Goal: Task Accomplishment & Management: Manage account settings

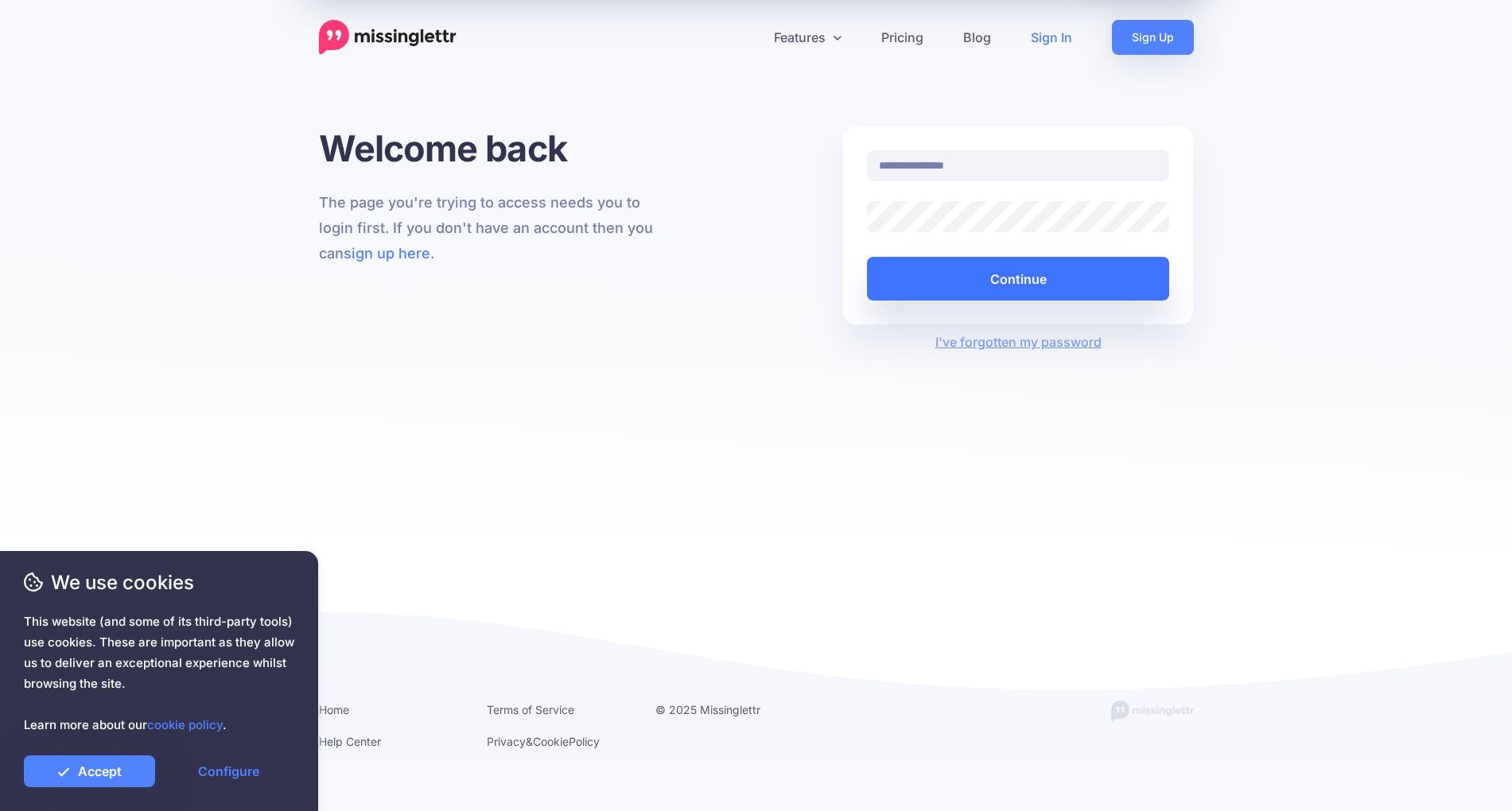
click at [951, 280] on button "Continue" at bounding box center [1018, 279] width 303 height 43
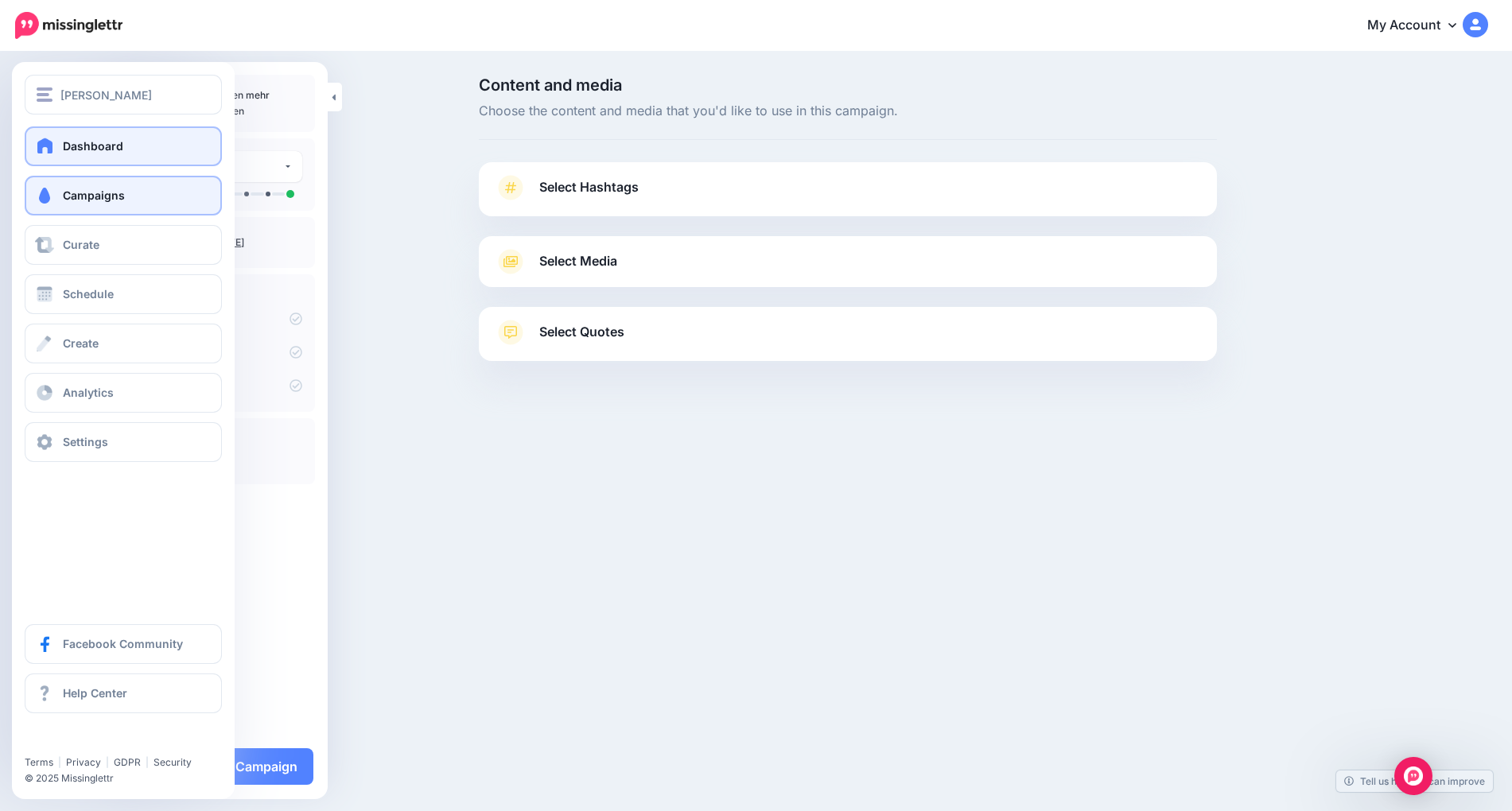
click at [85, 145] on span "Dashboard" at bounding box center [92, 145] width 60 height 14
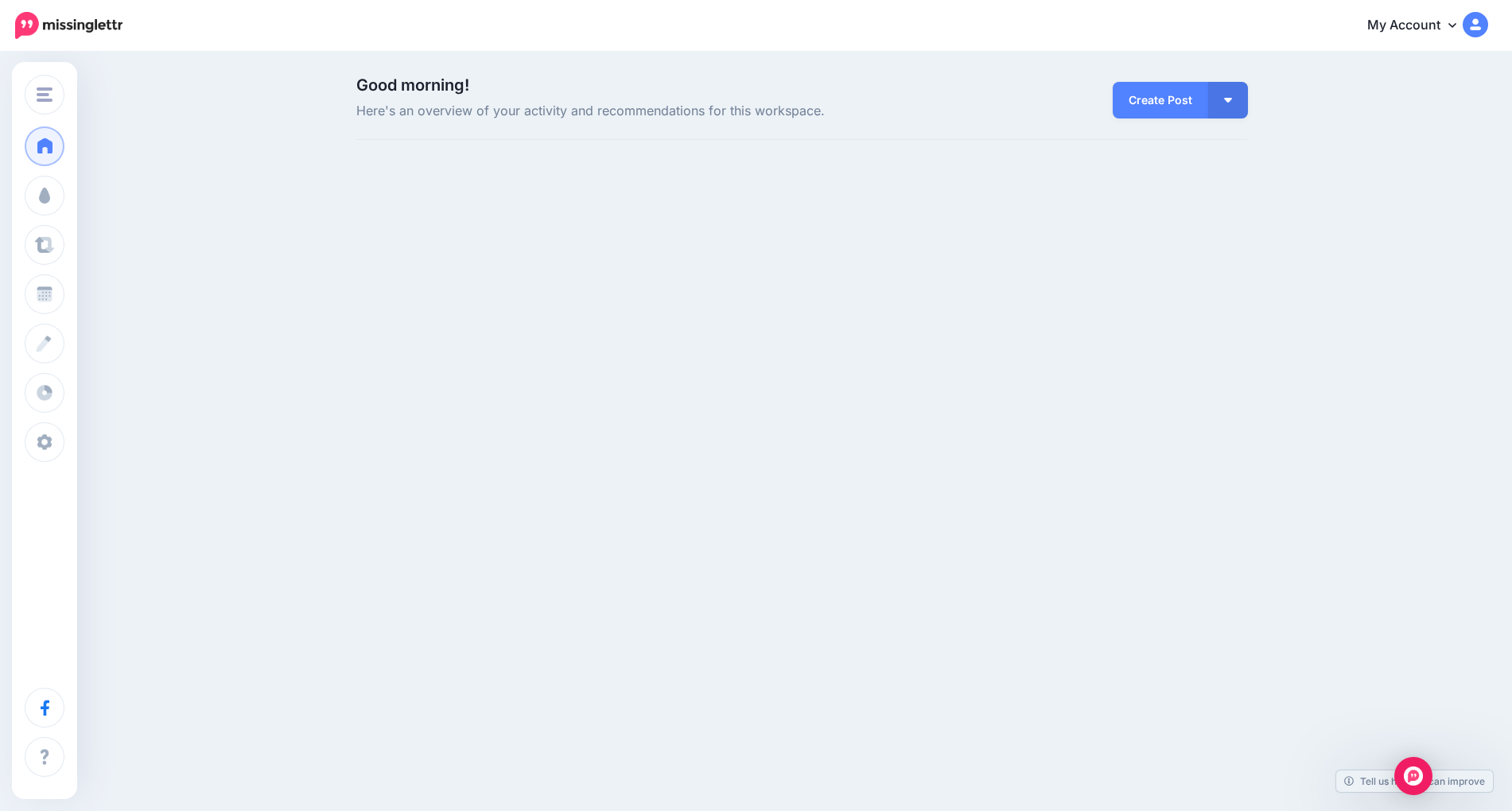
click at [85, 142] on div "Good morning! Here's an overview of your activity and recommendations for this …" at bounding box center [756, 125] width 1512 height 145
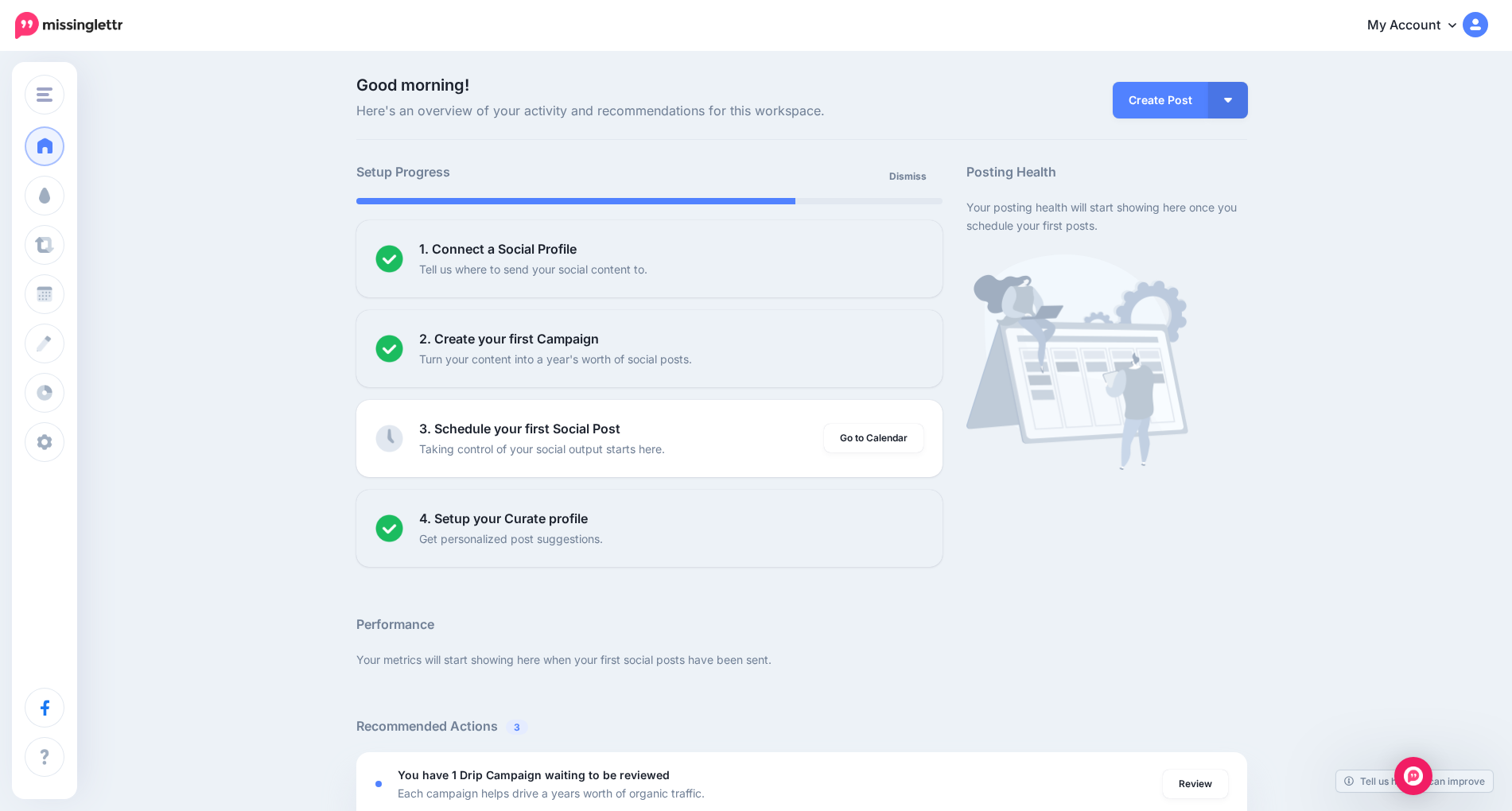
click at [1416, 29] on link "My Account" at bounding box center [1420, 26] width 137 height 39
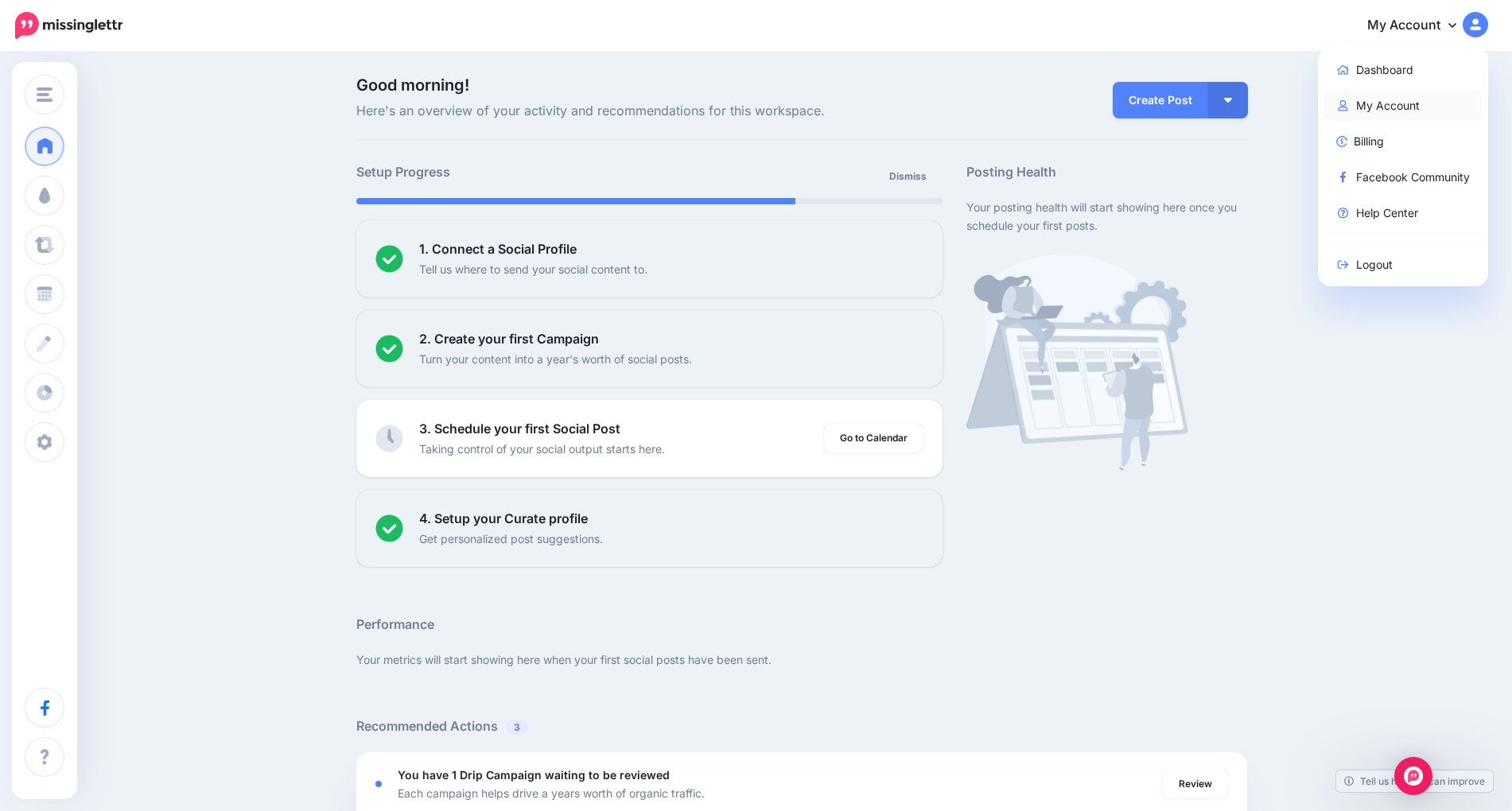
click at [1394, 102] on link "My Account" at bounding box center [1403, 105] width 158 height 31
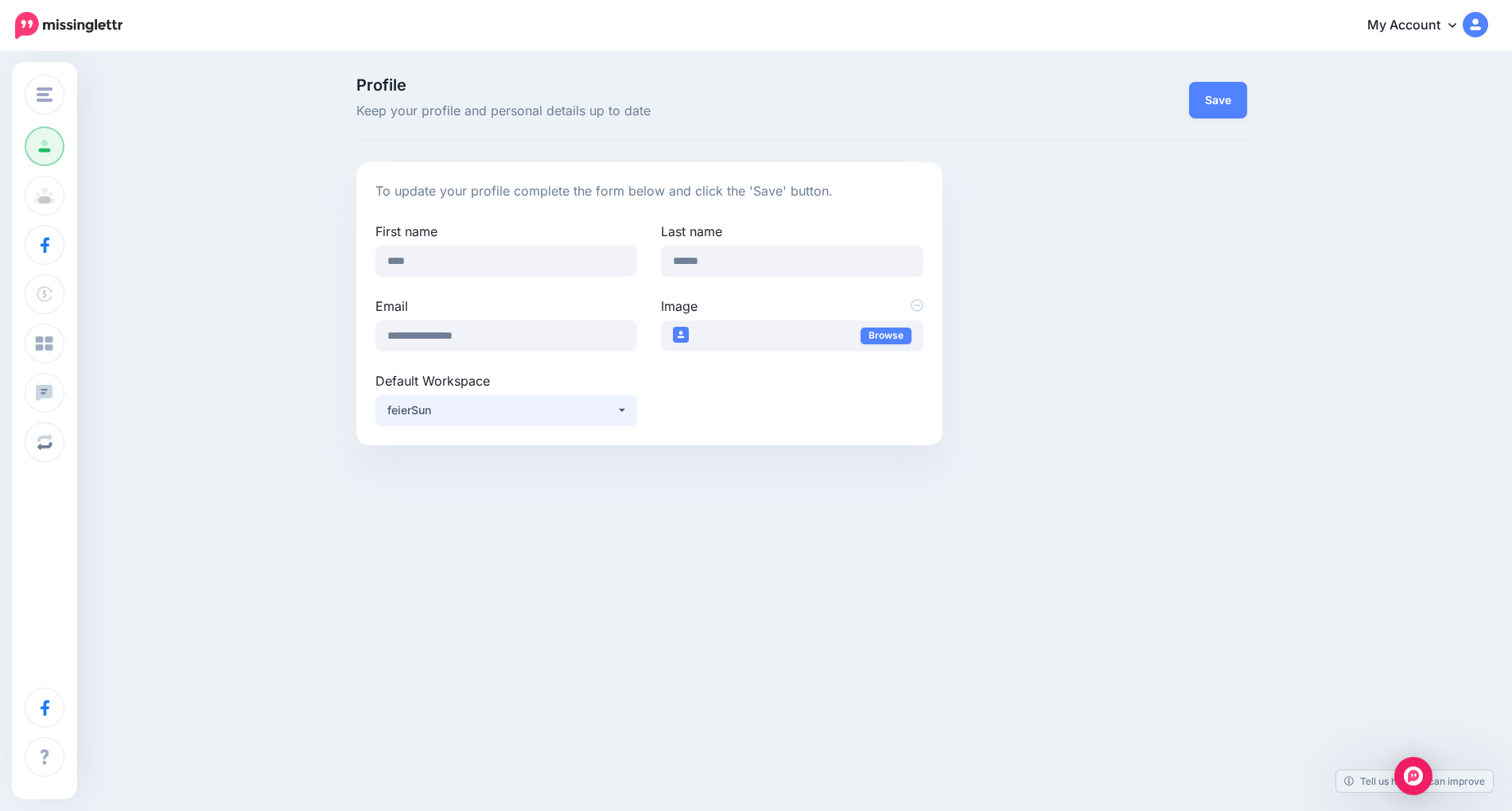
click at [509, 408] on div "feierSun" at bounding box center [502, 411] width 229 height 19
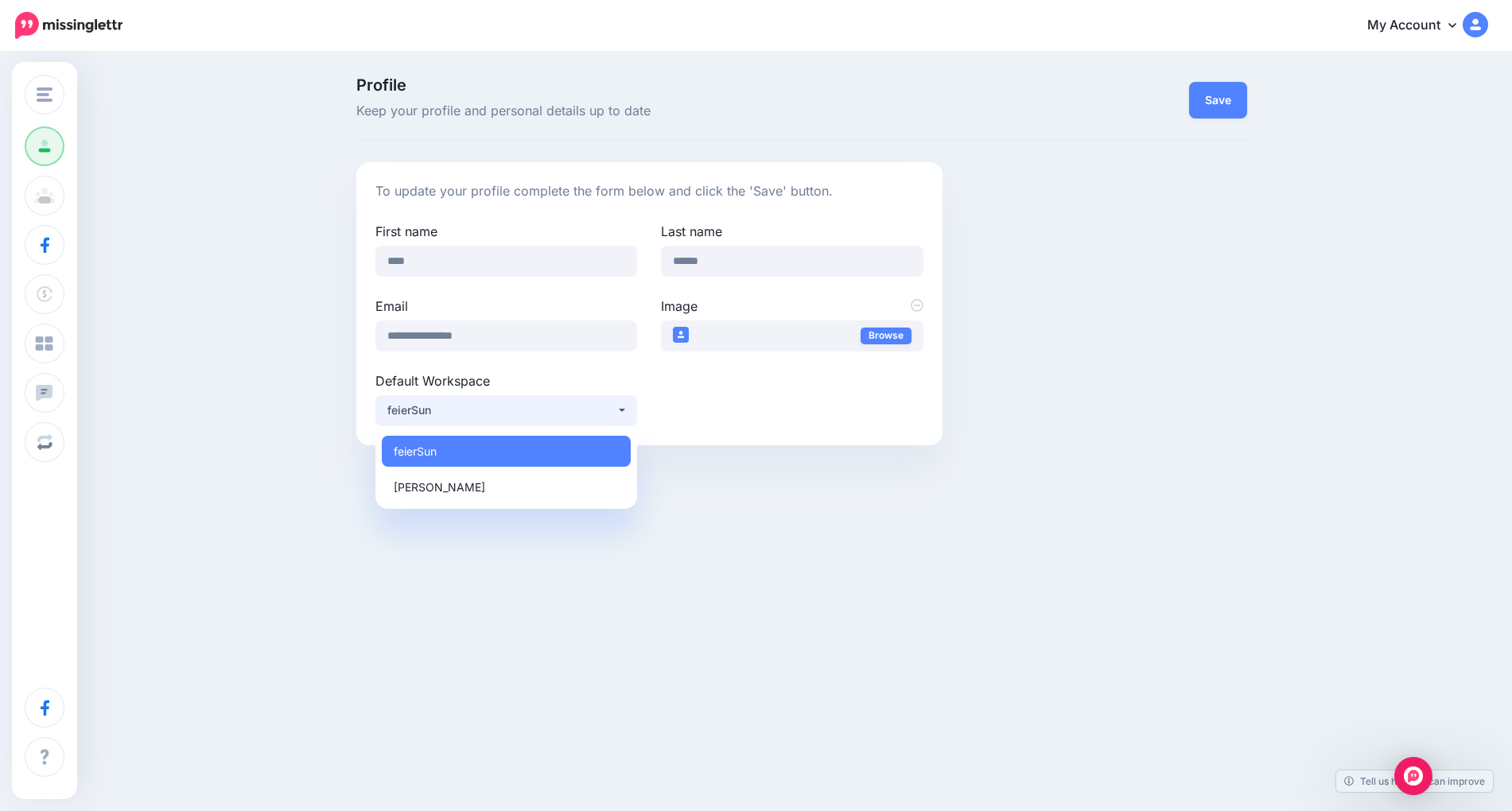
click at [508, 407] on div "feierSun" at bounding box center [502, 411] width 229 height 19
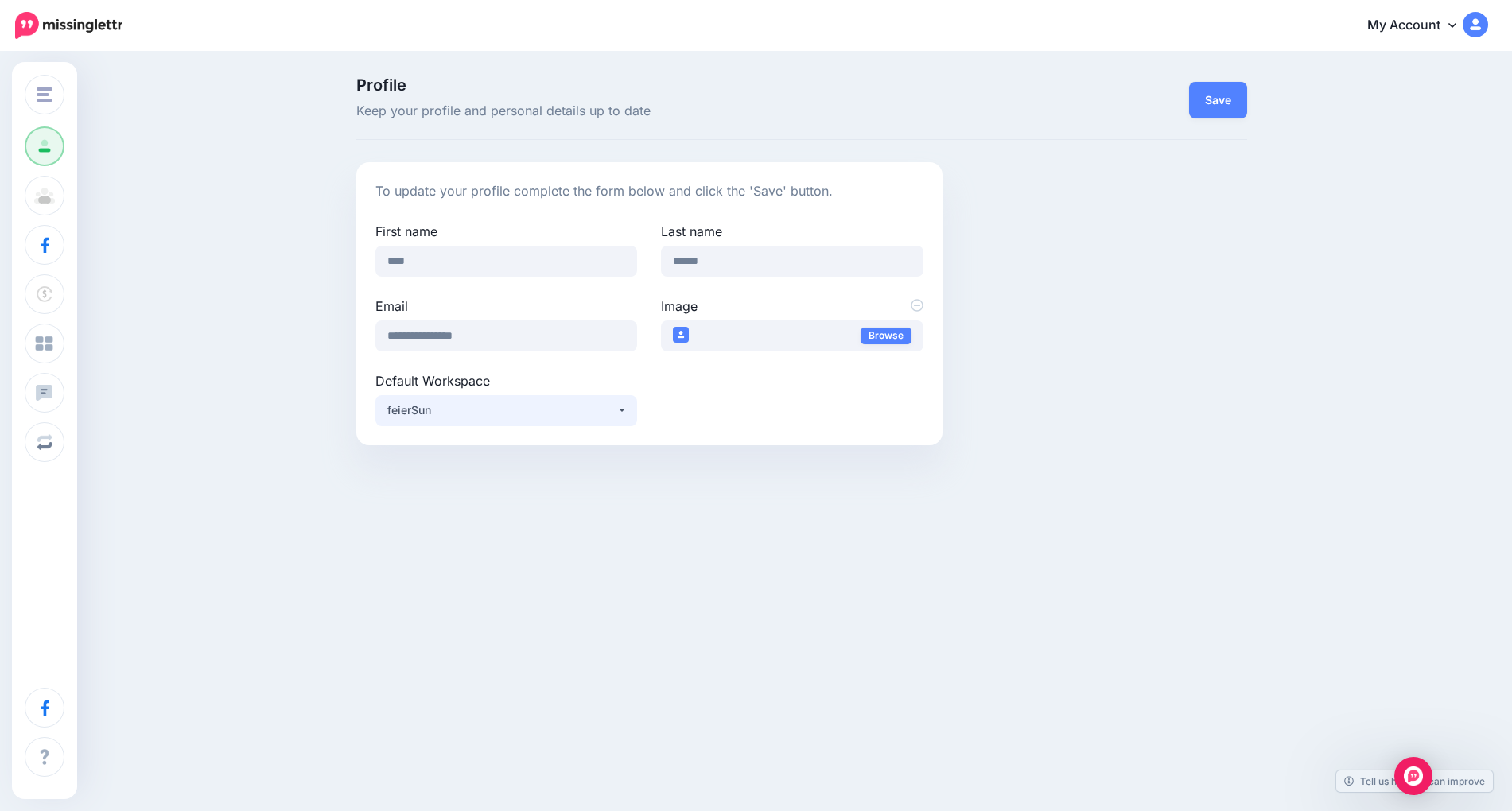
click at [508, 407] on div "feierSun" at bounding box center [502, 411] width 229 height 19
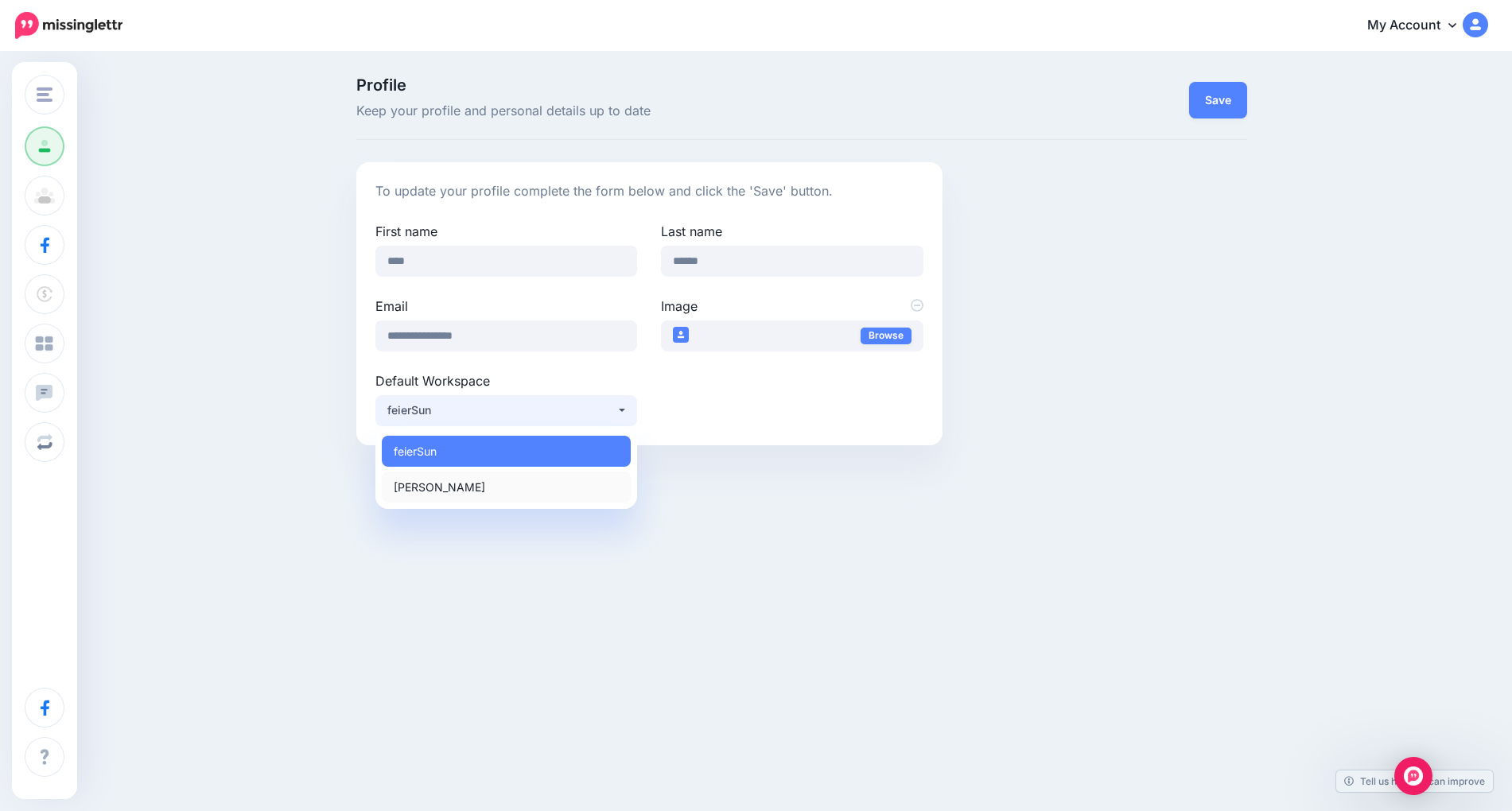
click at [480, 485] on link "[PERSON_NAME]" at bounding box center [506, 487] width 249 height 31
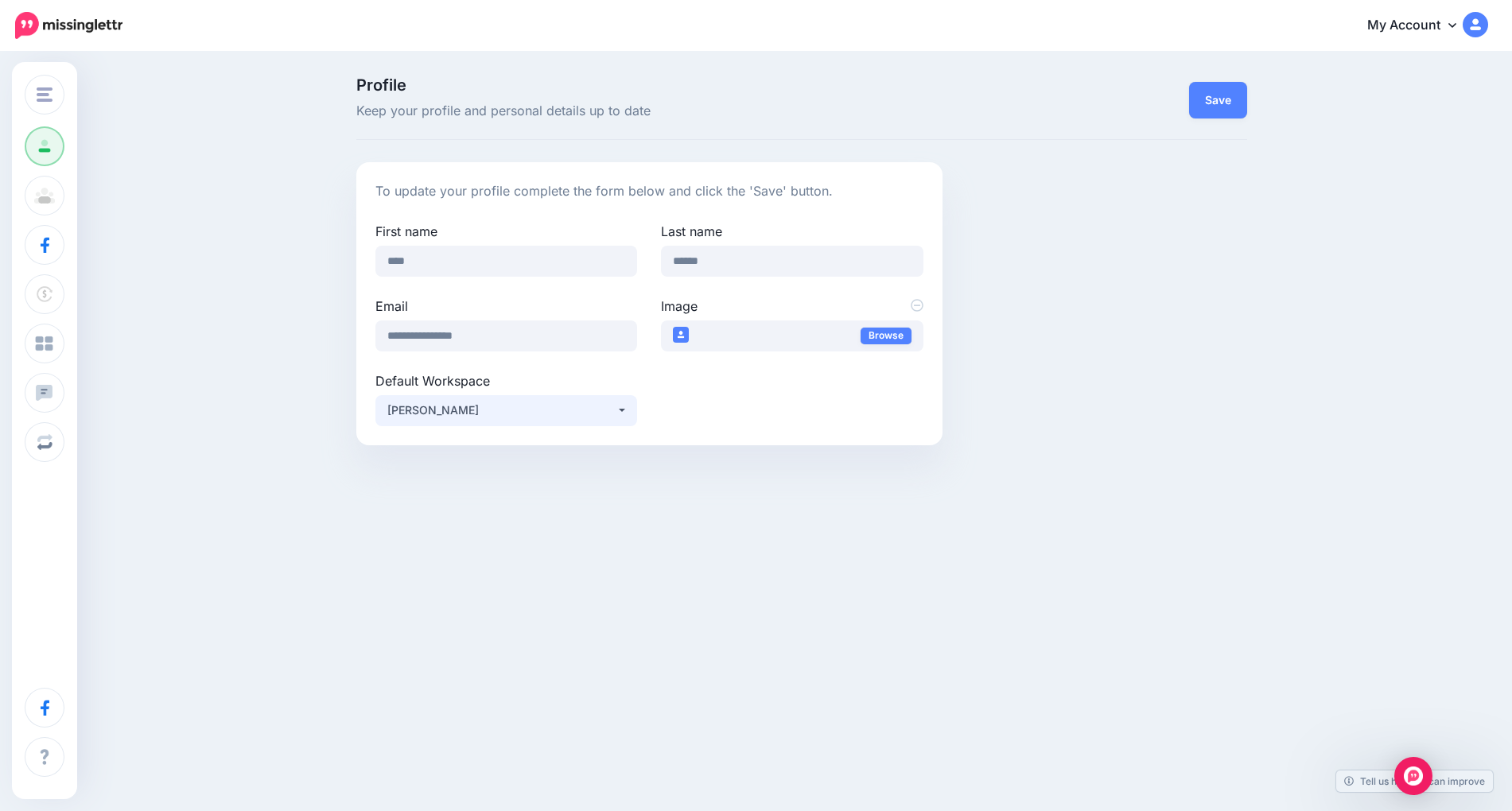
click at [499, 417] on div "[PERSON_NAME]" at bounding box center [502, 411] width 229 height 19
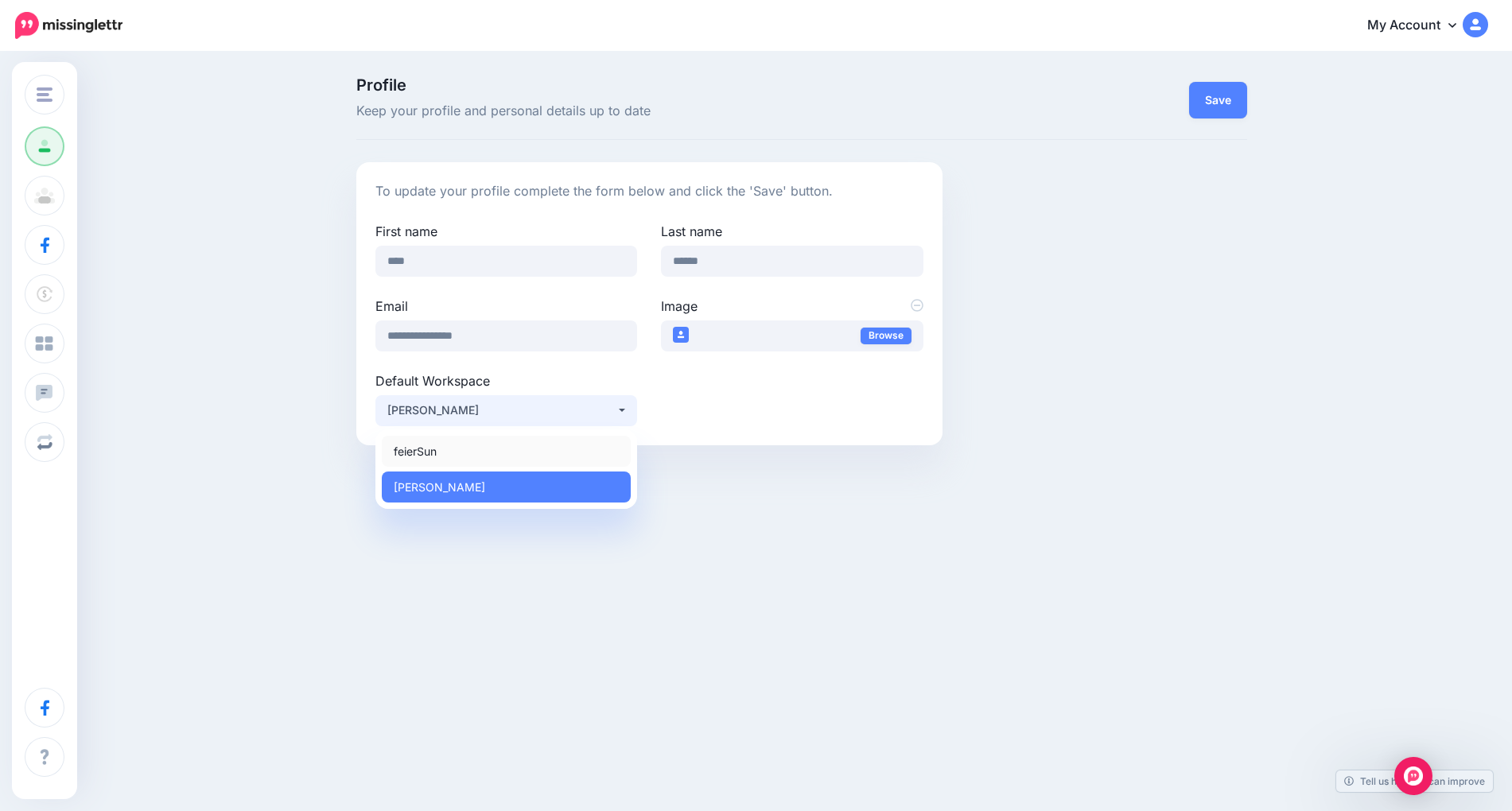
click at [438, 450] on link "feierSun" at bounding box center [506, 451] width 249 height 31
select select "*****"
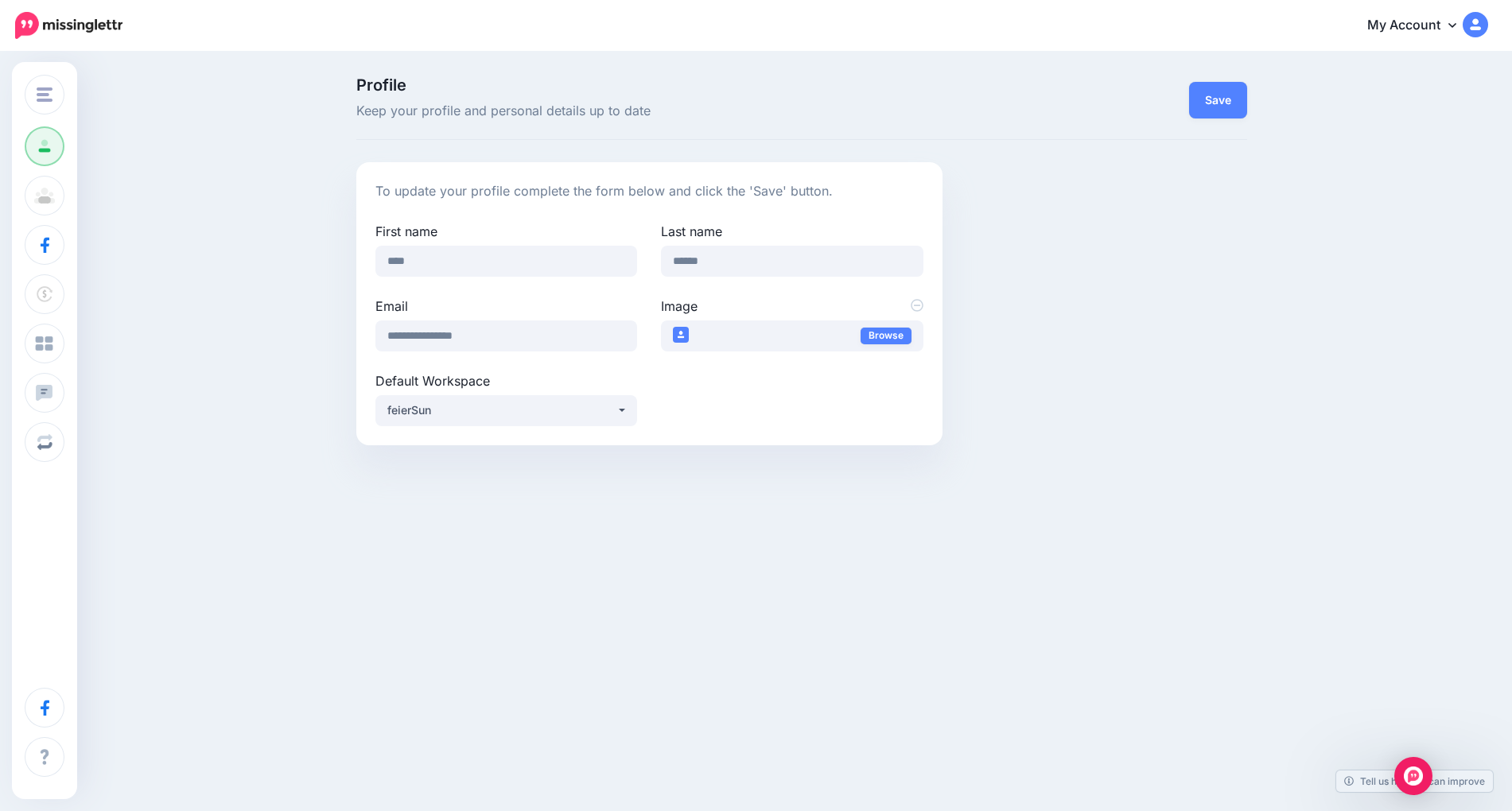
click at [1426, 22] on link "My Account" at bounding box center [1420, 26] width 137 height 39
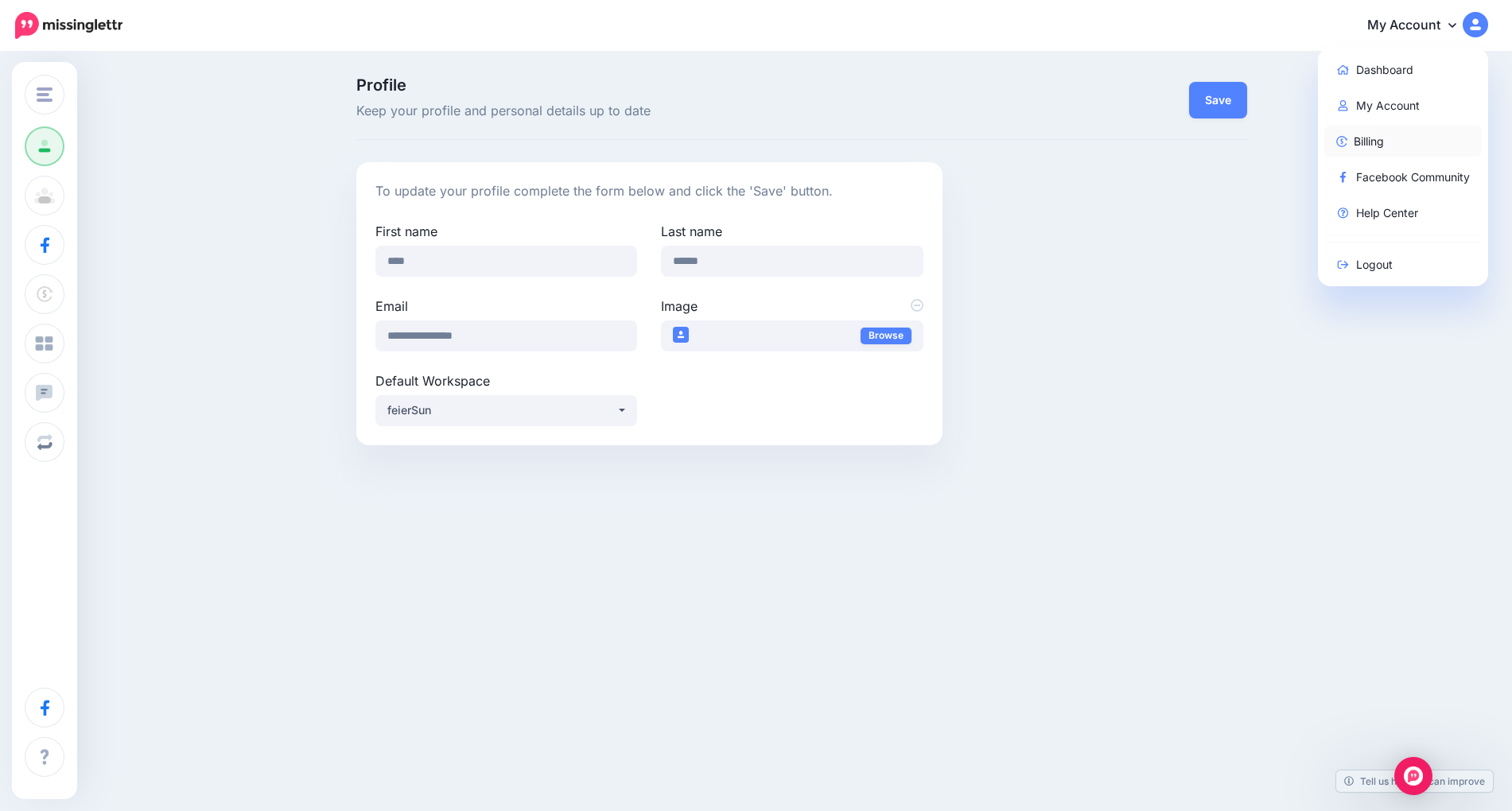
click at [1407, 147] on link "Billing" at bounding box center [1403, 141] width 158 height 31
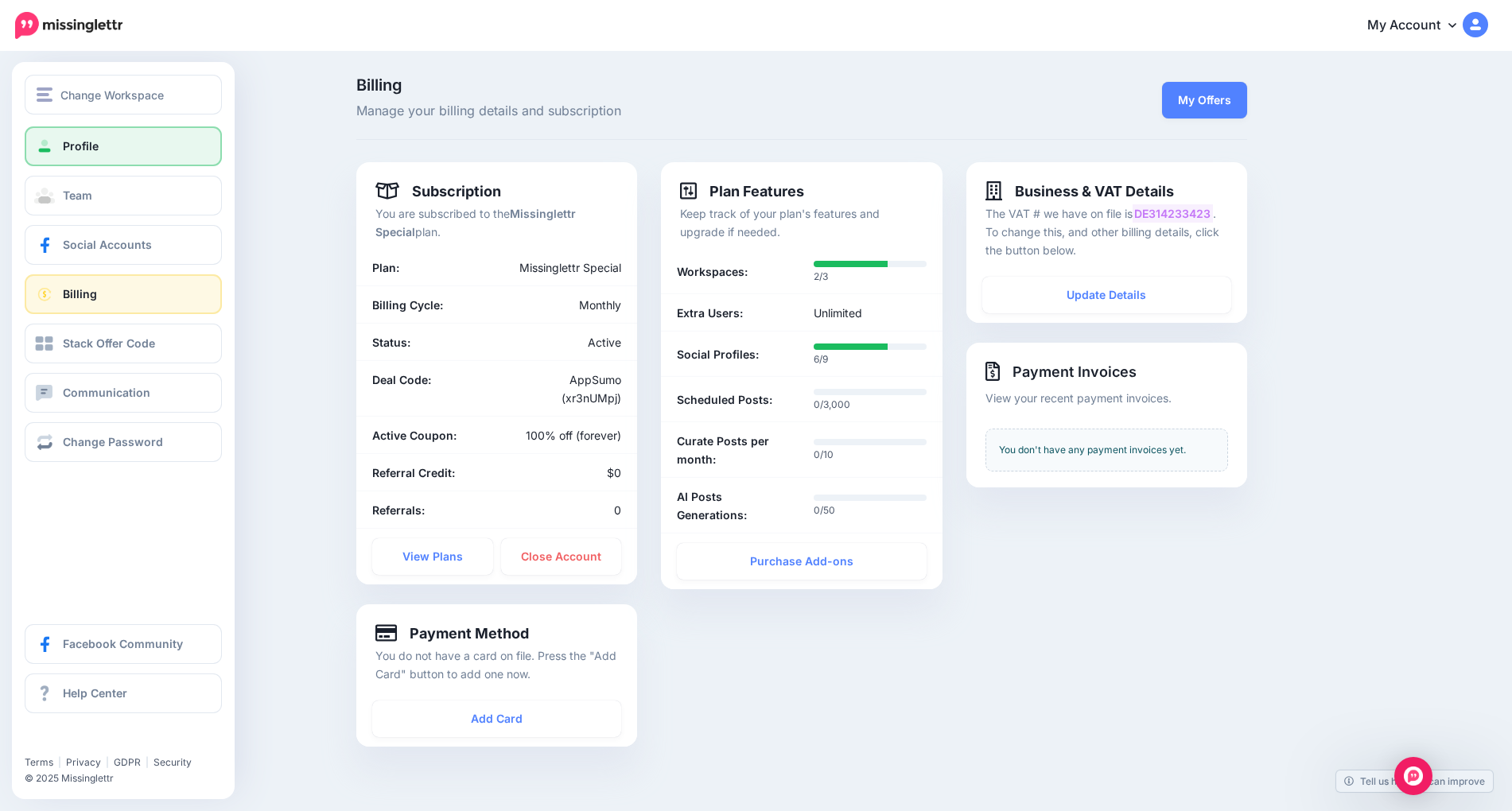
click at [113, 137] on link "Profile" at bounding box center [123, 145] width 197 height 39
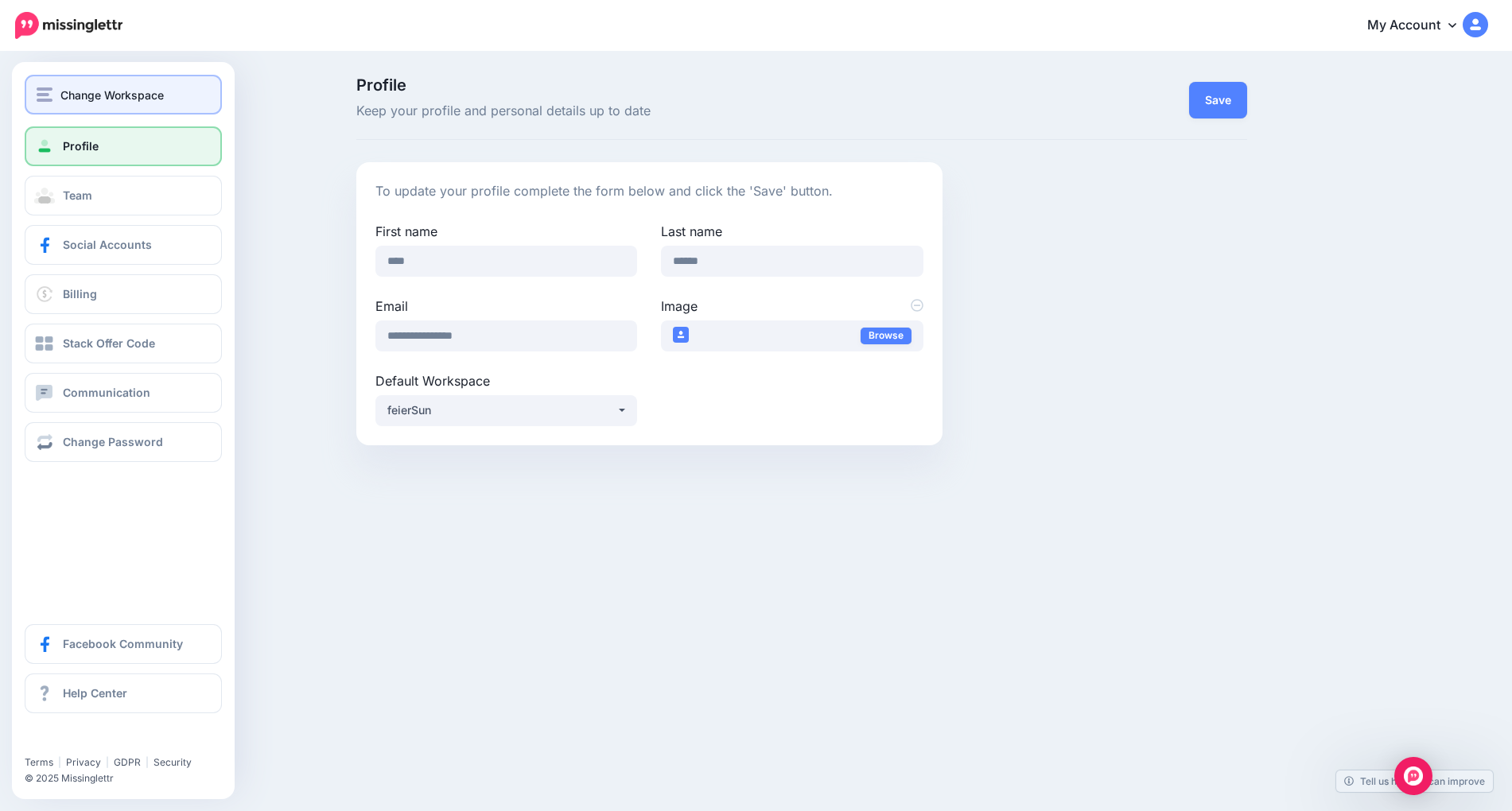
click at [72, 87] on span "Change Workspace" at bounding box center [112, 95] width 104 height 18
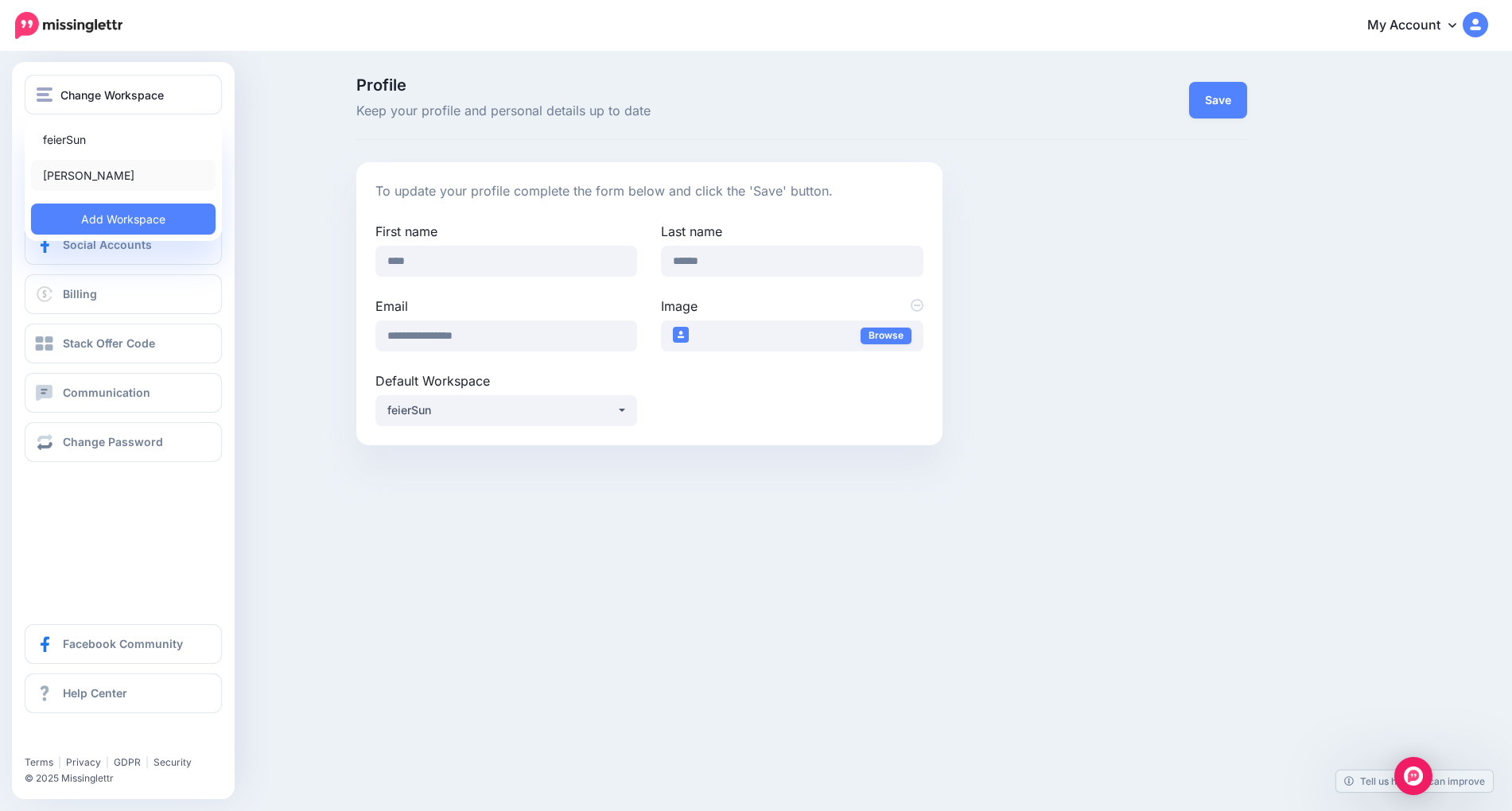
click at [100, 182] on link "[PERSON_NAME]" at bounding box center [124, 175] width 185 height 31
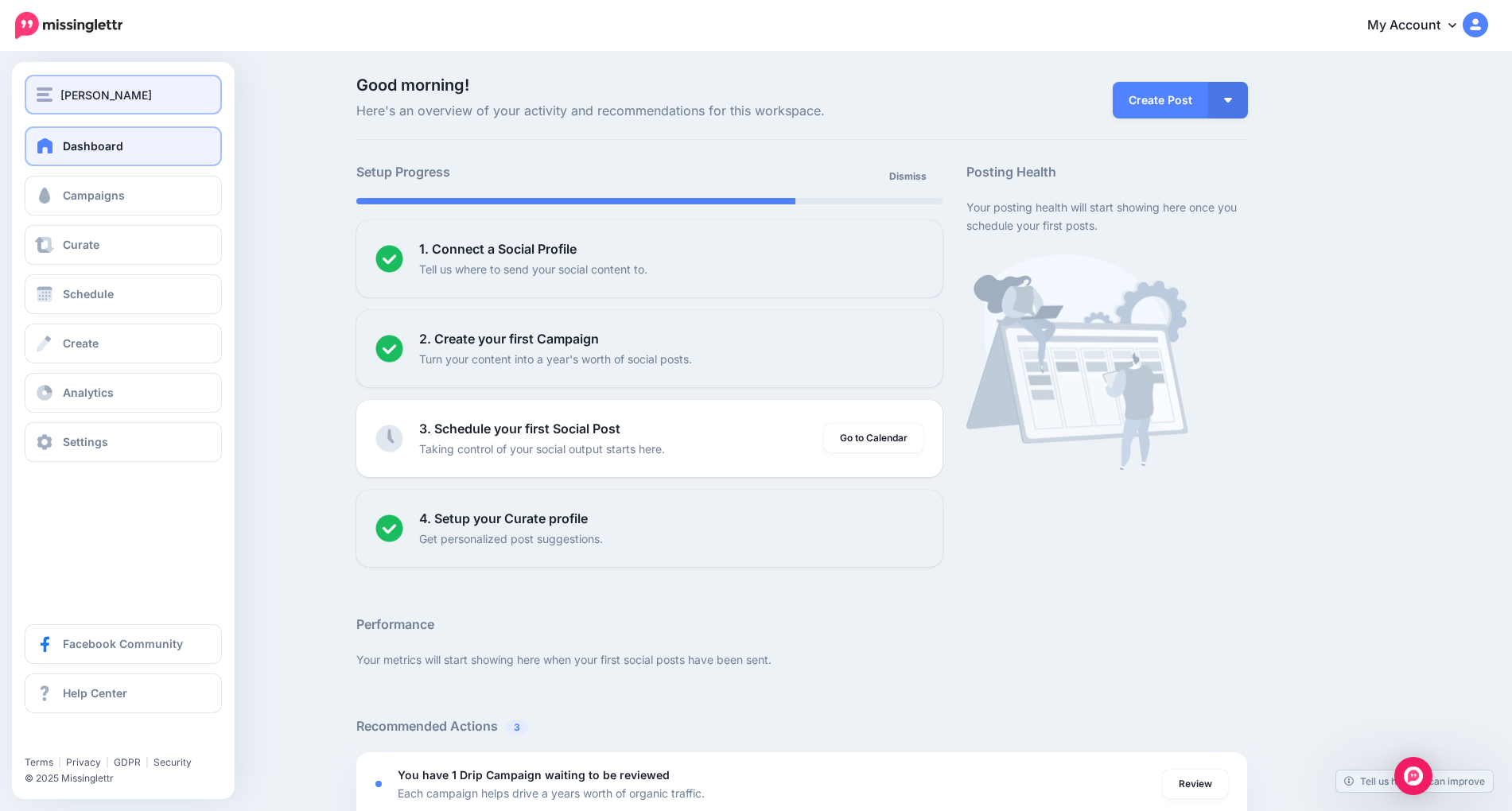
click at [80, 100] on span "[PERSON_NAME]" at bounding box center [106, 95] width 92 height 18
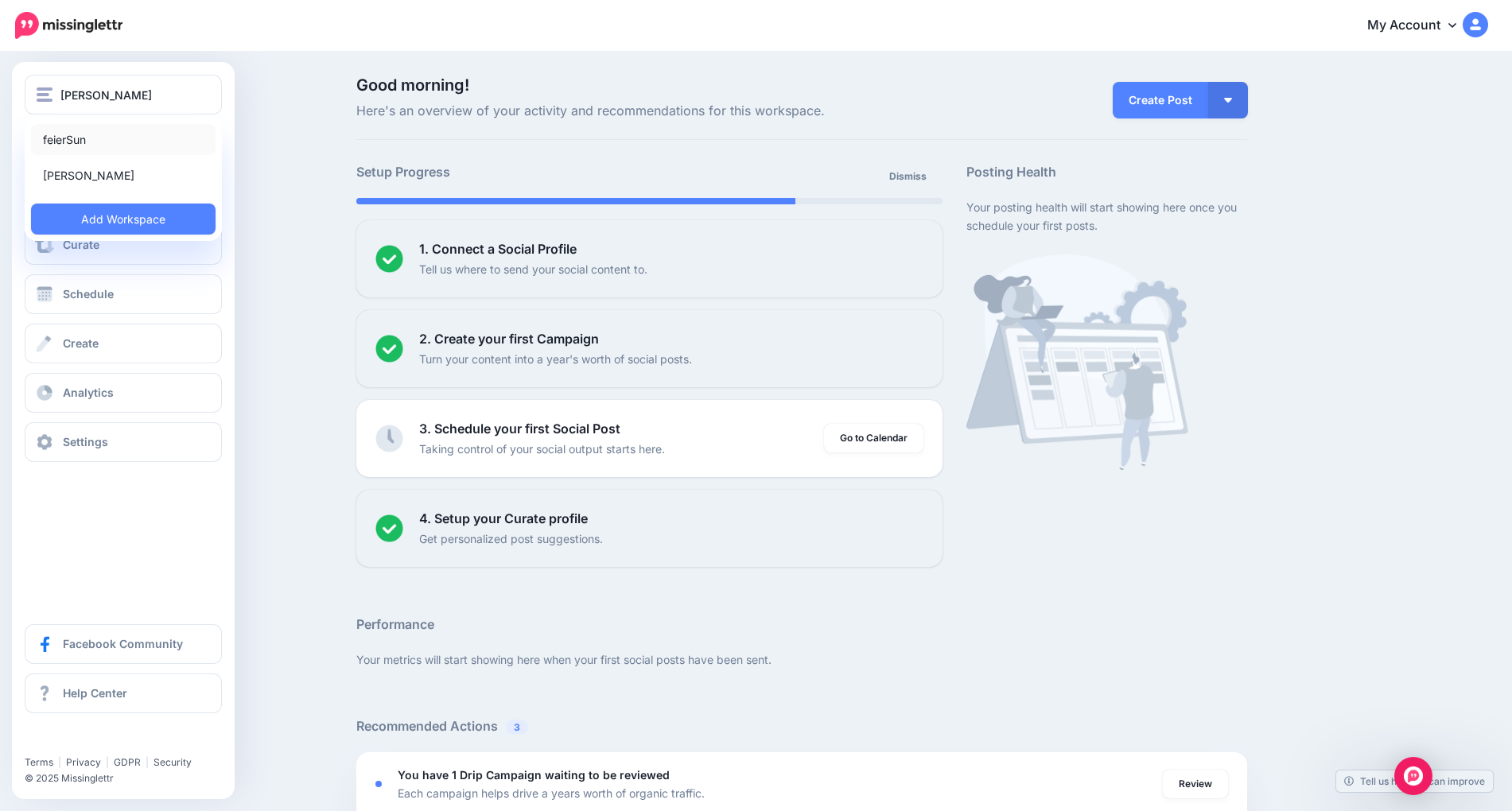
click at [76, 142] on link "feierSun" at bounding box center [124, 139] width 185 height 31
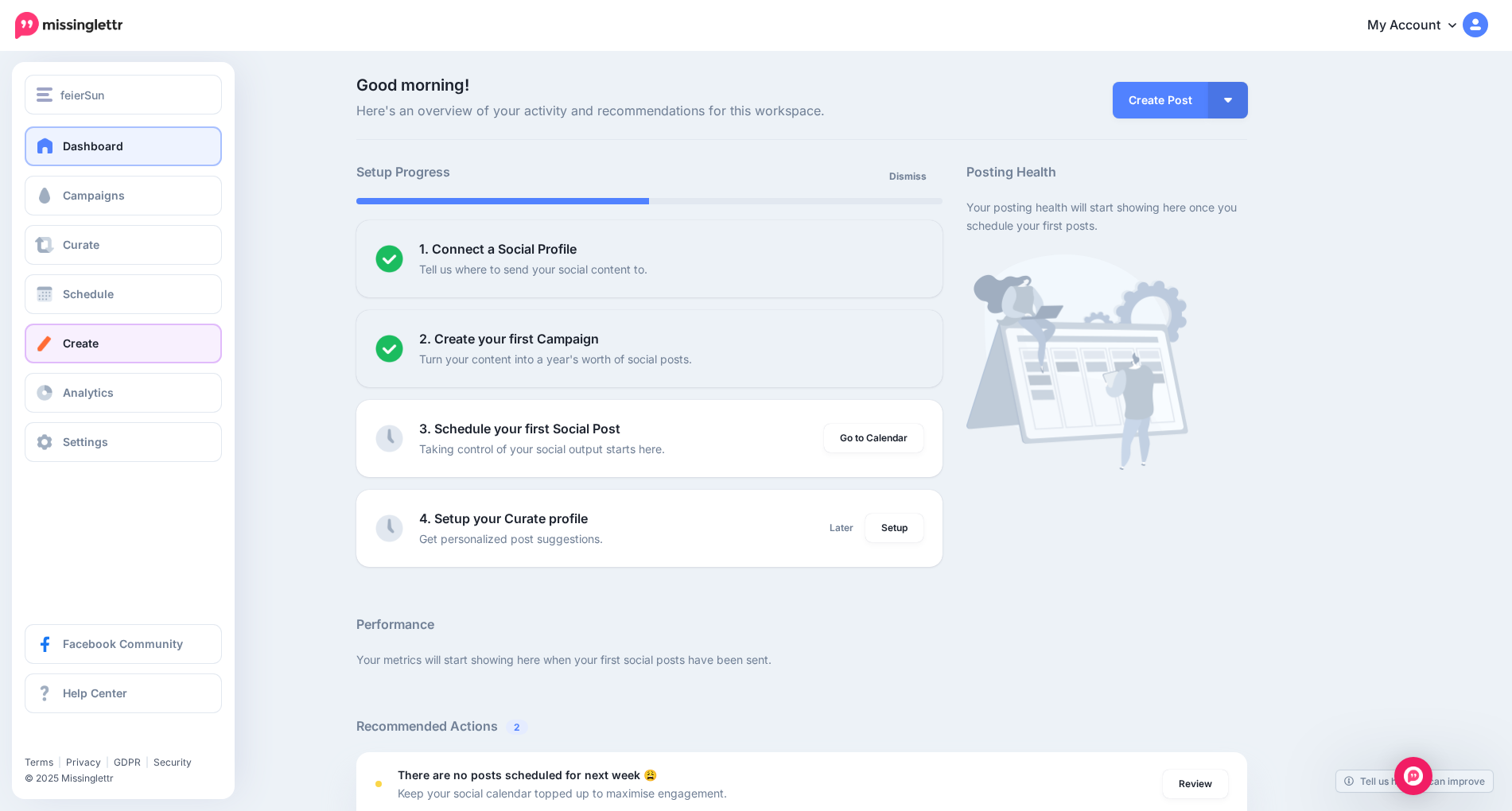
click at [115, 346] on link "Create" at bounding box center [123, 343] width 197 height 39
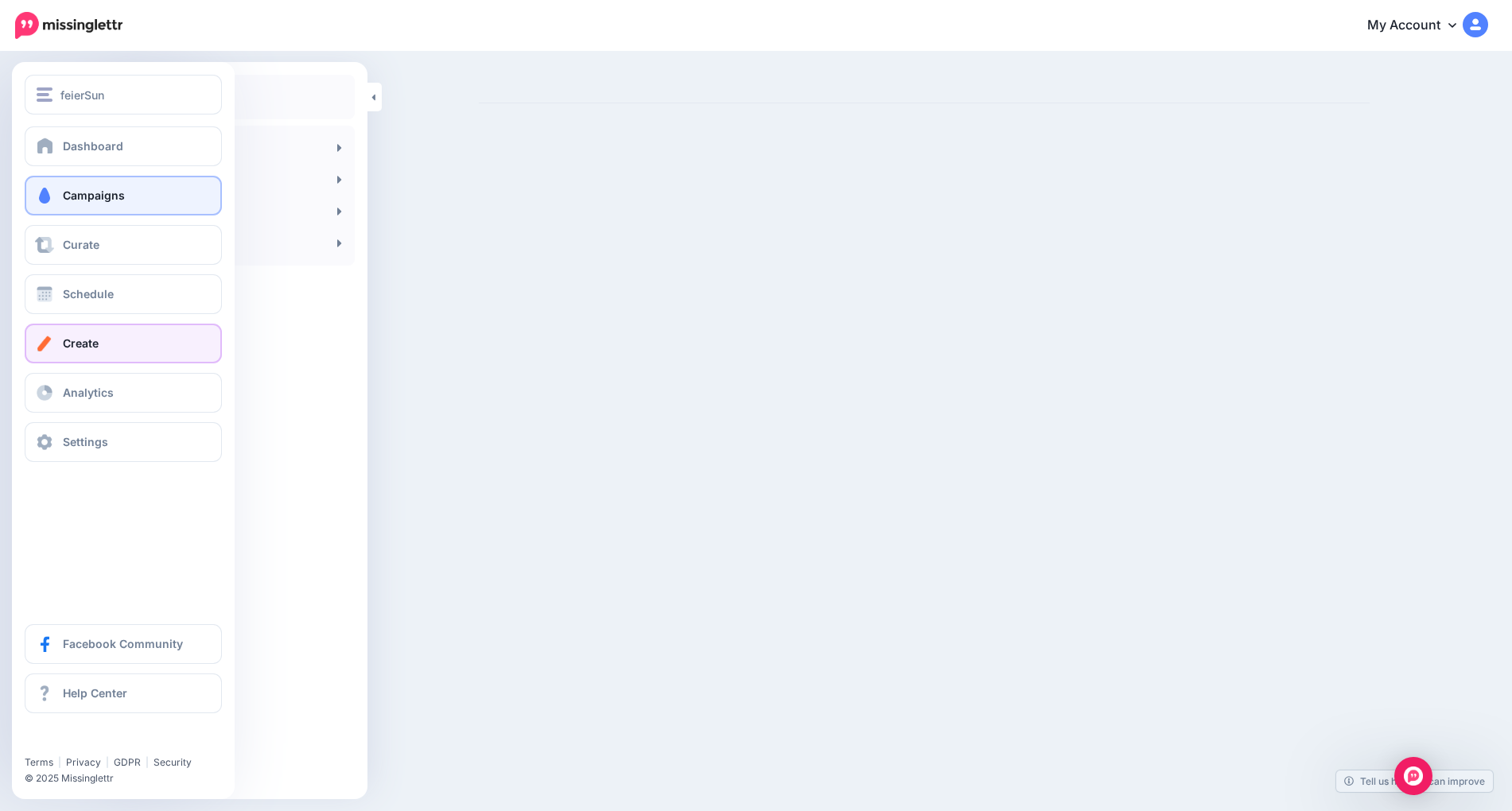
click at [93, 192] on span "Campaigns" at bounding box center [93, 195] width 62 height 14
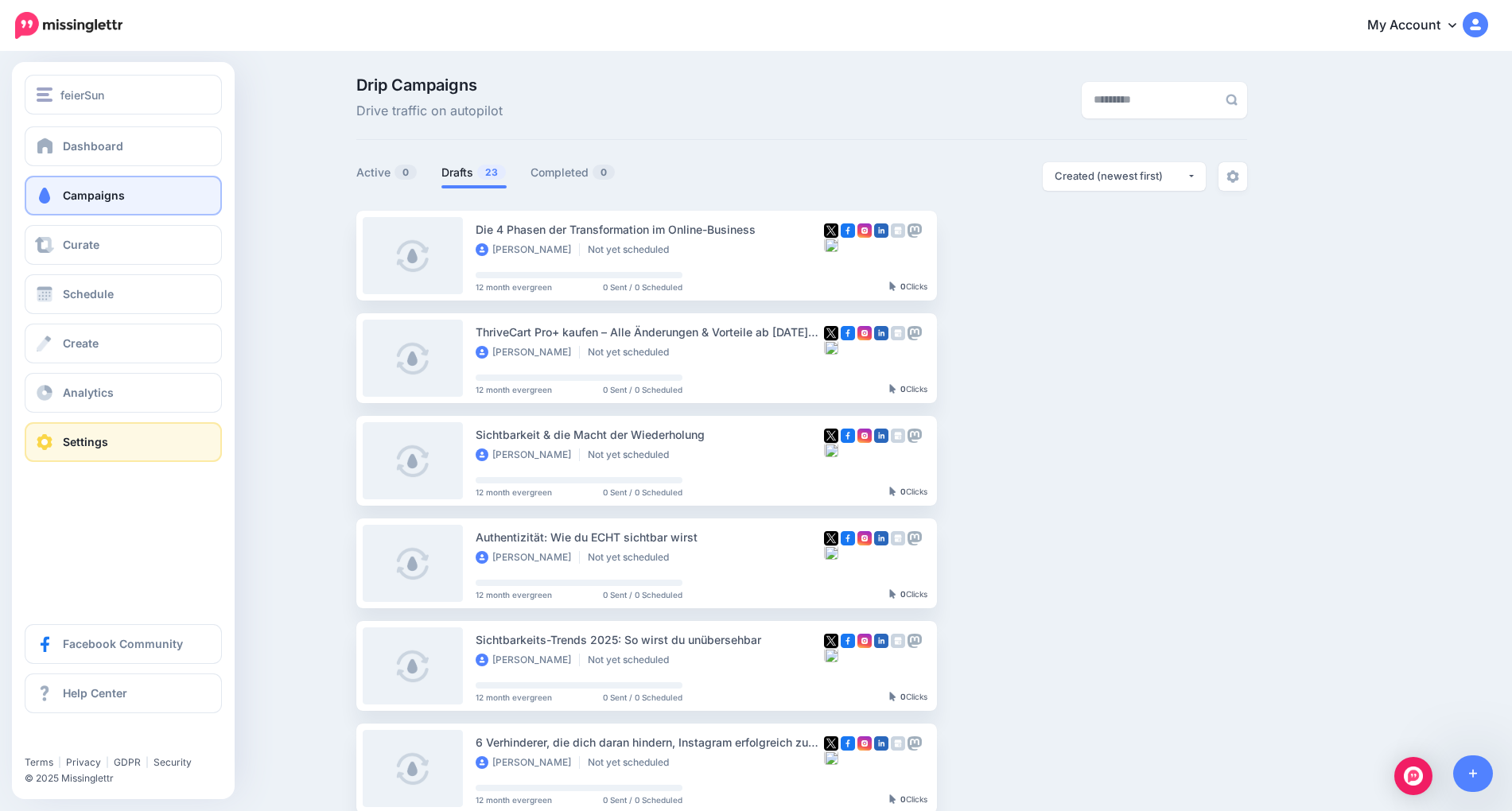
click at [99, 440] on span "Settings" at bounding box center [85, 441] width 45 height 14
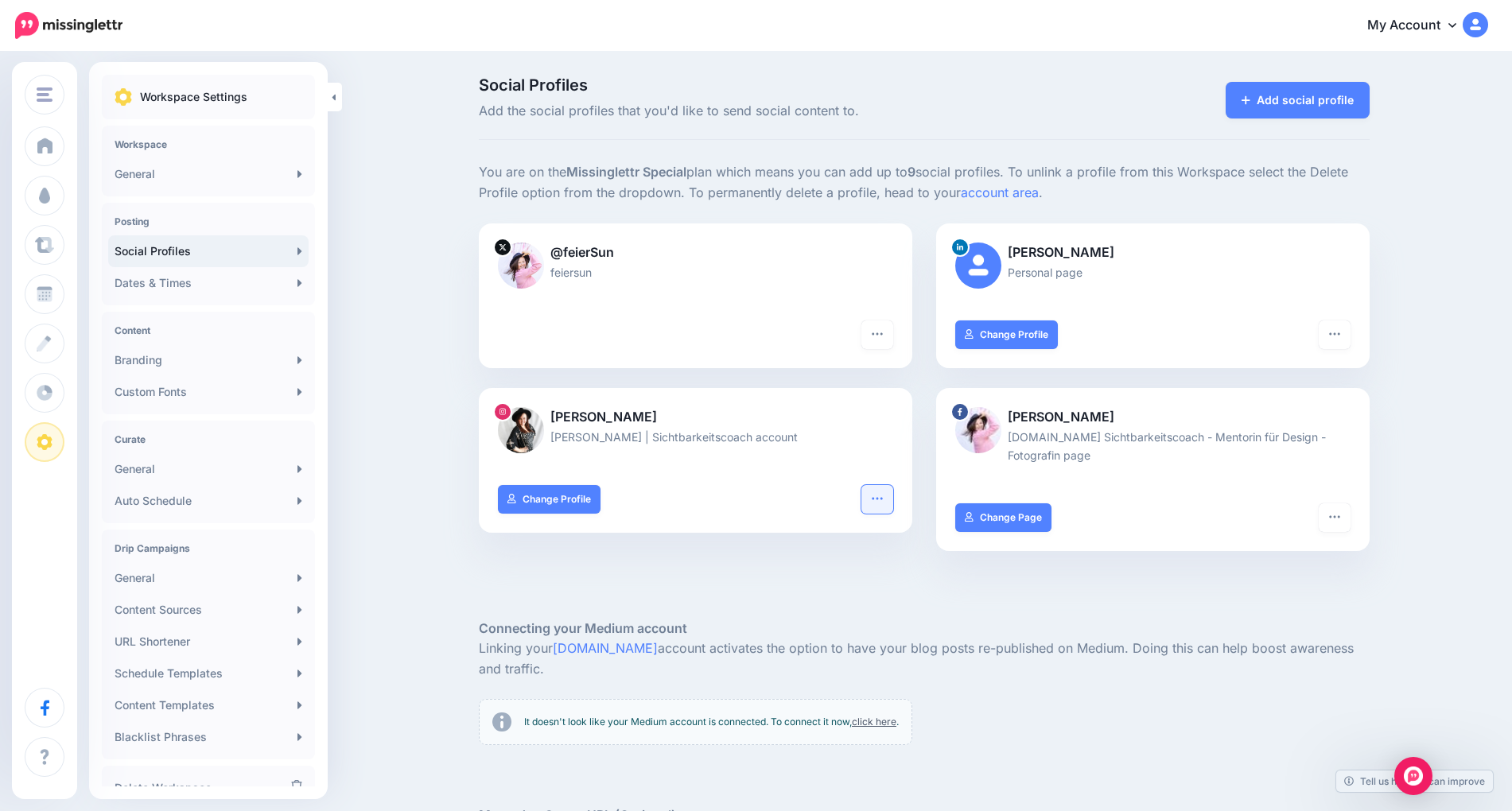
click at [866, 506] on button "button" at bounding box center [878, 500] width 32 height 29
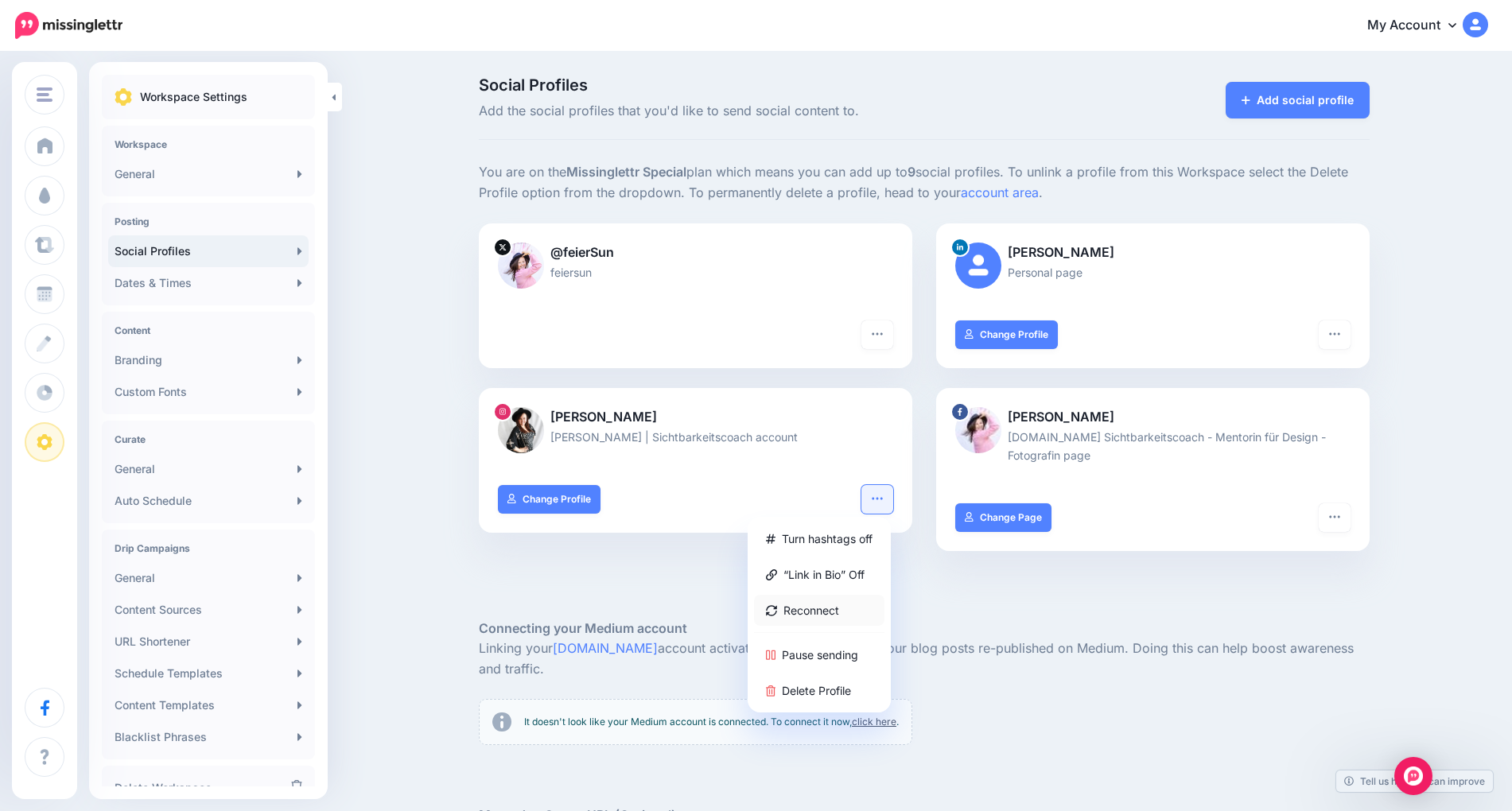
click at [855, 603] on link "Reconnect" at bounding box center [819, 610] width 130 height 31
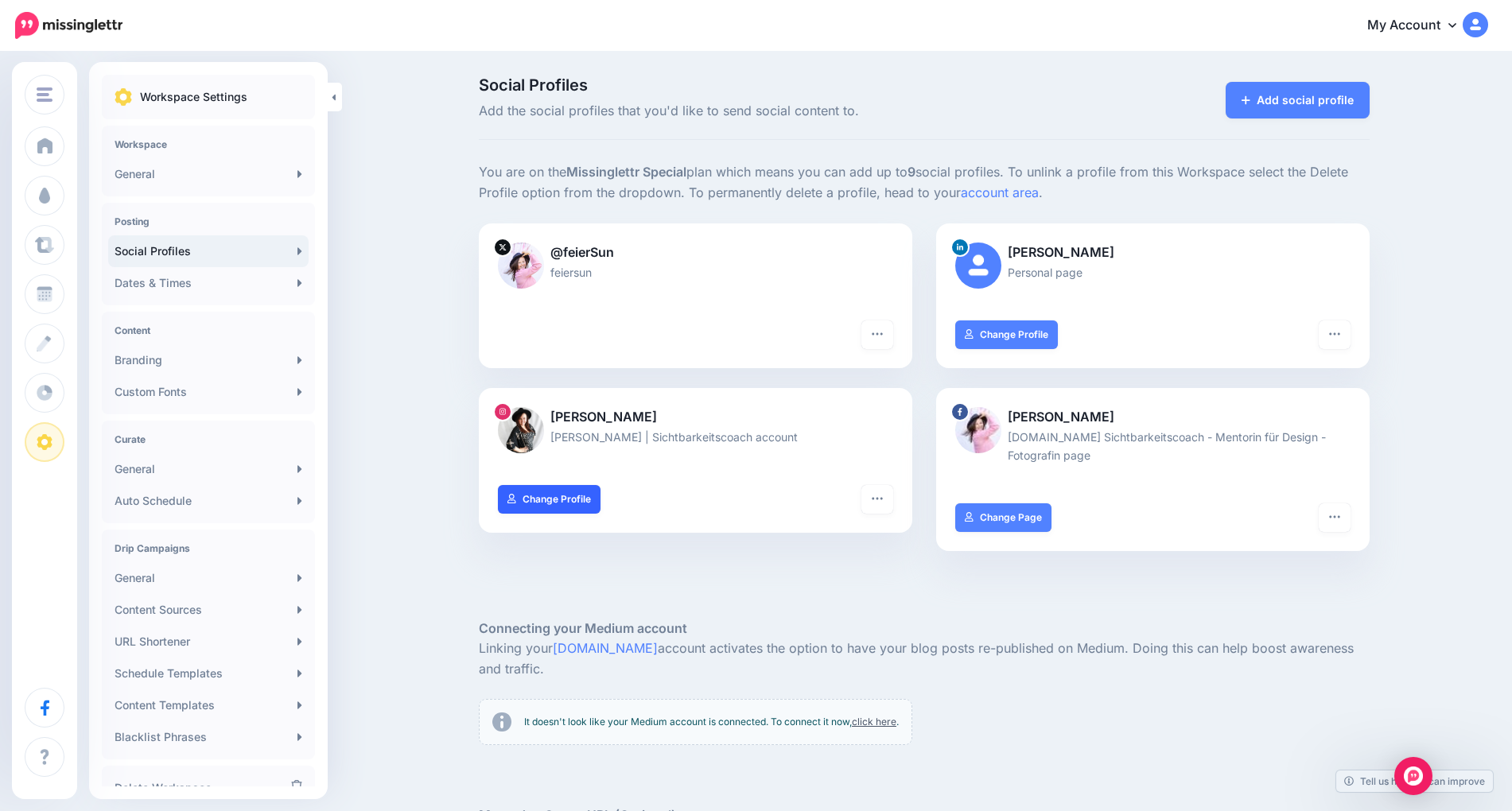
click at [549, 507] on link "Change Profile" at bounding box center [550, 500] width 103 height 29
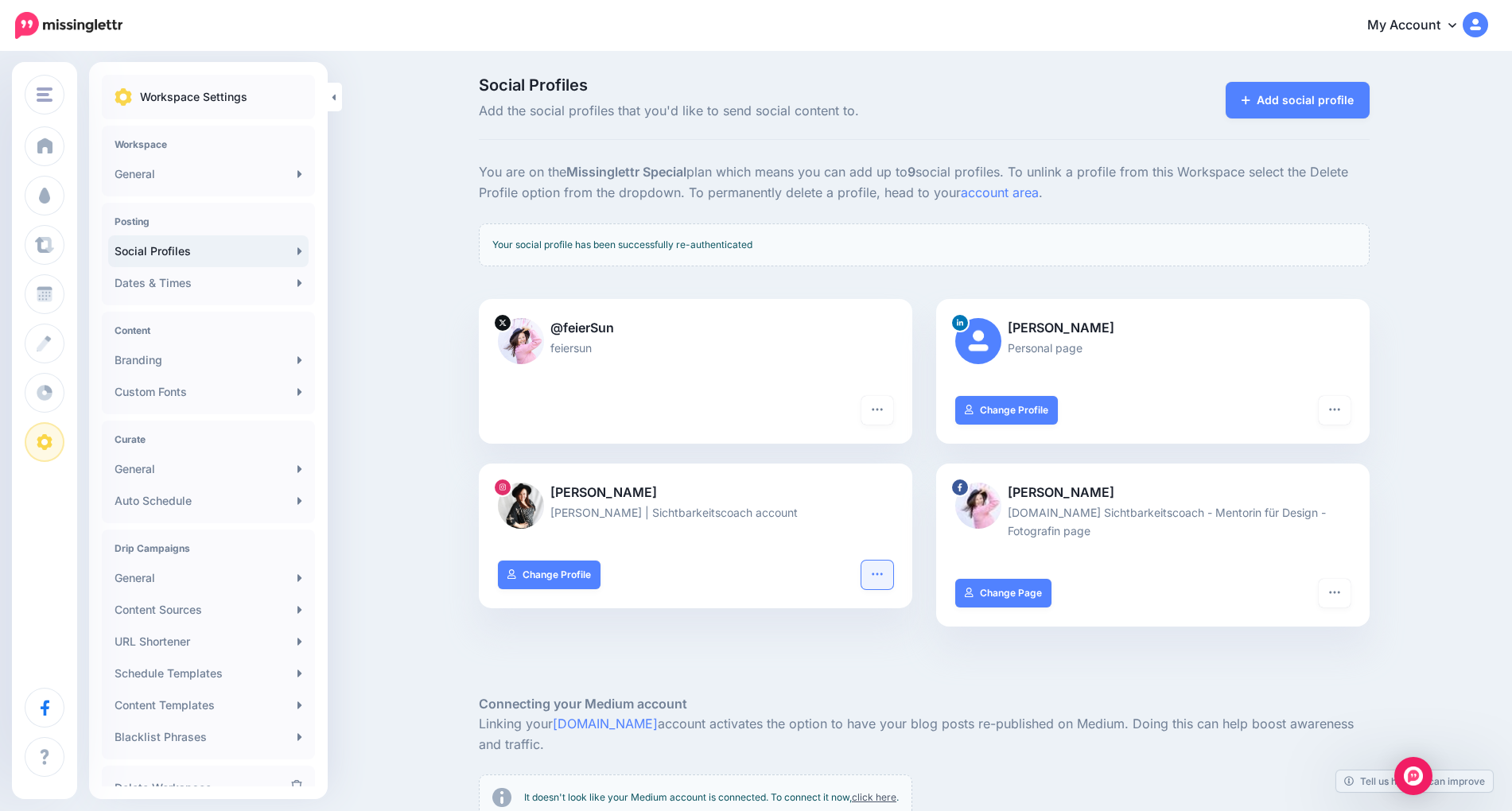
click at [887, 571] on button "button" at bounding box center [878, 575] width 32 height 29
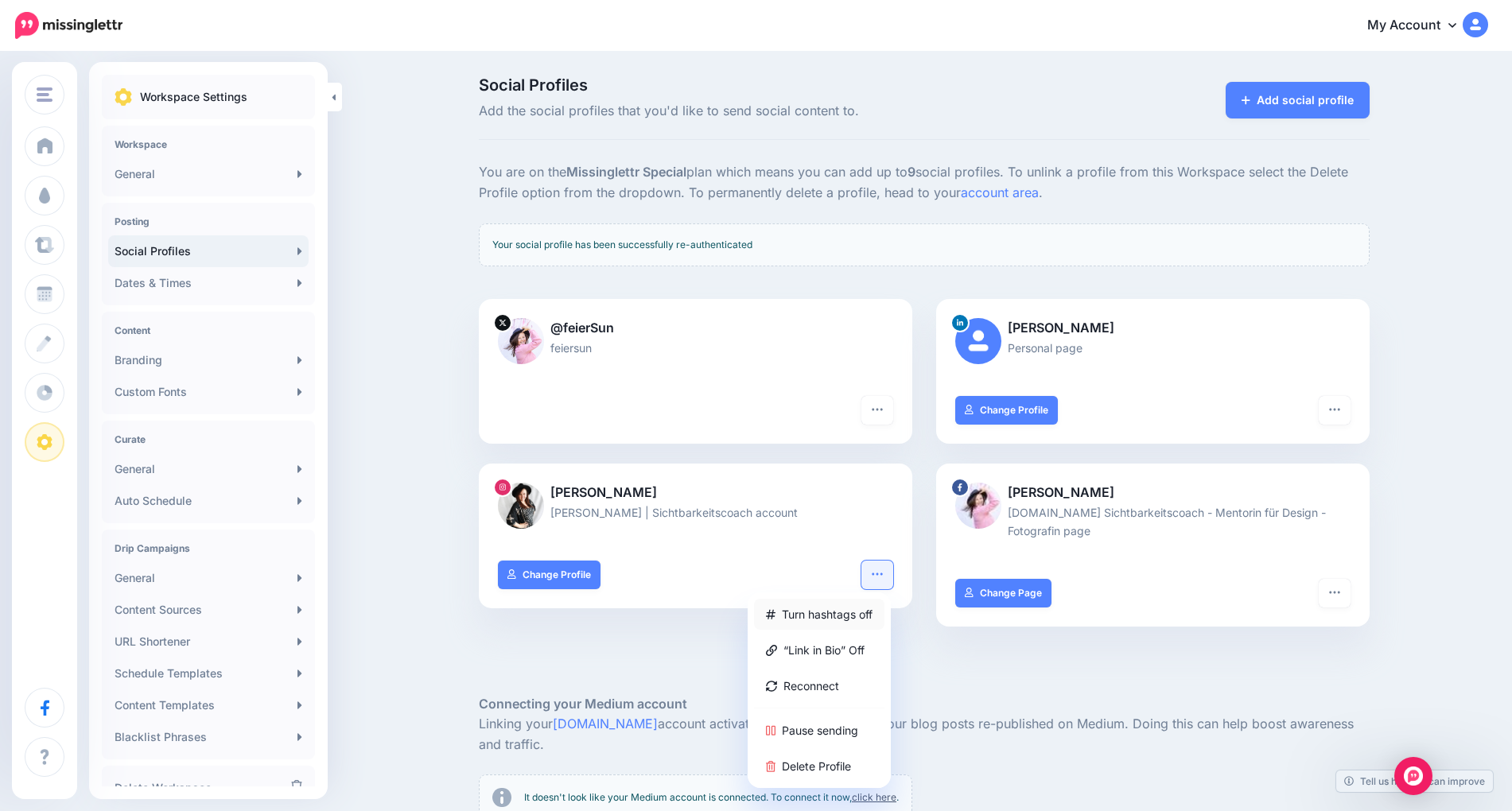
click at [799, 620] on link "Turn hashtags off" at bounding box center [819, 614] width 130 height 31
click at [793, 615] on link "Turn hashtags on" at bounding box center [818, 614] width 129 height 31
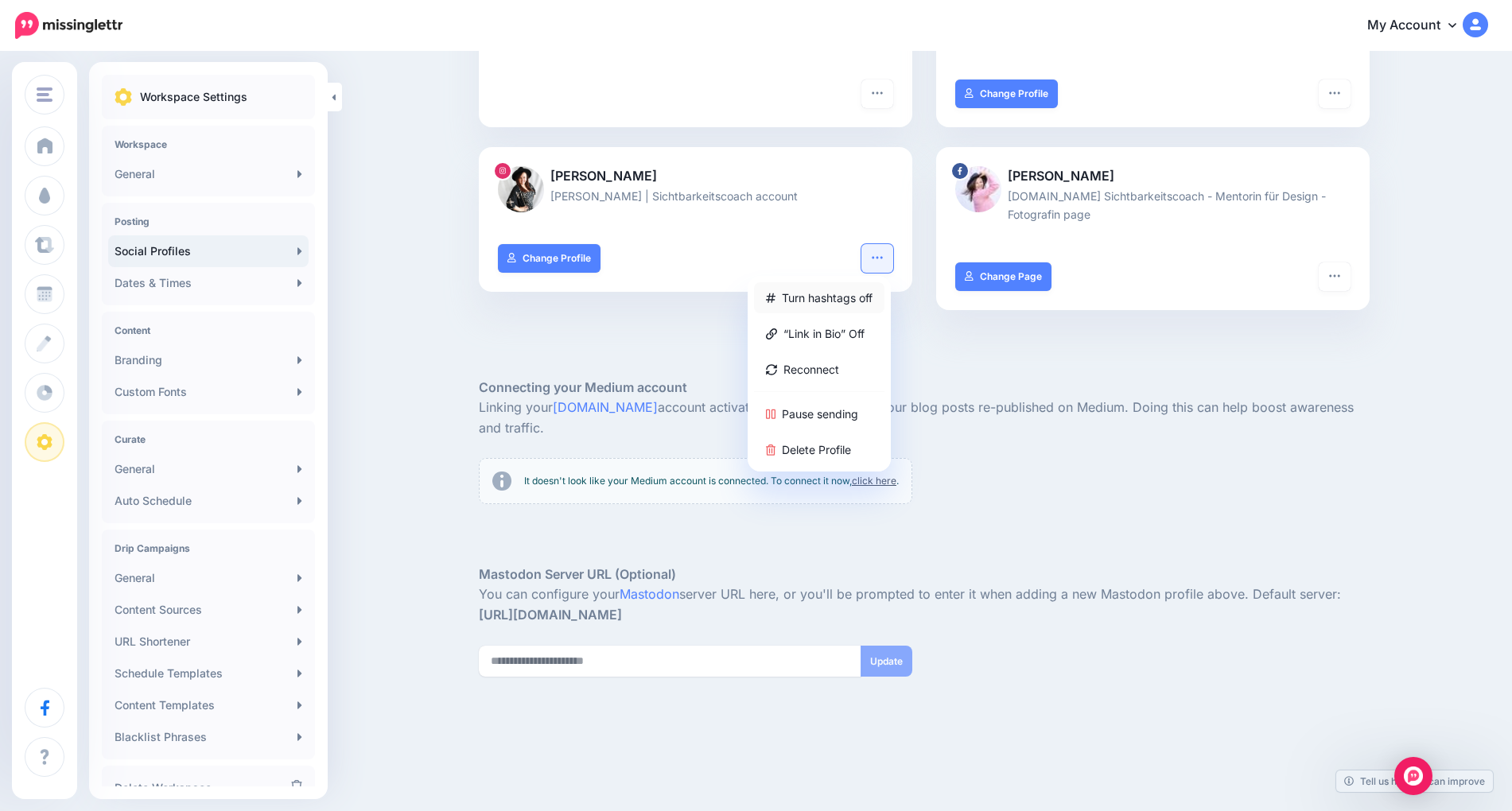
scroll to position [324, 0]
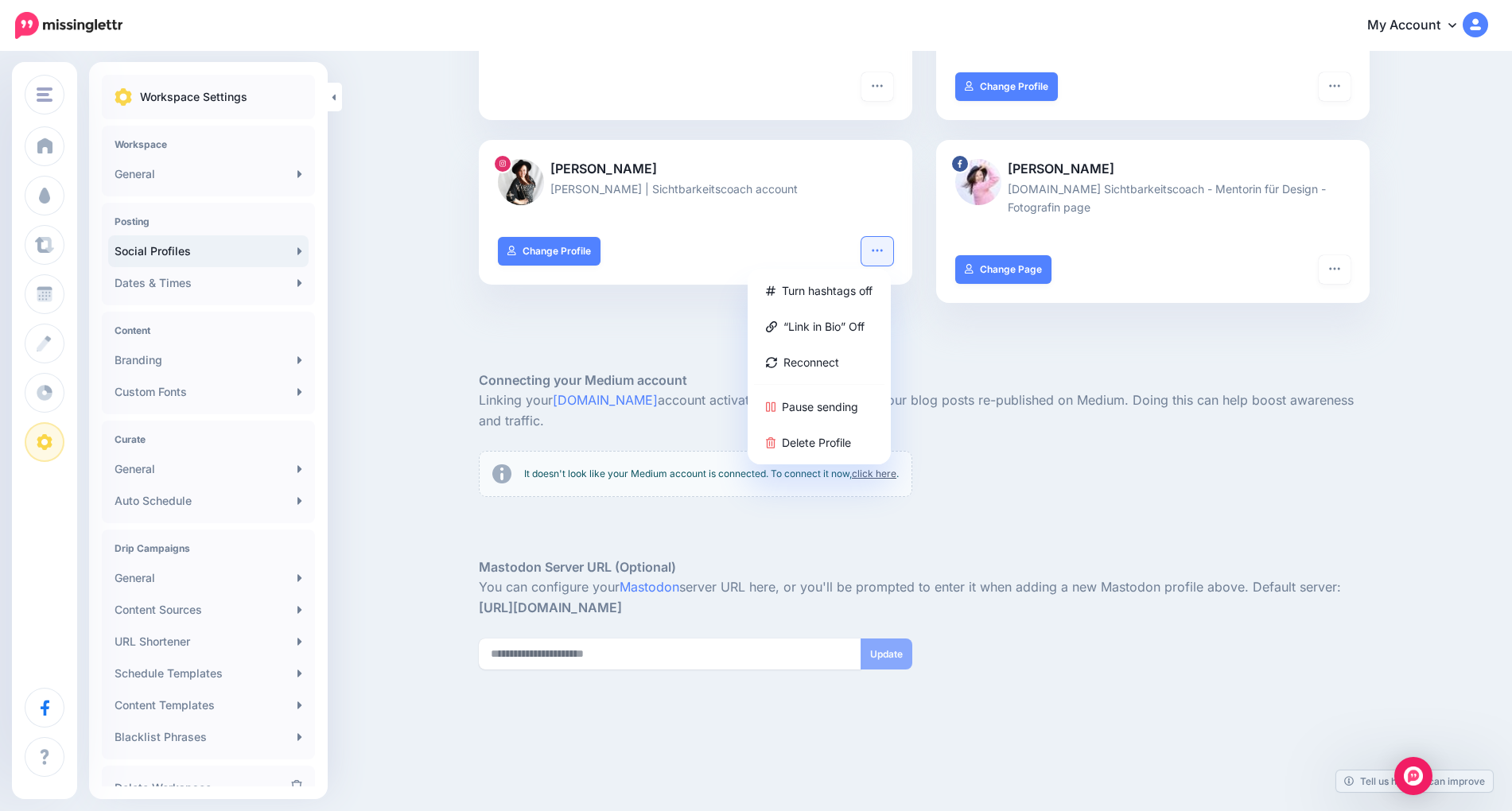
click at [420, 431] on div "Social Profiles Add the social profiles that you'd like to send social content …" at bounding box center [756, 272] width 1512 height 1083
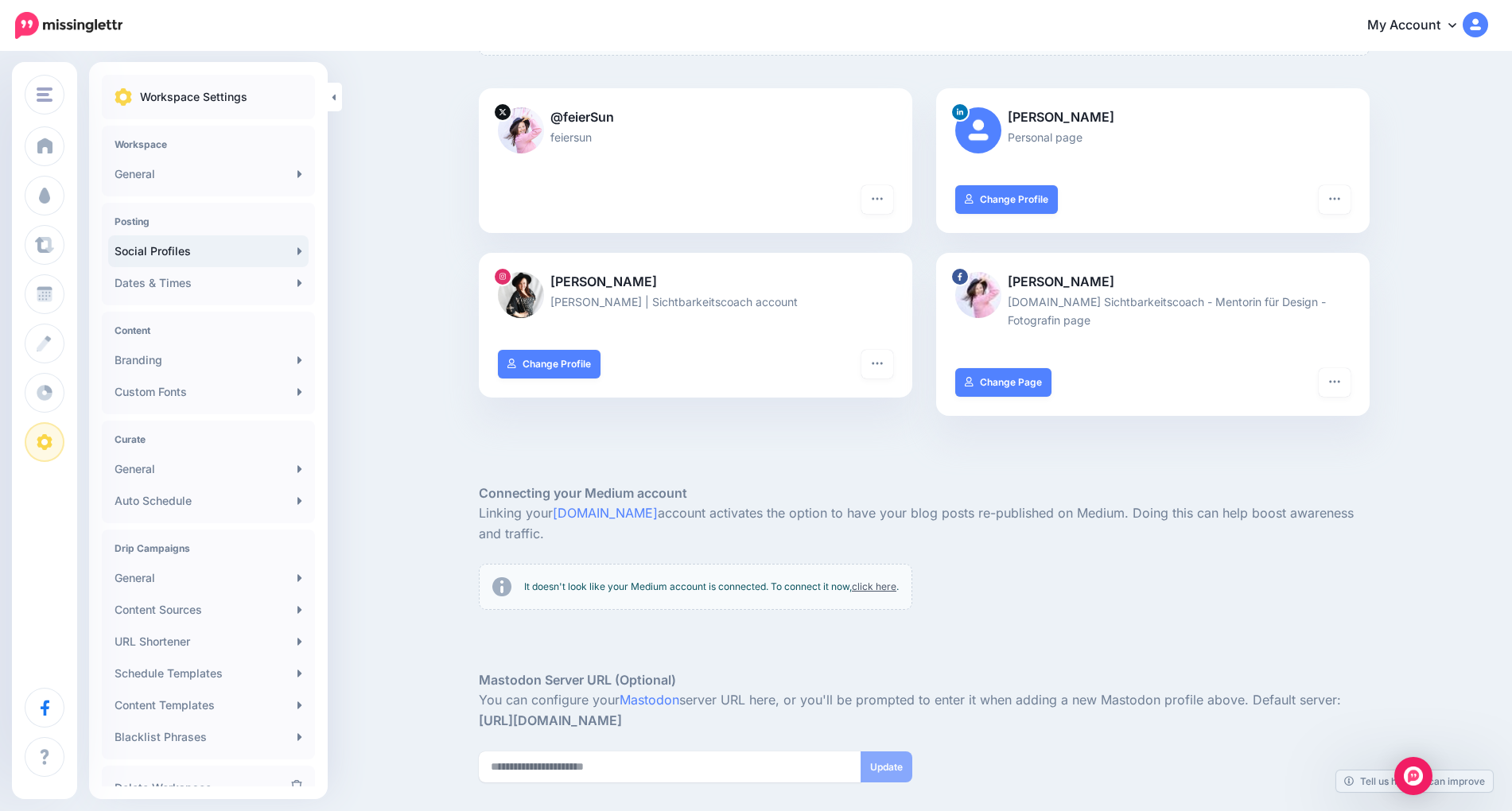
scroll to position [166, 0]
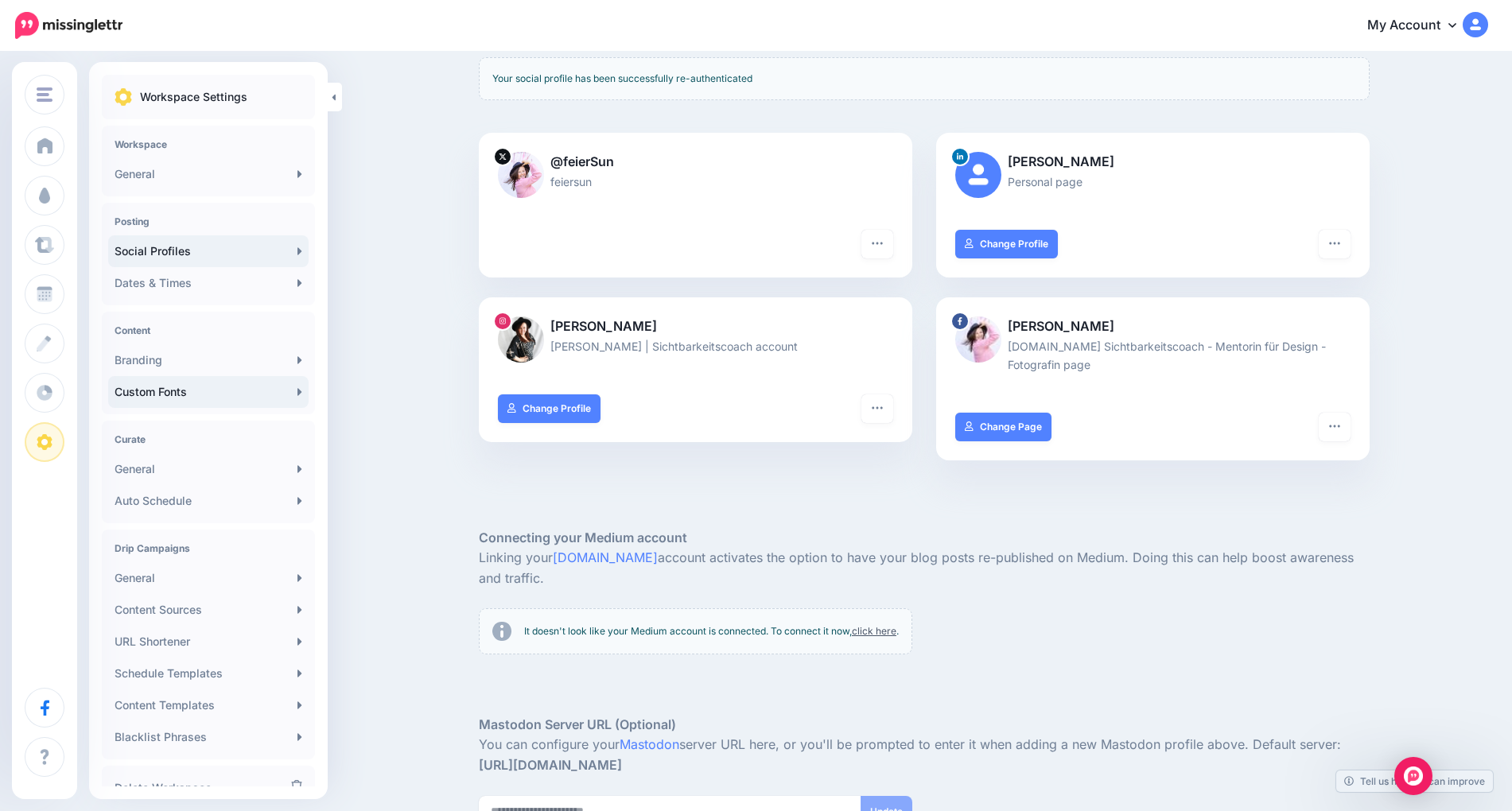
click at [203, 395] on link "Custom Fonts" at bounding box center [208, 392] width 200 height 32
click at [276, 391] on link "Custom Fonts" at bounding box center [208, 392] width 200 height 32
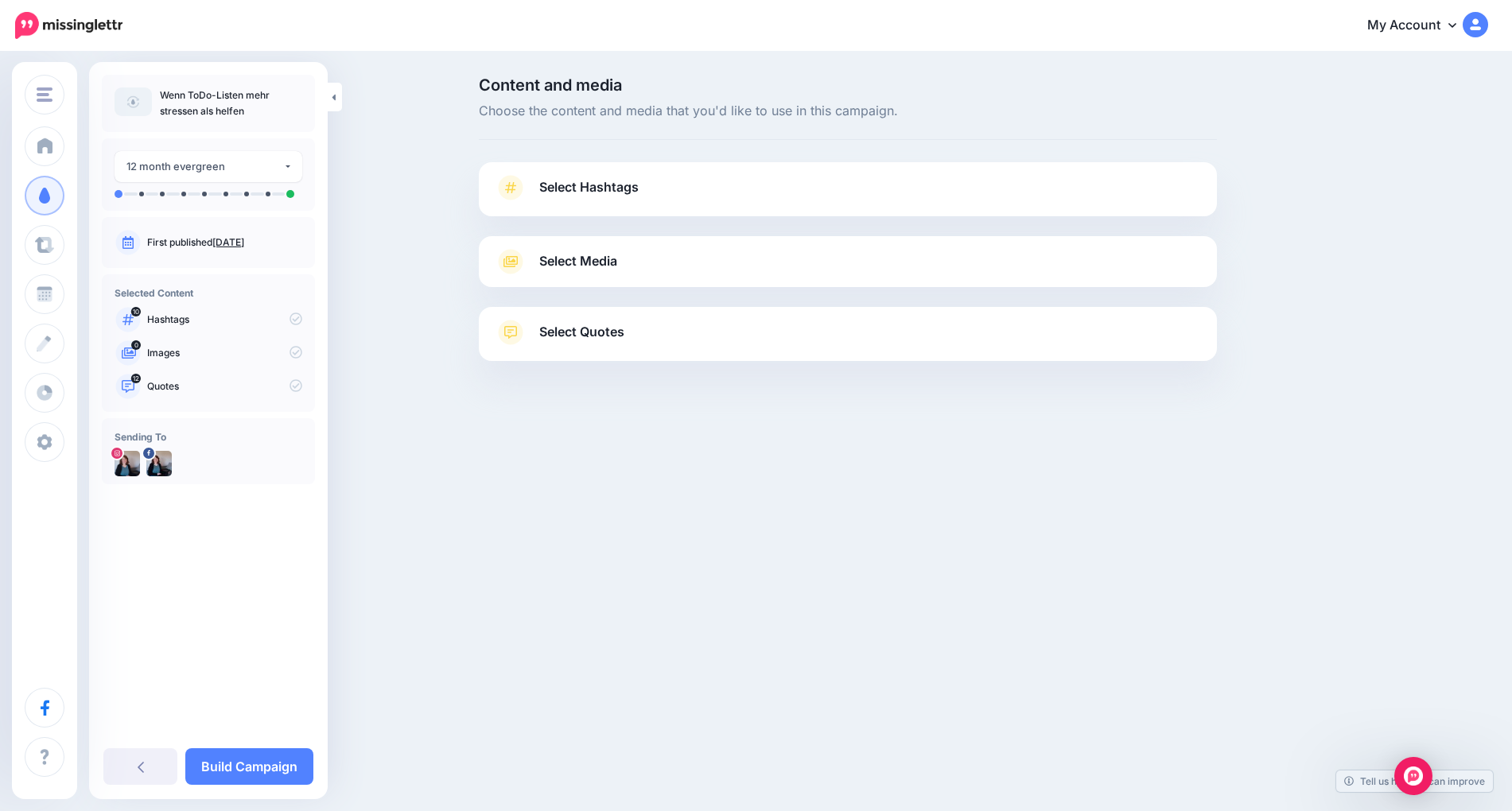
click at [577, 264] on span "Select Media" at bounding box center [578, 261] width 78 height 22
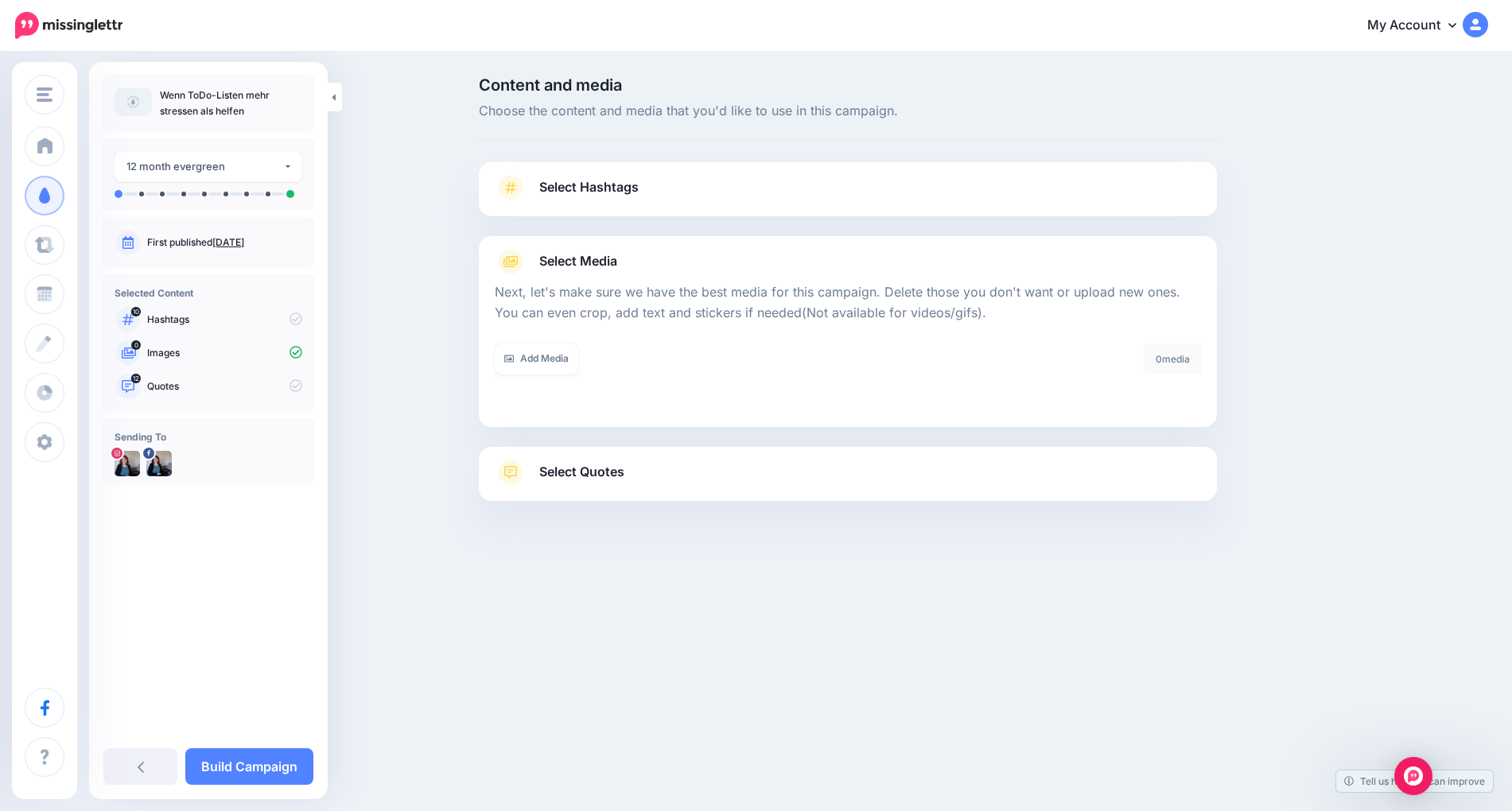
click at [591, 189] on span "Select Hashtags" at bounding box center [589, 187] width 100 height 22
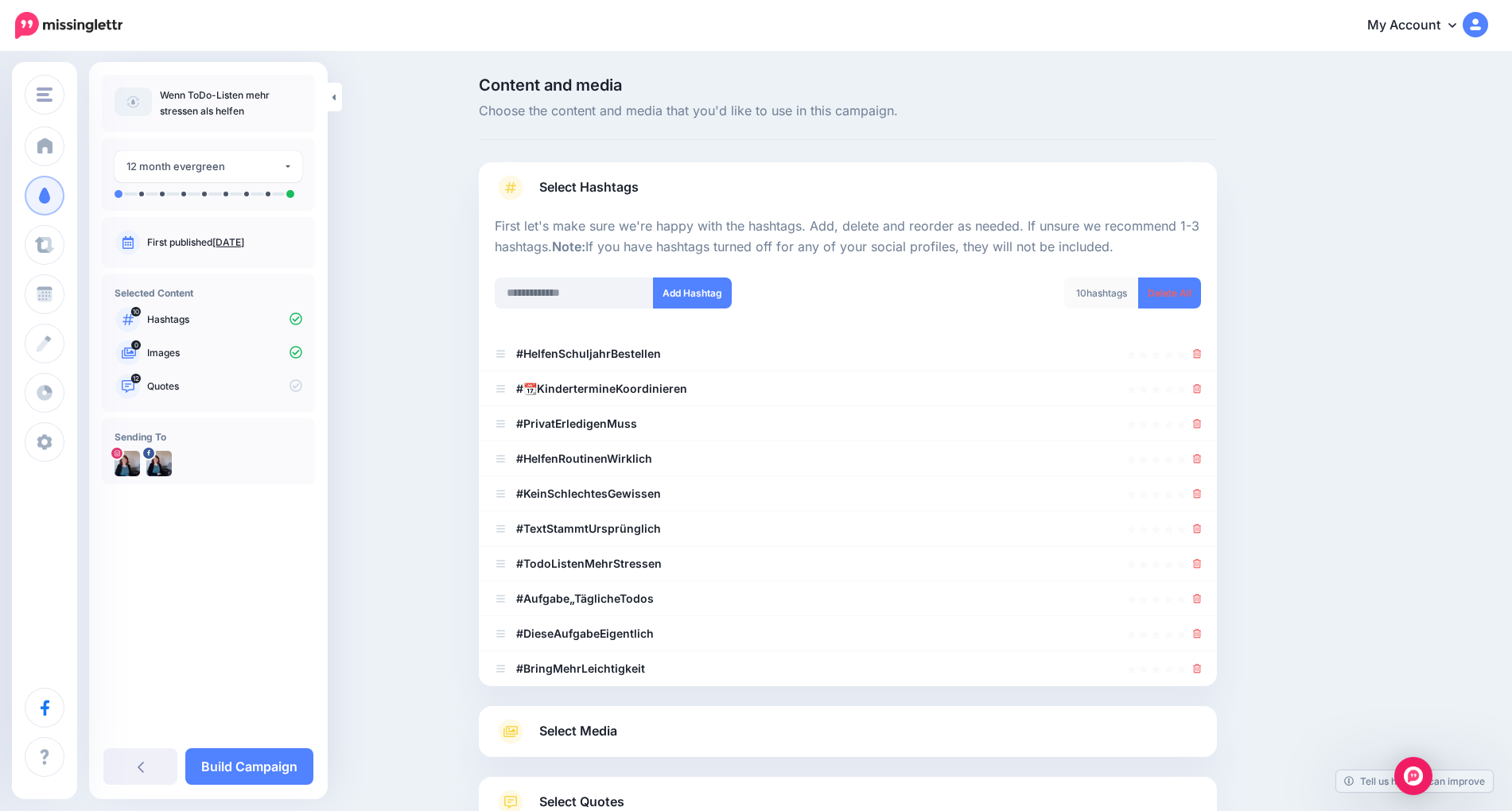
click at [591, 189] on span "Select Hashtags" at bounding box center [589, 187] width 100 height 22
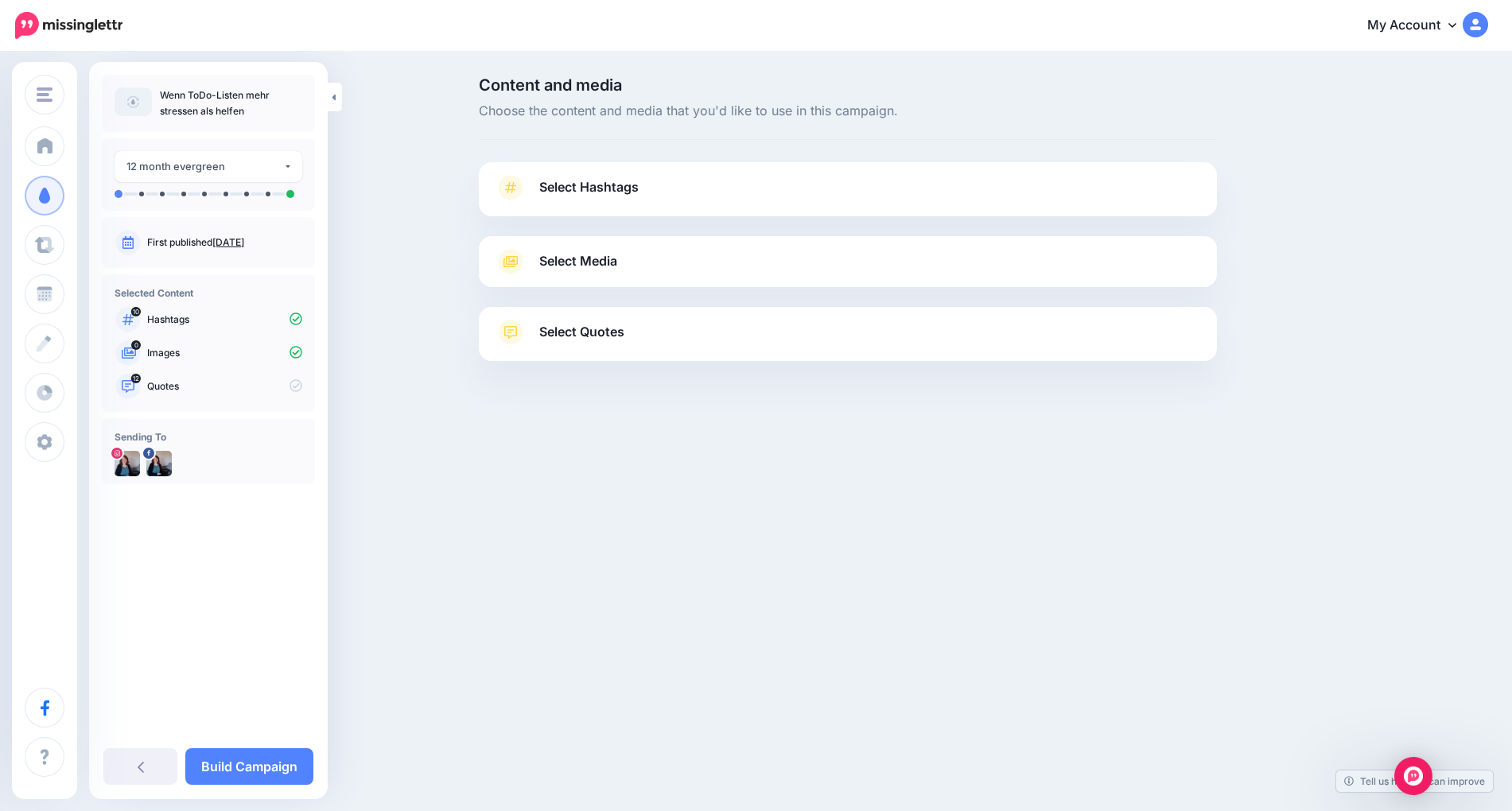
click at [576, 335] on span "Select Quotes" at bounding box center [582, 332] width 85 height 22
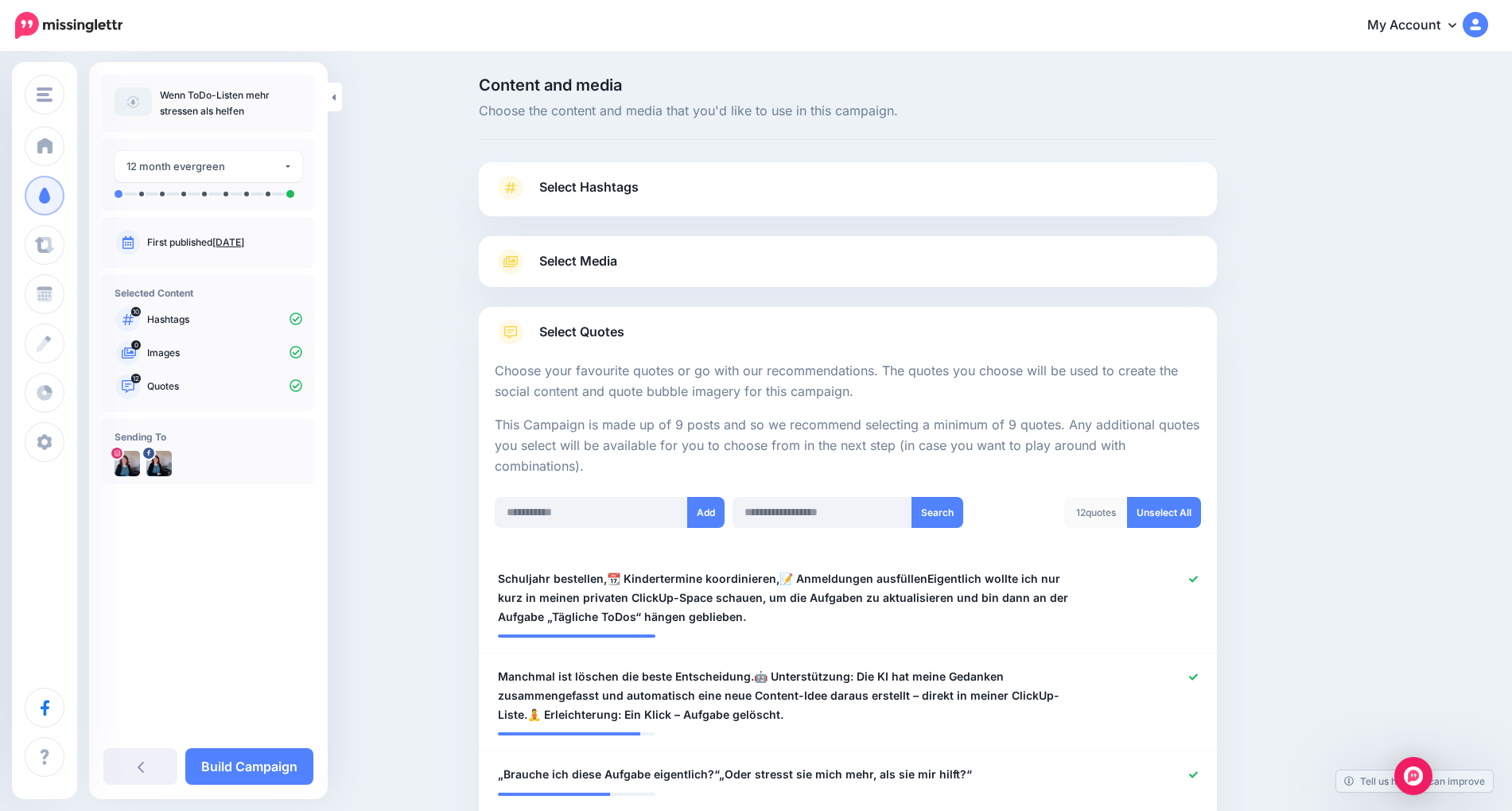
click at [576, 335] on span "Select Quotes" at bounding box center [582, 332] width 85 height 22
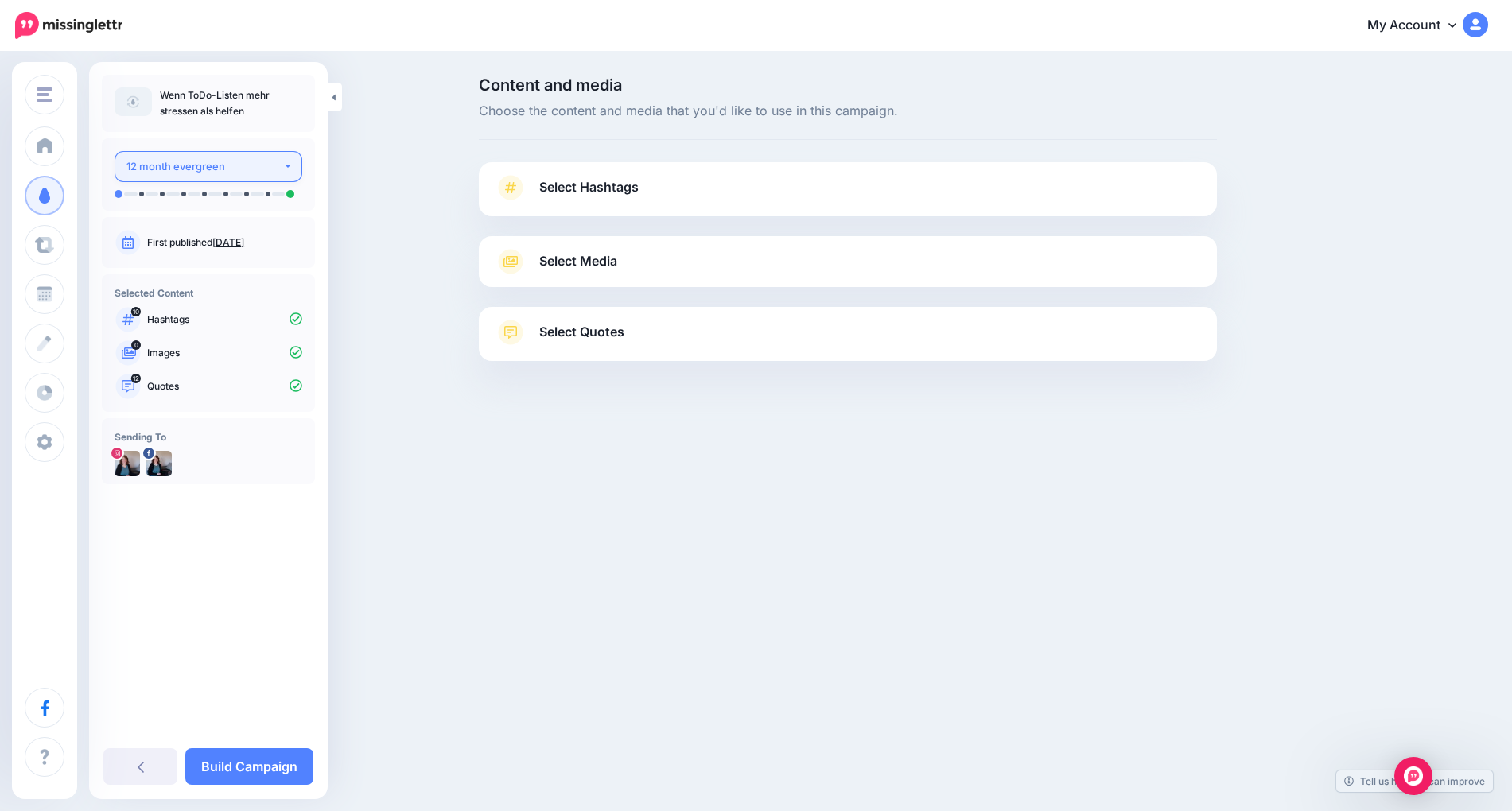
click at [278, 167] on div "12 month evergreen" at bounding box center [204, 166] width 157 height 18
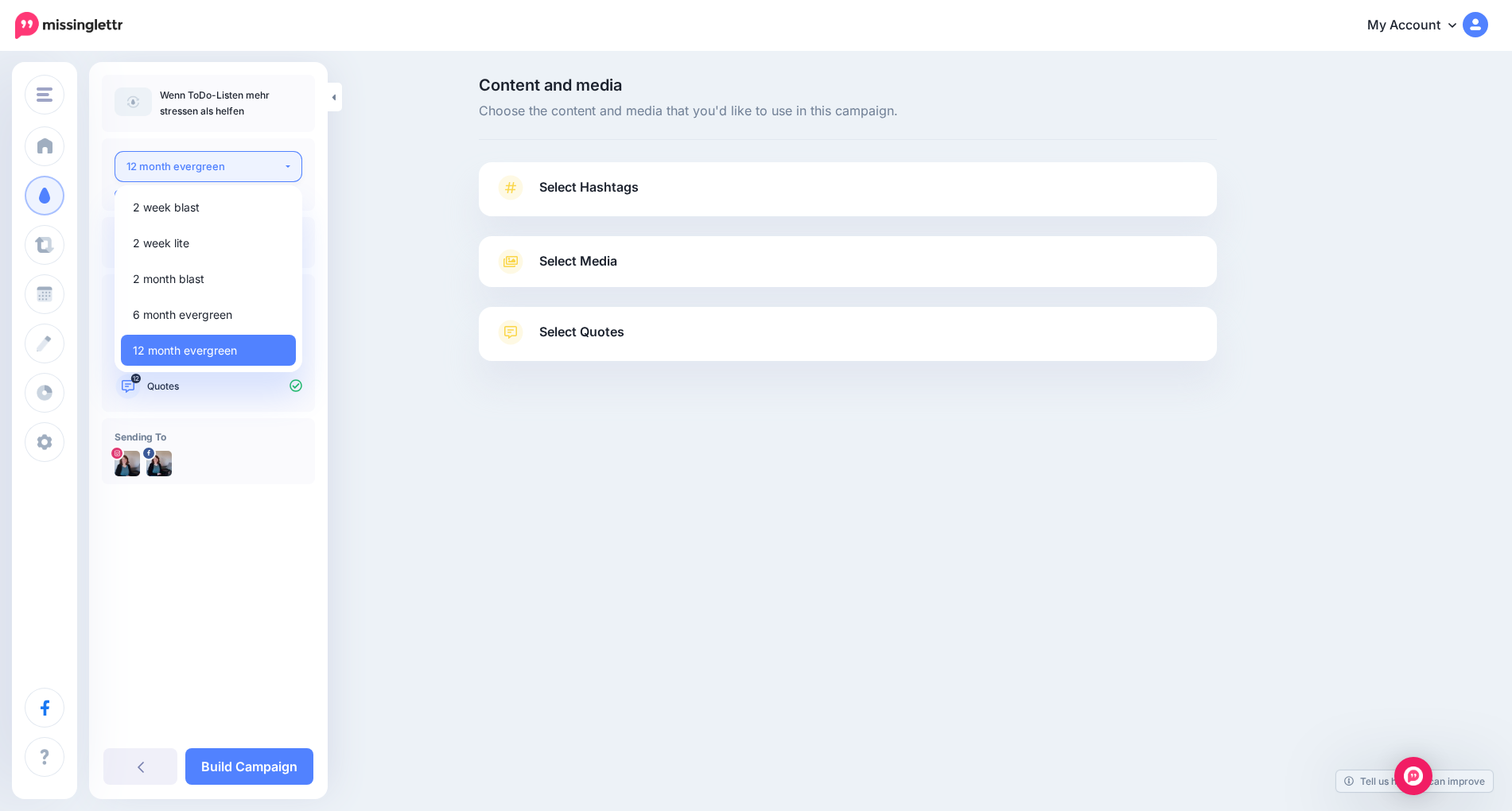
click at [278, 166] on div "12 month evergreen" at bounding box center [204, 166] width 157 height 18
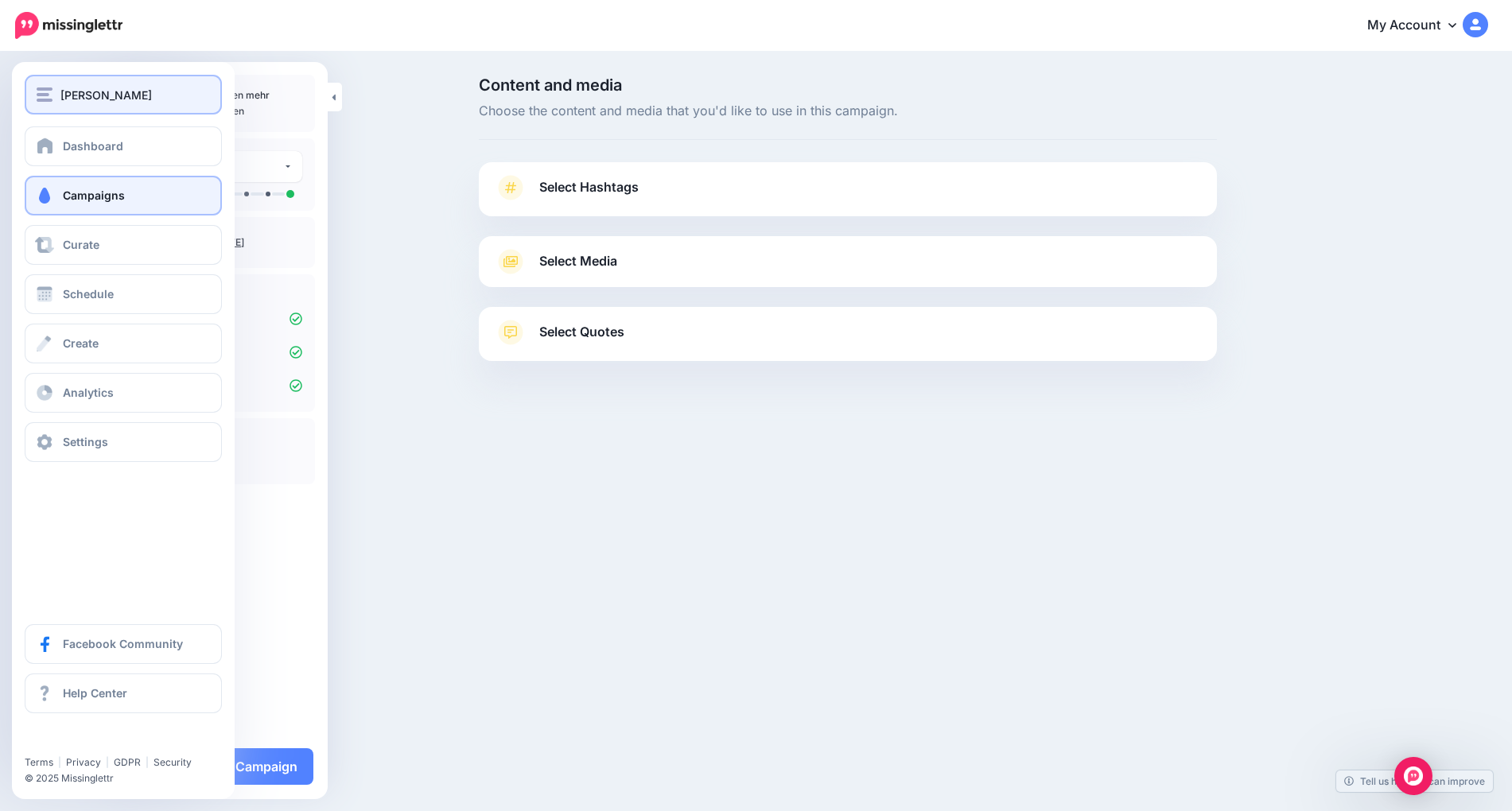
click at [49, 86] on div "[PERSON_NAME]" at bounding box center [124, 95] width 174 height 18
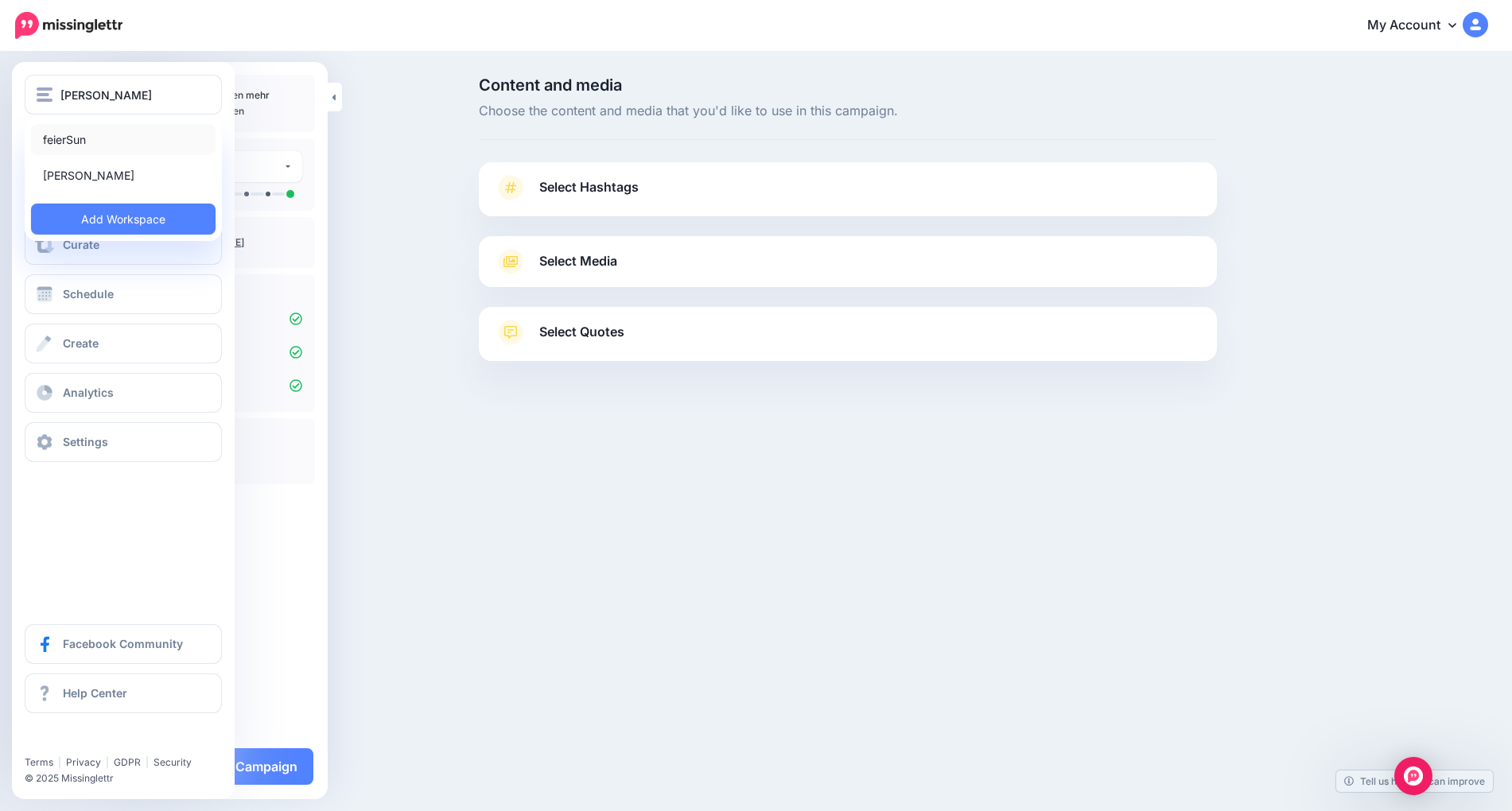
click at [69, 150] on link "feierSun" at bounding box center [124, 139] width 185 height 31
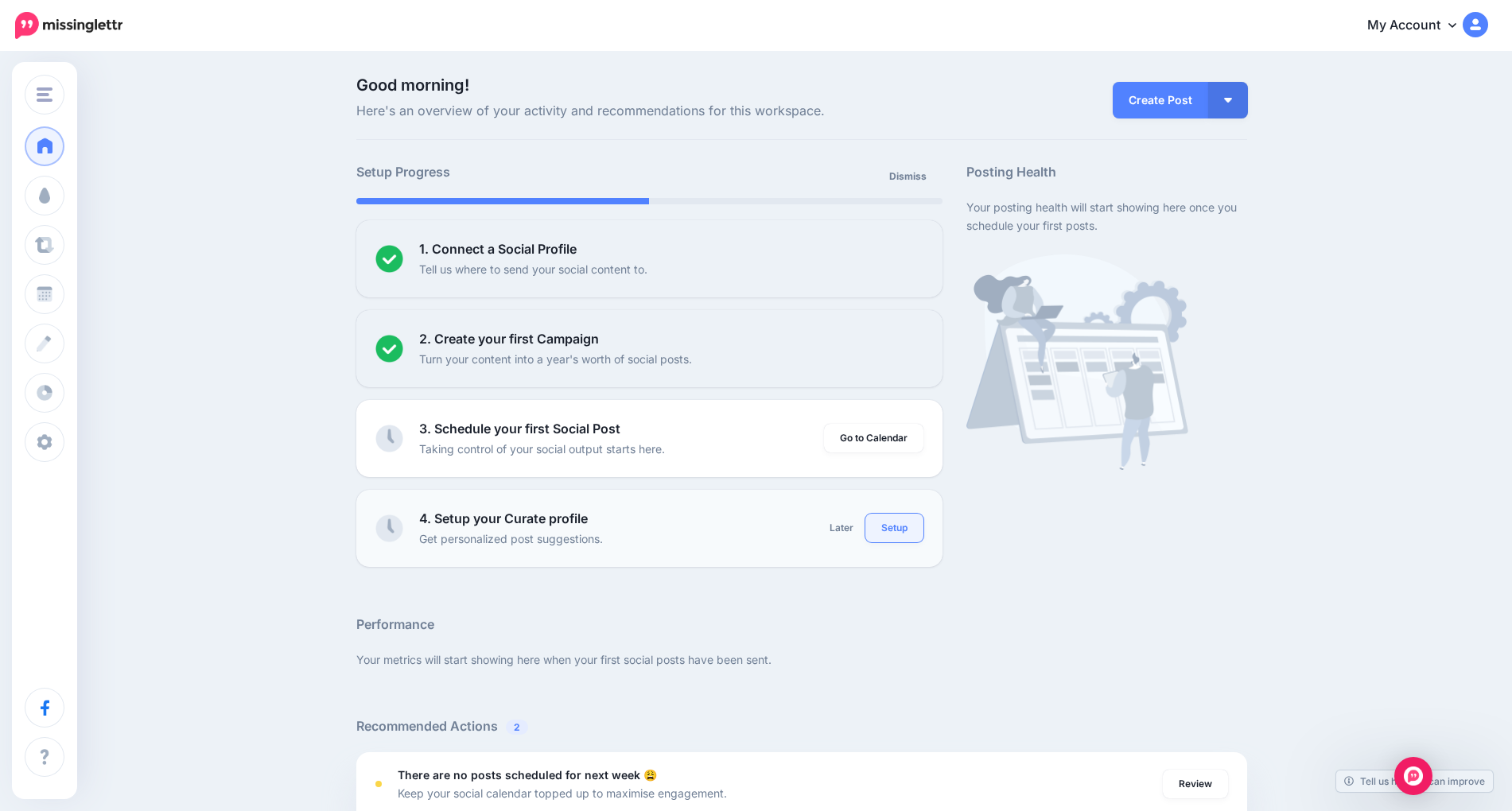
click at [891, 530] on link "Setup" at bounding box center [895, 528] width 58 height 29
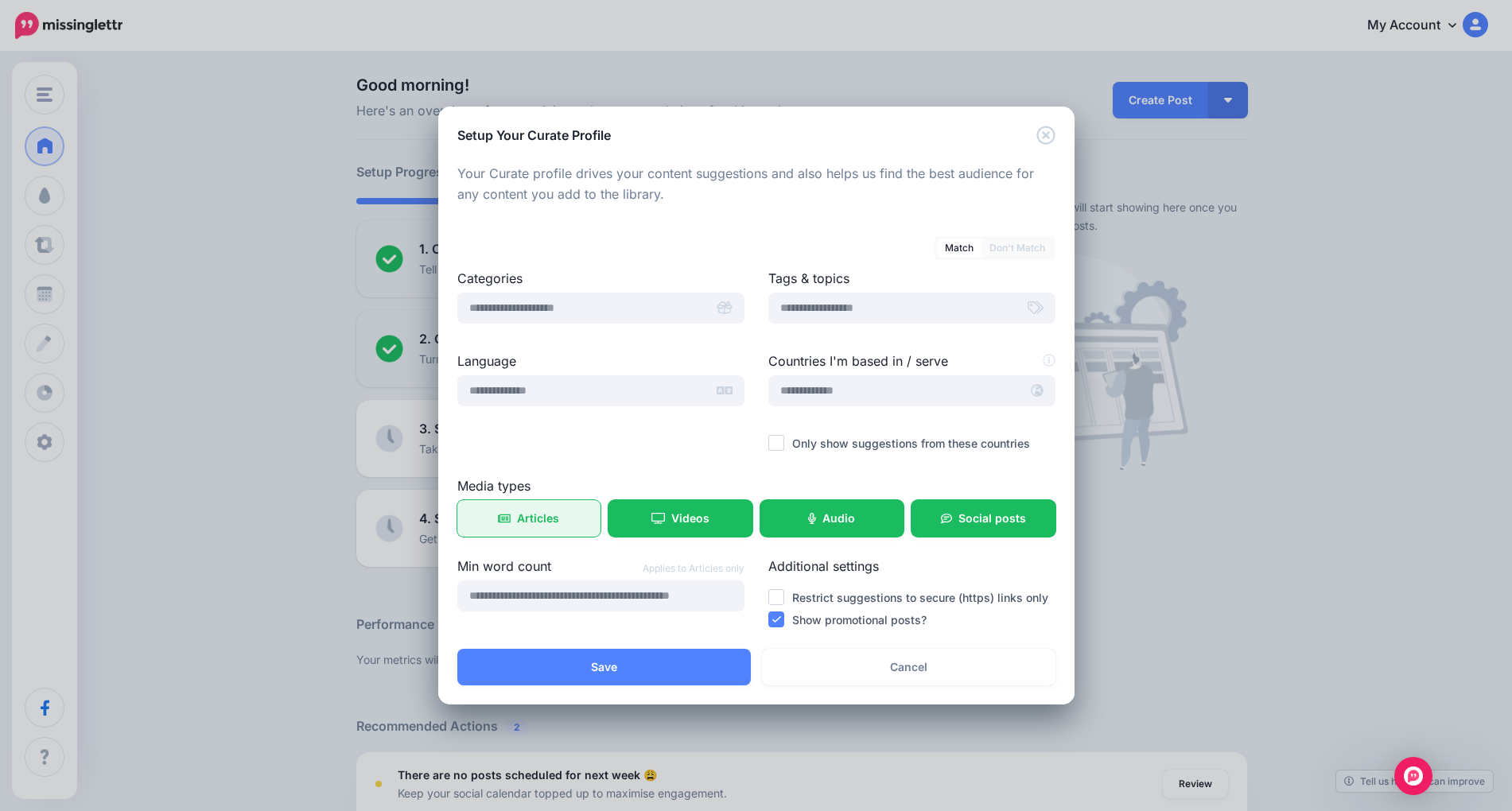
click at [510, 519] on link "Articles" at bounding box center [529, 518] width 144 height 37
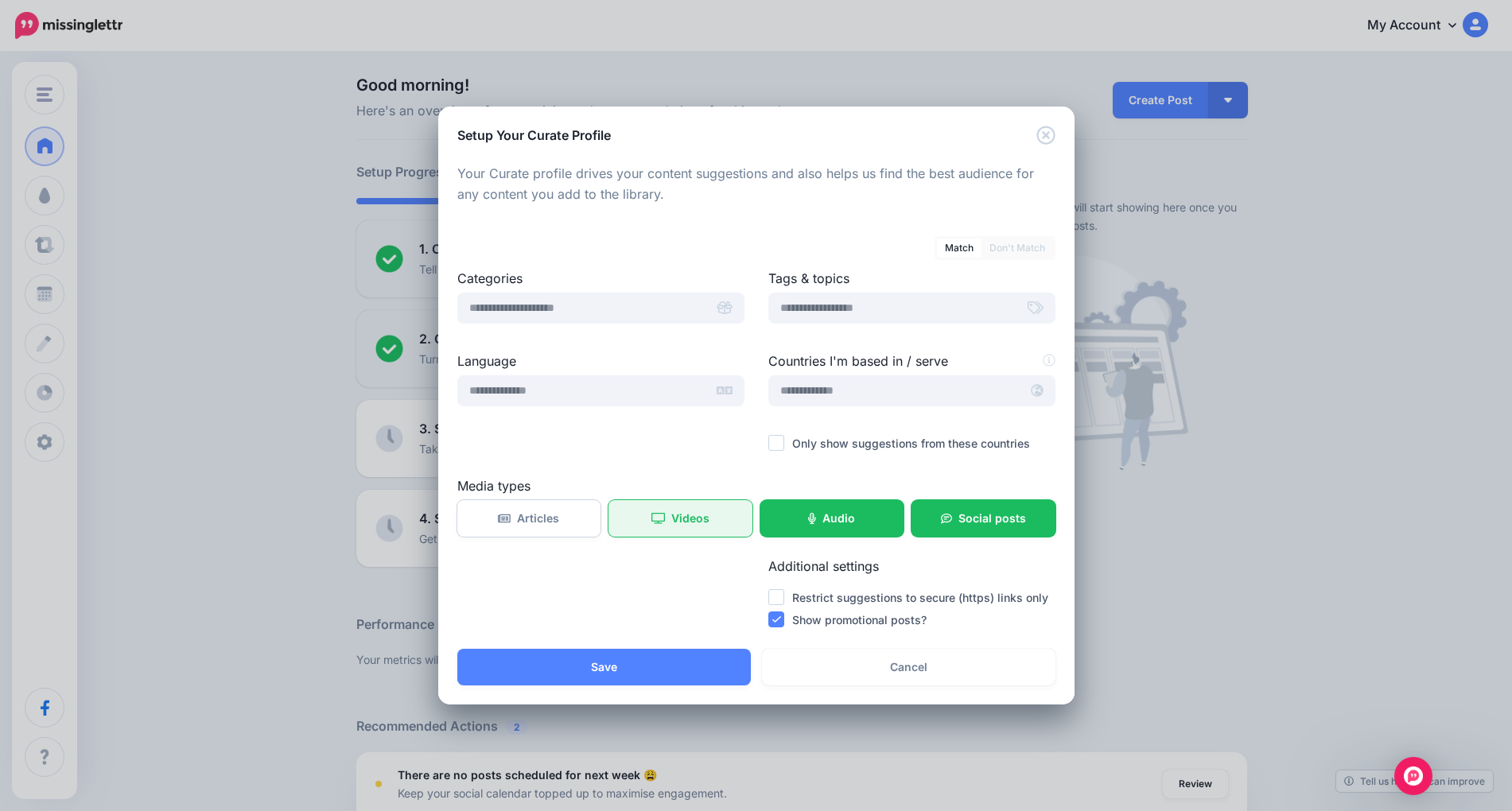
click at [683, 514] on span "Videos" at bounding box center [690, 518] width 39 height 11
click at [843, 524] on span "Audio" at bounding box center [838, 518] width 33 height 11
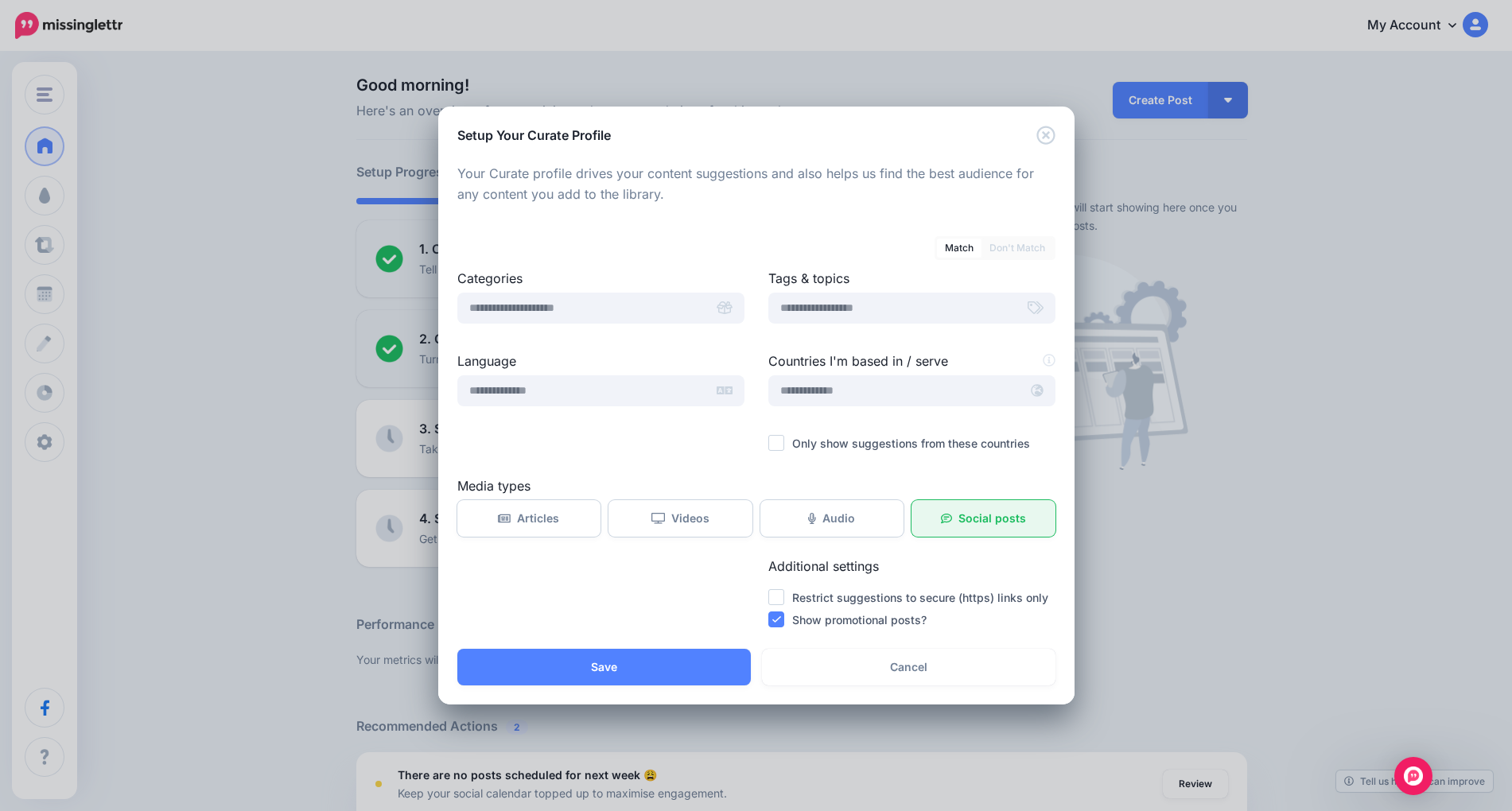
click at [1006, 514] on span "Social posts" at bounding box center [993, 518] width 68 height 11
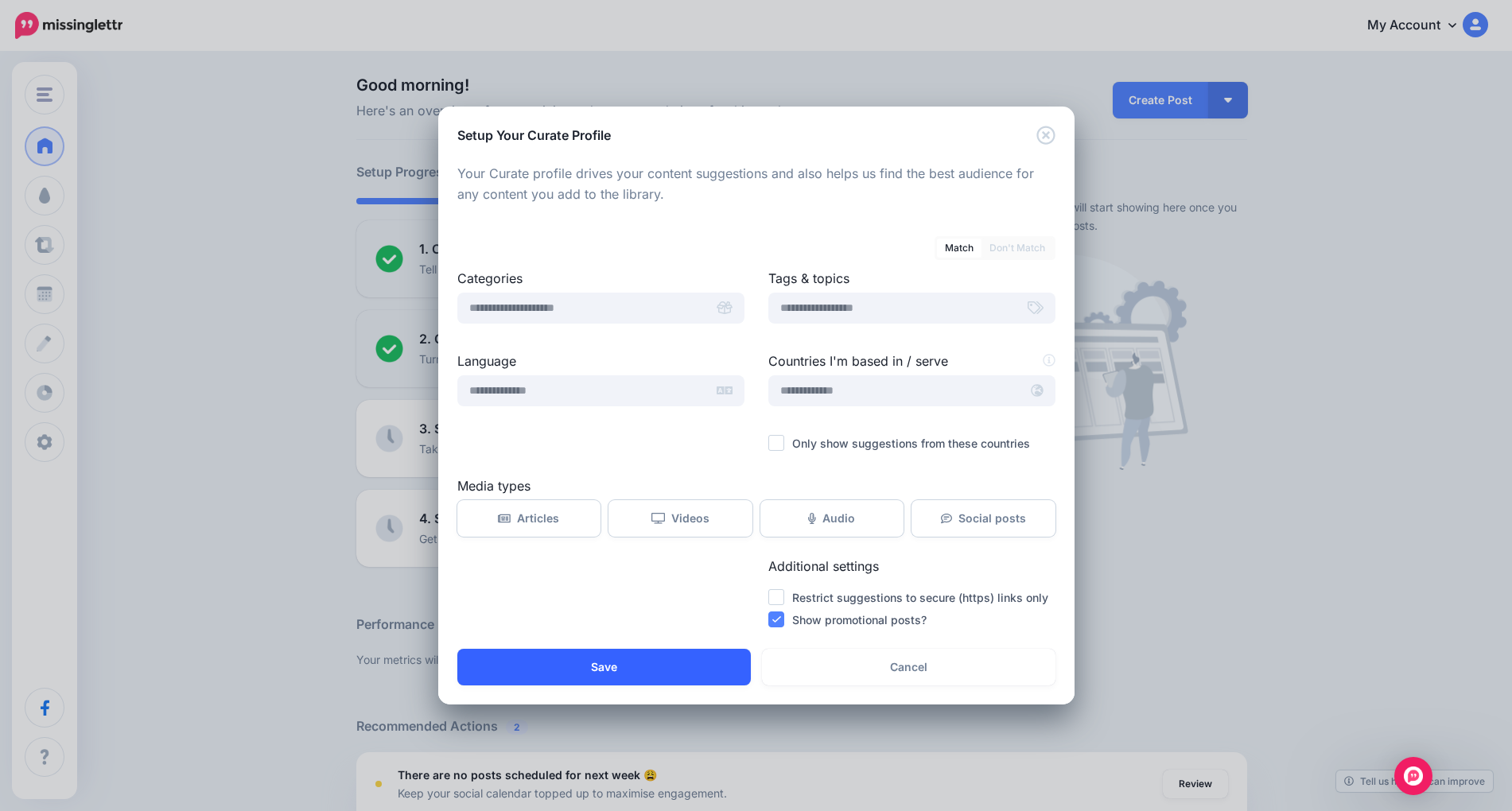
click at [653, 673] on button "Save" at bounding box center [604, 668] width 293 height 37
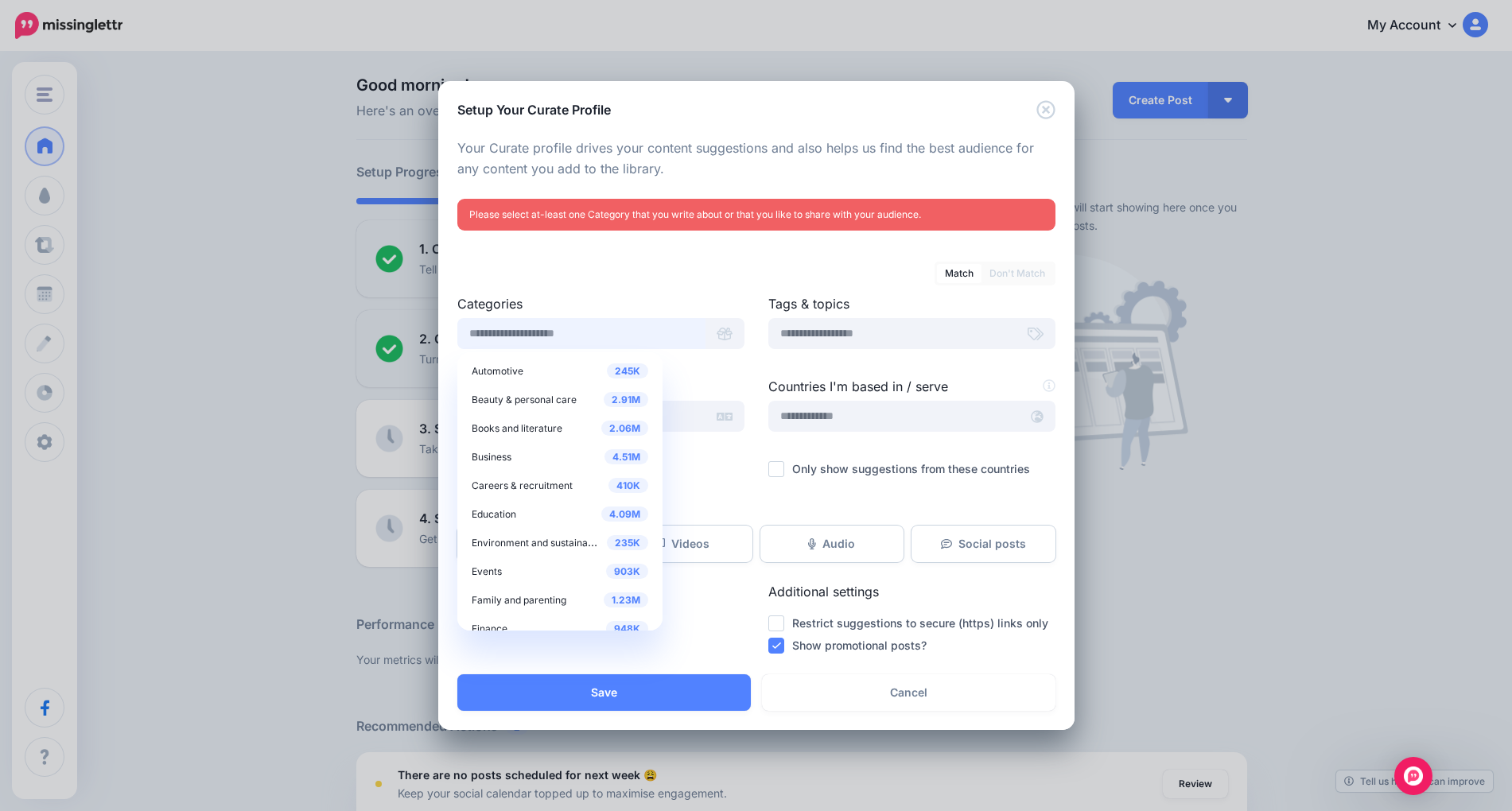
click at [622, 336] on input "text" at bounding box center [581, 334] width 248 height 31
type input "********"
click at [520, 596] on span "Business strategy" at bounding box center [511, 594] width 80 height 12
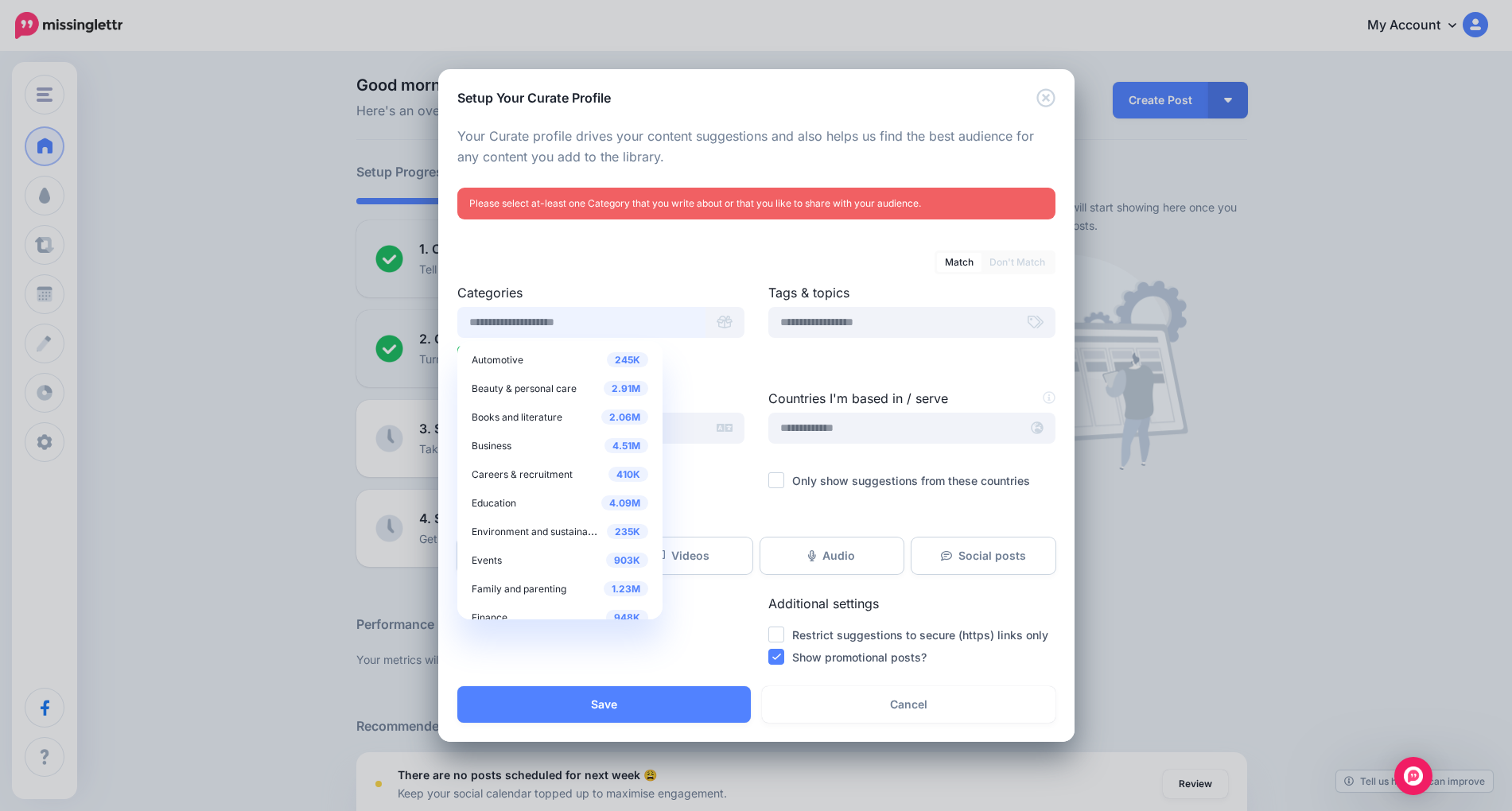
click at [592, 322] on input "text" at bounding box center [581, 322] width 248 height 31
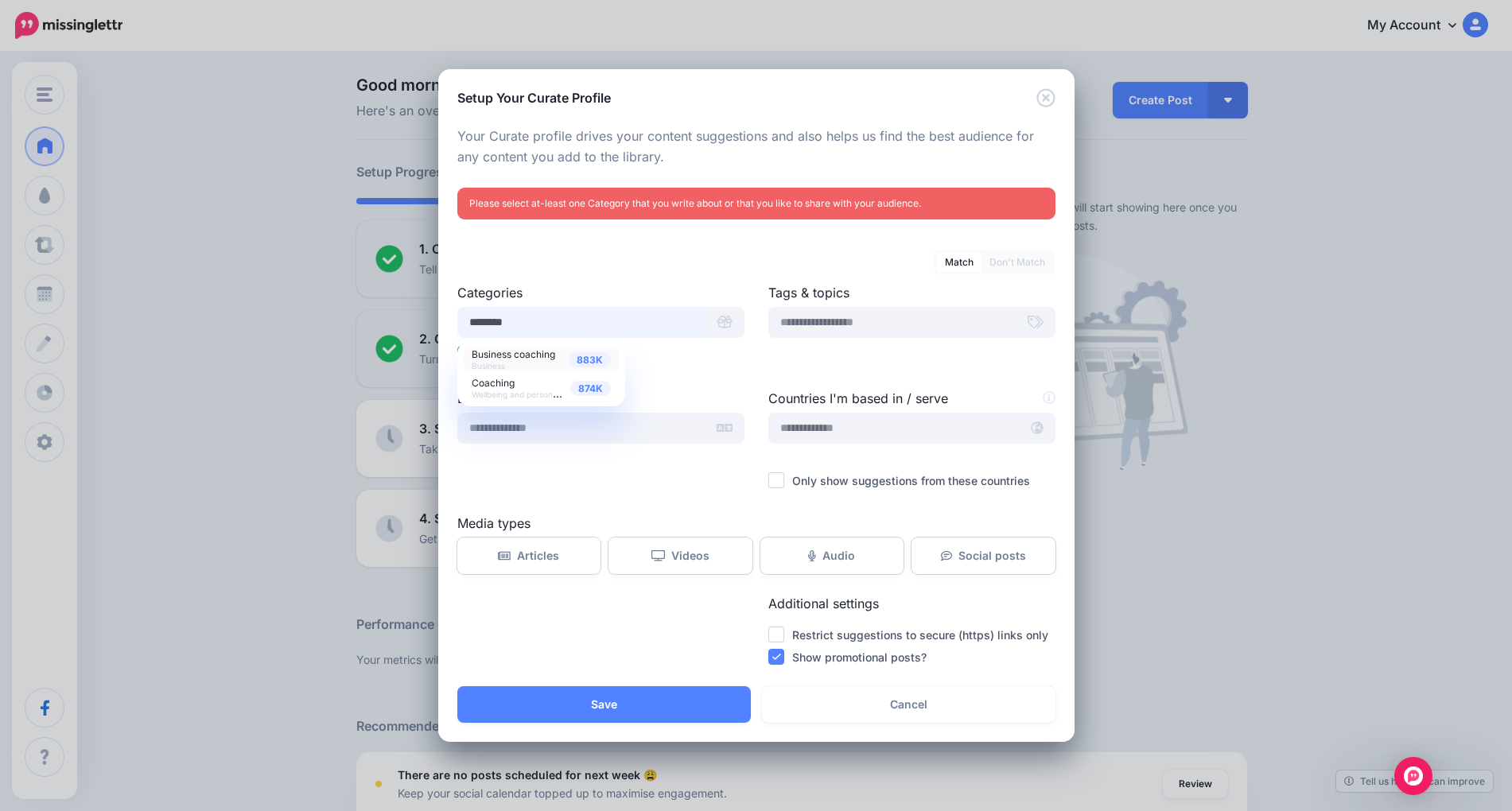
type input "********"
click at [527, 358] on span "Business coaching" at bounding box center [514, 354] width 84 height 12
click at [517, 390] on span "Wellbeing and personal development" at bounding box center [541, 393] width 139 height 14
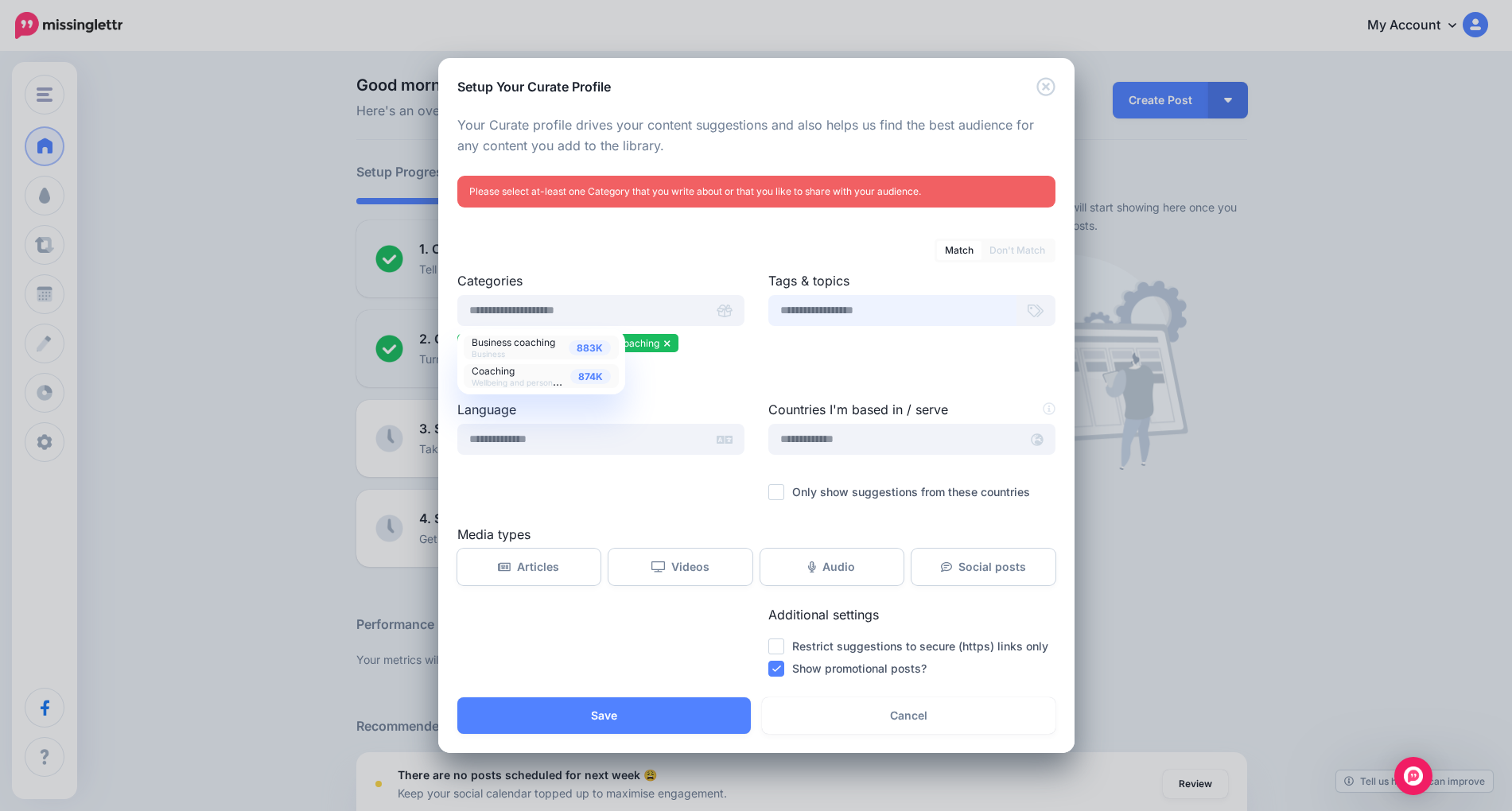
click at [876, 308] on input "text" at bounding box center [892, 310] width 248 height 31
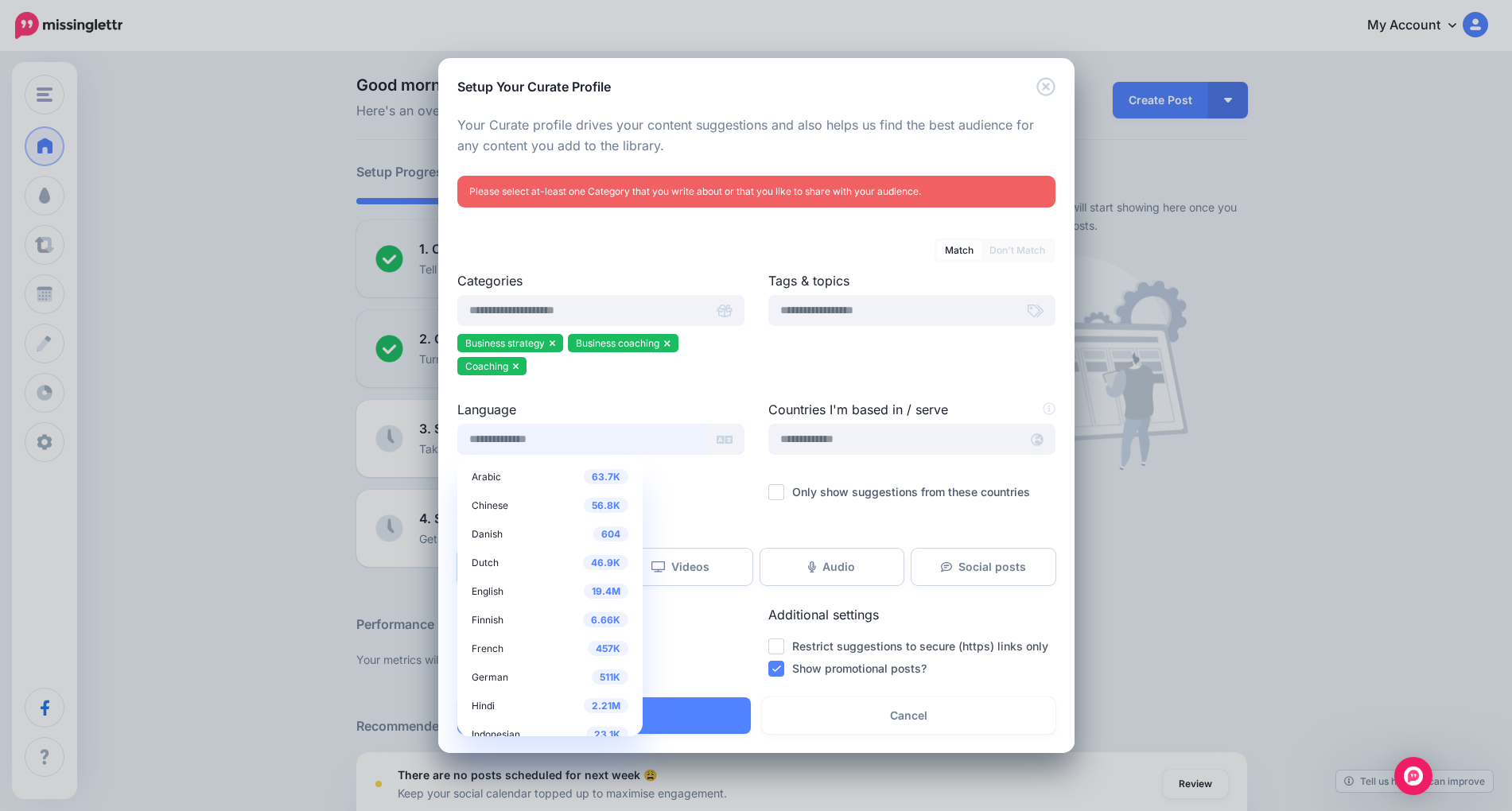
click at [547, 442] on input "text" at bounding box center [581, 439] width 248 height 31
type input "******"
click at [506, 678] on span "German" at bounding box center [490, 677] width 37 height 12
click at [932, 453] on input "text" at bounding box center [894, 439] width 252 height 31
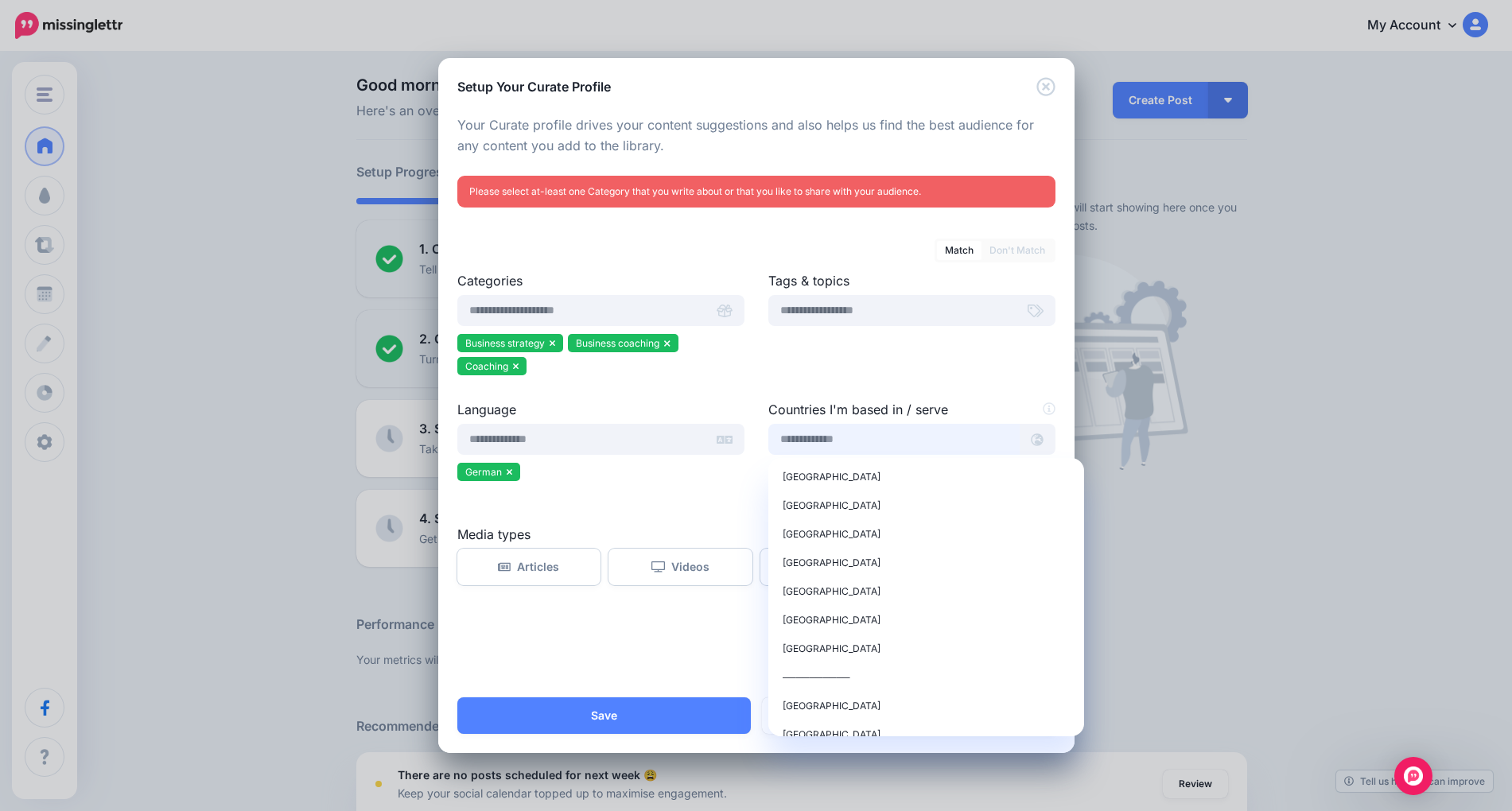
type input "**********"
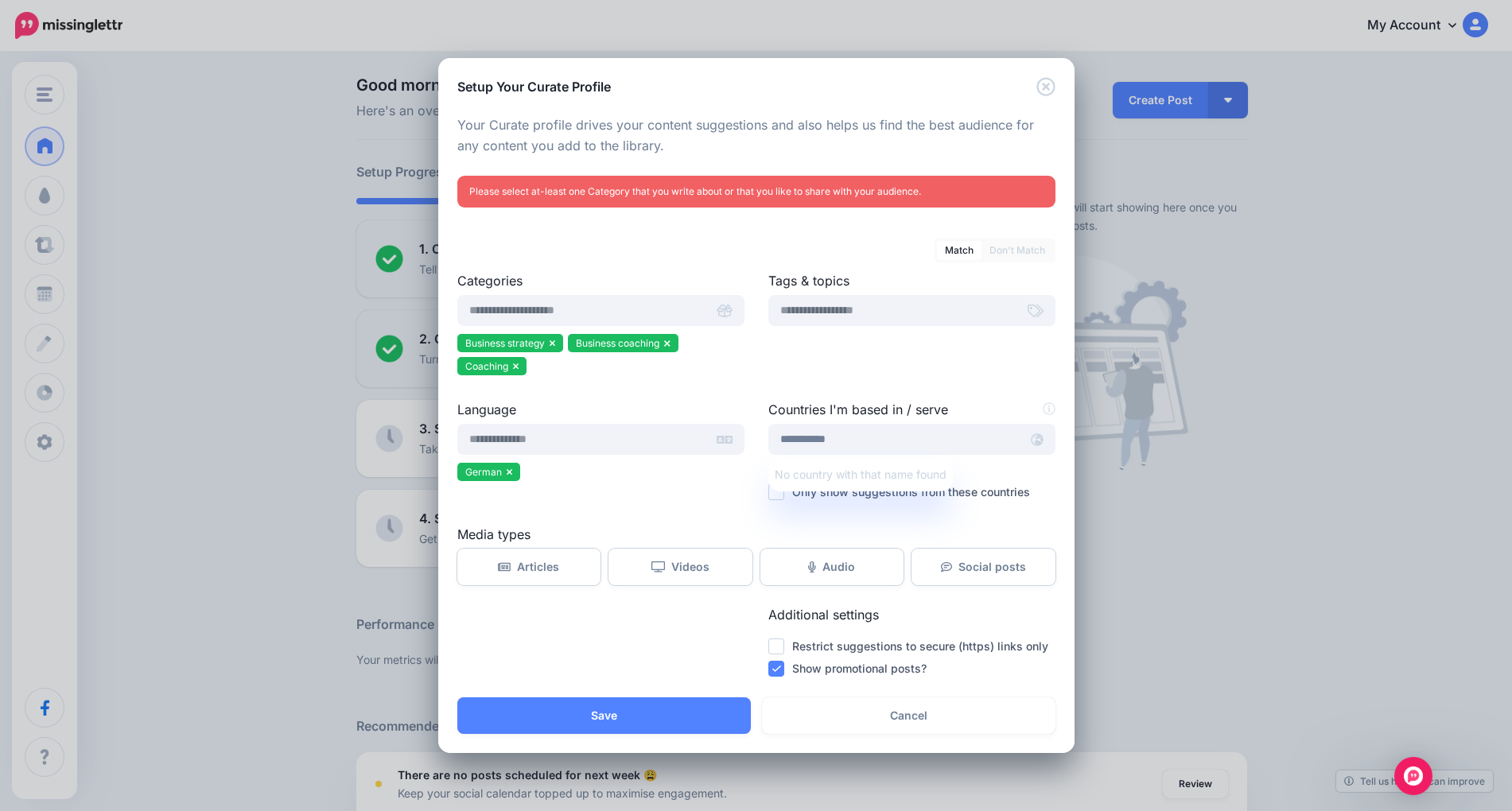
click at [899, 391] on div "Tags & topics" at bounding box center [912, 335] width 311 height 129
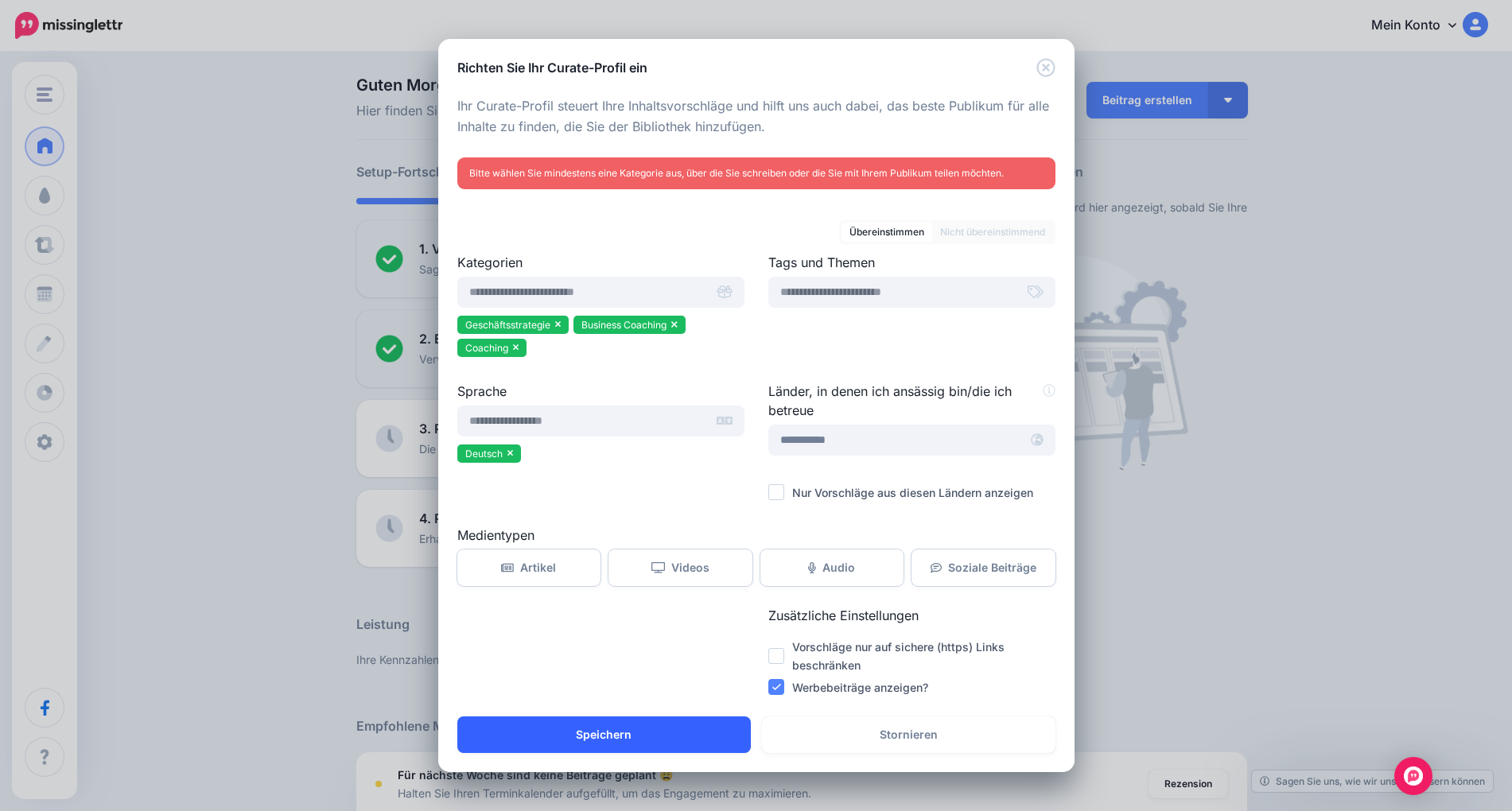
click at [652, 739] on button "Speichern" at bounding box center [604, 735] width 293 height 37
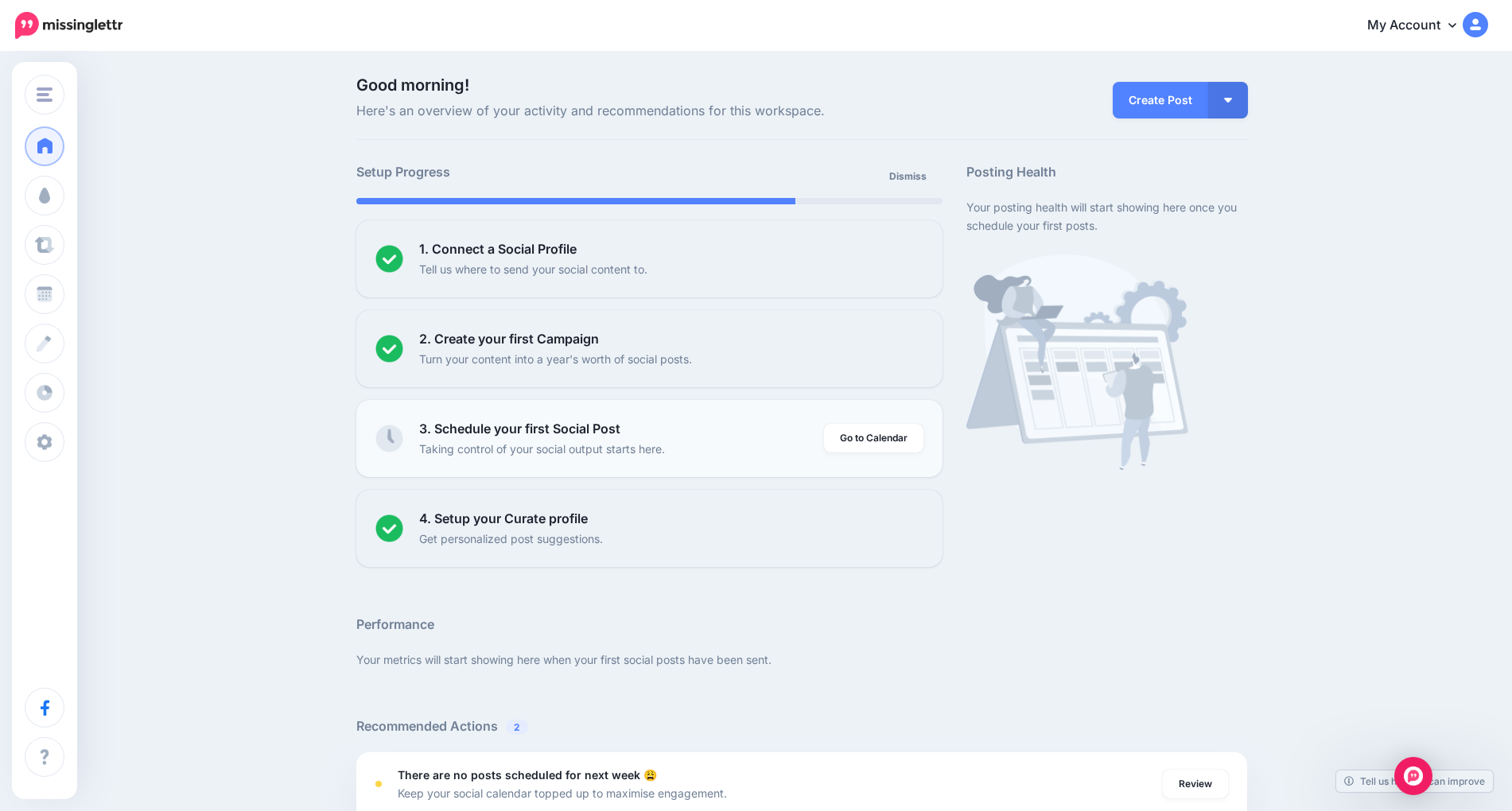
click at [725, 432] on div "3. Schedule your first Social Post Taking control of your social output starts …" at bounding box center [622, 439] width 405 height 39
click at [1161, 102] on link "Create Post" at bounding box center [1161, 100] width 96 height 37
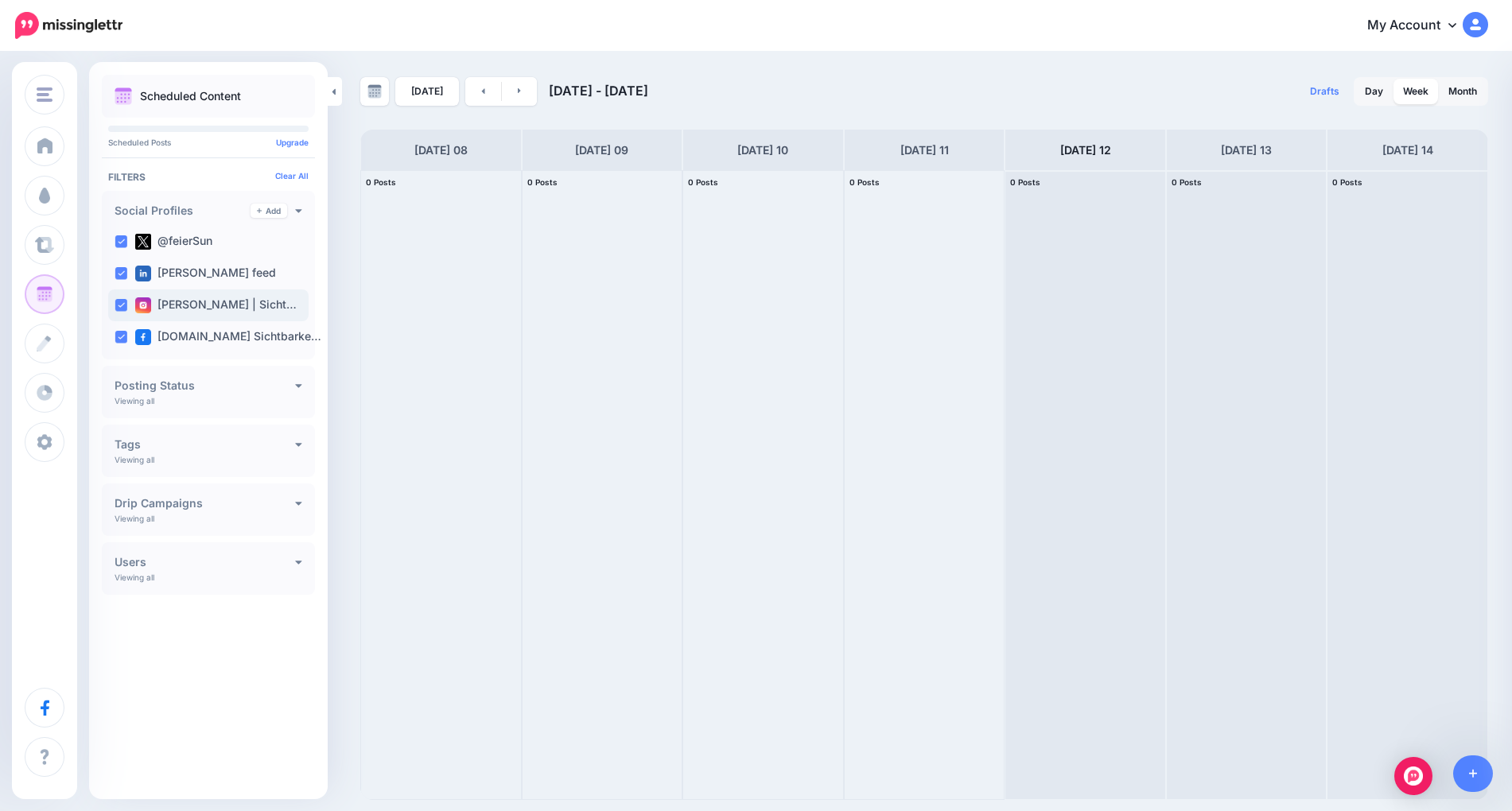
click at [215, 303] on label "Jessica Schonk | Sicht…" at bounding box center [215, 305] width 162 height 16
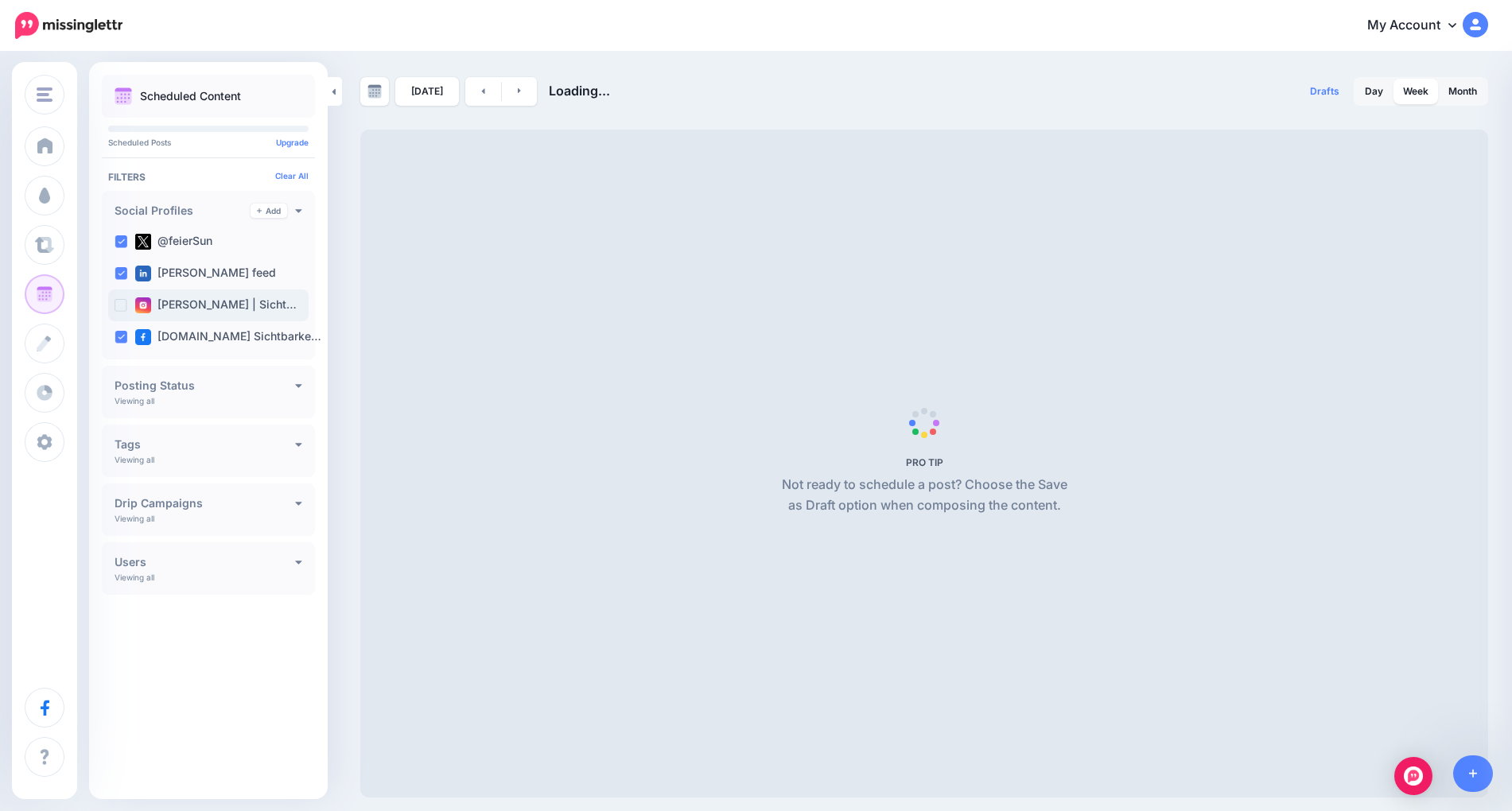
click at [215, 303] on label "Jessica Schonk | Sicht…" at bounding box center [215, 305] width 162 height 16
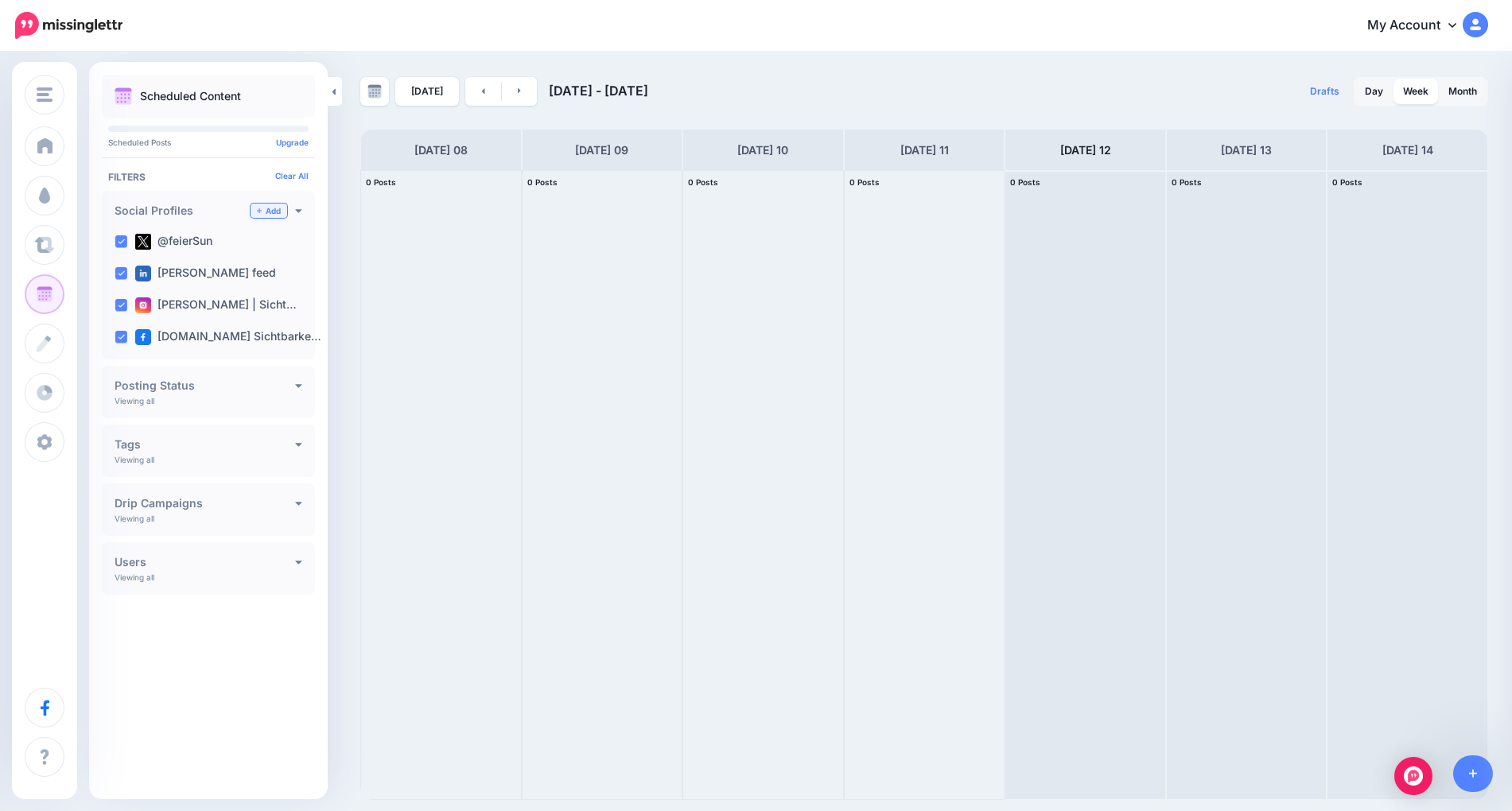
click at [270, 209] on link "Add" at bounding box center [269, 211] width 37 height 14
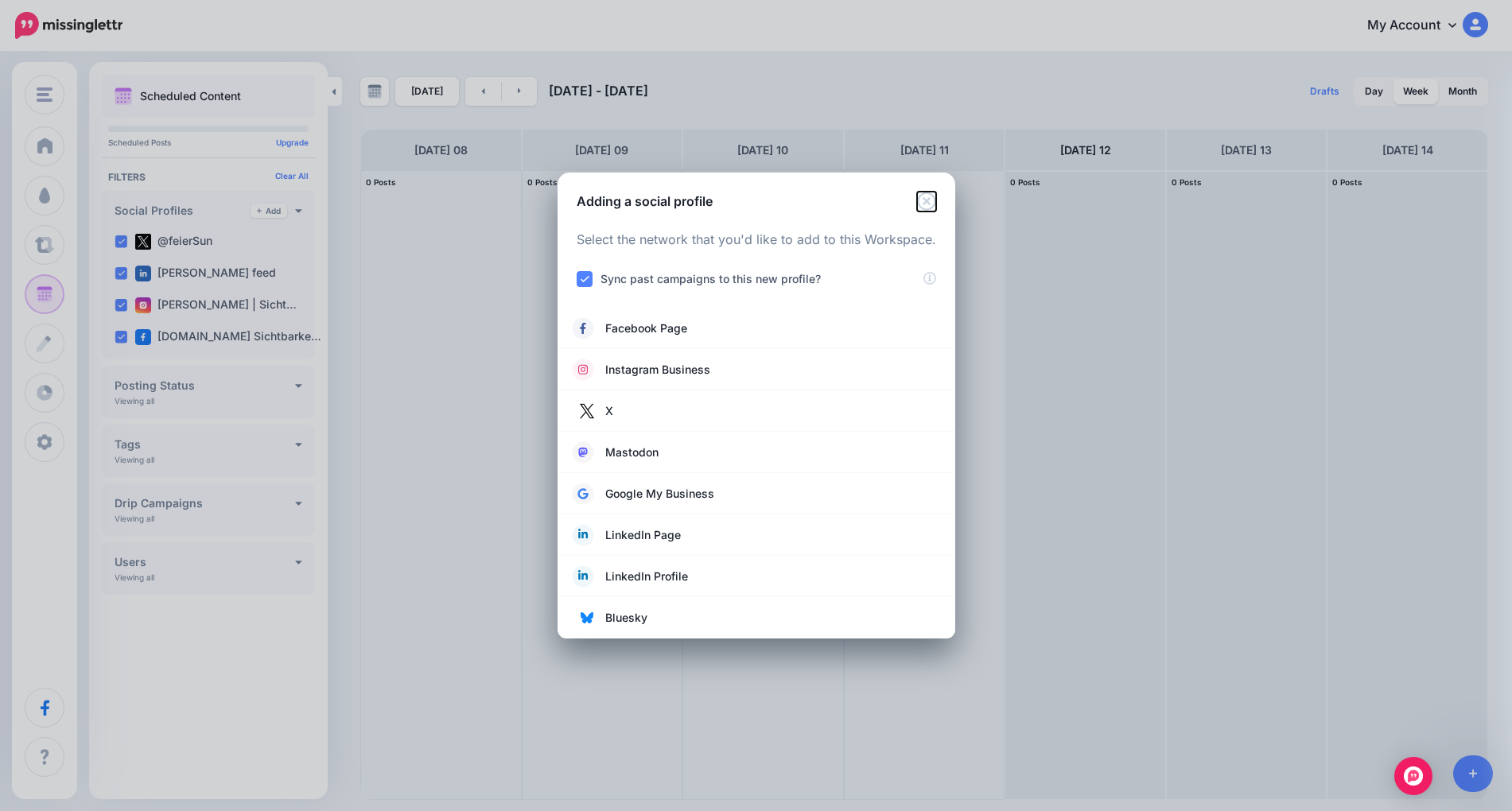
click at [922, 200] on icon "Close" at bounding box center [927, 202] width 19 height 19
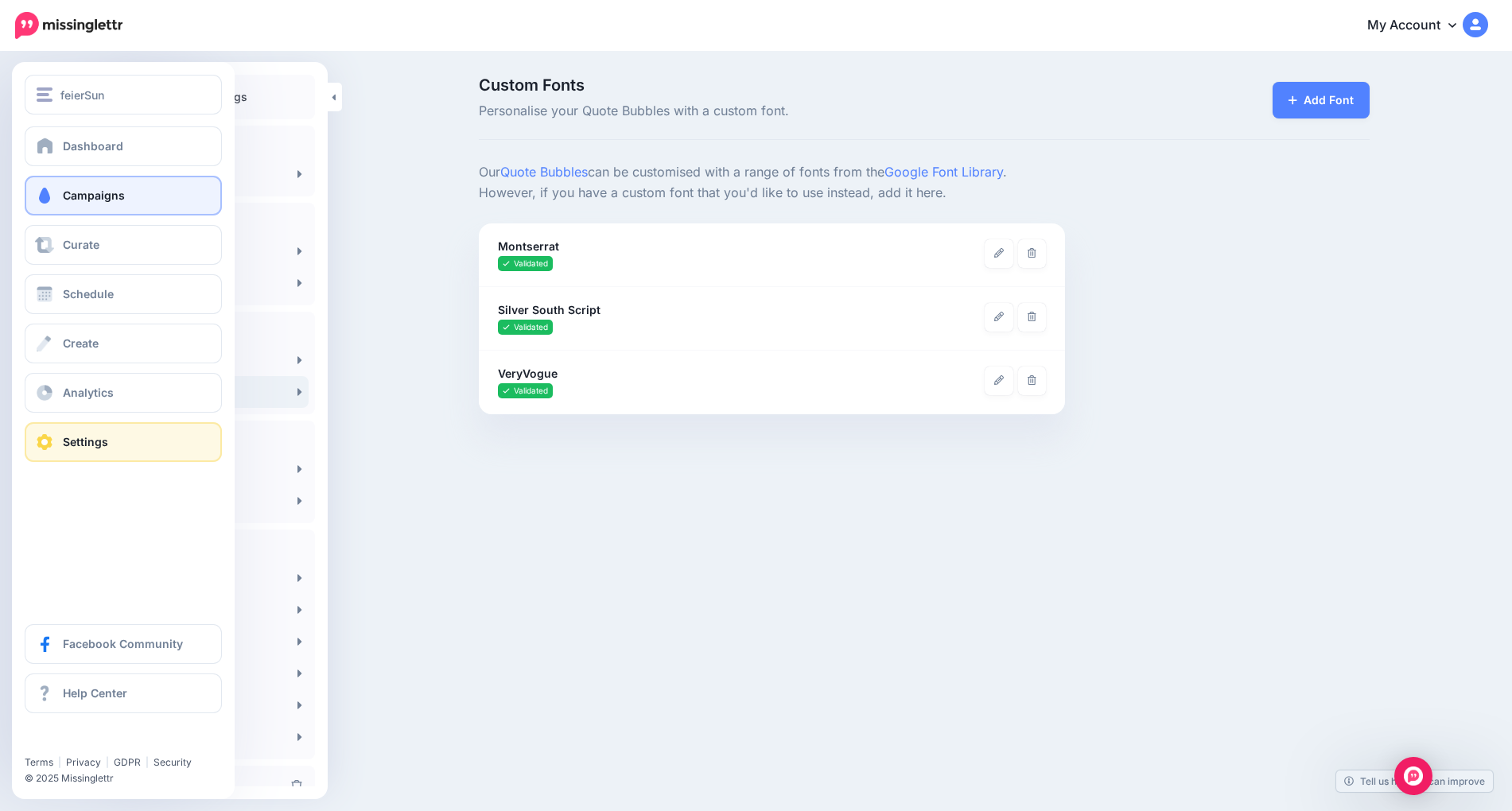
click at [94, 199] on span "Campaigns" at bounding box center [93, 195] width 62 height 14
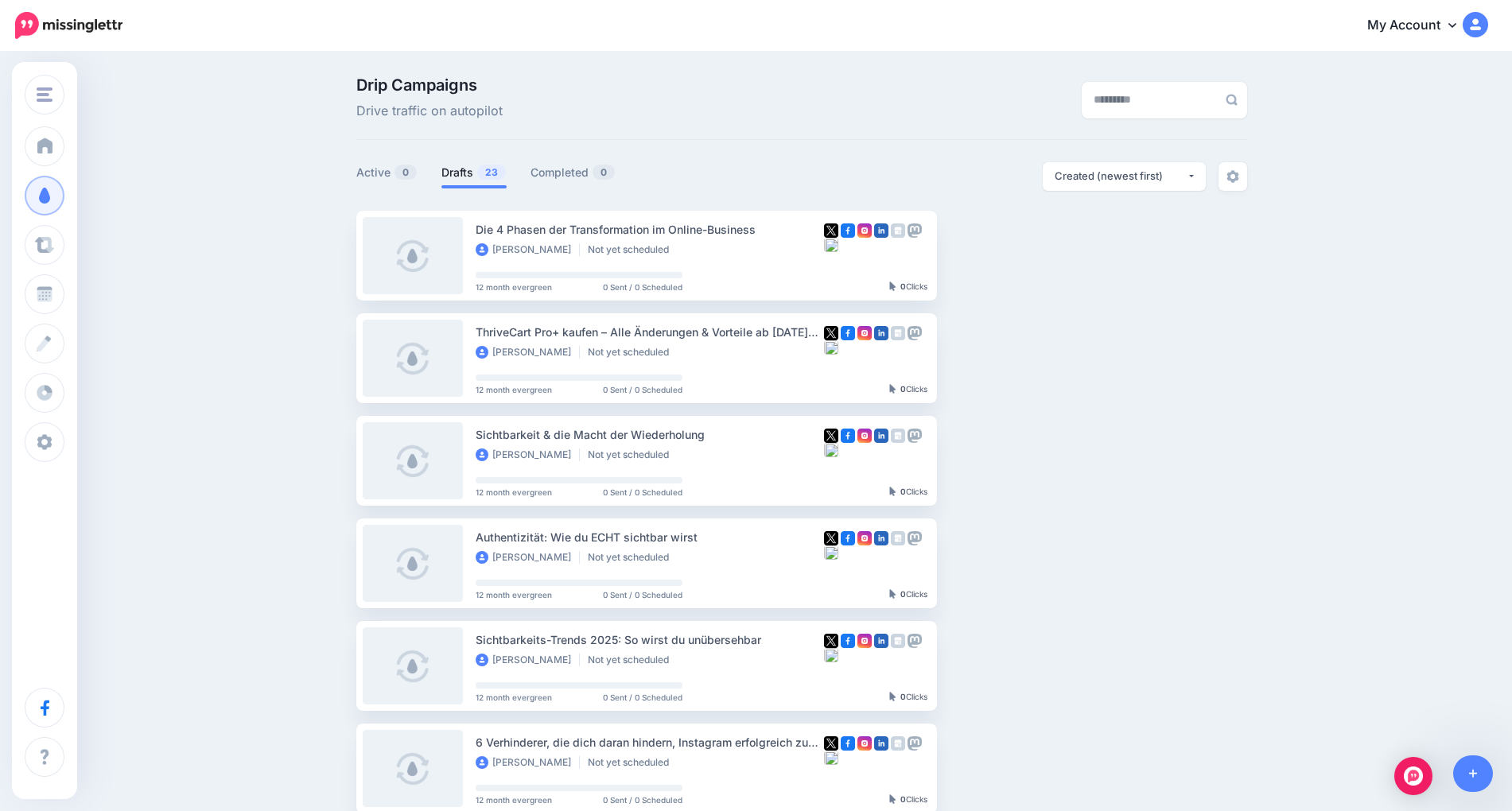
click at [1422, 18] on link "My Account" at bounding box center [1420, 26] width 137 height 39
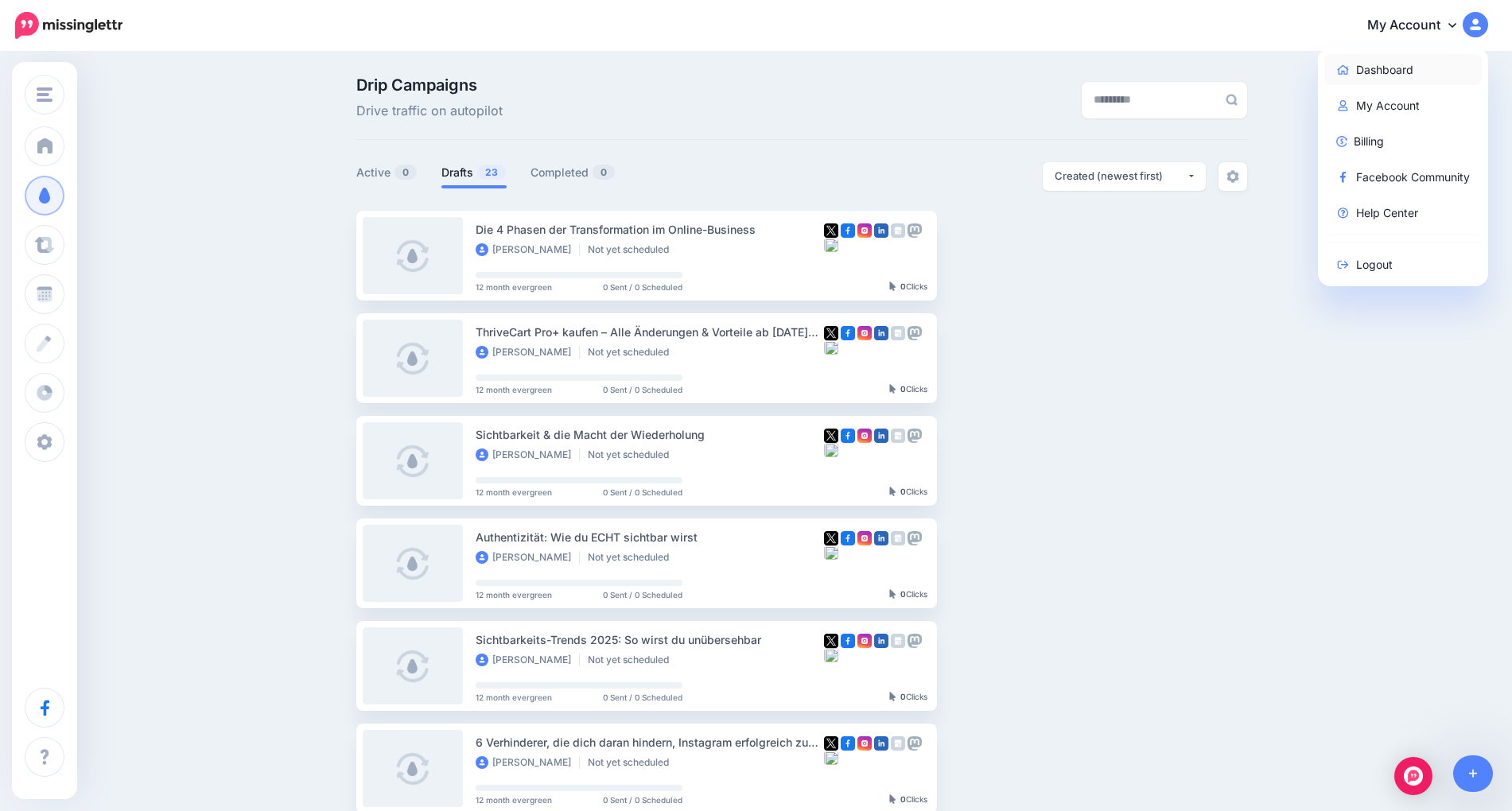
click at [1427, 61] on link "Dashboard" at bounding box center [1403, 69] width 158 height 31
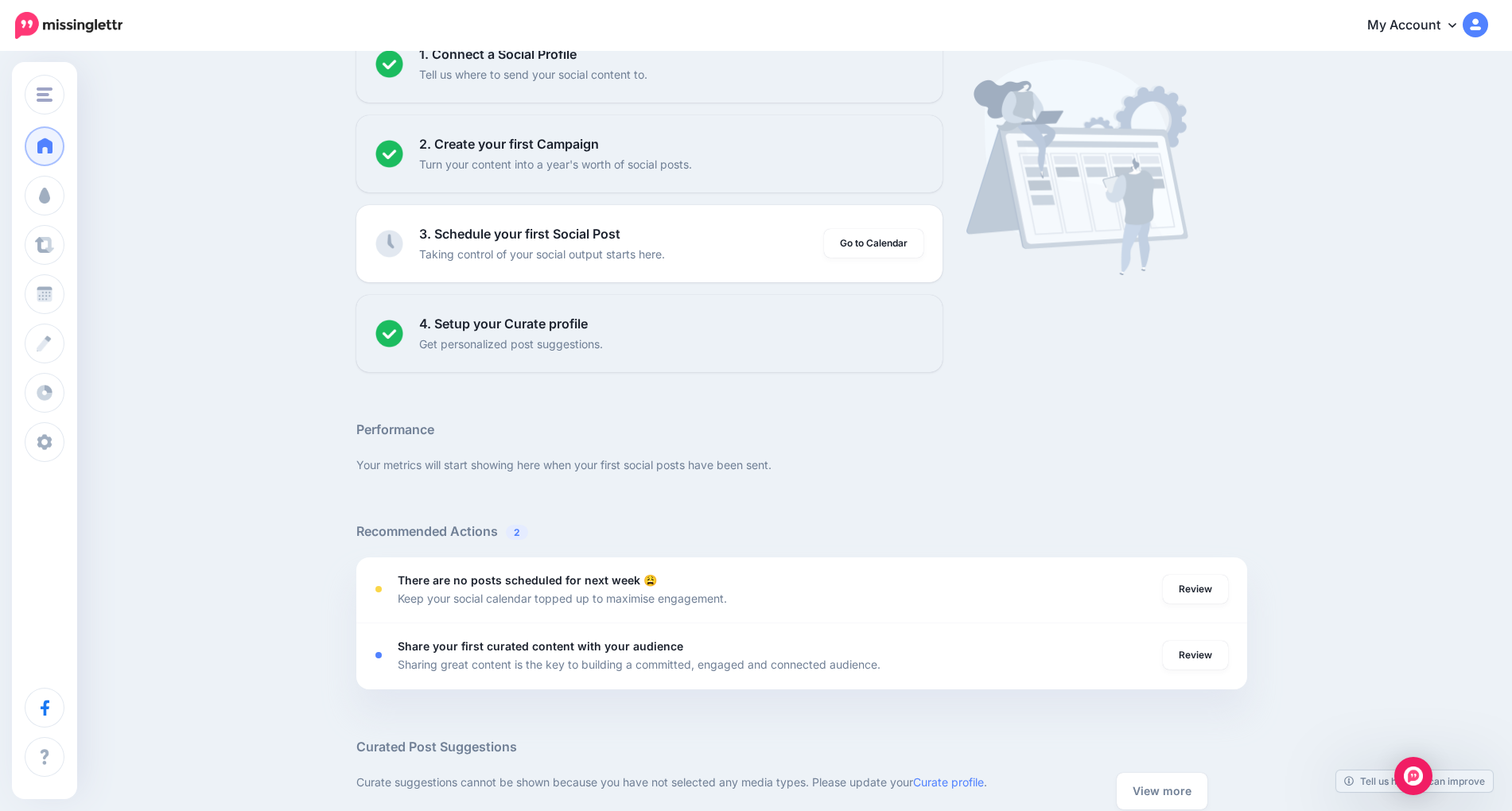
scroll to position [50, 0]
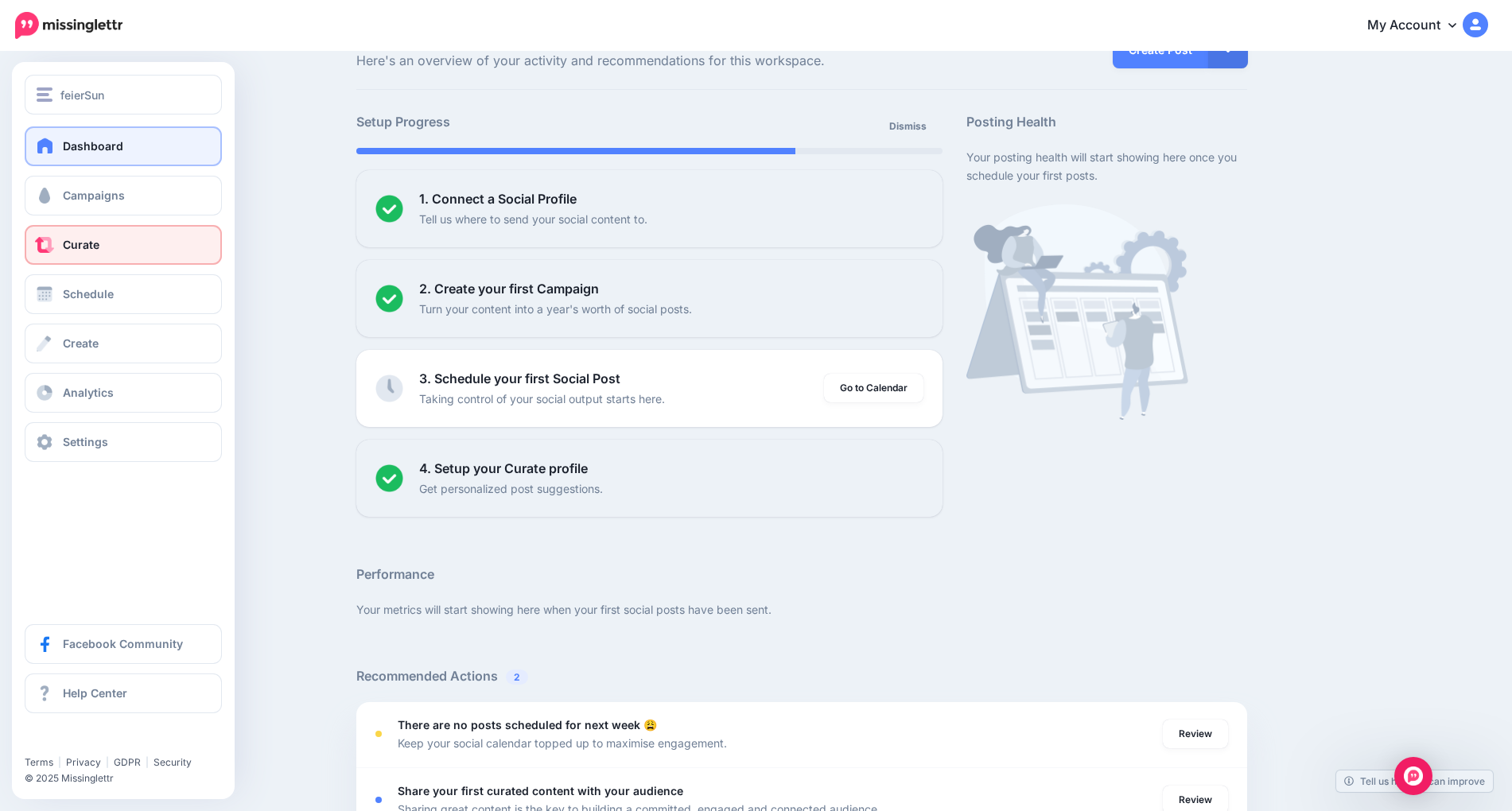
click at [115, 251] on link "Curate" at bounding box center [123, 244] width 197 height 39
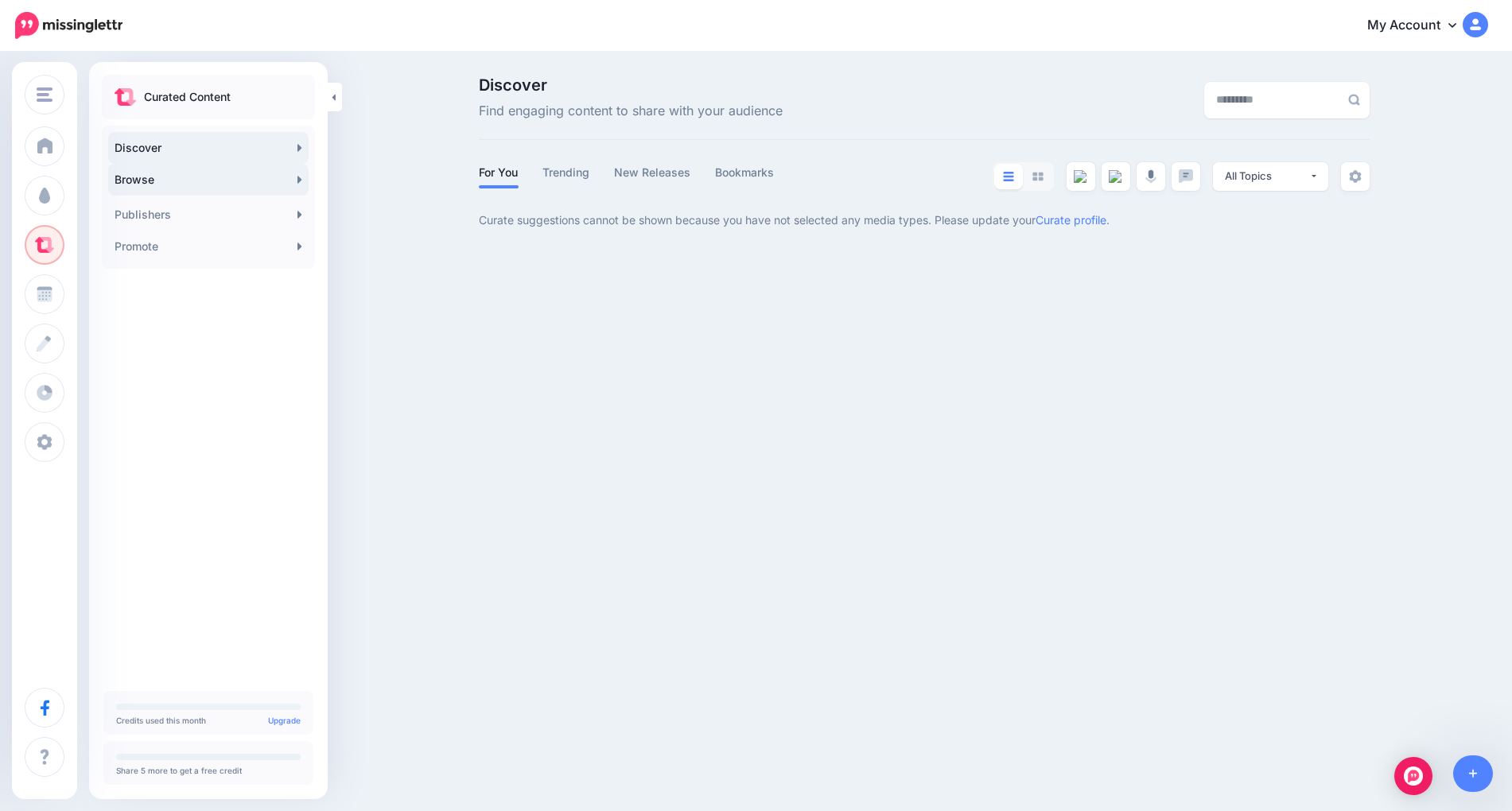
click at [204, 175] on link "Browse" at bounding box center [208, 180] width 200 height 32
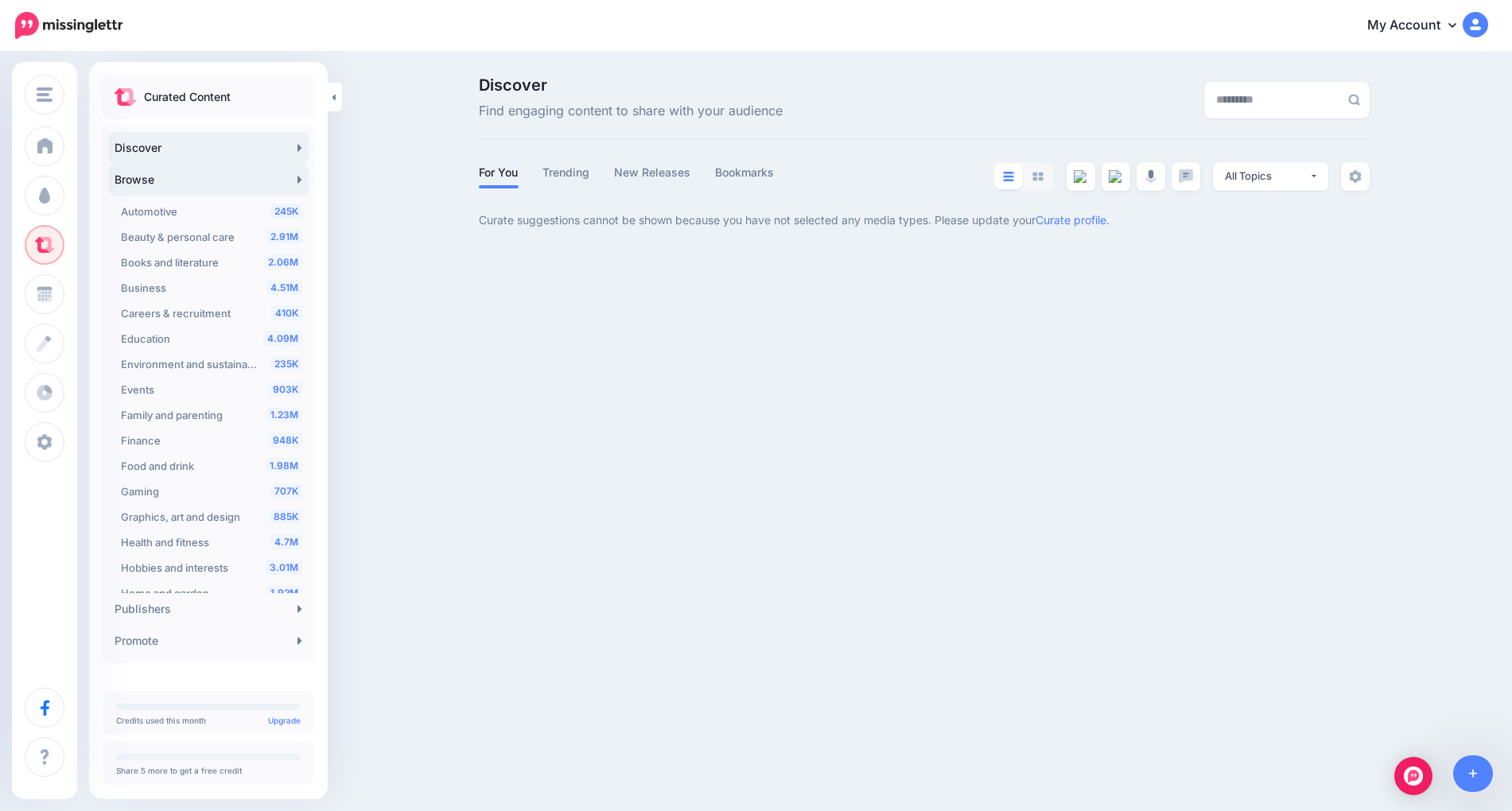
click at [204, 175] on link "Browse" at bounding box center [208, 180] width 200 height 32
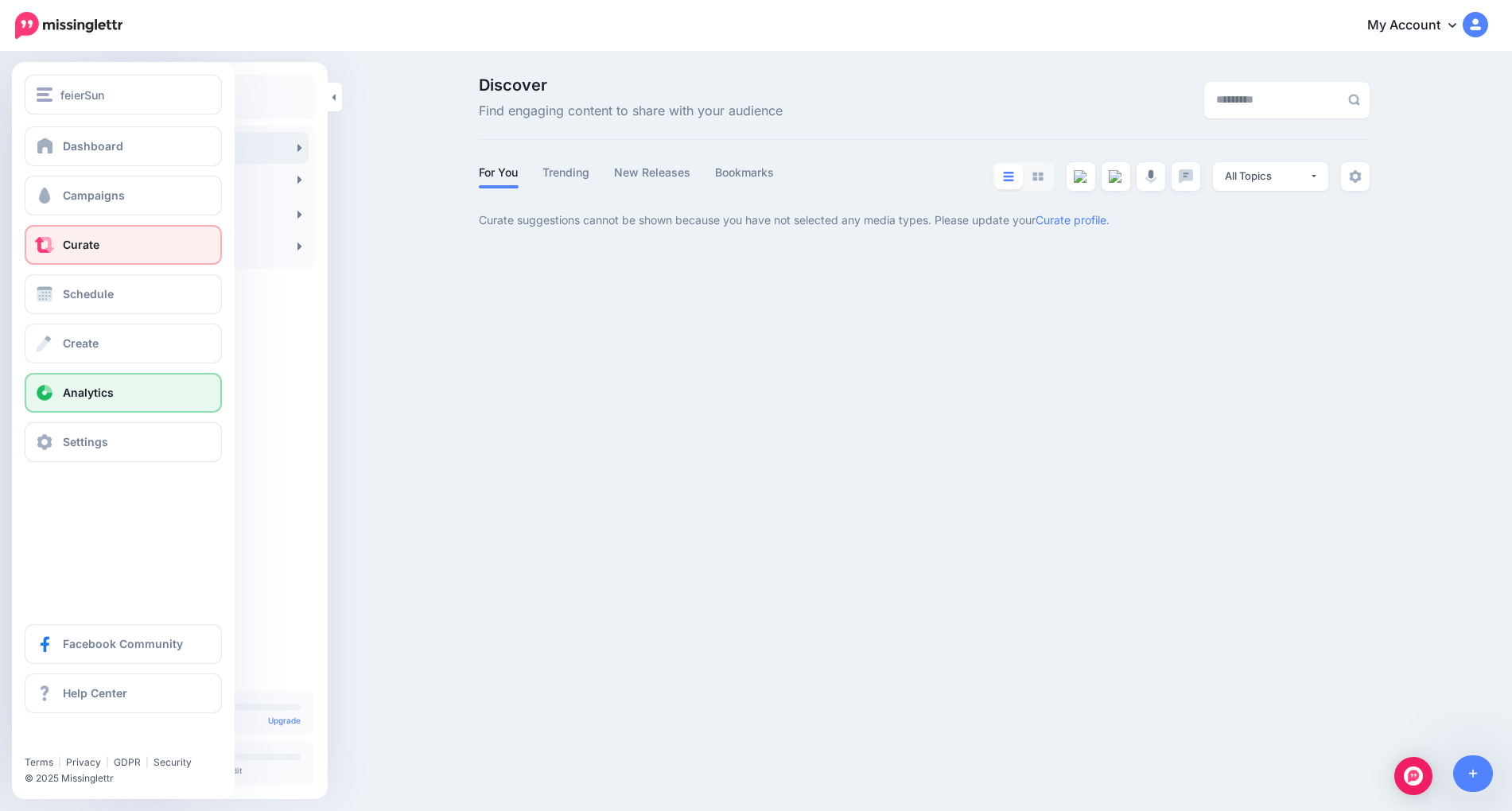
click at [100, 399] on span "Analytics" at bounding box center [88, 392] width 51 height 14
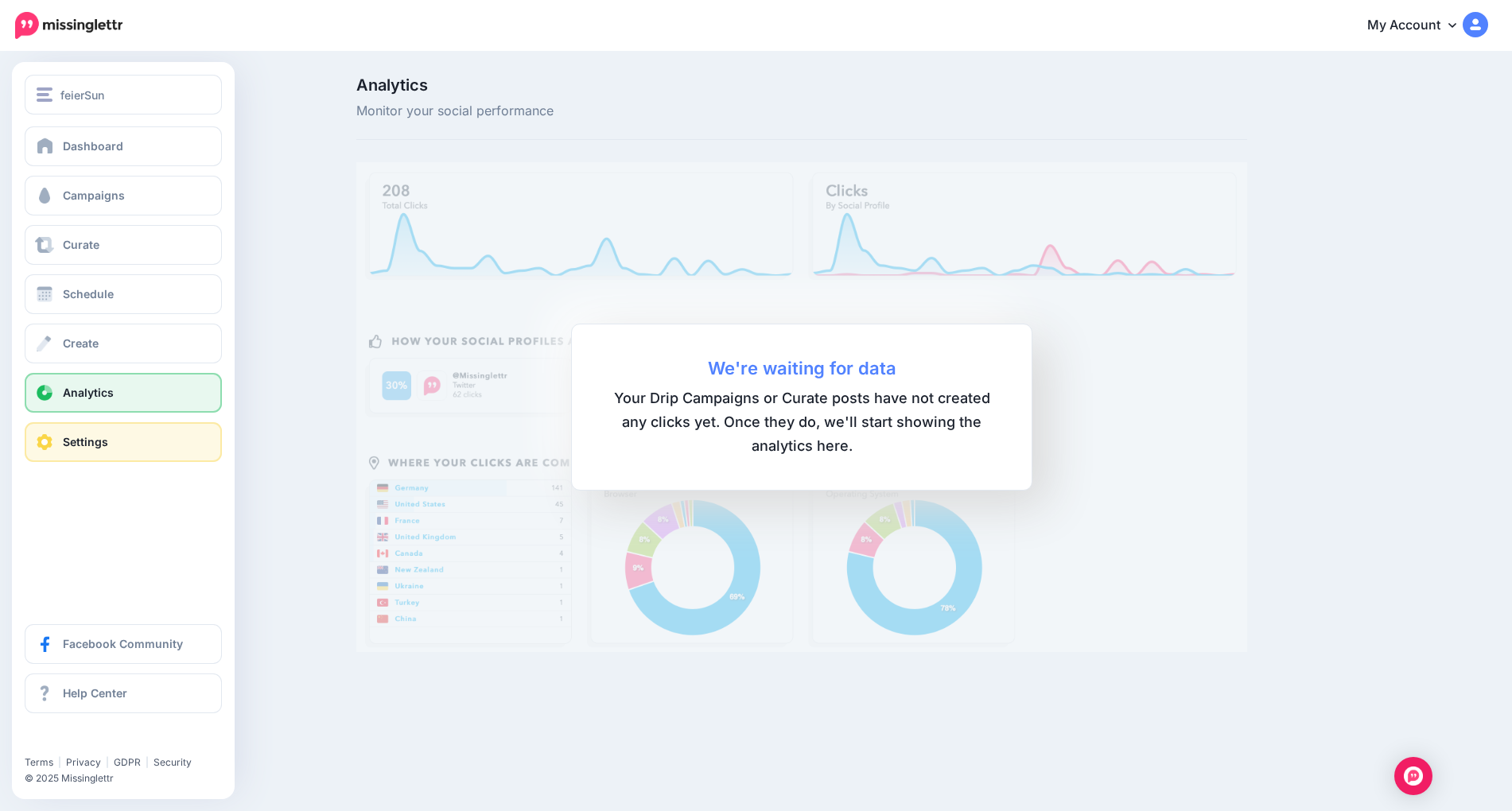
click at [87, 439] on span "Settings" at bounding box center [85, 441] width 45 height 14
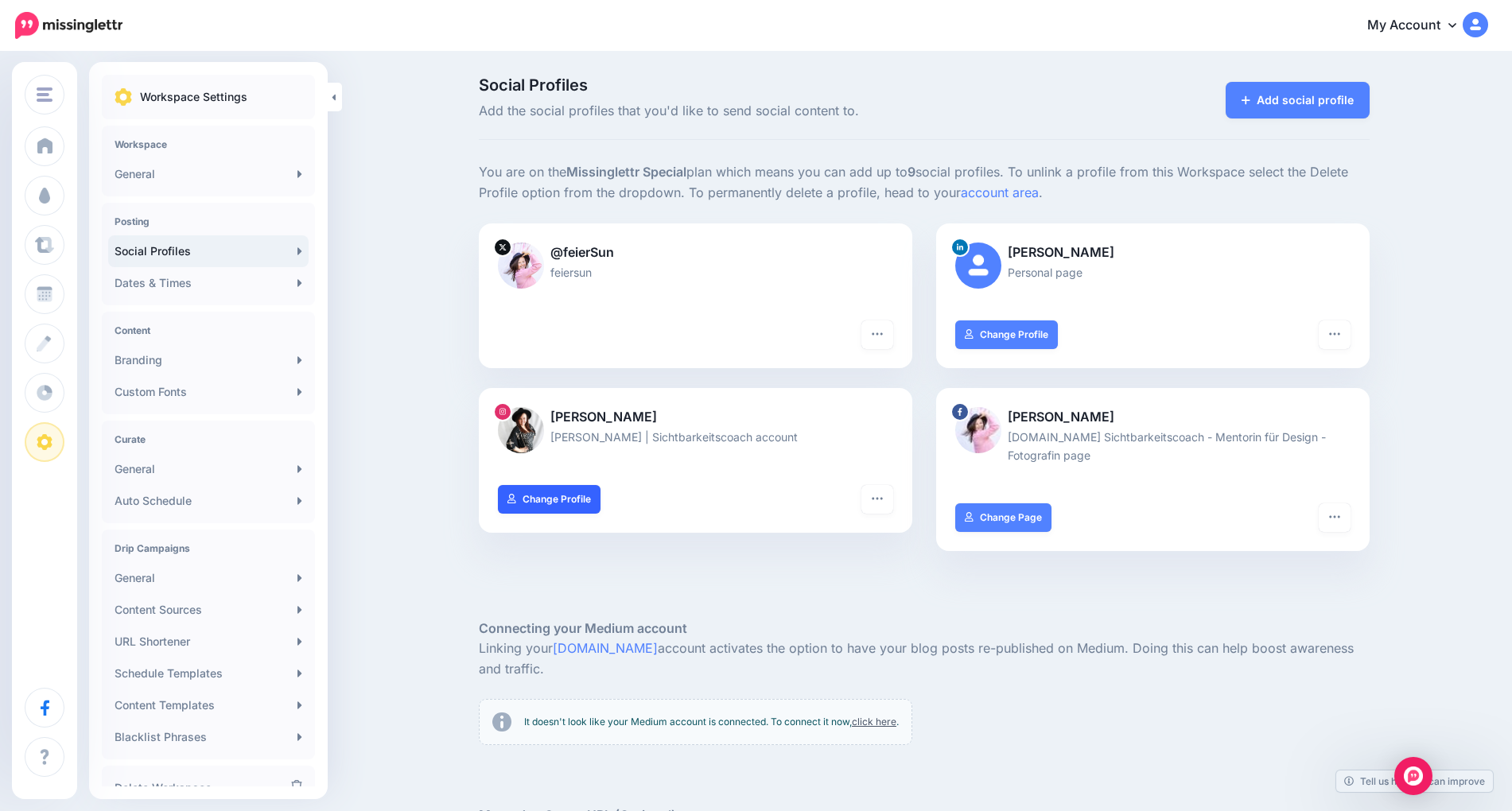
click at [563, 498] on link "Change Profile" at bounding box center [550, 500] width 103 height 29
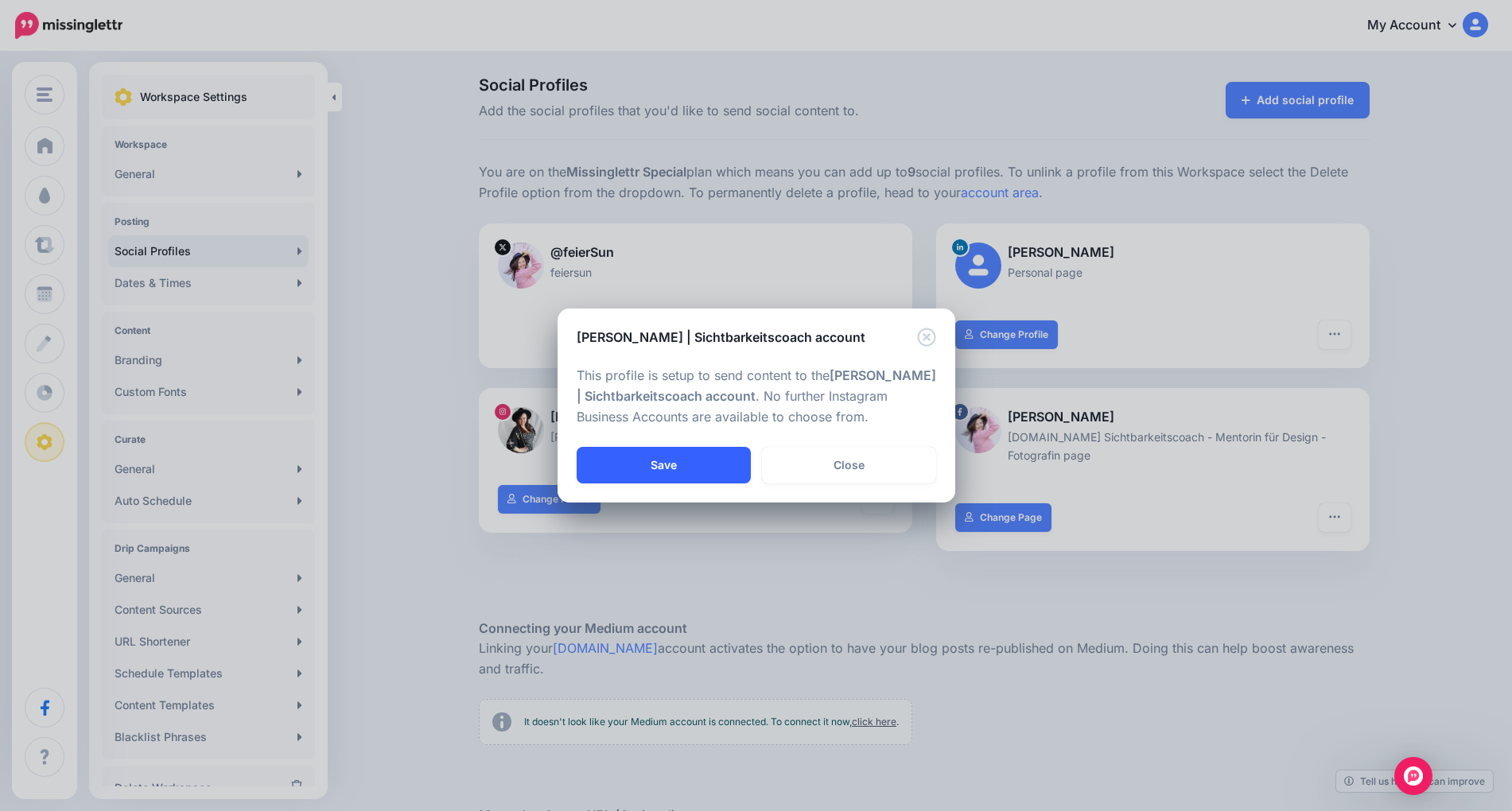
click at [674, 463] on button "Save" at bounding box center [663, 465] width 174 height 37
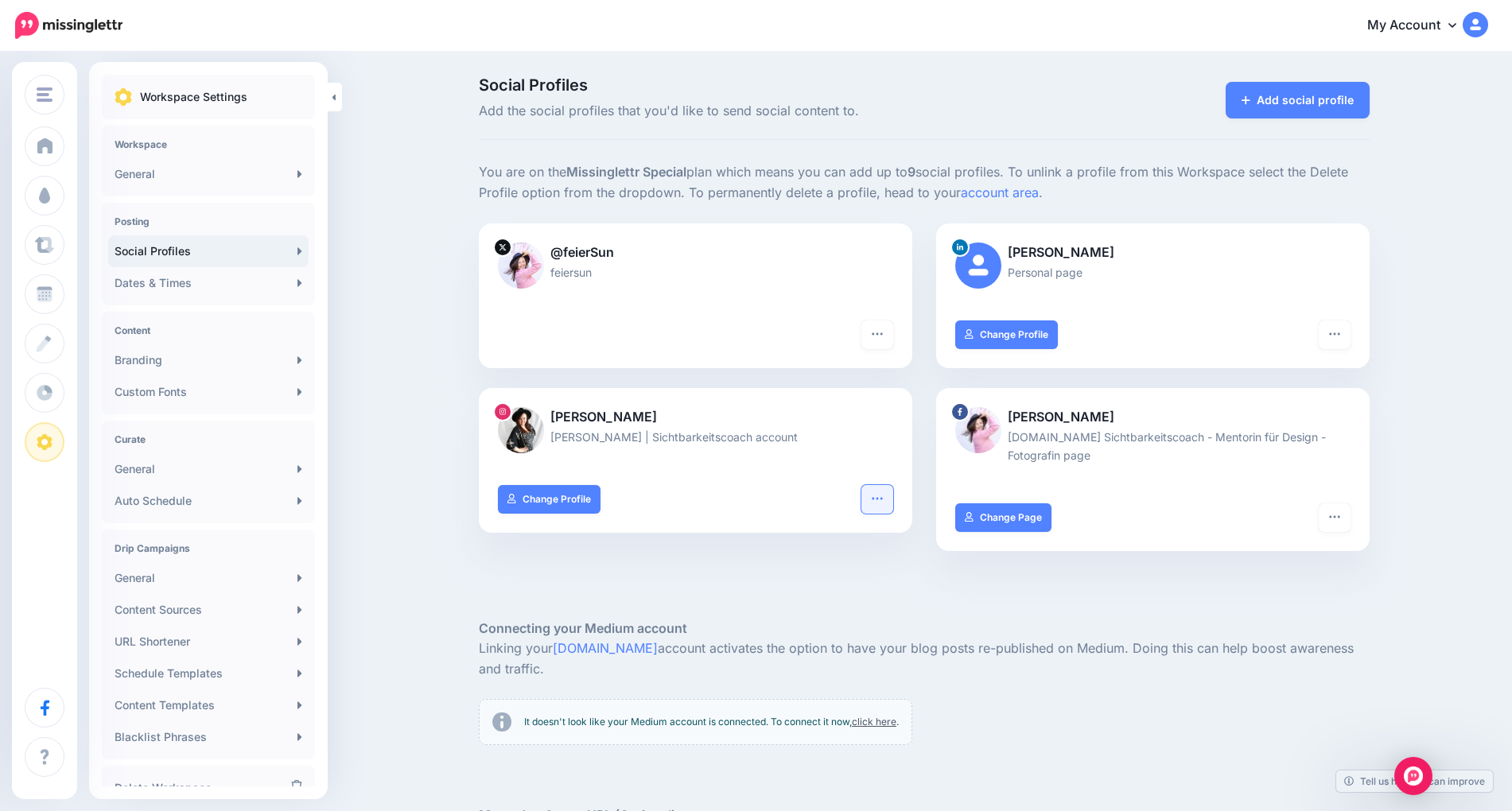
click at [879, 496] on icon "button" at bounding box center [878, 499] width 13 height 13
click at [878, 498] on icon "button" at bounding box center [878, 499] width 13 height 13
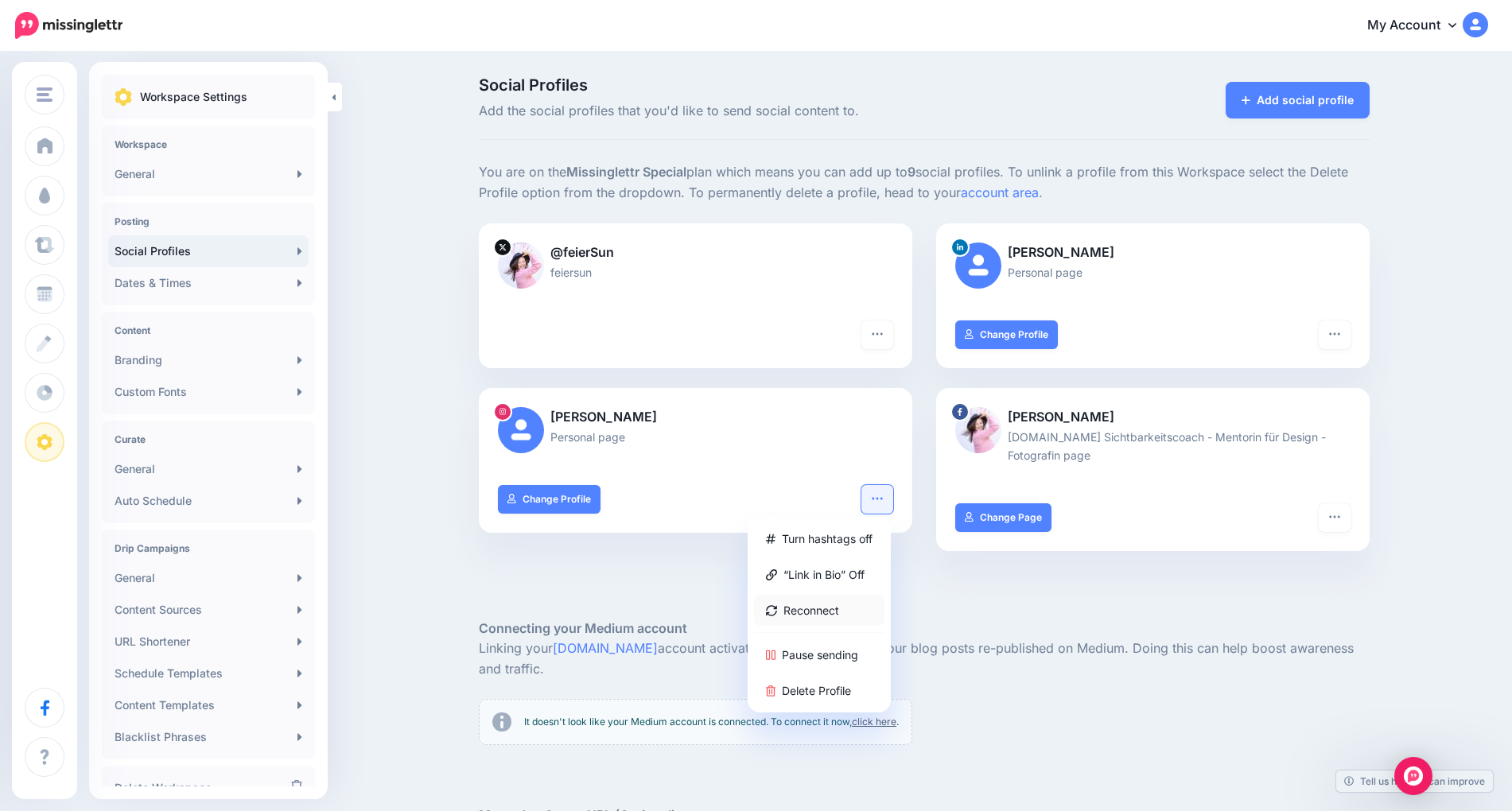
click at [829, 605] on link "Reconnect" at bounding box center [819, 610] width 130 height 31
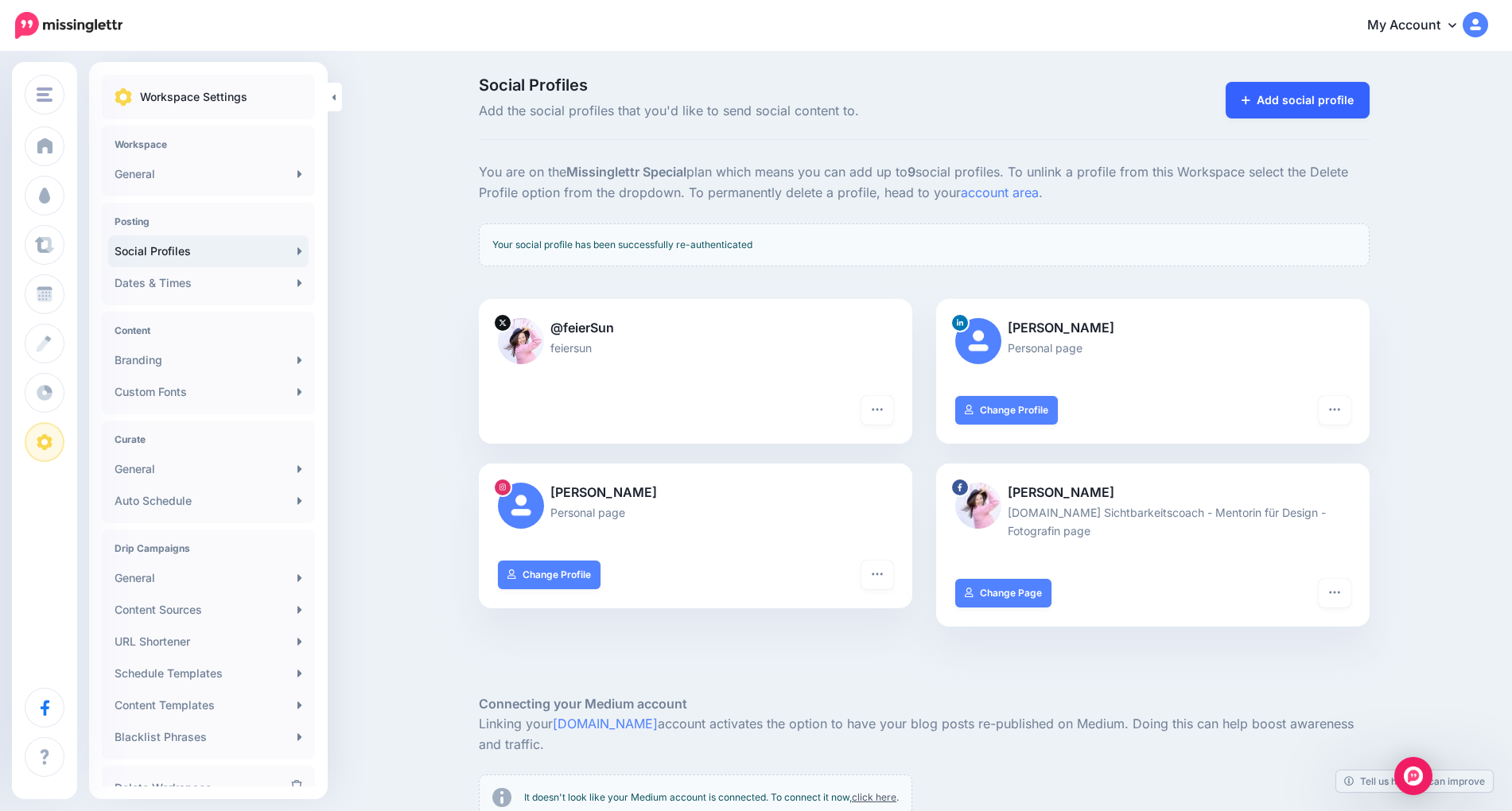
click at [1290, 99] on link "Add social profile" at bounding box center [1297, 100] width 144 height 37
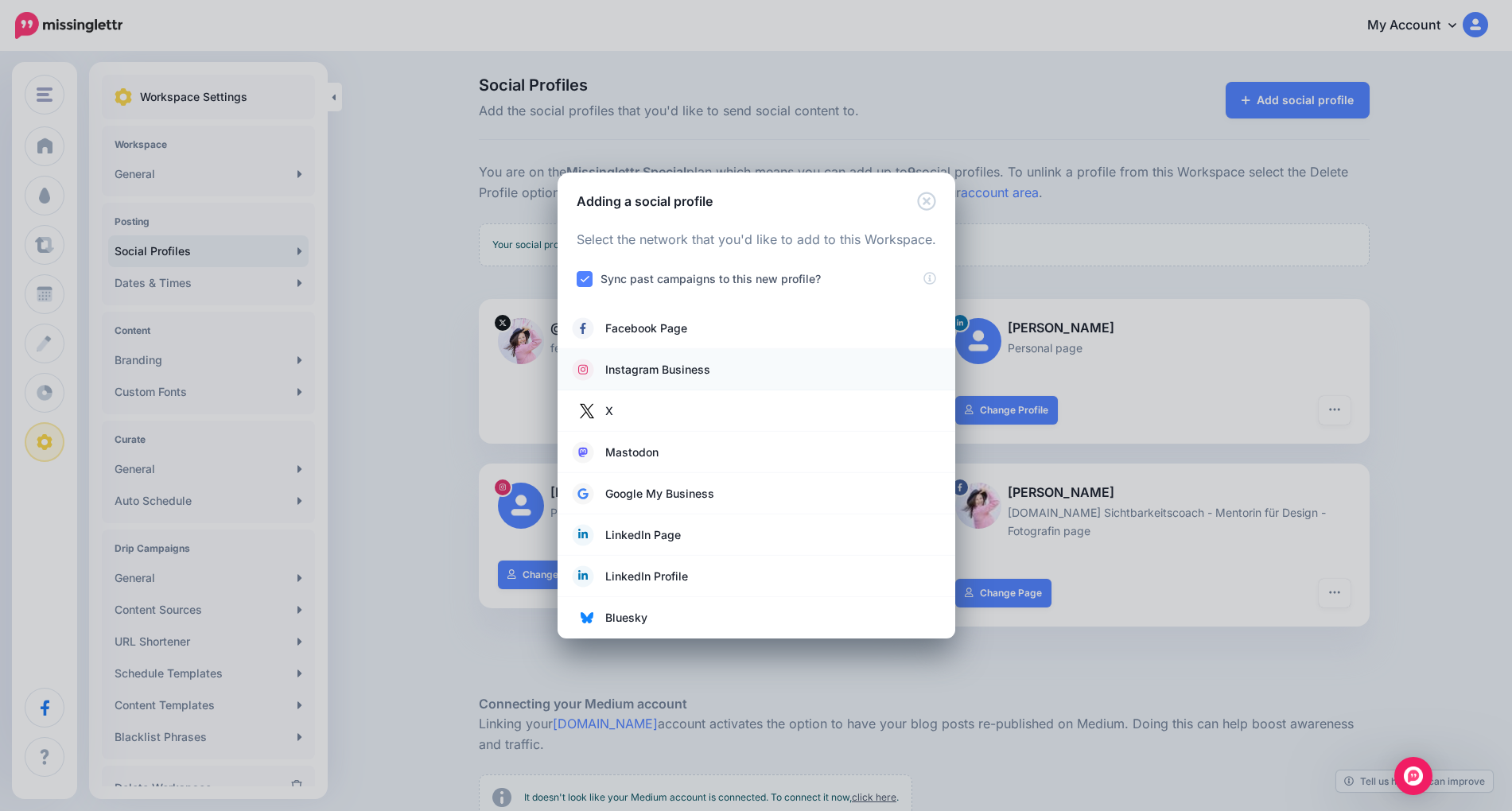
click at [726, 371] on link "Instagram Business" at bounding box center [756, 370] width 366 height 23
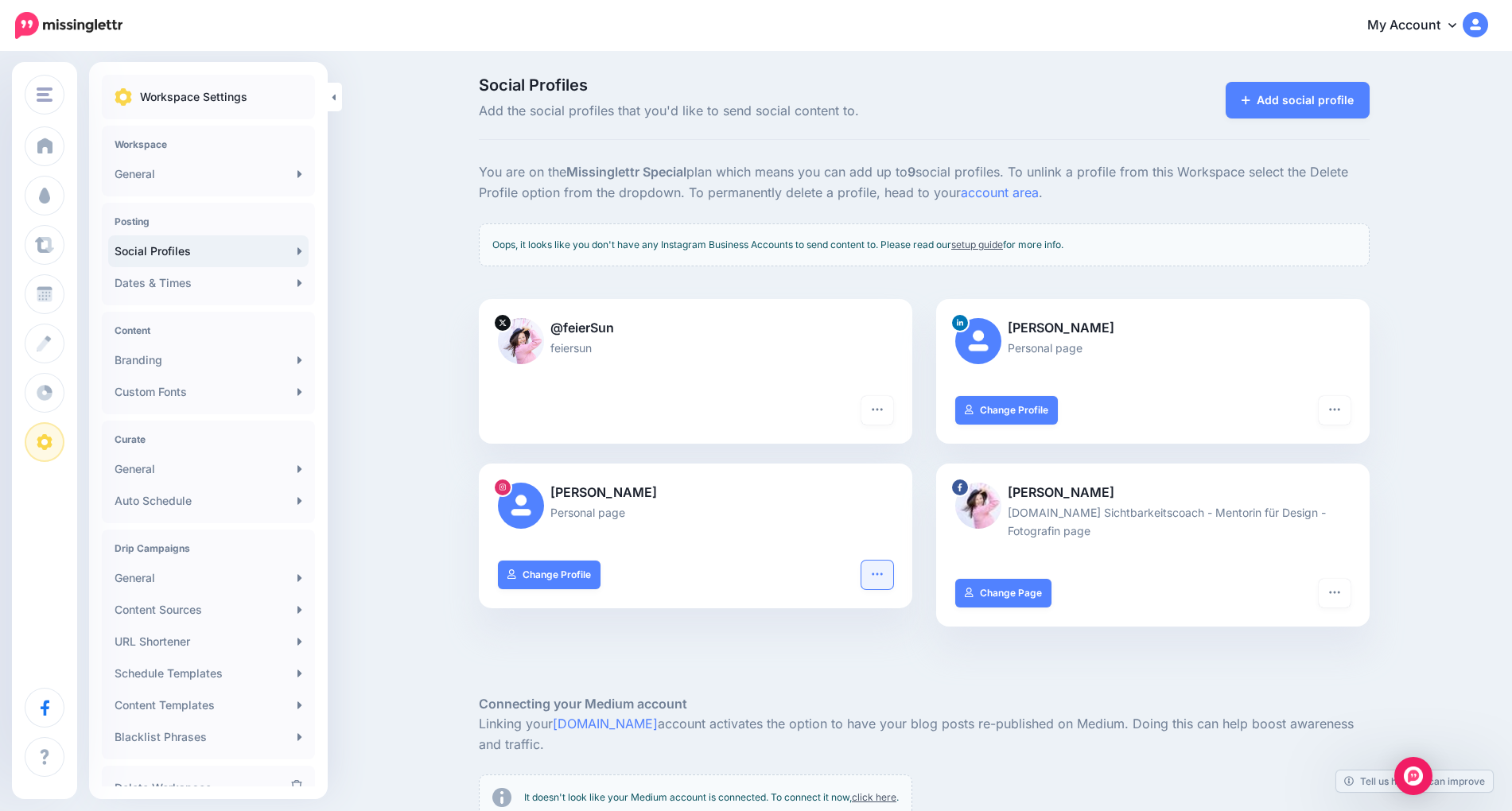
click at [879, 576] on icon "button" at bounding box center [878, 575] width 13 height 13
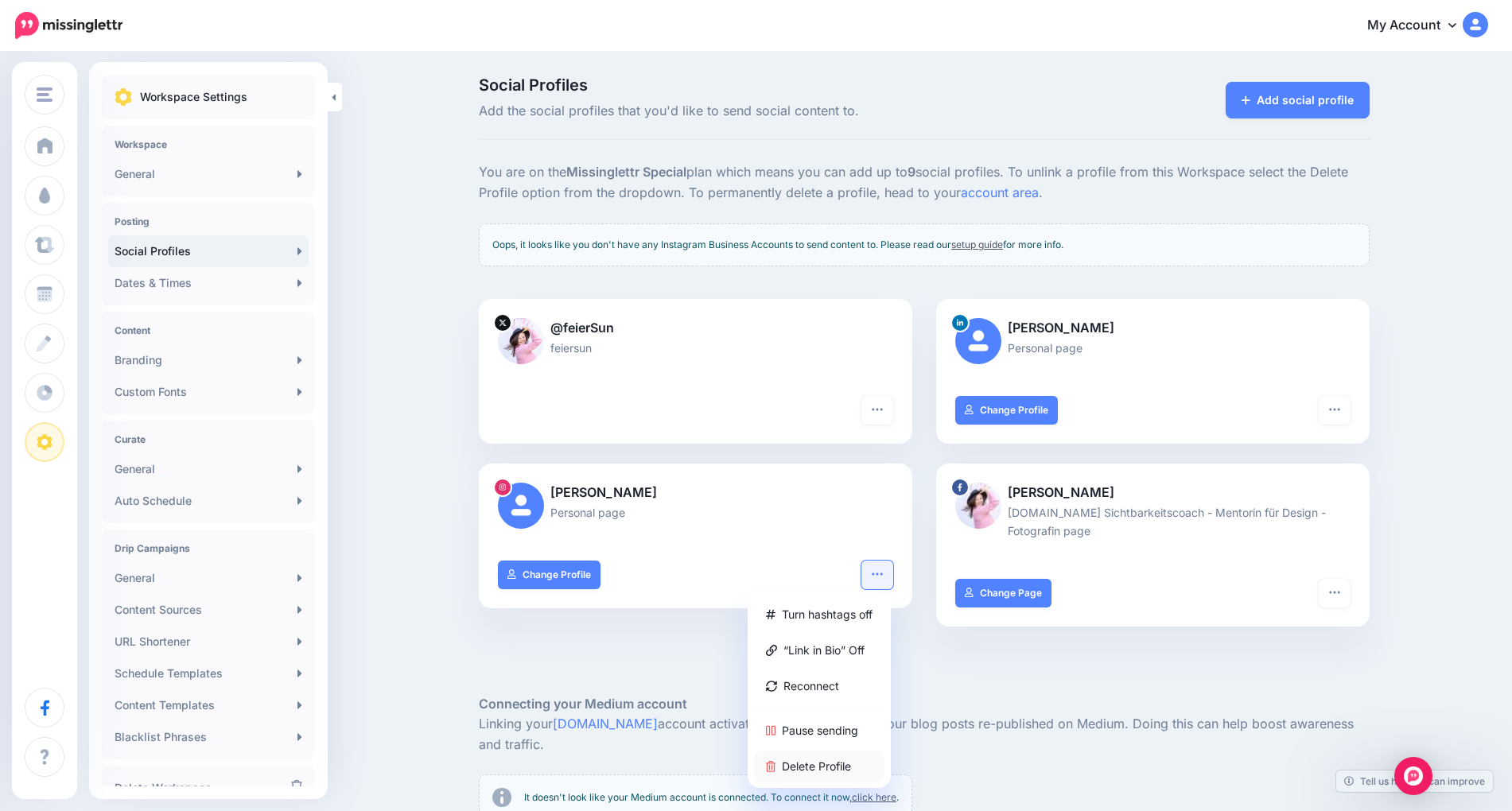
click at [821, 767] on link "Delete Profile" at bounding box center [819, 766] width 130 height 31
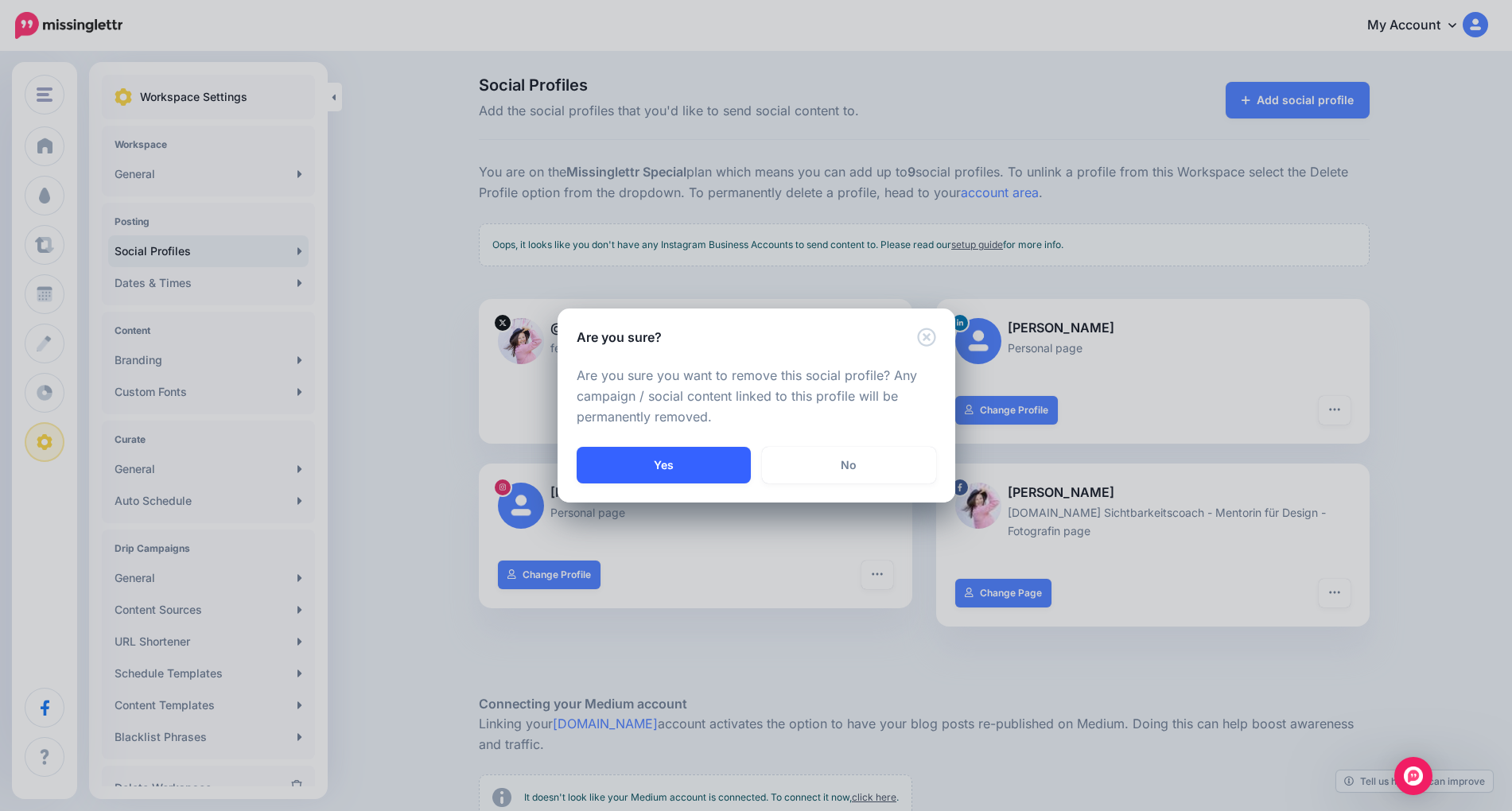
click at [728, 463] on button "Yes" at bounding box center [663, 465] width 174 height 37
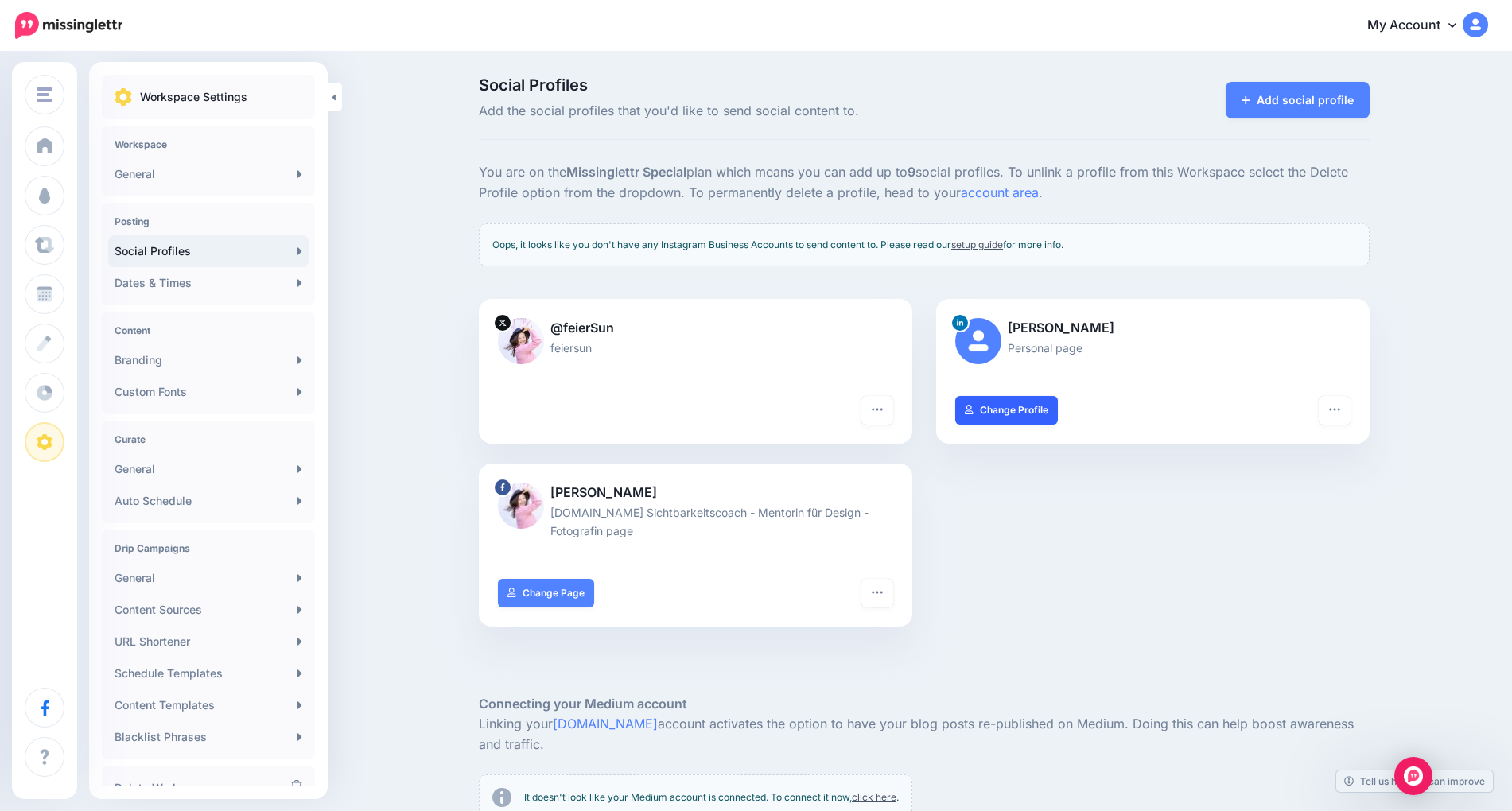
click at [1026, 407] on link "Change Profile" at bounding box center [1007, 411] width 103 height 29
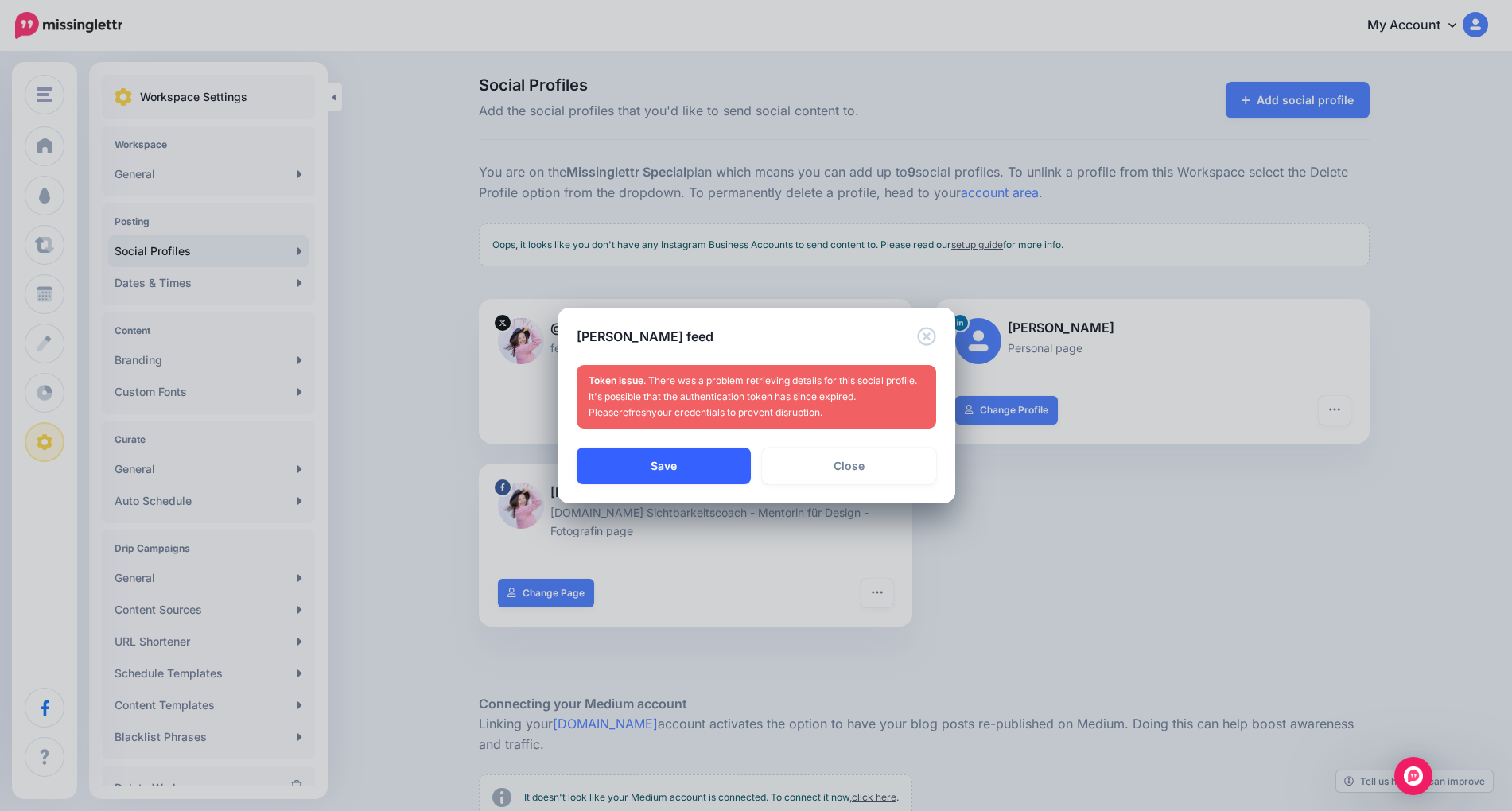
click at [701, 467] on button "Save" at bounding box center [663, 466] width 174 height 37
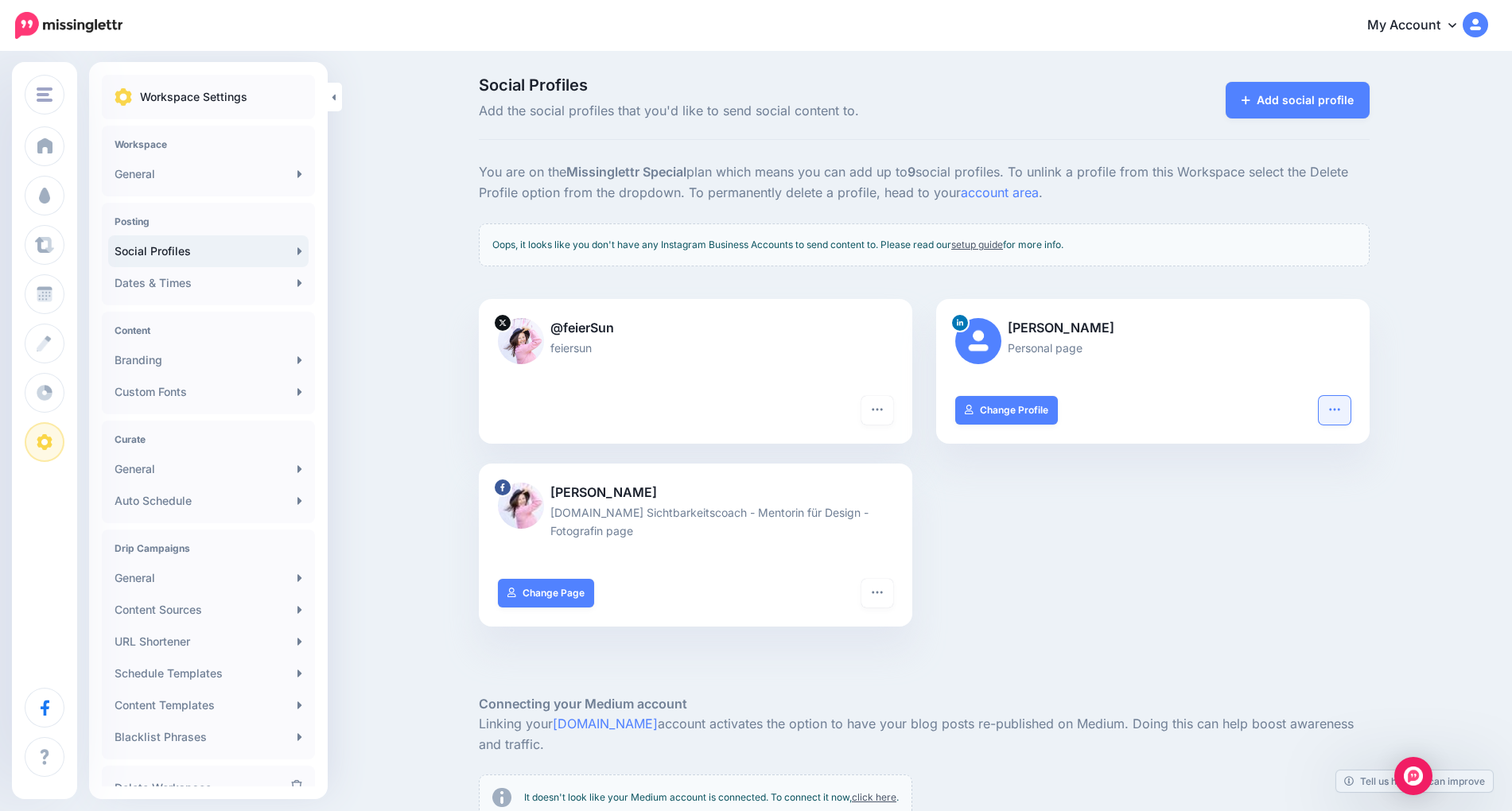
click at [1341, 408] on icon "button" at bounding box center [1335, 410] width 13 height 13
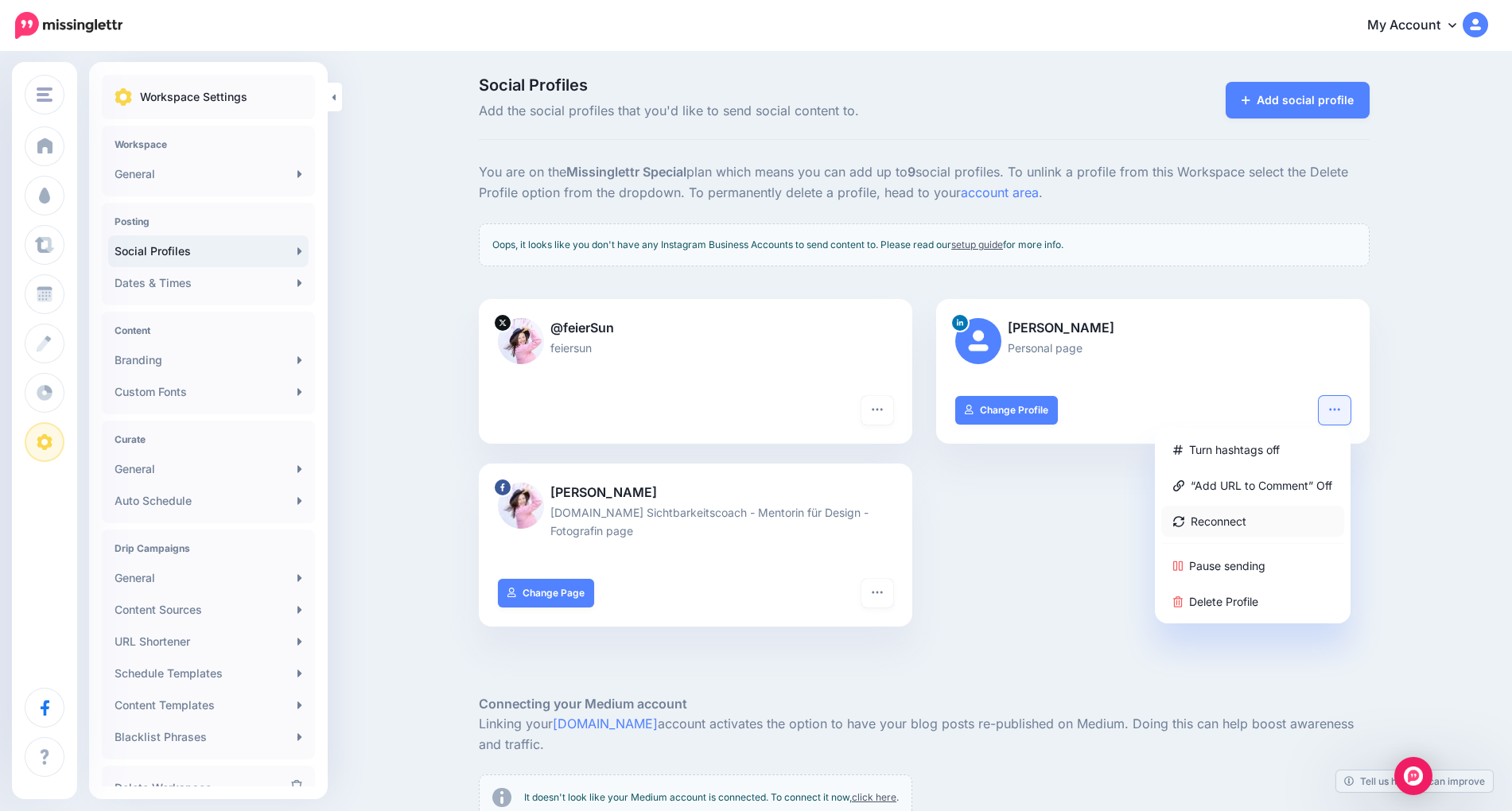
click at [1256, 526] on link "Reconnect" at bounding box center [1253, 521] width 183 height 31
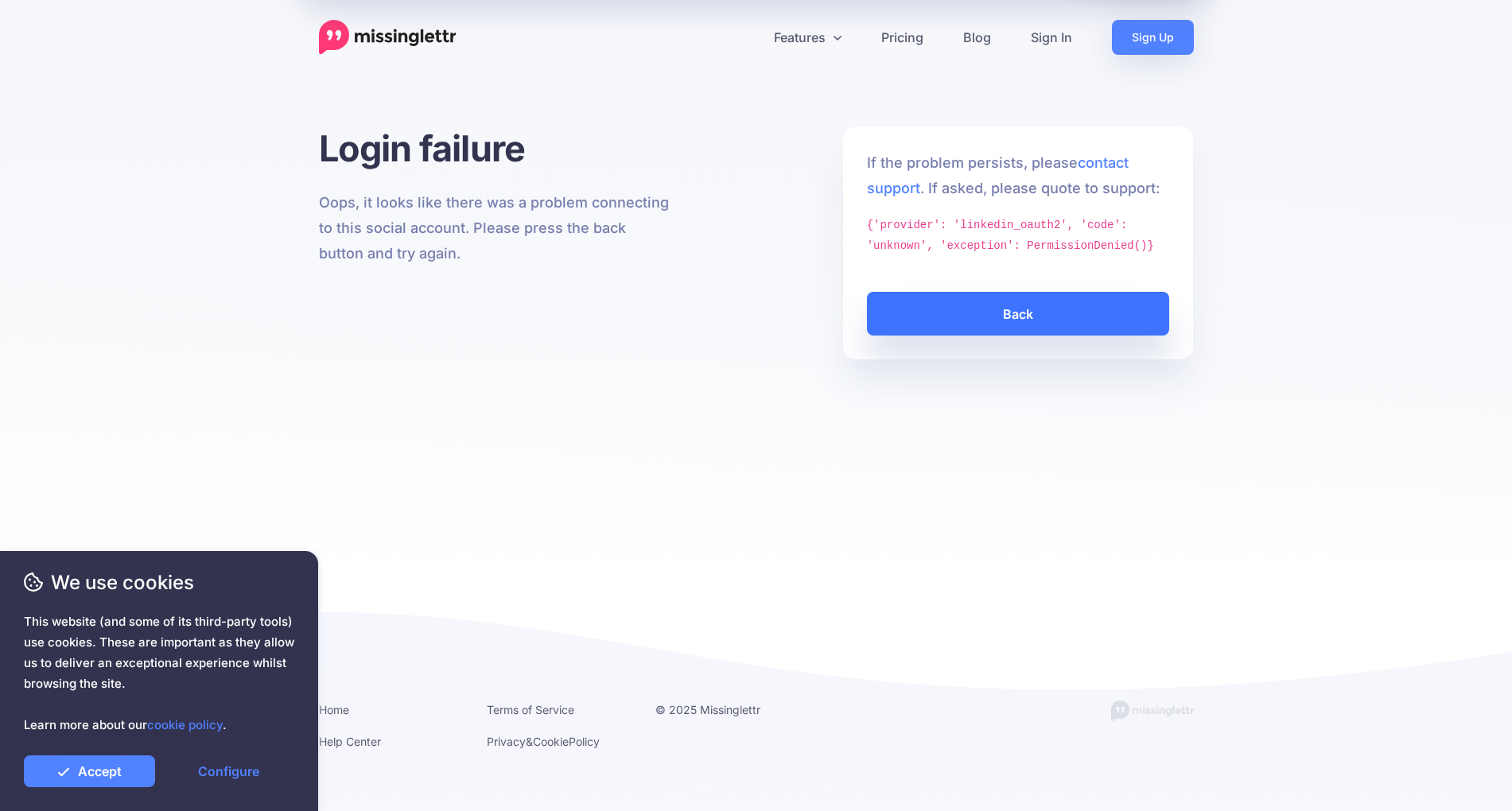
click at [1067, 304] on link "Back" at bounding box center [1018, 313] width 303 height 43
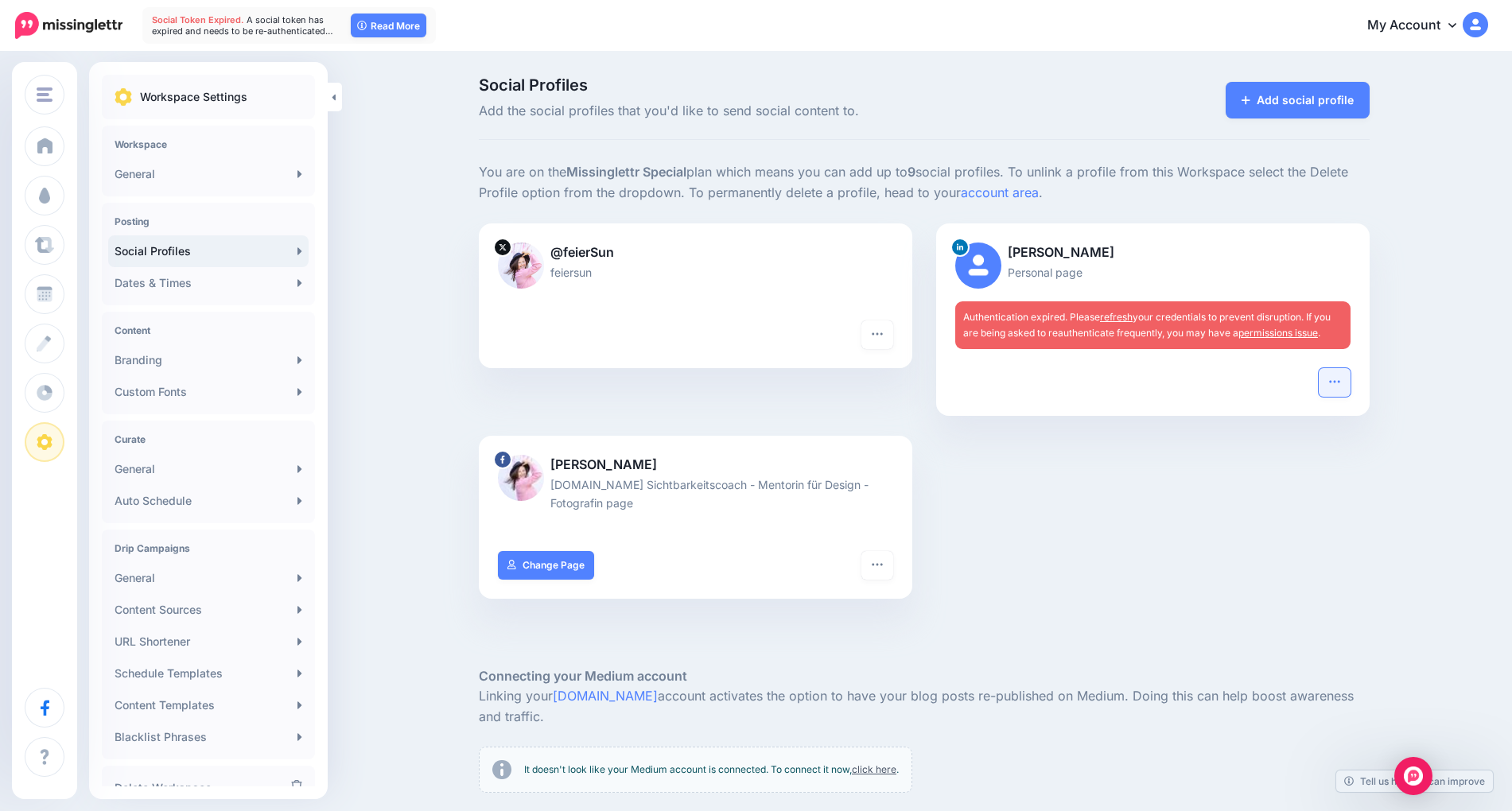
click at [1334, 387] on icon "button" at bounding box center [1335, 382] width 13 height 13
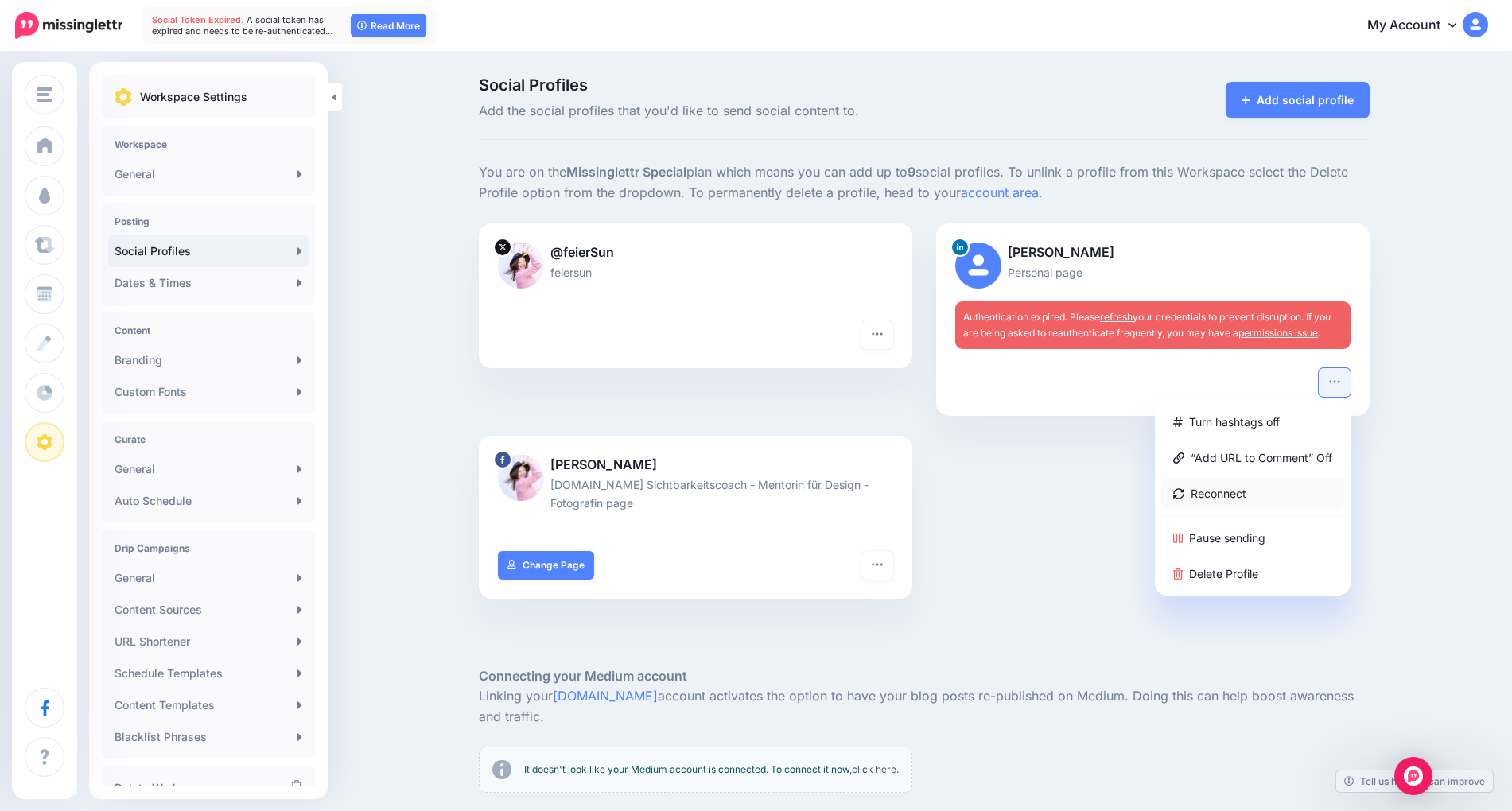
click at [1236, 491] on link "Reconnect" at bounding box center [1253, 494] width 183 height 31
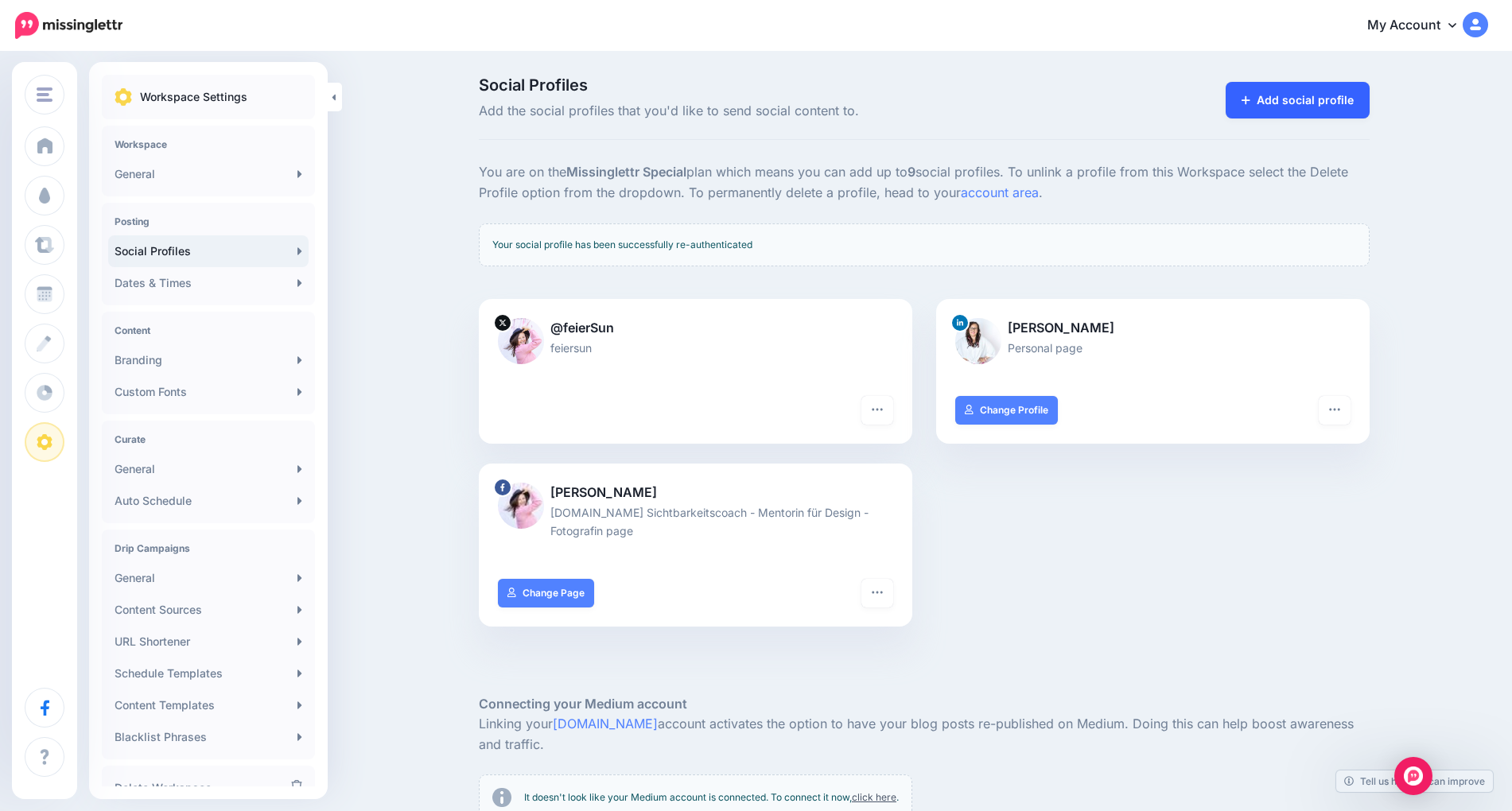
click at [1303, 96] on link "Add social profile" at bounding box center [1297, 100] width 144 height 37
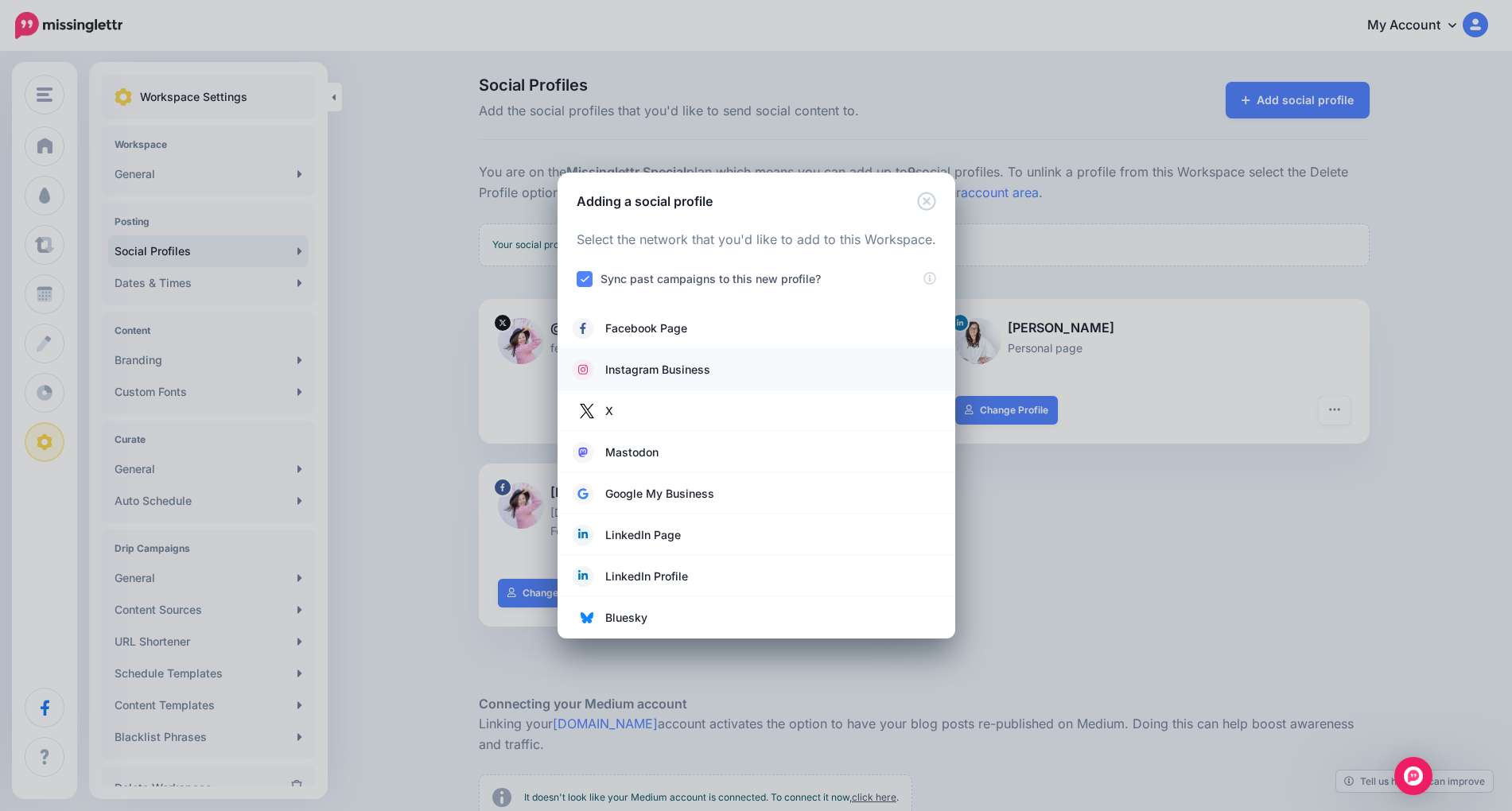
click at [683, 371] on span "Instagram Business" at bounding box center [658, 370] width 105 height 19
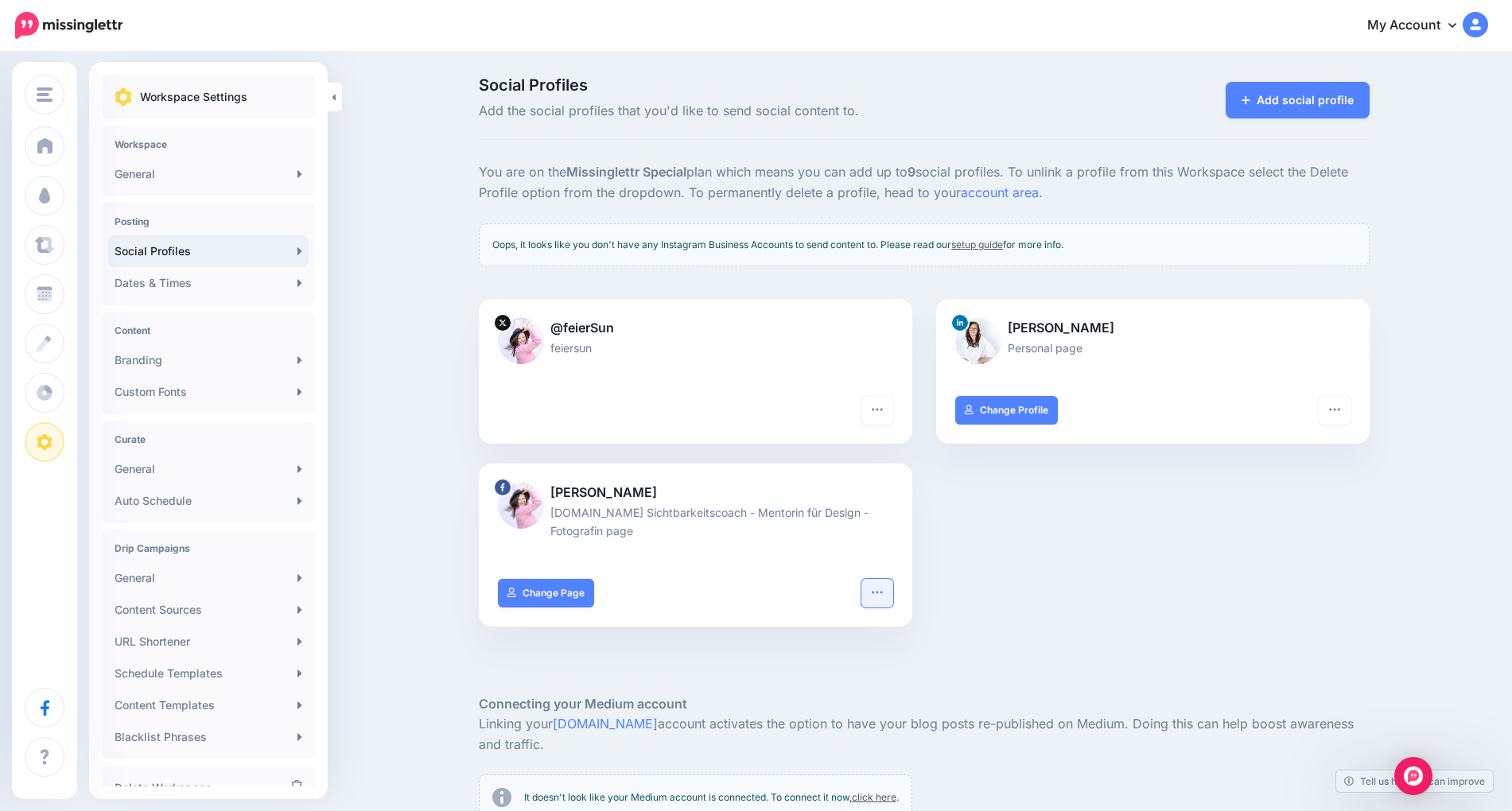
click at [879, 589] on icon "button" at bounding box center [878, 592] width 13 height 13
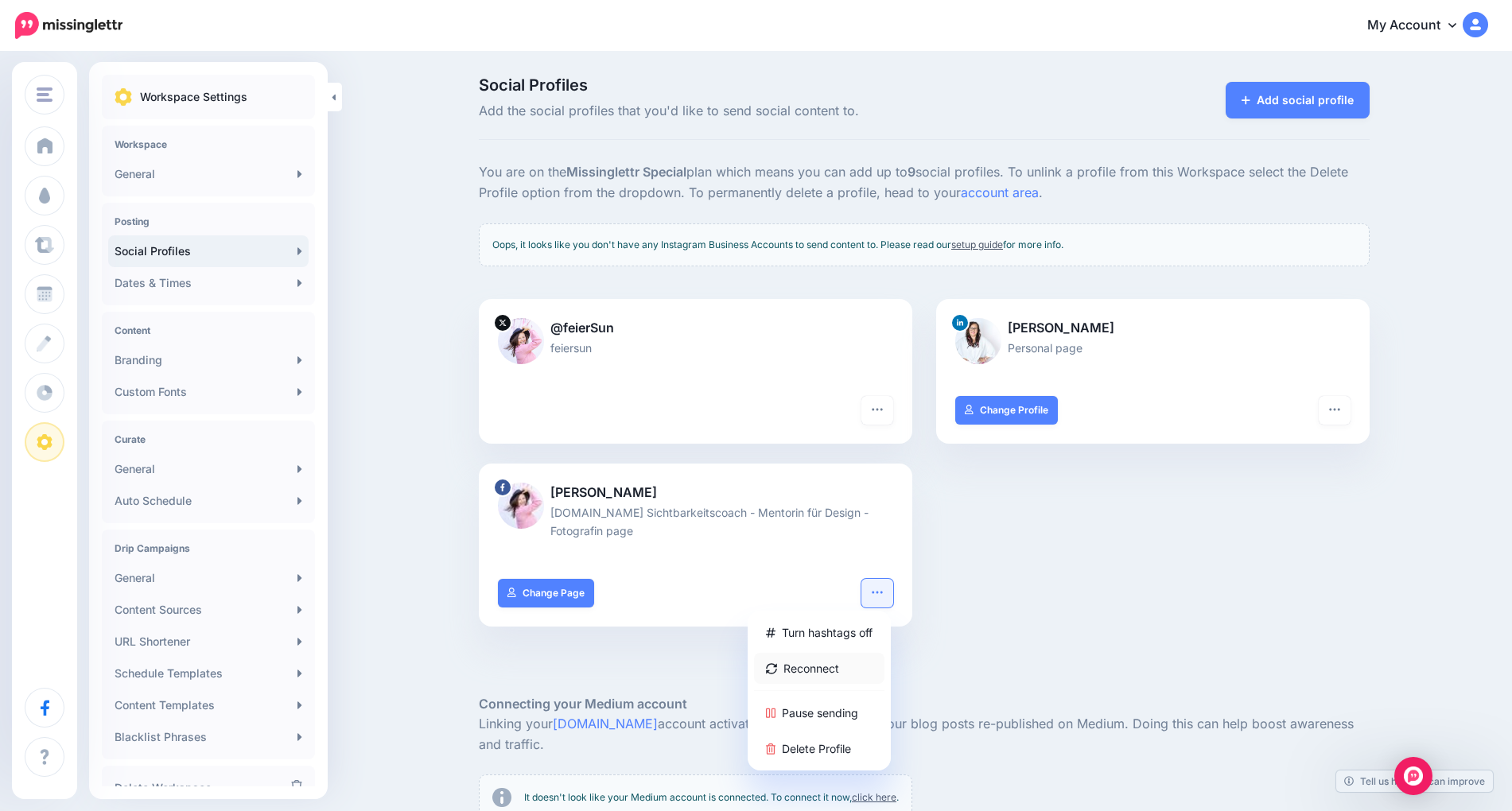
click at [852, 670] on link "Reconnect" at bounding box center [819, 669] width 130 height 31
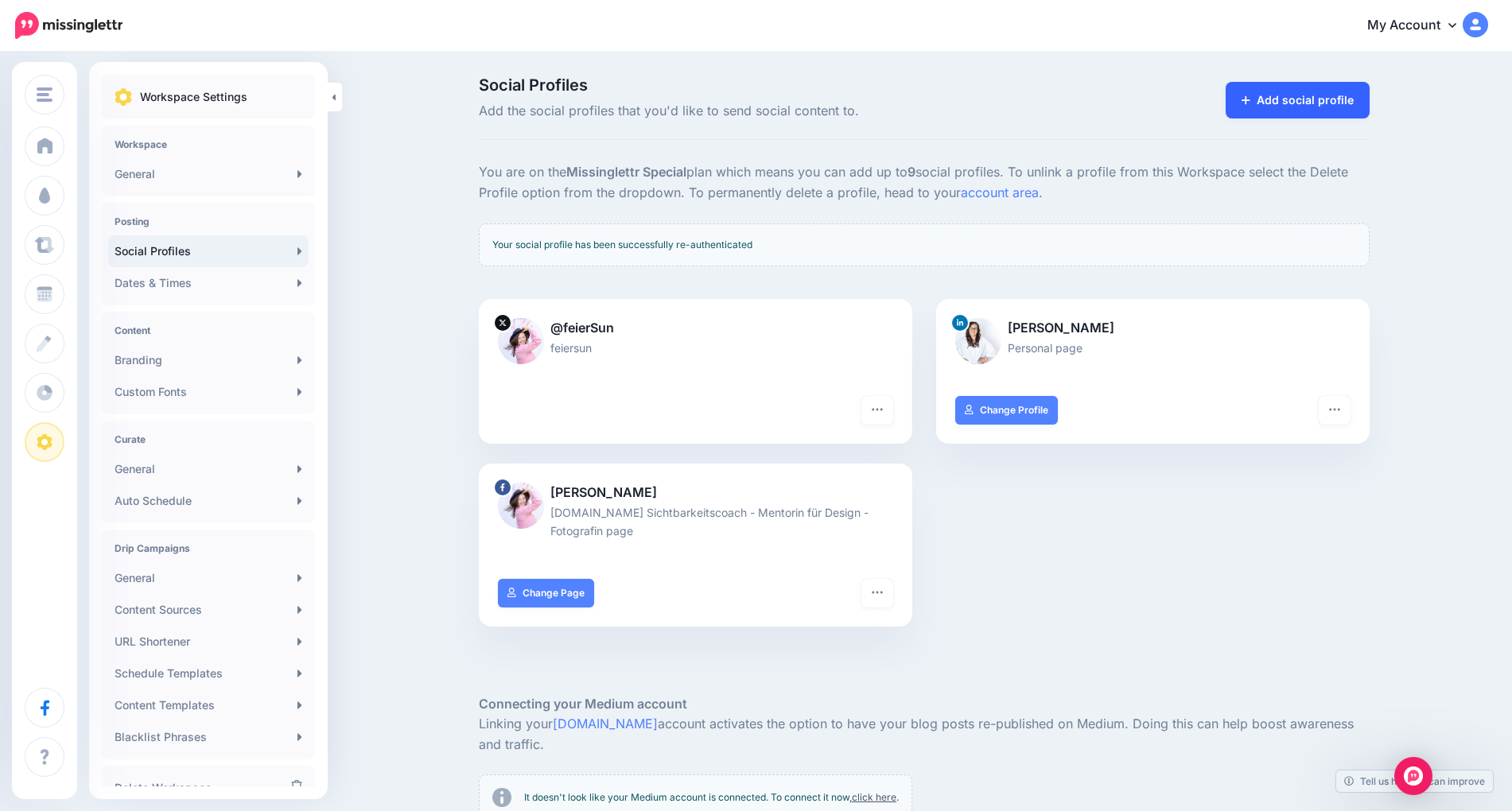
click at [1278, 100] on link "Add social profile" at bounding box center [1297, 100] width 144 height 37
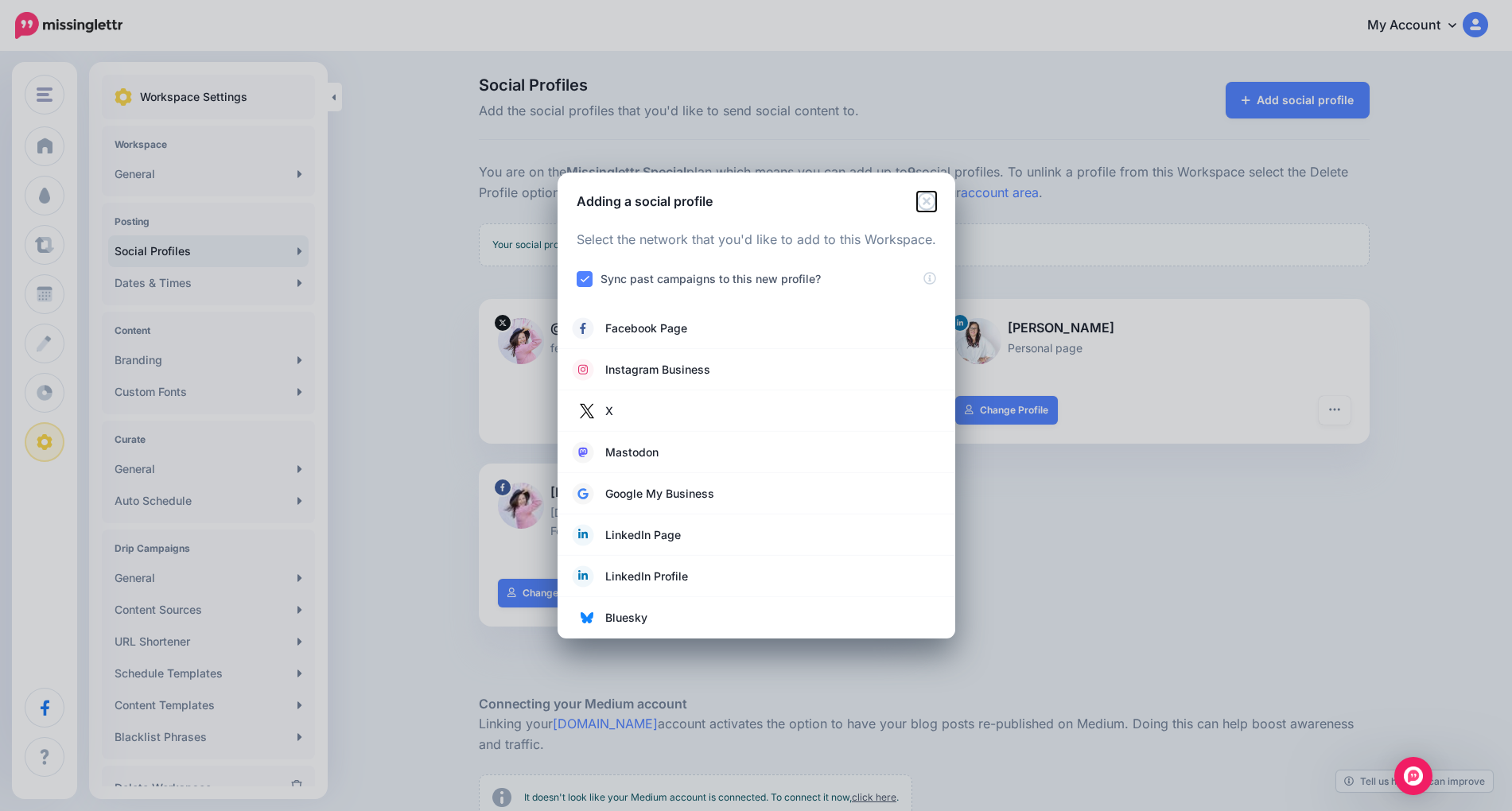
click at [929, 197] on icon "Close" at bounding box center [926, 201] width 18 height 18
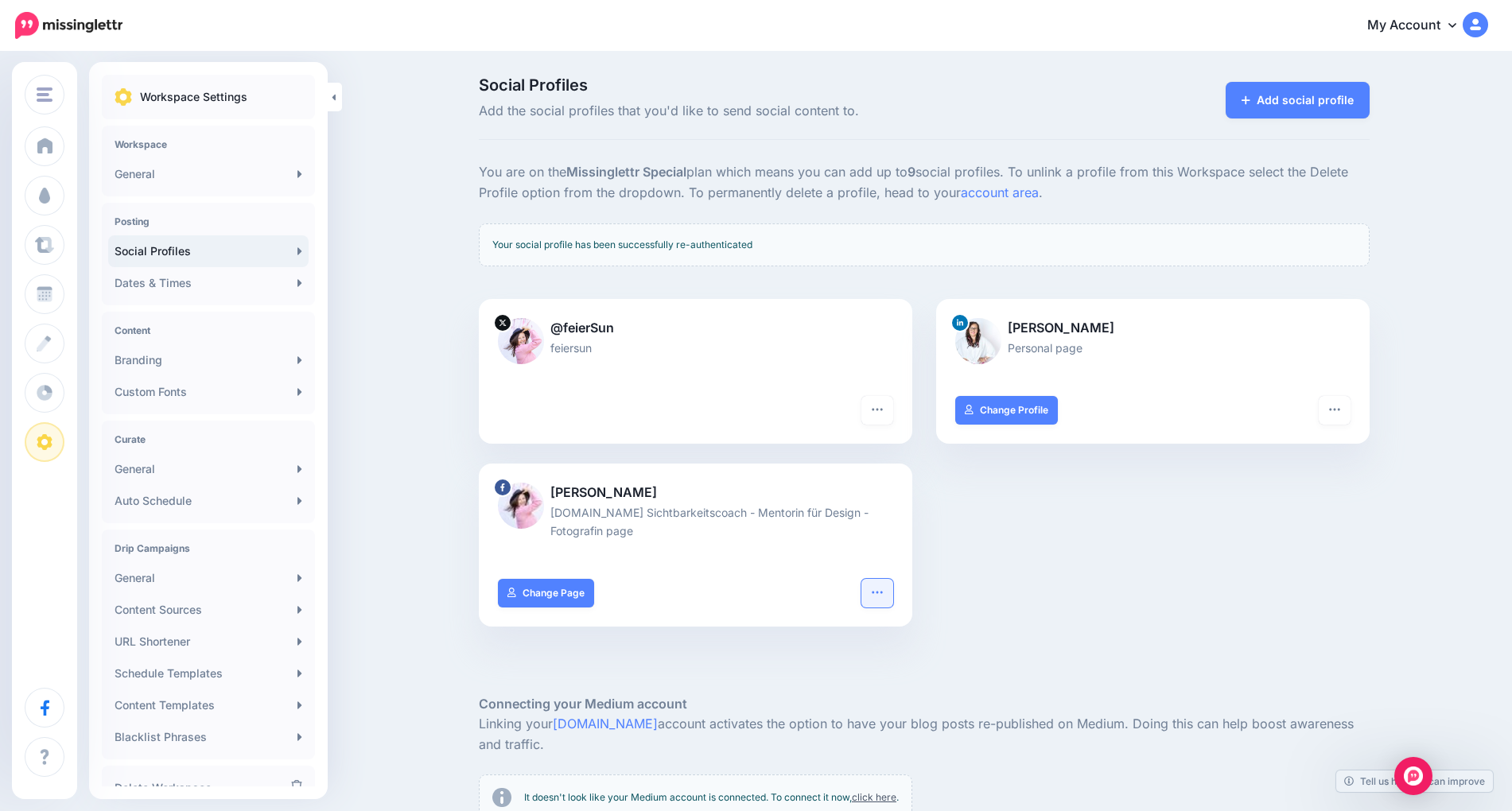
click at [880, 587] on icon "button" at bounding box center [878, 592] width 13 height 13
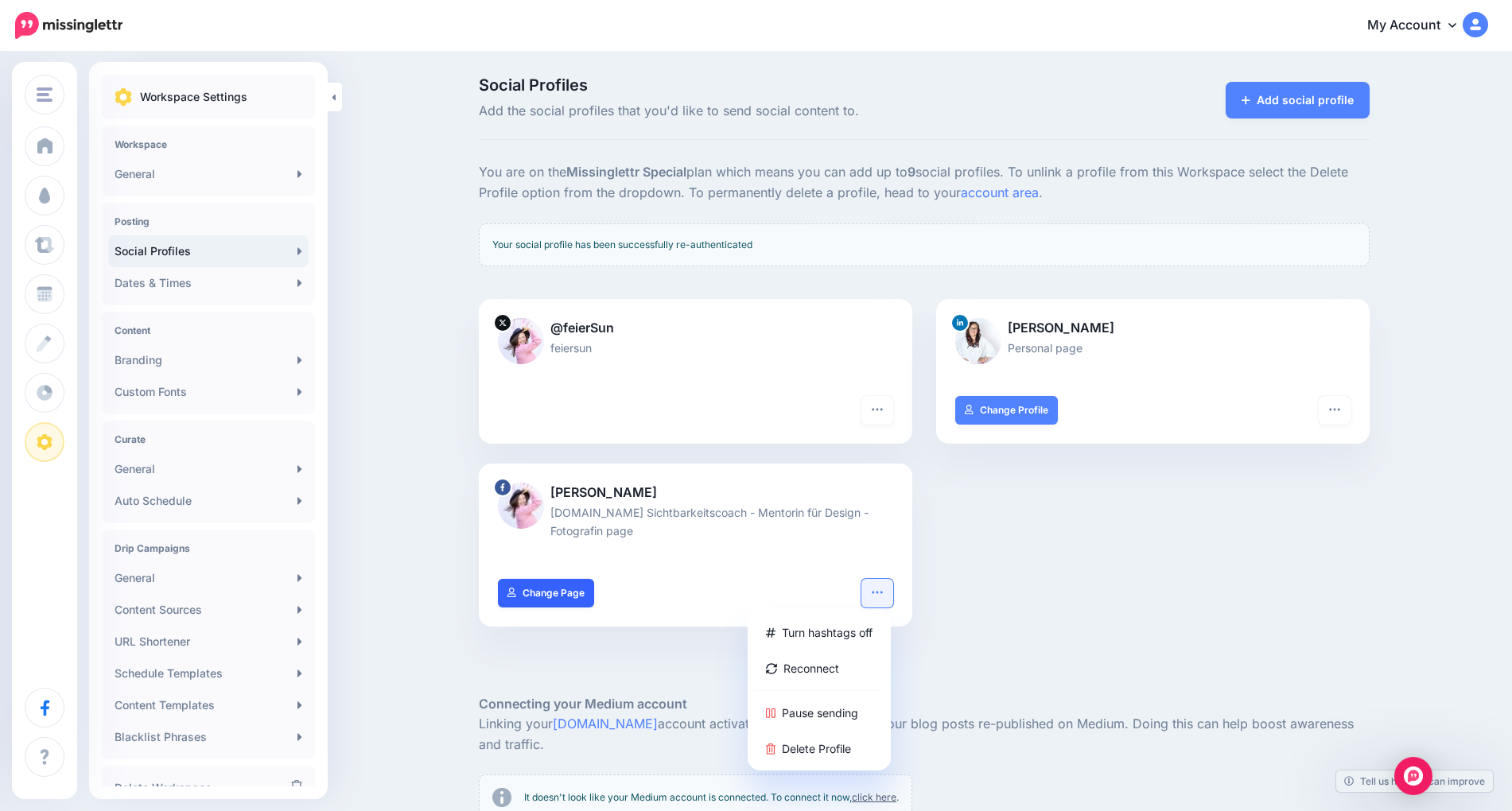
click at [539, 600] on link "Change Page" at bounding box center [547, 593] width 96 height 29
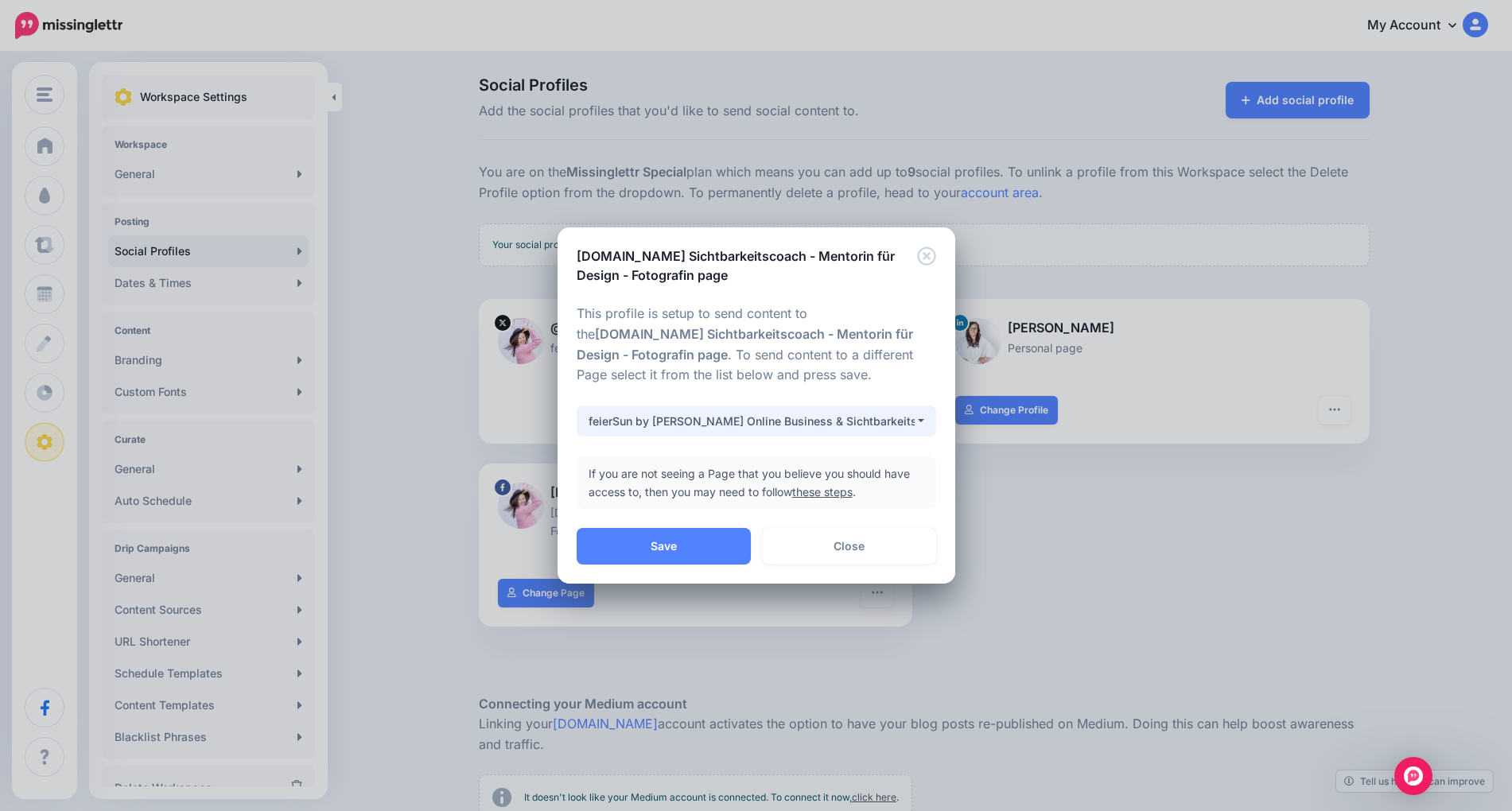
click at [719, 413] on div "feierSun by Jess Schonk Online Business & Sichtbarkeits Coach page" at bounding box center [752, 422] width 326 height 19
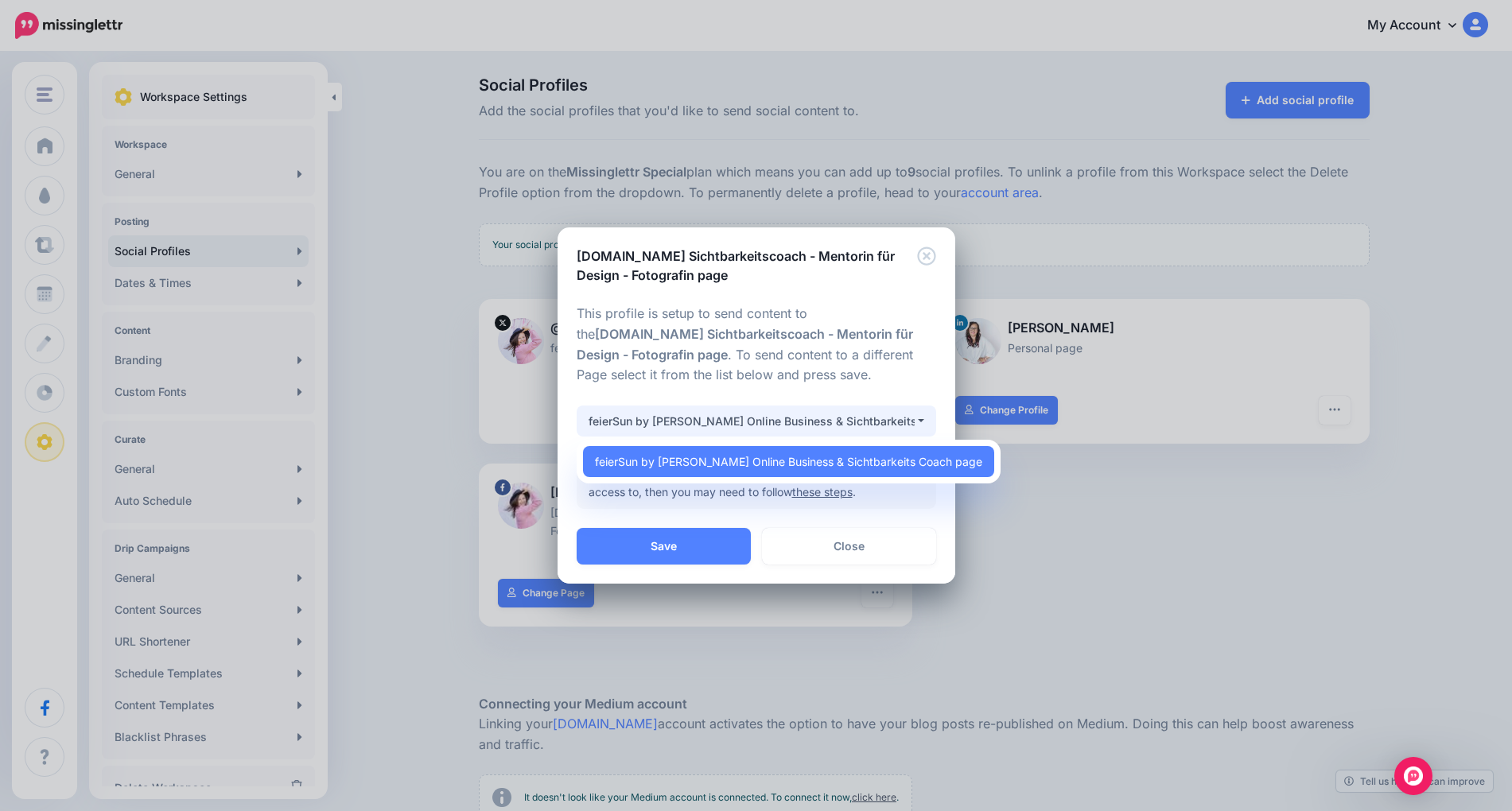
click at [719, 413] on div "feierSun by Jess Schonk Online Business & Sichtbarkeits Coach page" at bounding box center [752, 422] width 326 height 19
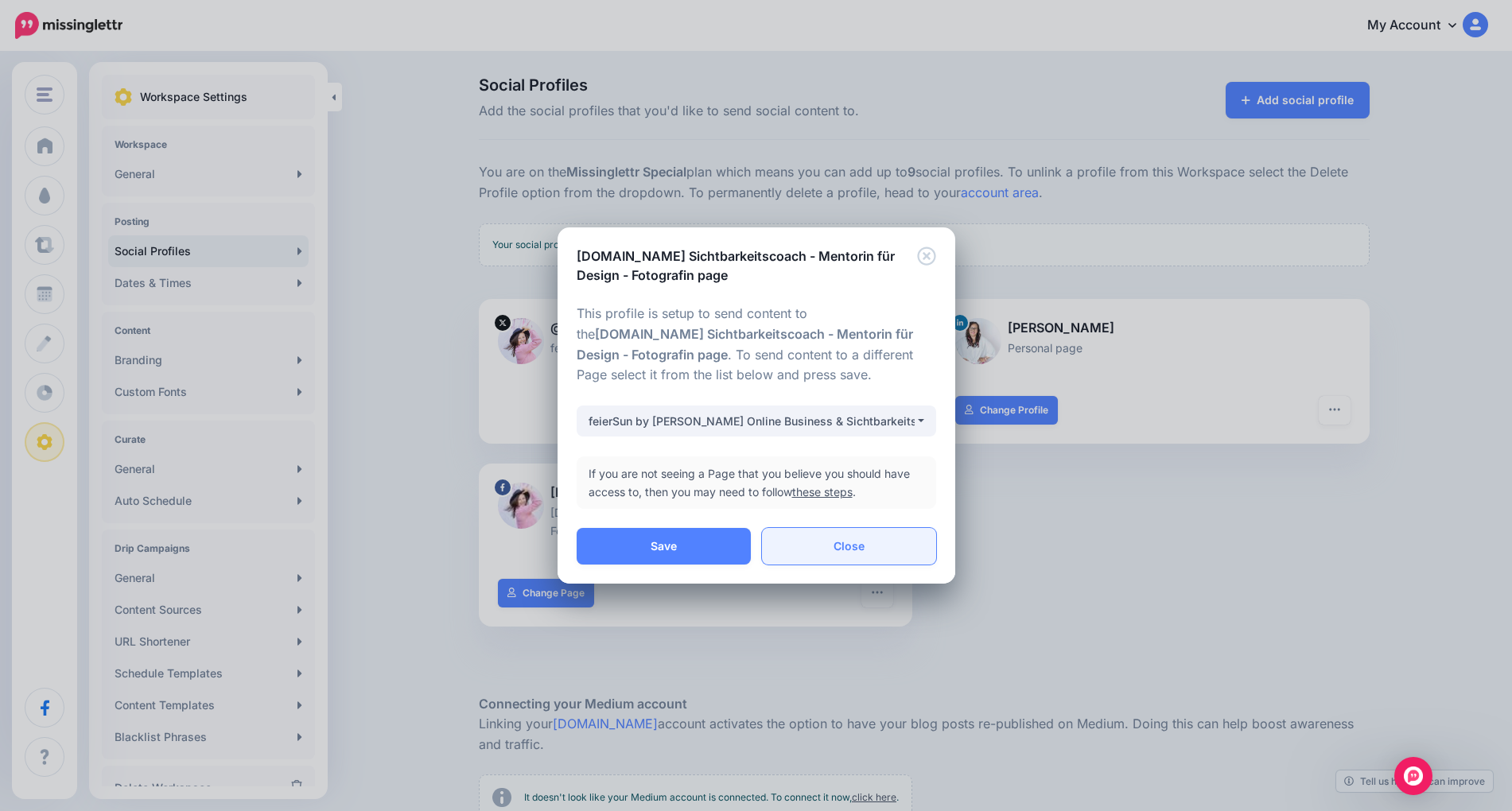
click at [809, 539] on link "Close" at bounding box center [849, 547] width 174 height 37
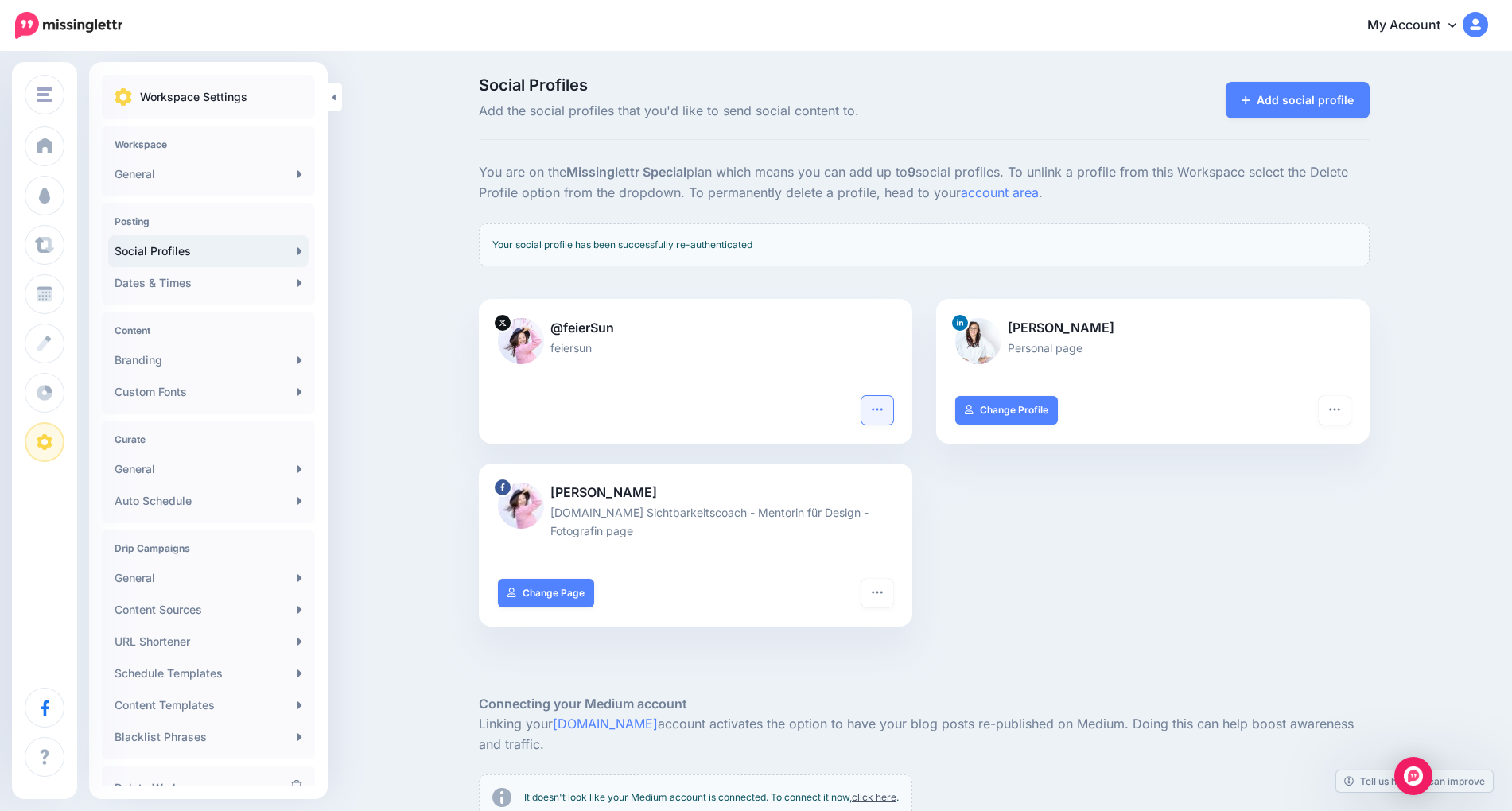
click at [864, 405] on button "button" at bounding box center [878, 411] width 32 height 29
click at [699, 362] on div at bounding box center [696, 367] width 395 height 20
click at [1288, 92] on link "Add social profile" at bounding box center [1297, 100] width 144 height 37
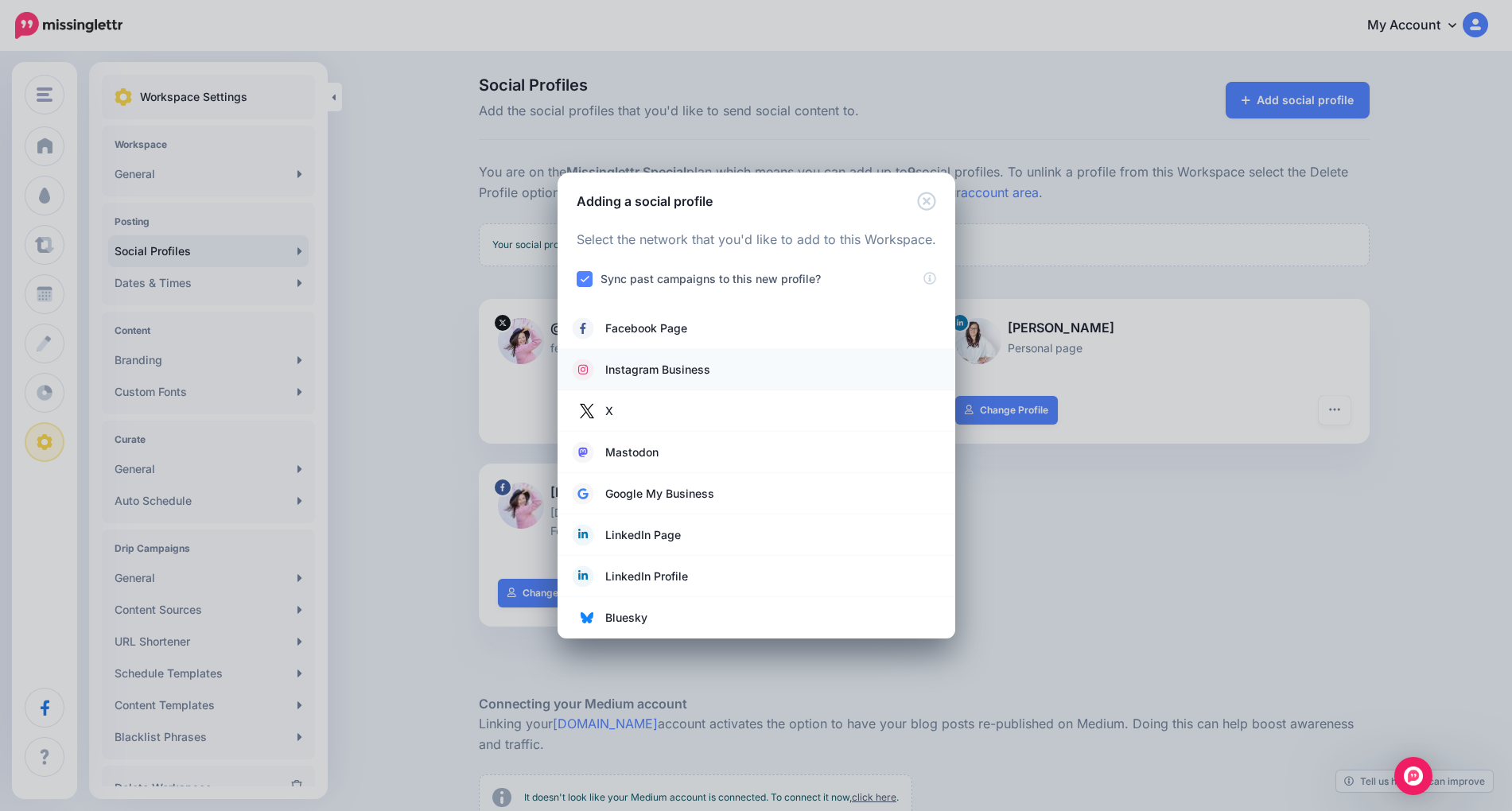
click at [699, 362] on span "Instagram Business" at bounding box center [658, 370] width 105 height 19
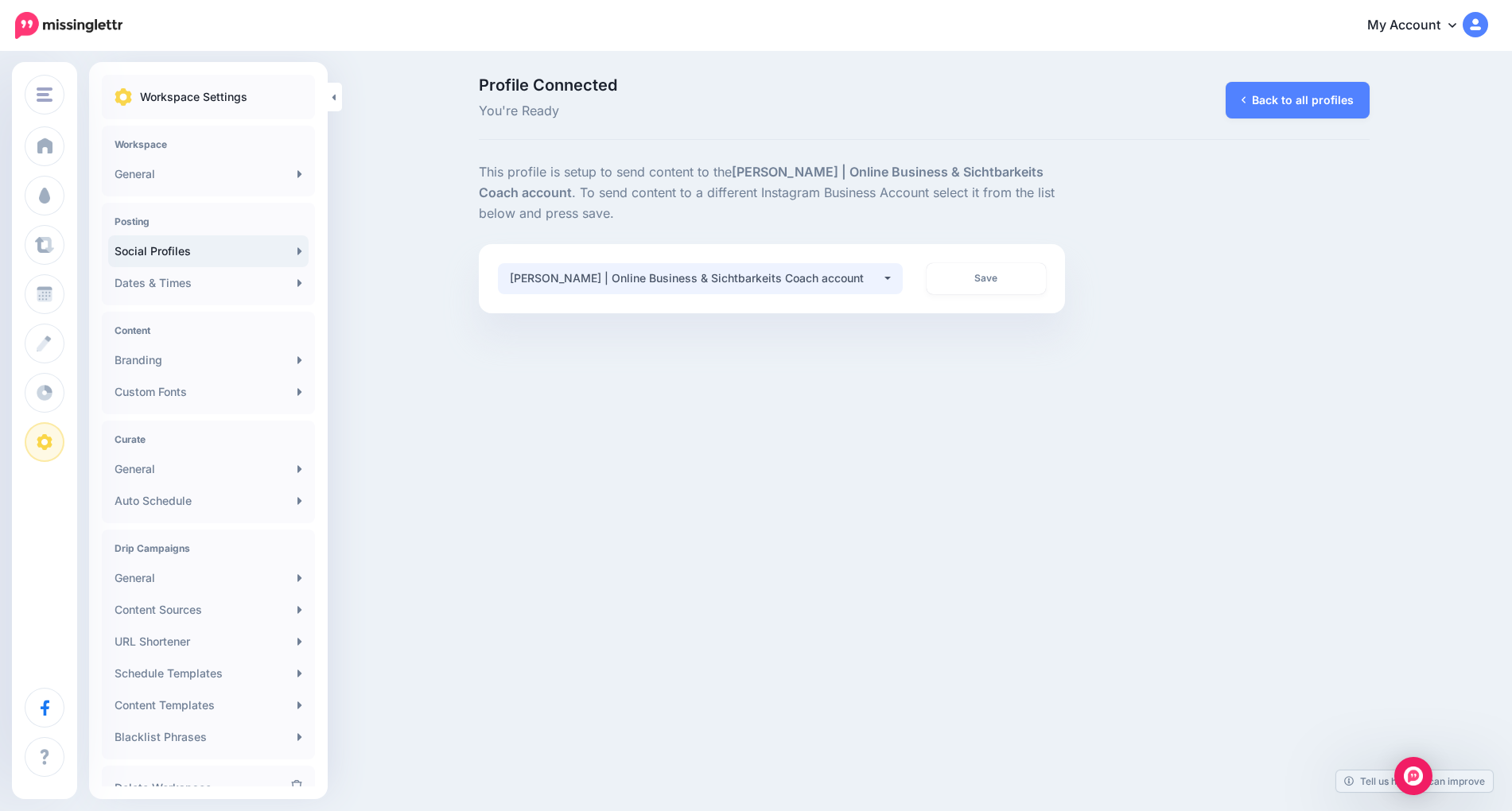
click at [792, 284] on div "[PERSON_NAME] | Online Business & Sichtbarkeits Coach account" at bounding box center [695, 279] width 371 height 19
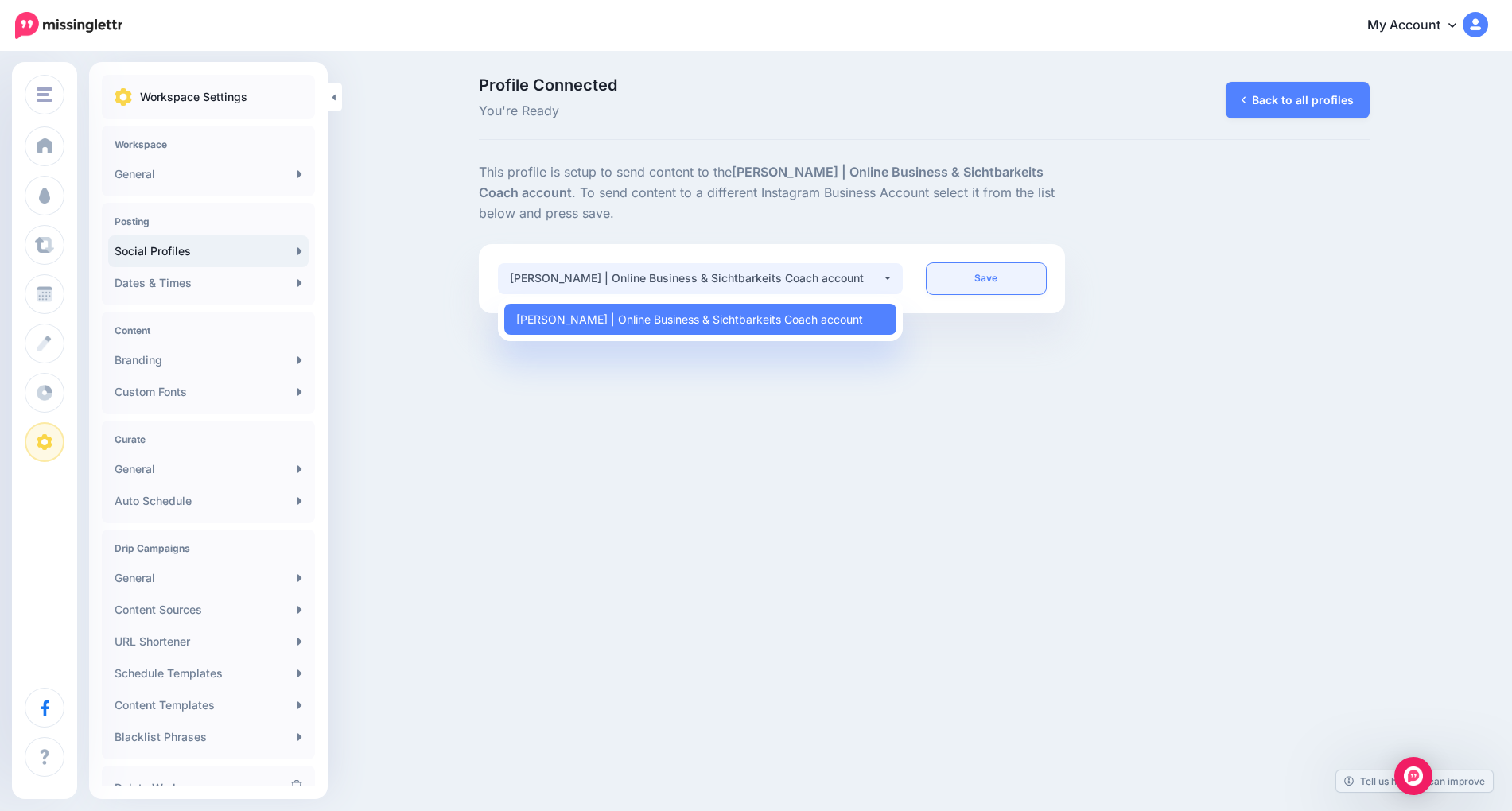
click at [1005, 268] on link "Save" at bounding box center [986, 279] width 119 height 31
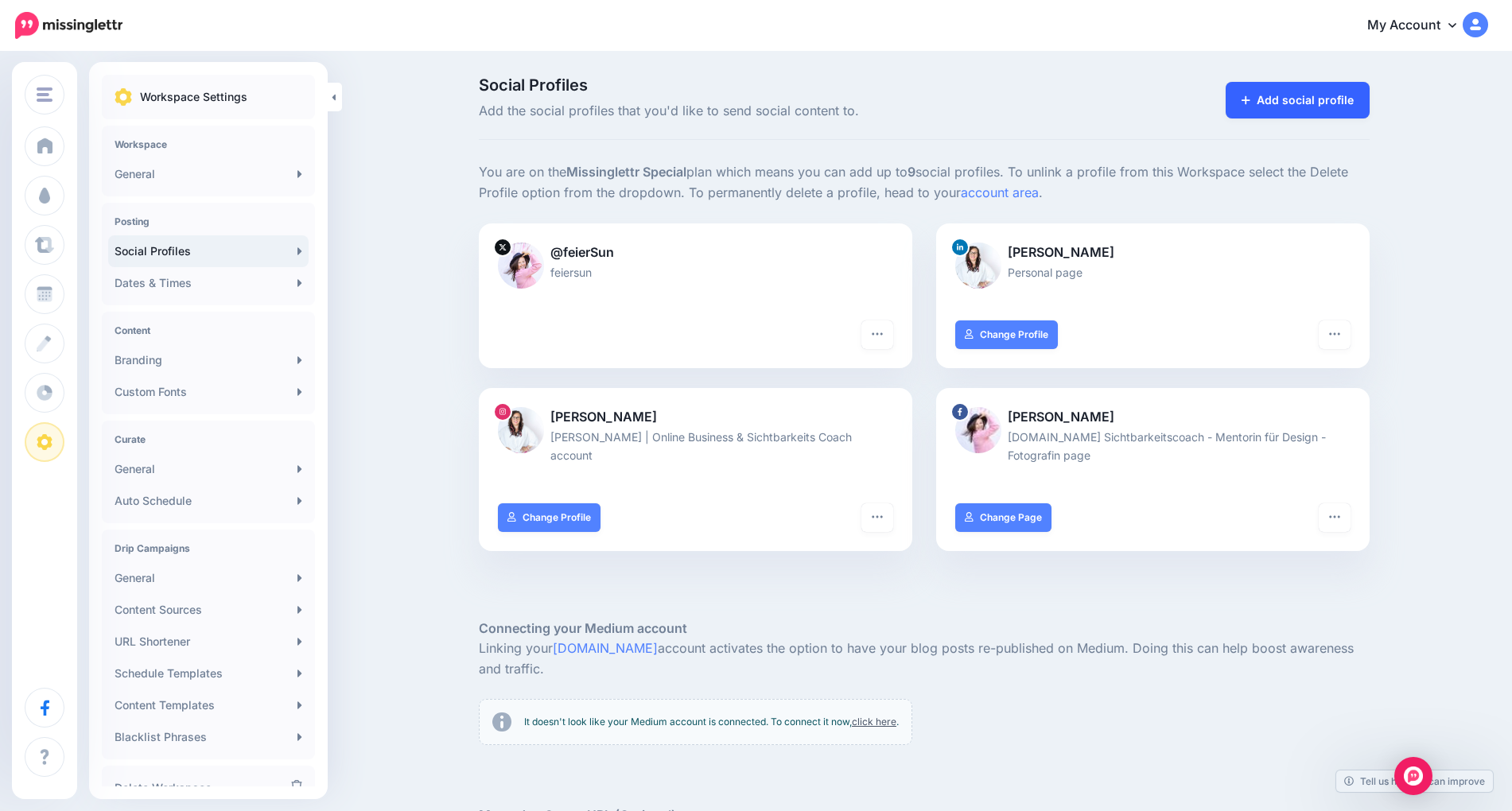
click at [1285, 93] on link "Add social profile" at bounding box center [1297, 100] width 144 height 37
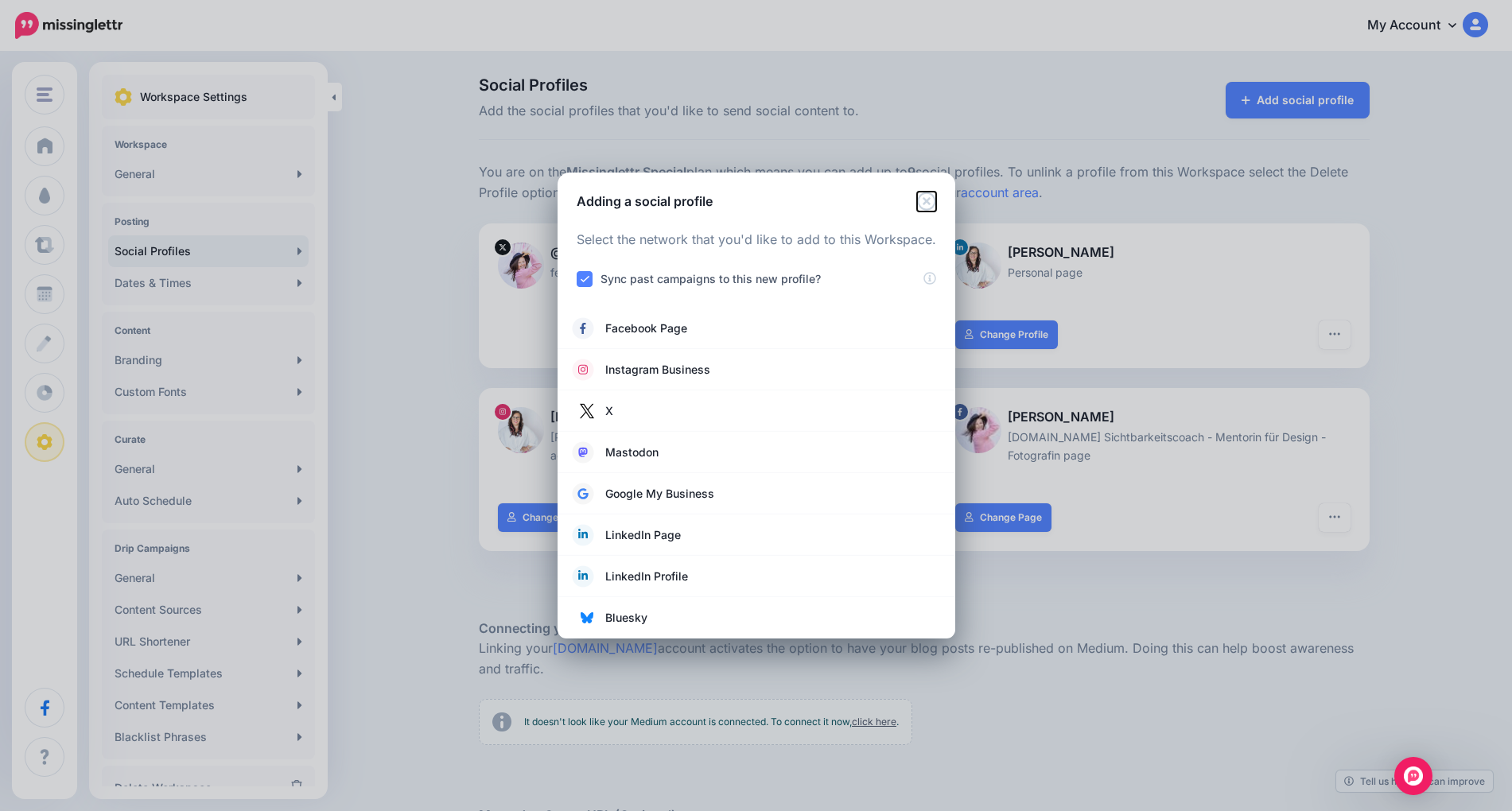
click at [924, 194] on icon "Close" at bounding box center [927, 202] width 19 height 19
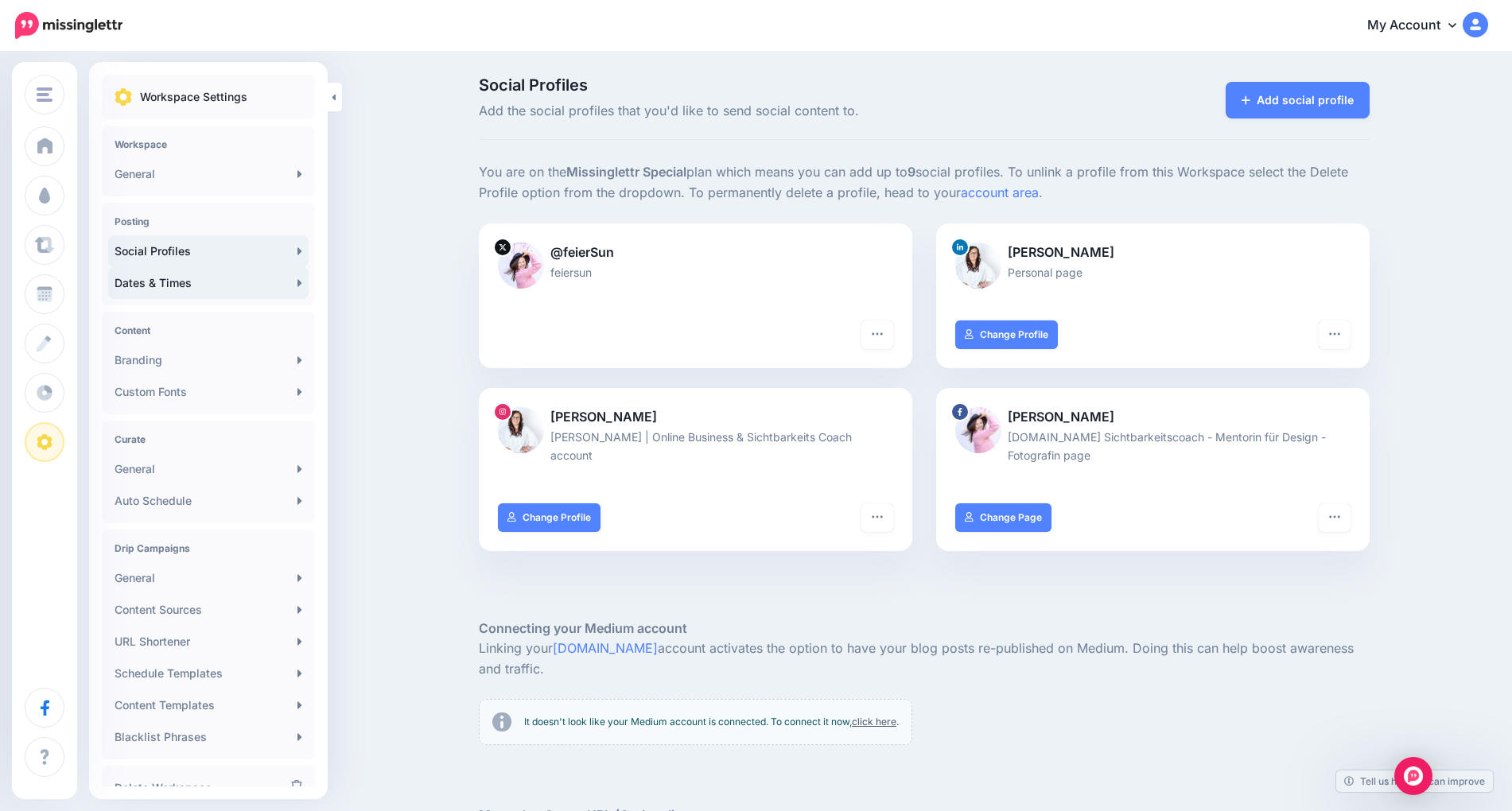
click at [197, 284] on link "Dates & Times" at bounding box center [208, 284] width 200 height 32
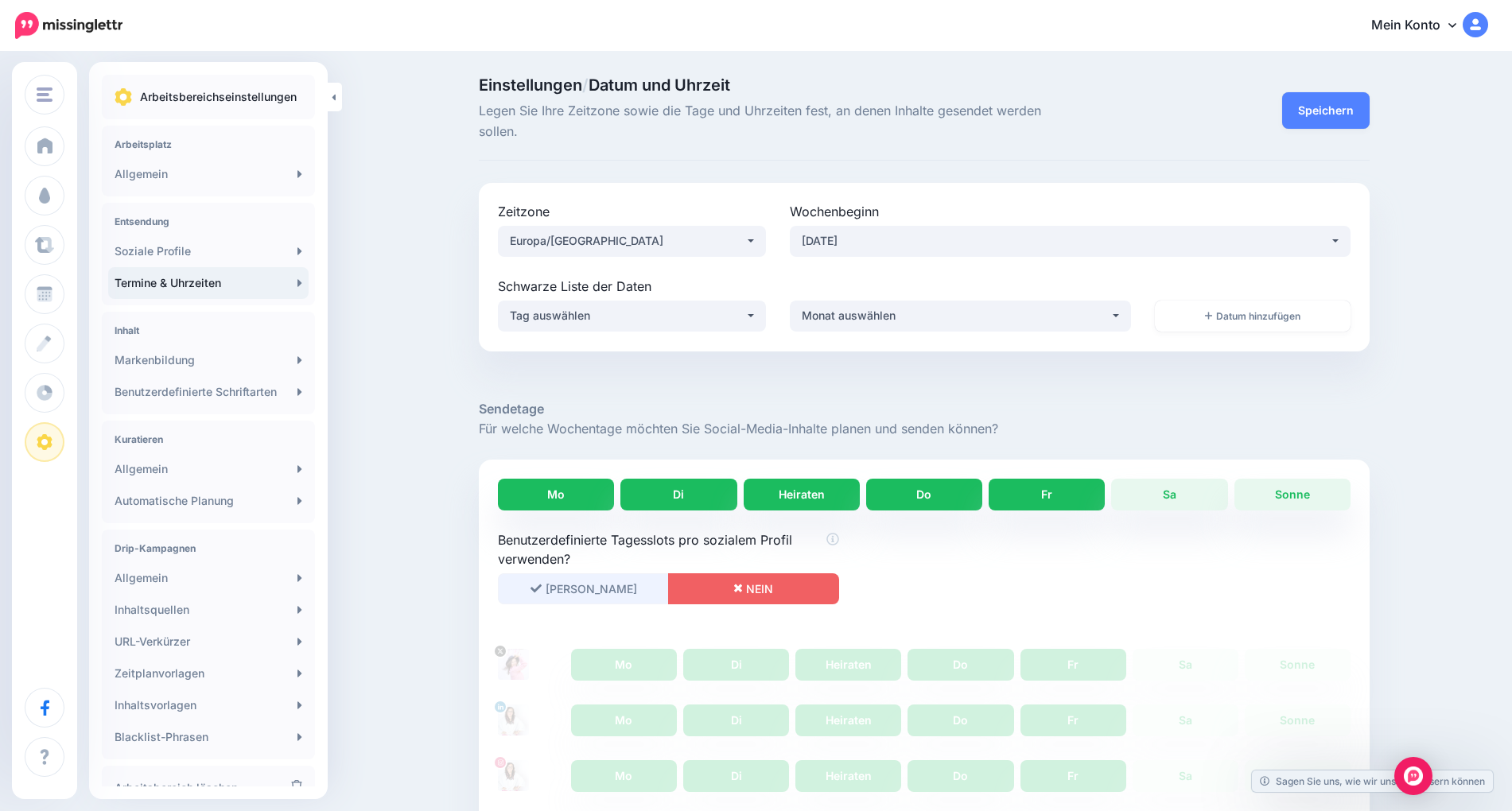
click at [582, 583] on button "[PERSON_NAME]" at bounding box center [584, 589] width 171 height 31
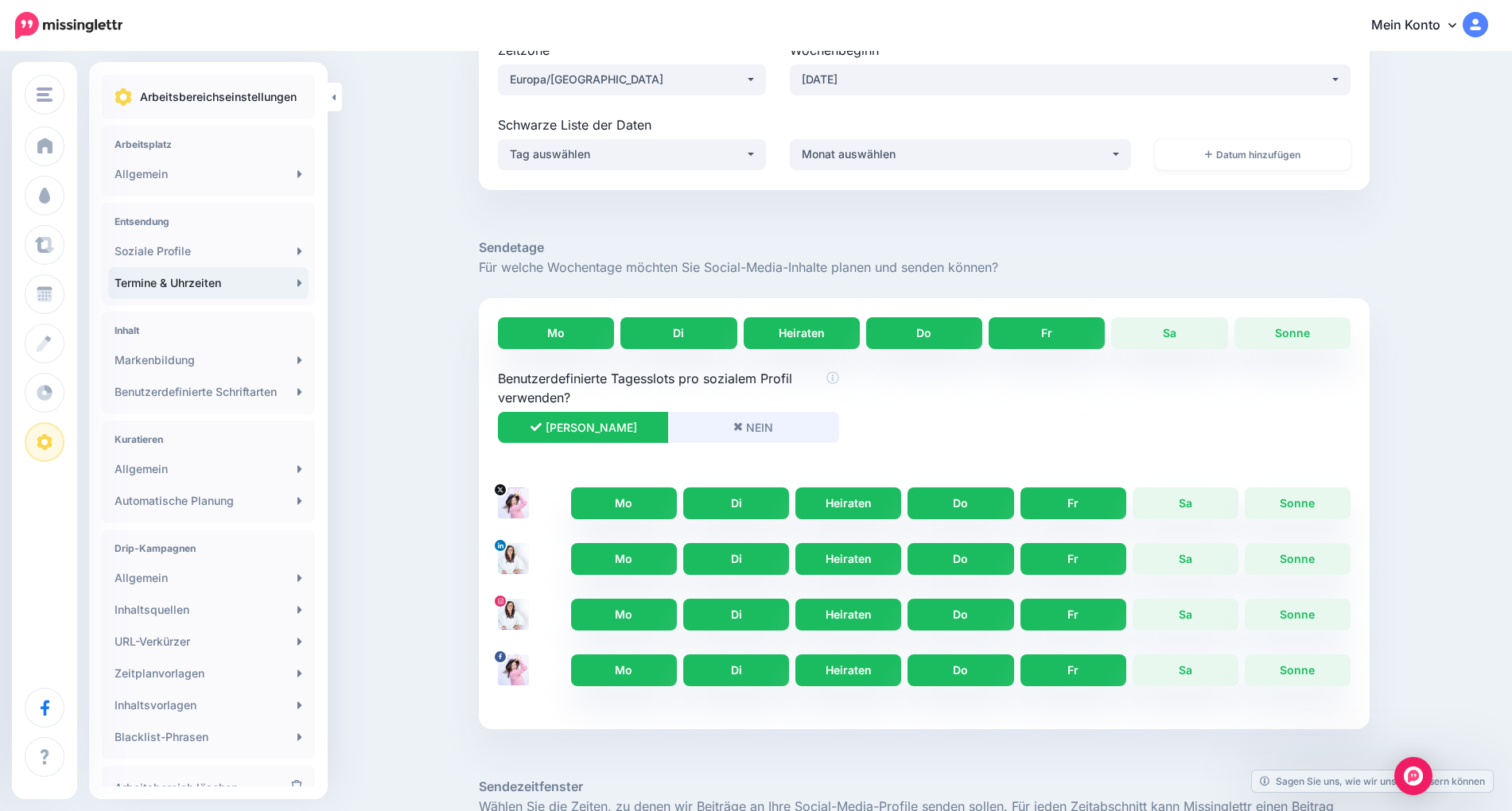
scroll to position [184, 0]
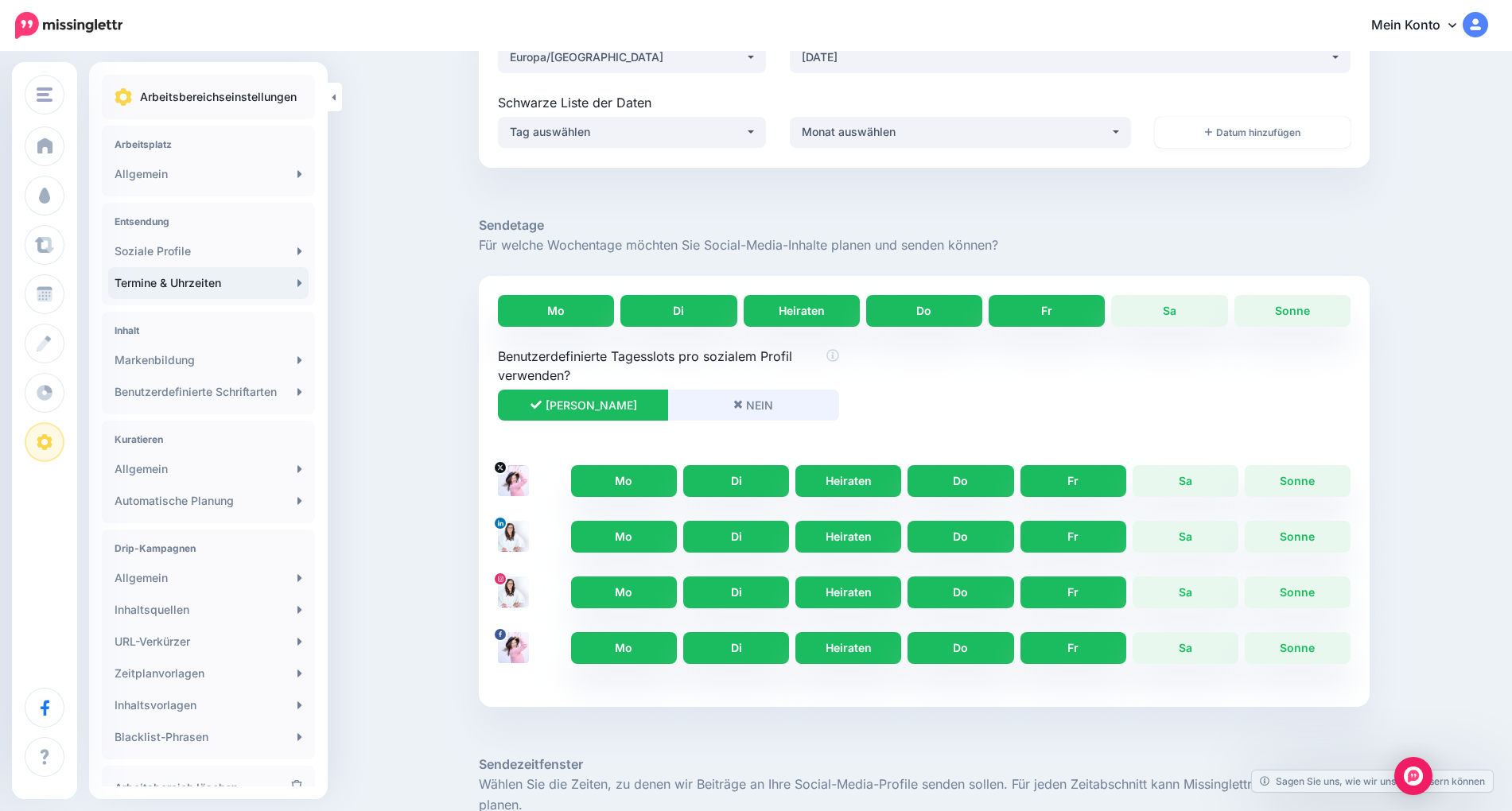
click at [769, 401] on font "NEIN" at bounding box center [760, 405] width 27 height 14
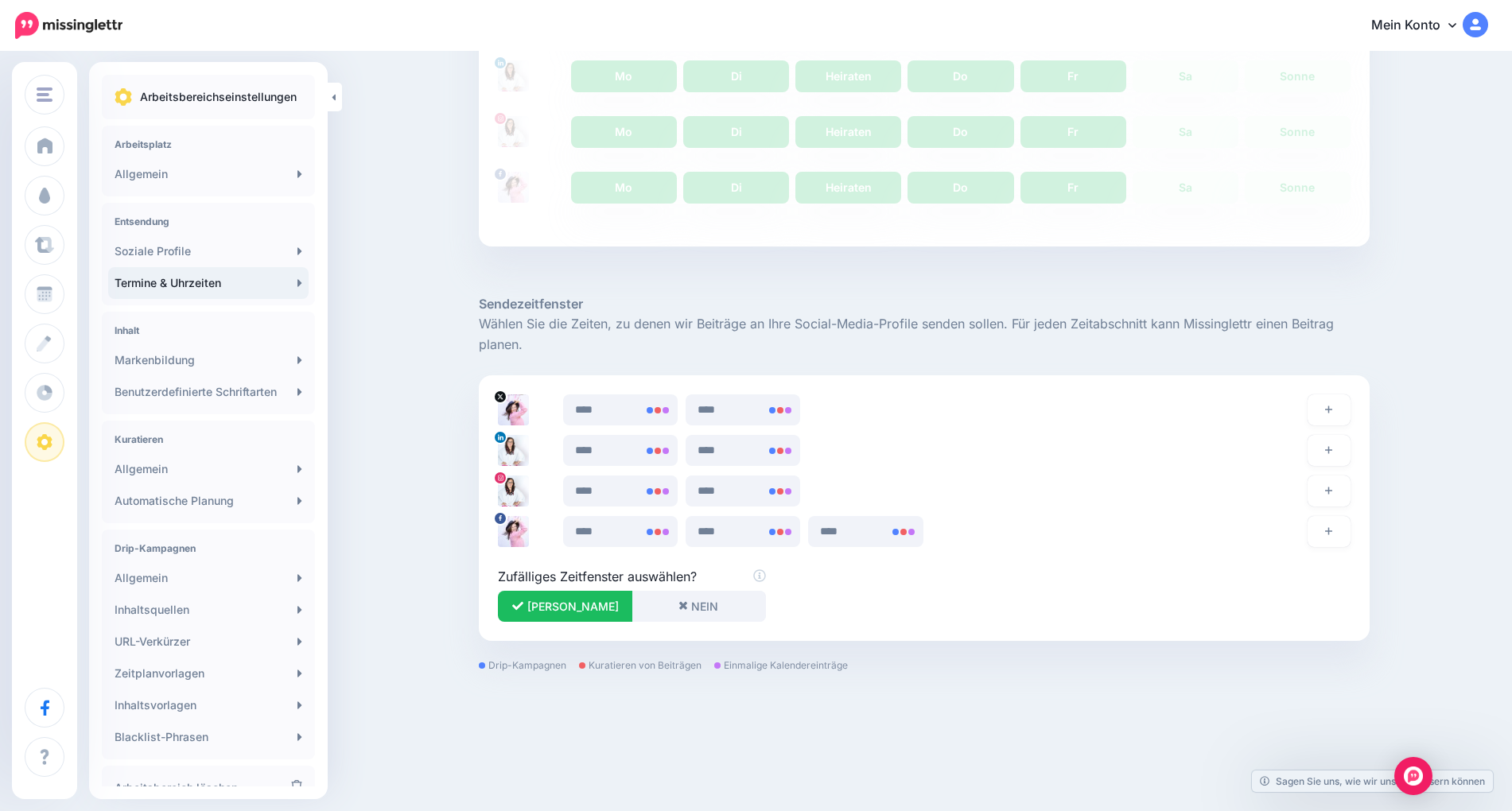
scroll to position [646, 0]
click at [537, 619] on button "[PERSON_NAME]" at bounding box center [565, 604] width 134 height 31
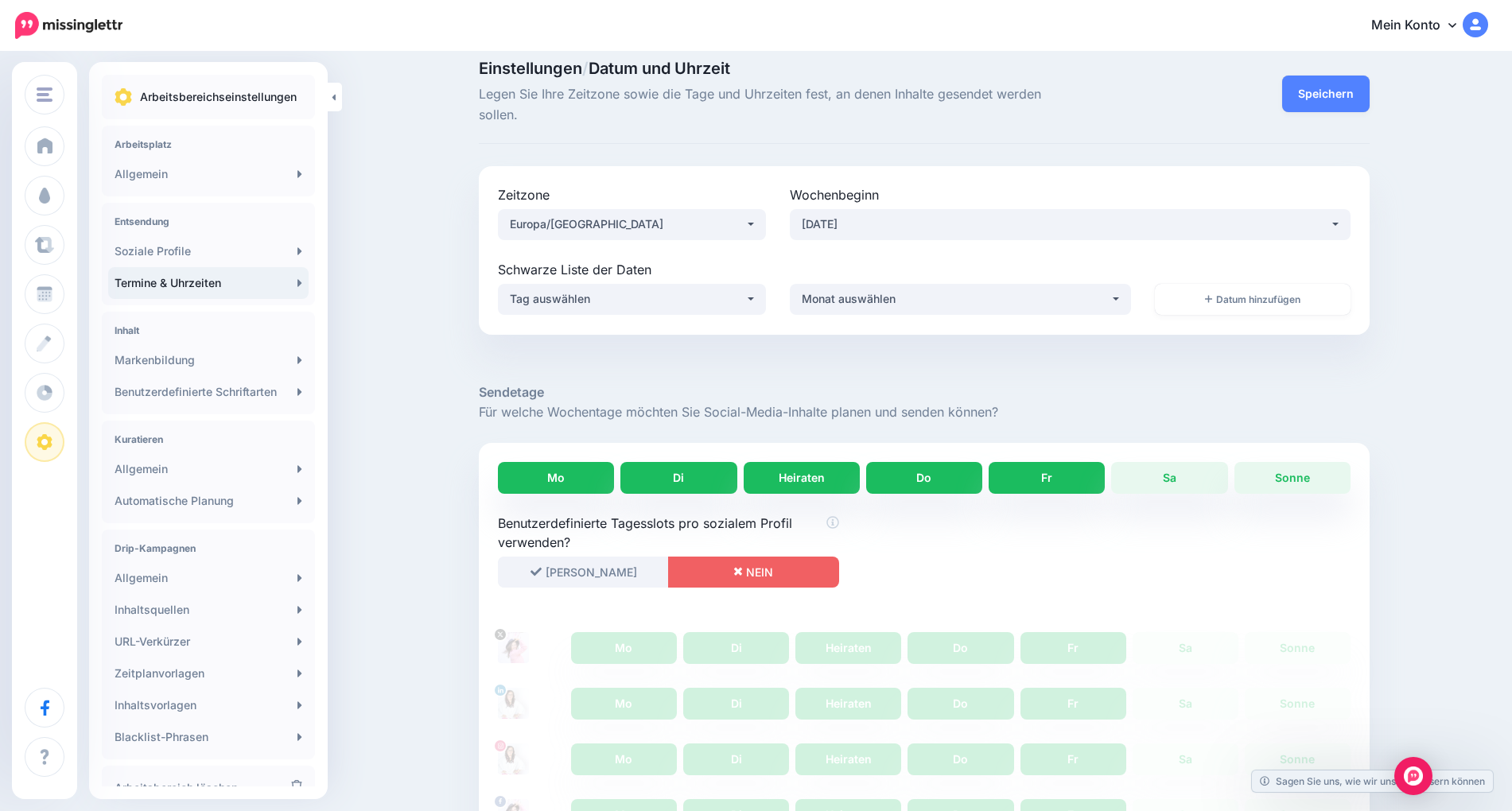
scroll to position [0, 0]
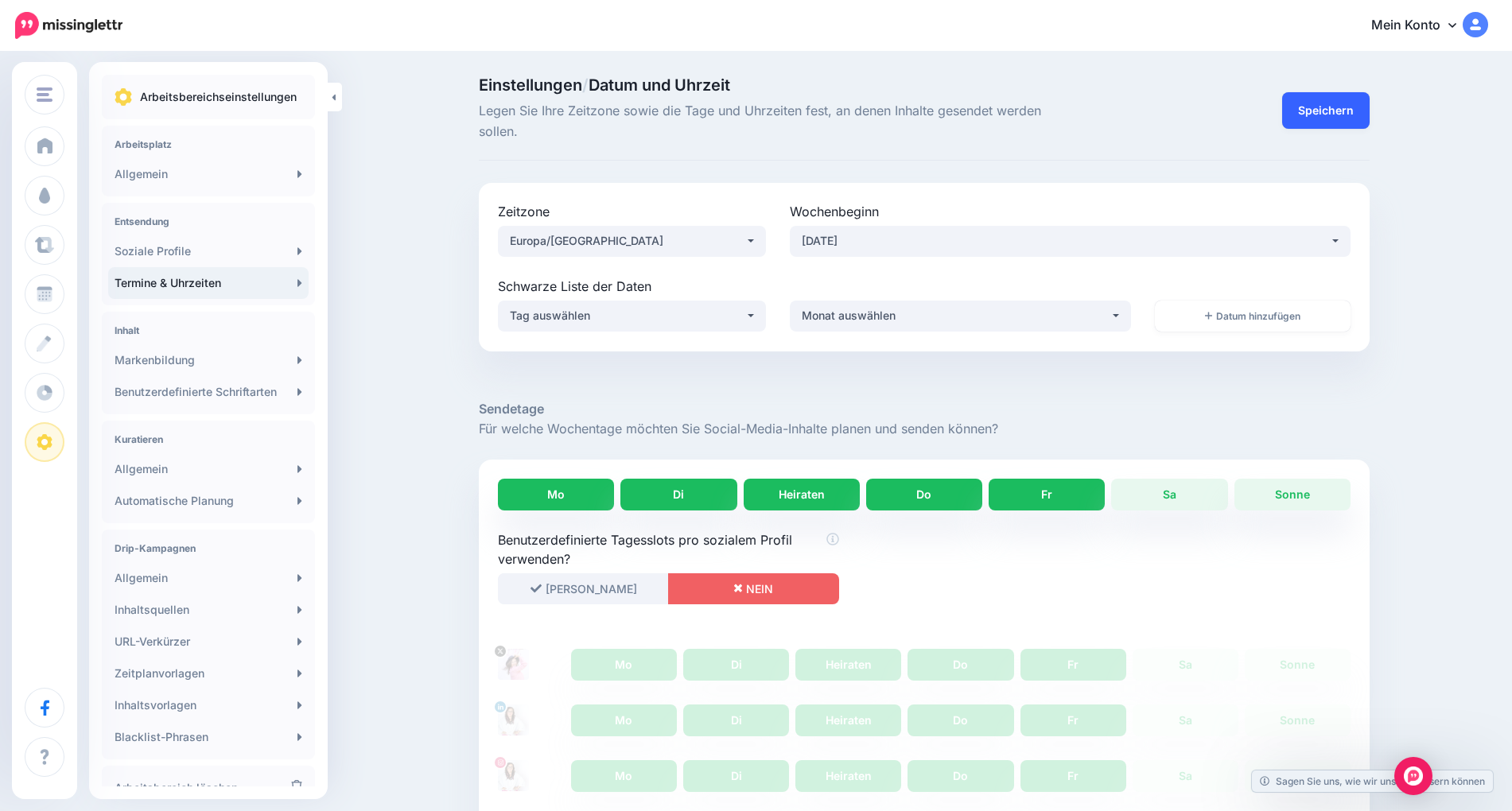
click at [1329, 112] on font "Speichern" at bounding box center [1326, 111] width 55 height 14
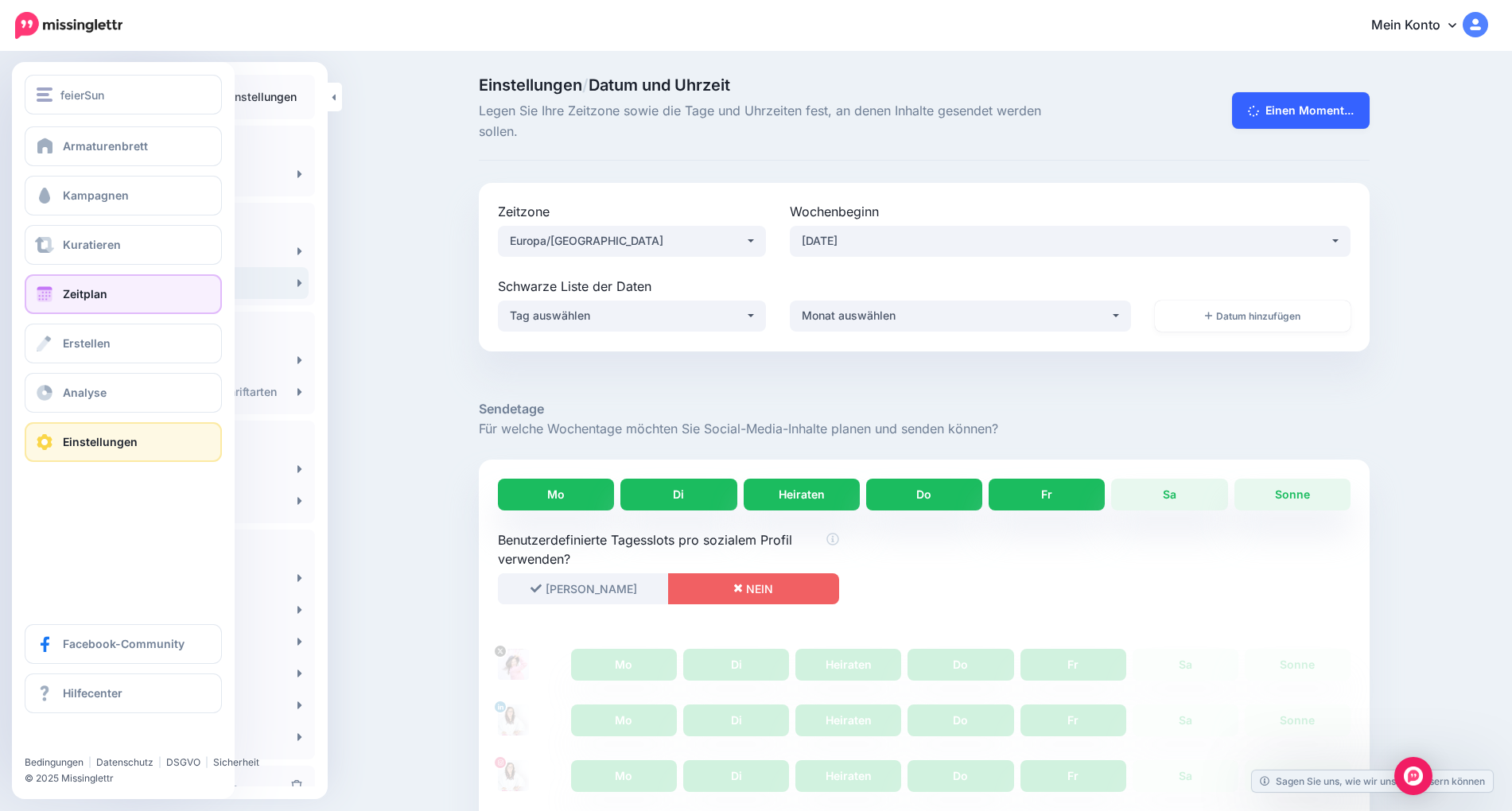
click at [83, 292] on font "Zeitplan" at bounding box center [84, 293] width 44 height 14
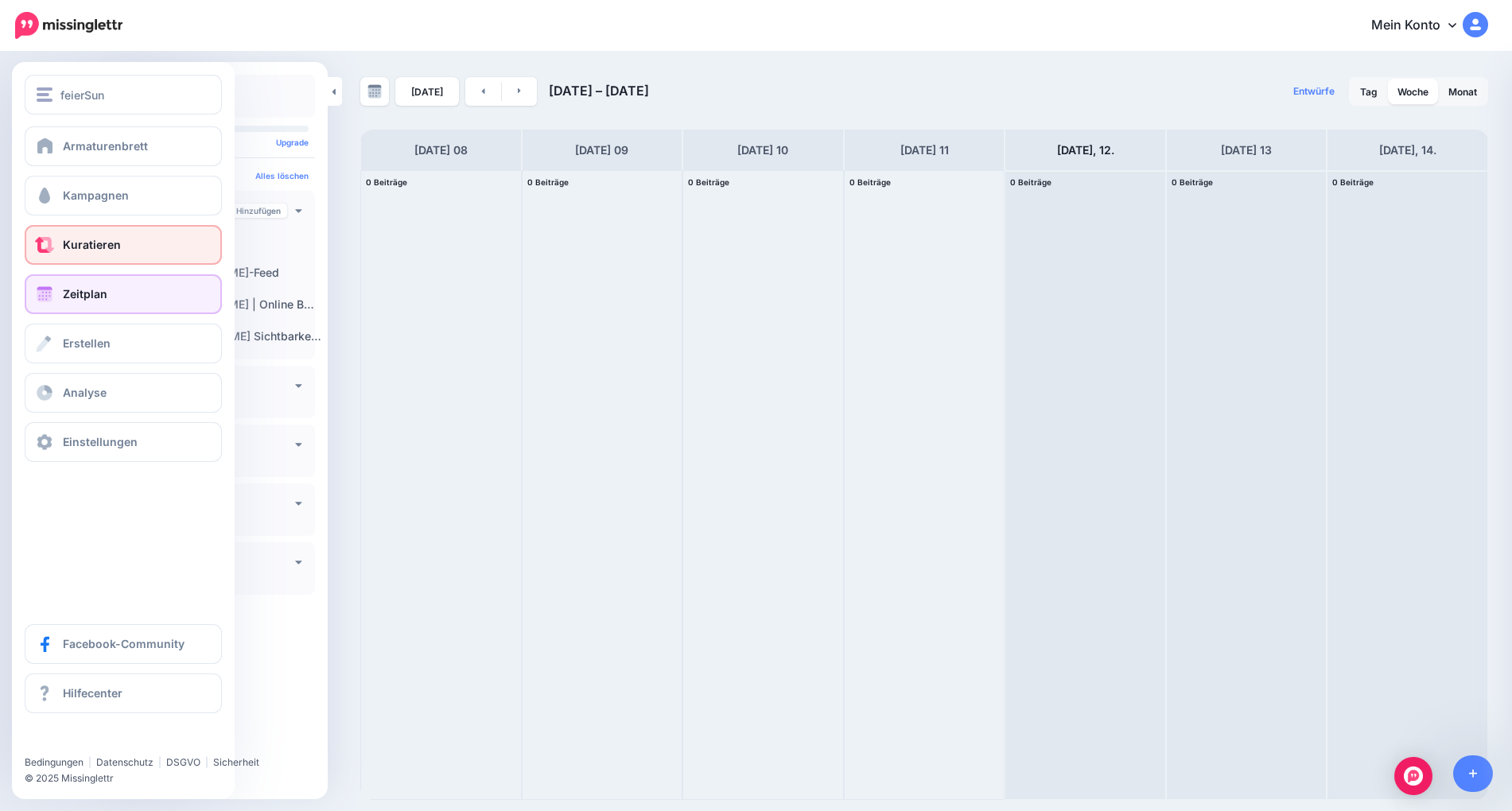
click at [84, 238] on font "Kuratieren" at bounding box center [92, 244] width 58 height 14
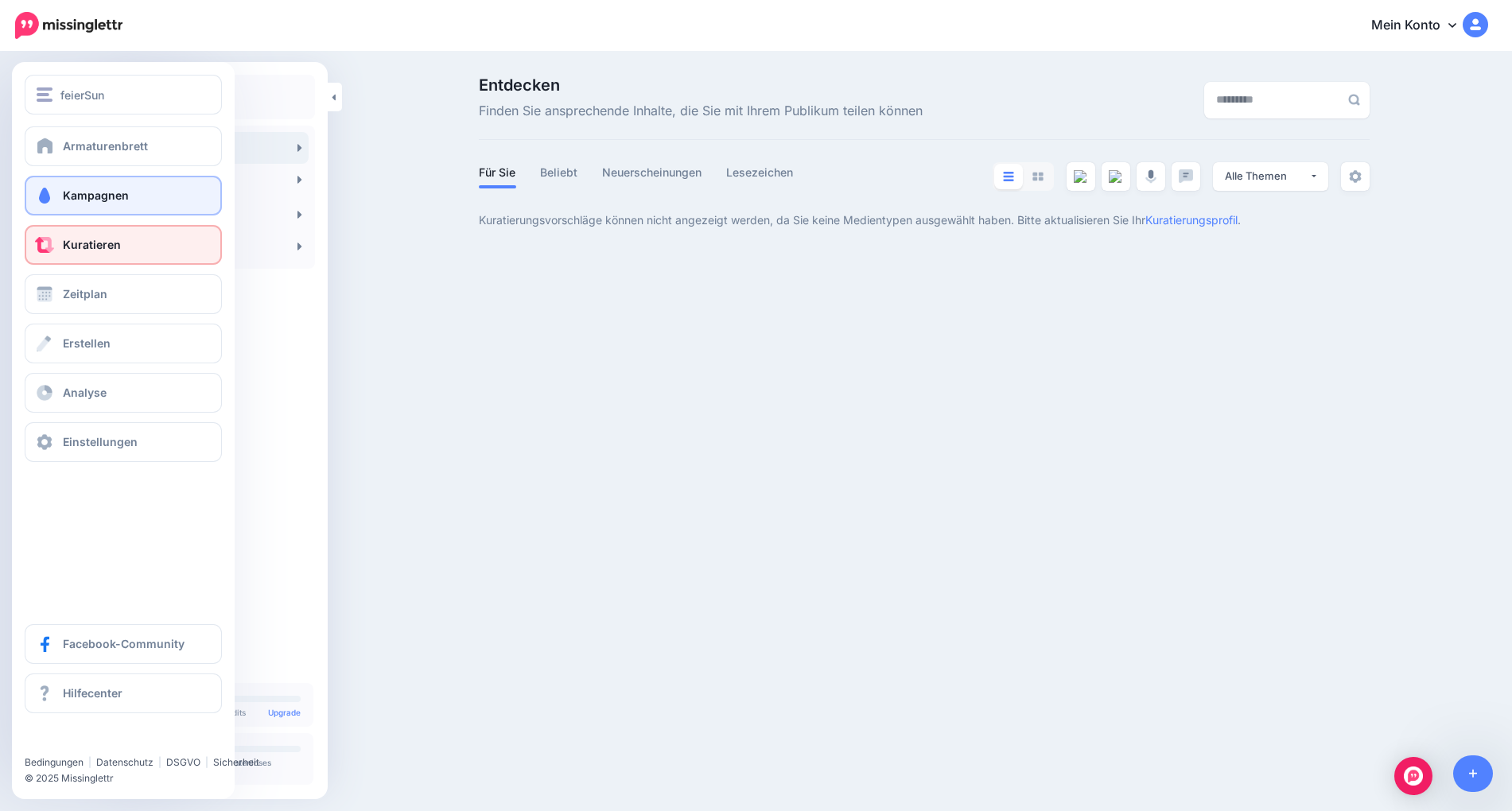
click at [70, 191] on font "Kampagnen" at bounding box center [96, 195] width 66 height 14
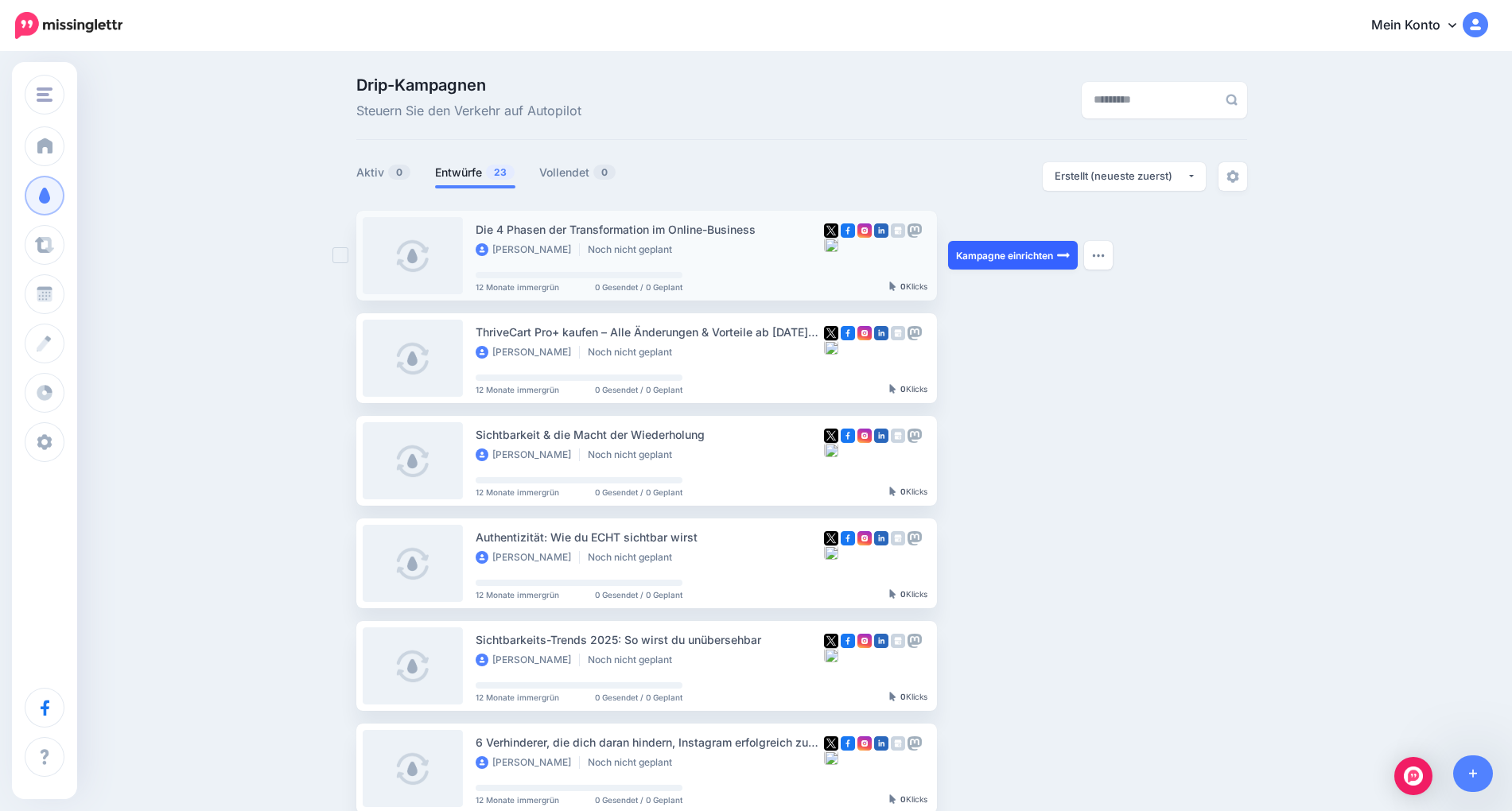
click at [1014, 252] on font "Kampagne einrichten" at bounding box center [1005, 256] width 97 height 12
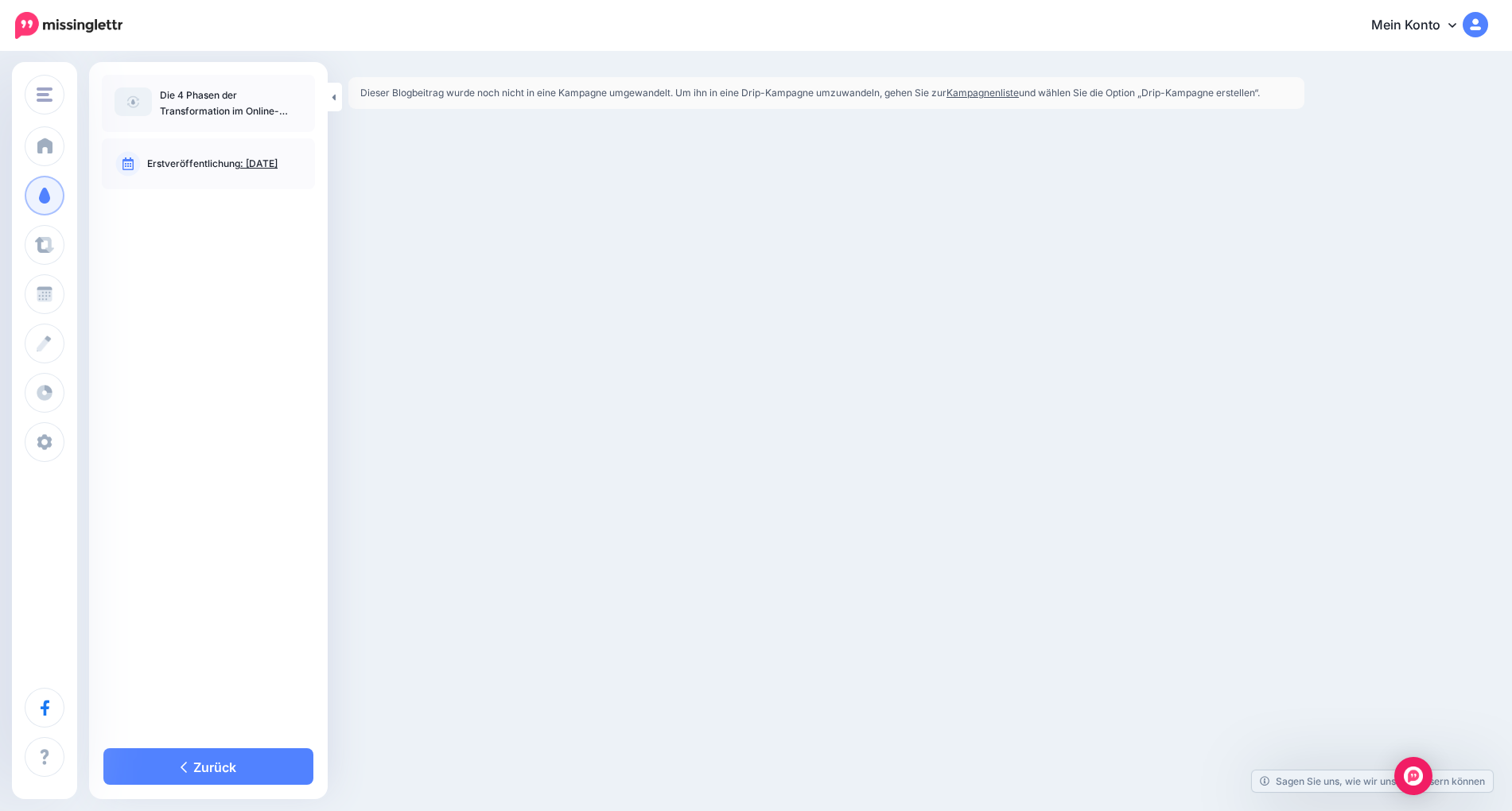
click at [1006, 90] on font "Kampagnenliste" at bounding box center [983, 92] width 72 height 12
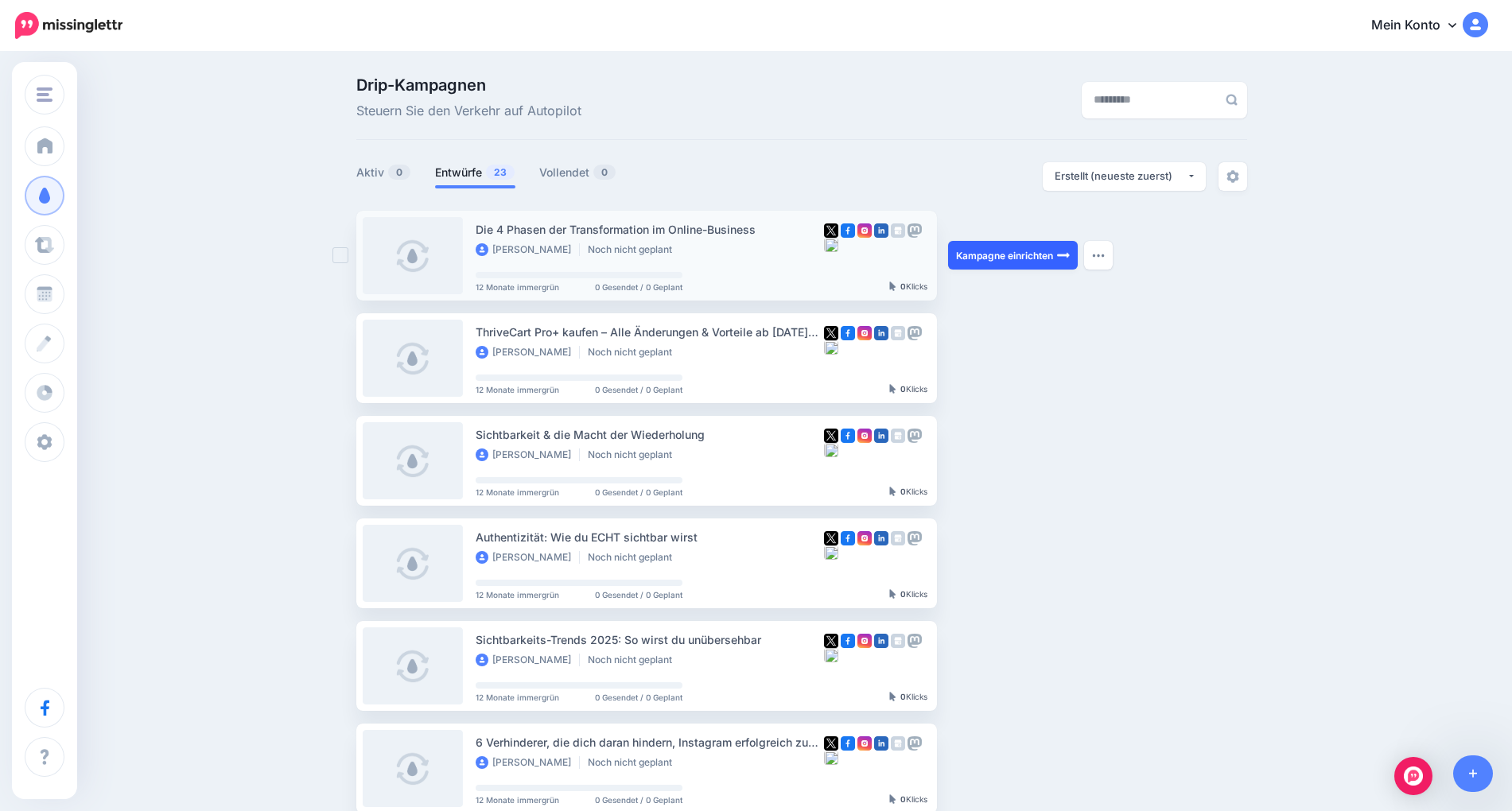
click at [1020, 243] on link "Kampagne einrichten" at bounding box center [1013, 256] width 129 height 29
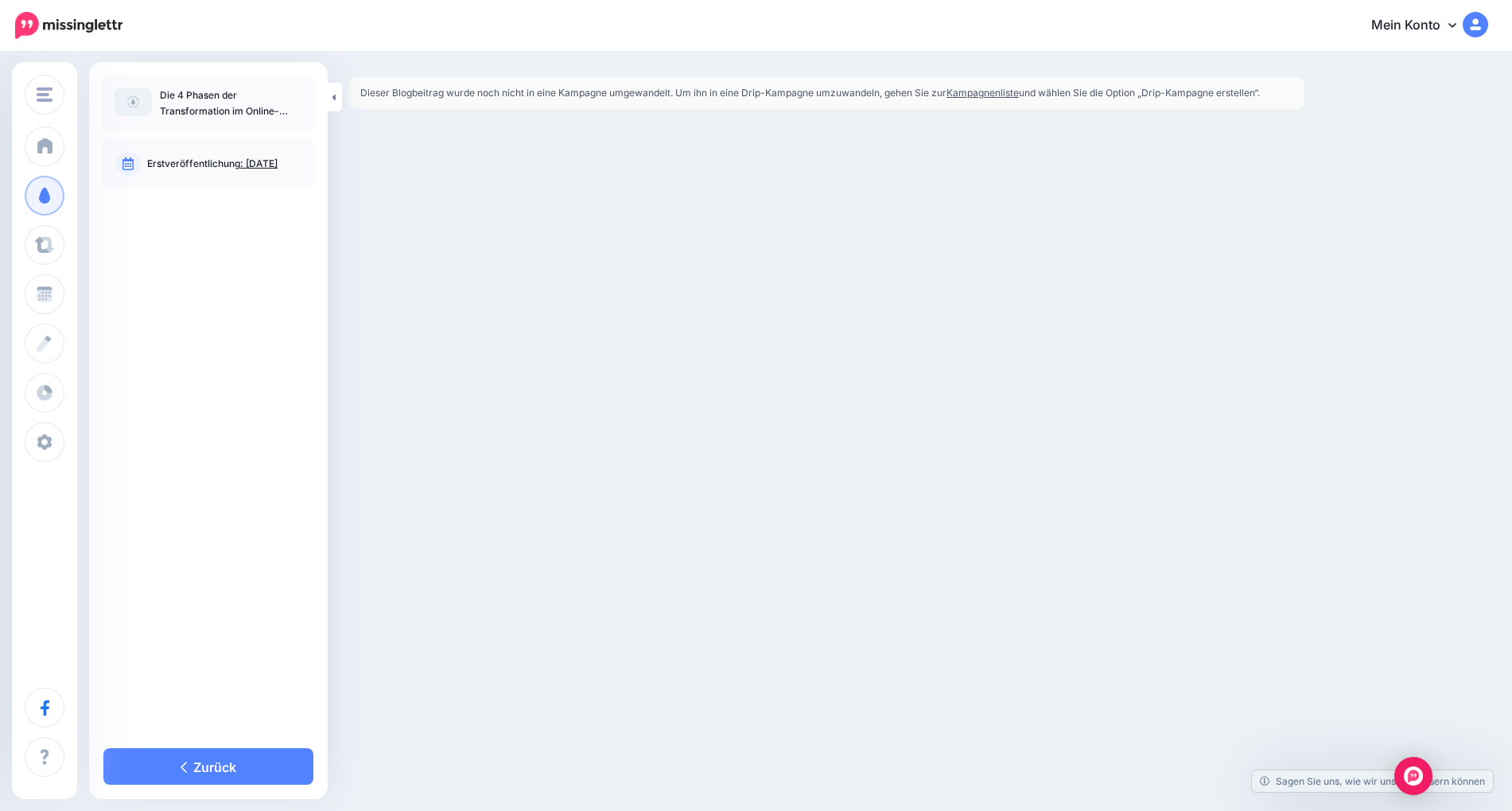
click at [984, 91] on font "Kampagnenliste" at bounding box center [983, 92] width 72 height 12
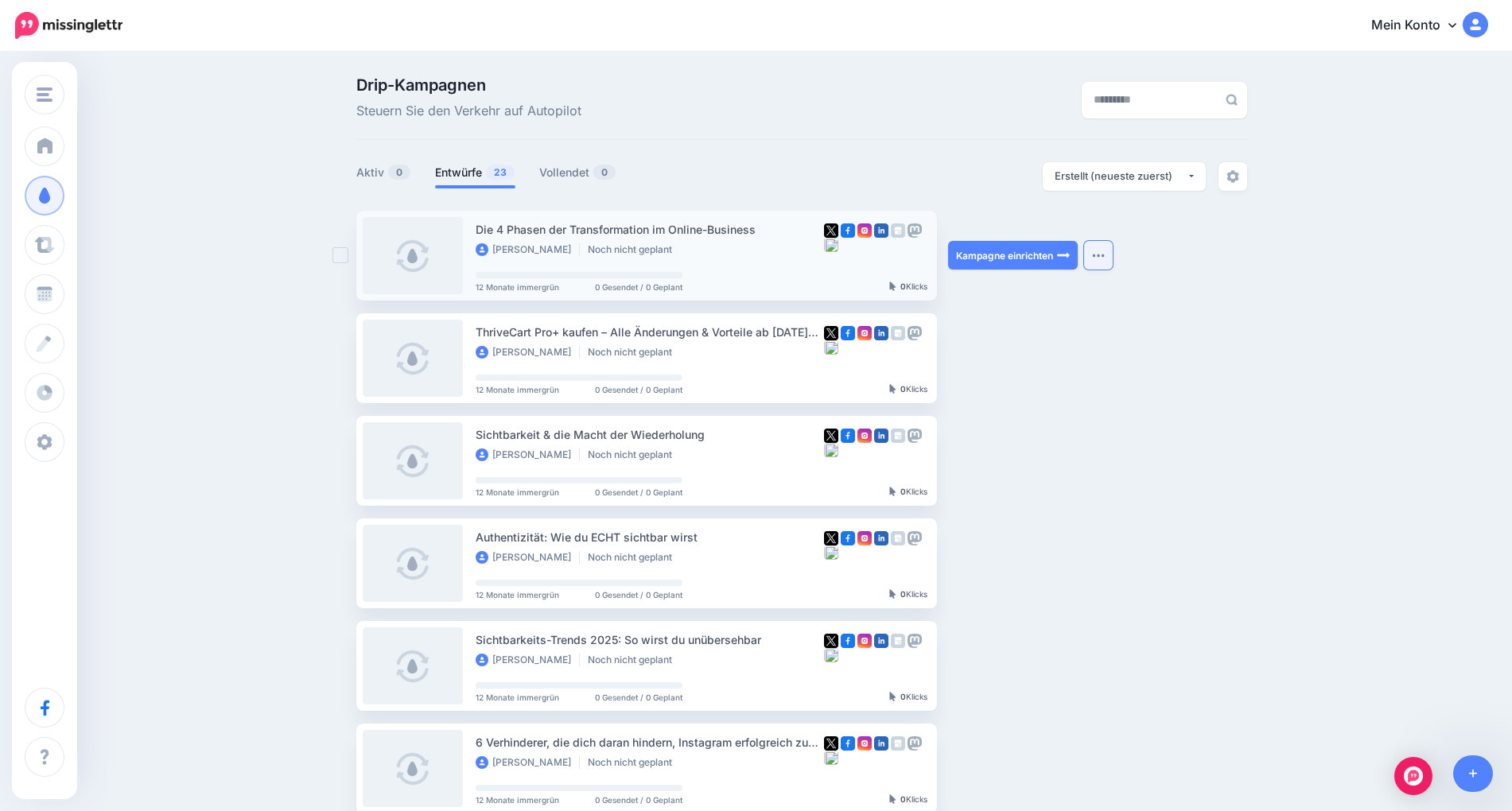
click at [1103, 253] on img "button" at bounding box center [1099, 256] width 13 height 5
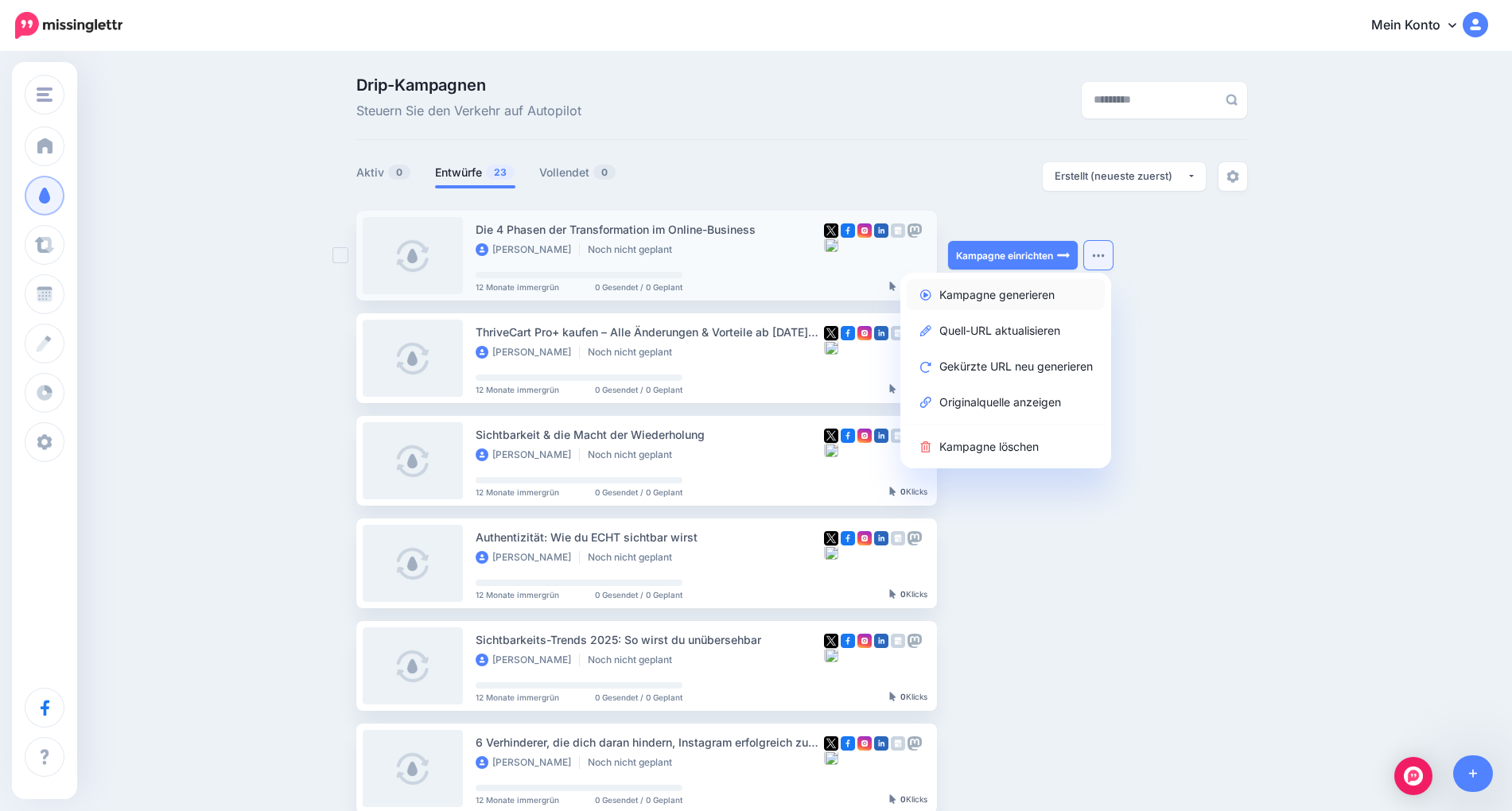
click at [1043, 289] on font "Kampagne generieren" at bounding box center [997, 294] width 115 height 14
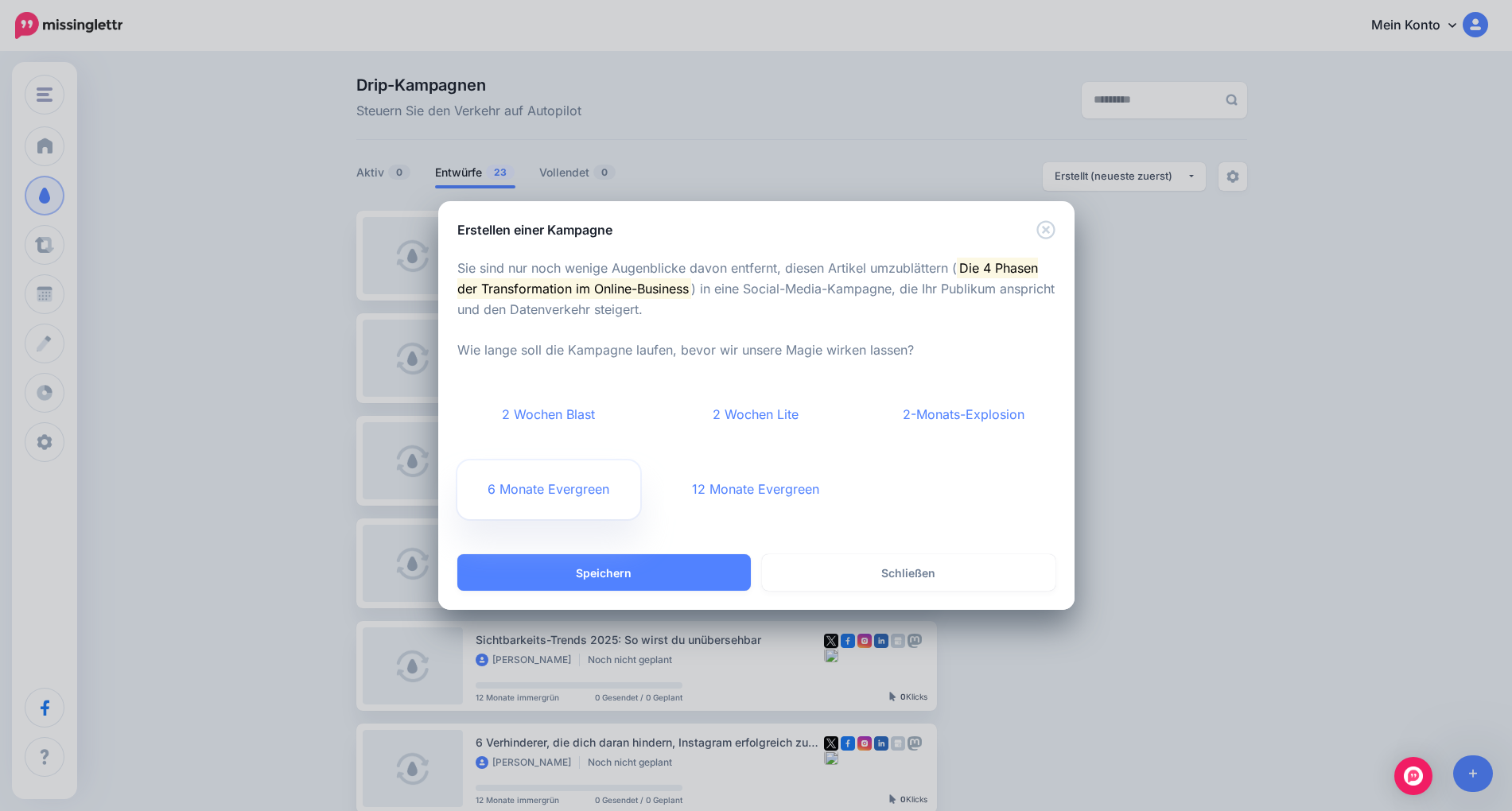
click at [562, 484] on font "6 Monate Evergreen" at bounding box center [548, 489] width 121 height 16
click at [776, 426] on link "2 Wochen Lite" at bounding box center [756, 415] width 184 height 59
click at [936, 424] on link "2-Monats-Explosion" at bounding box center [964, 415] width 184 height 59
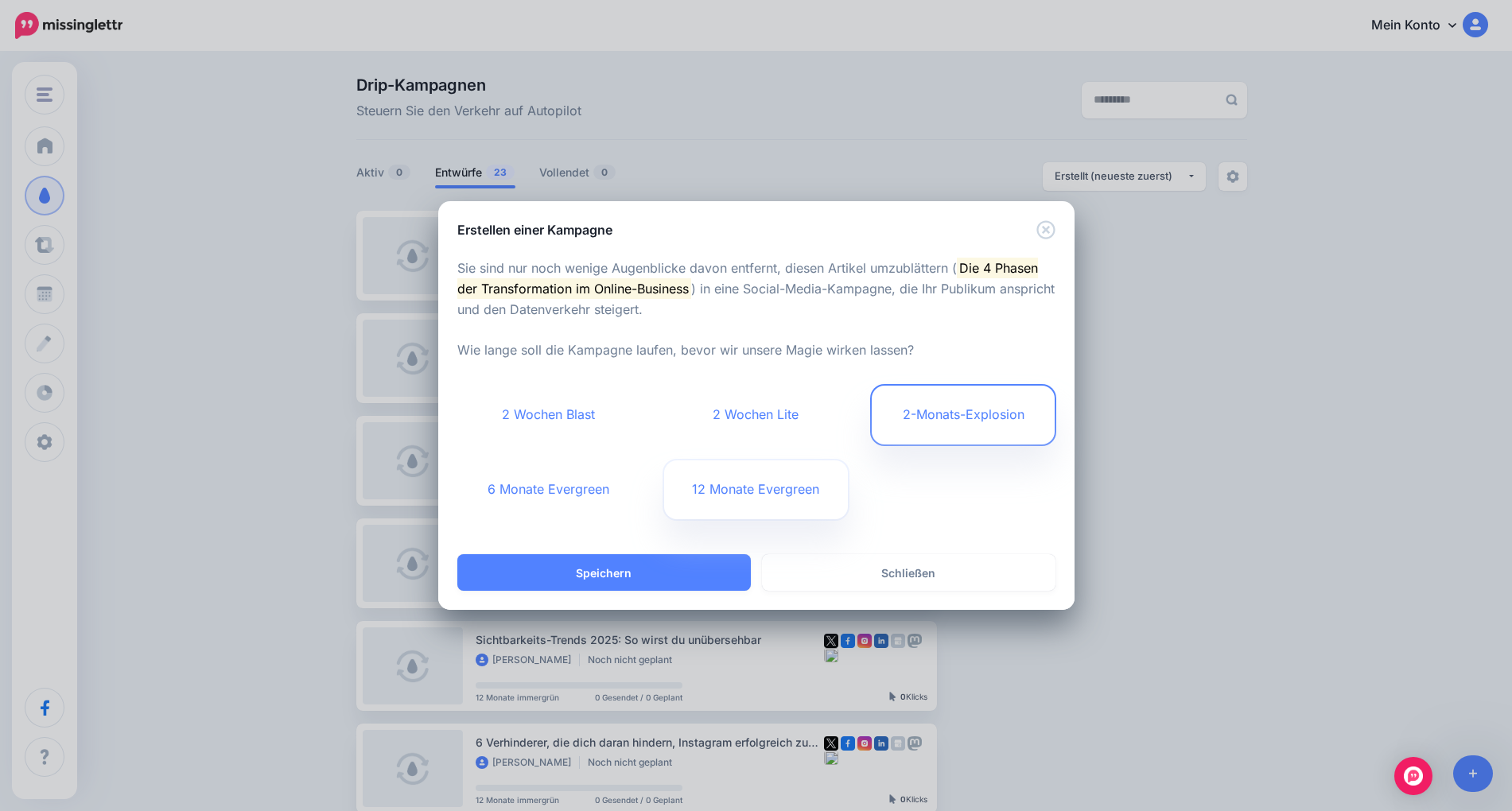
click at [760, 486] on font "12 Monate Evergreen" at bounding box center [756, 489] width 127 height 16
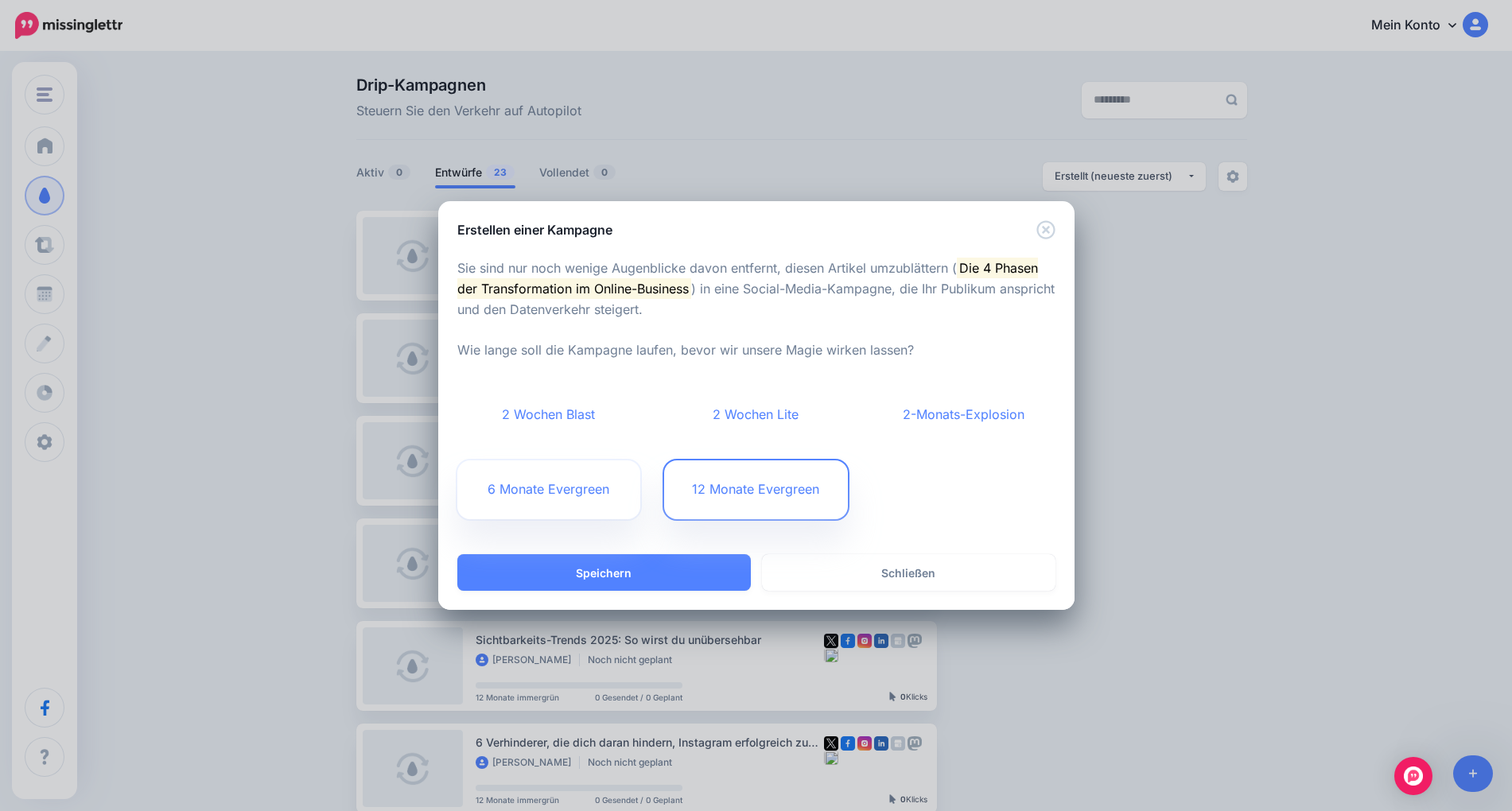
click at [528, 502] on link "6 Monate Evergreen" at bounding box center [549, 489] width 184 height 59
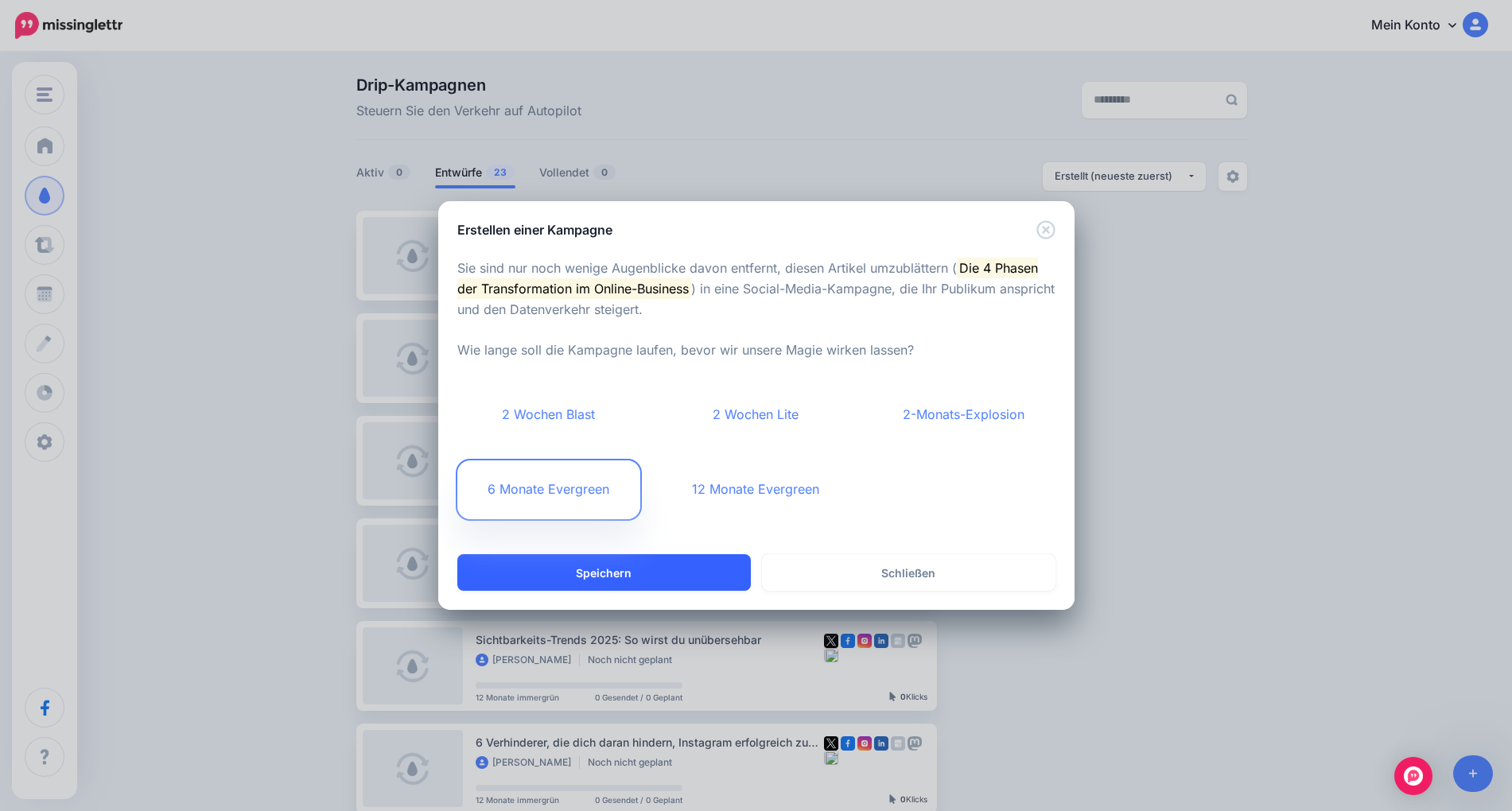
click at [678, 575] on button "Speichern" at bounding box center [604, 573] width 293 height 37
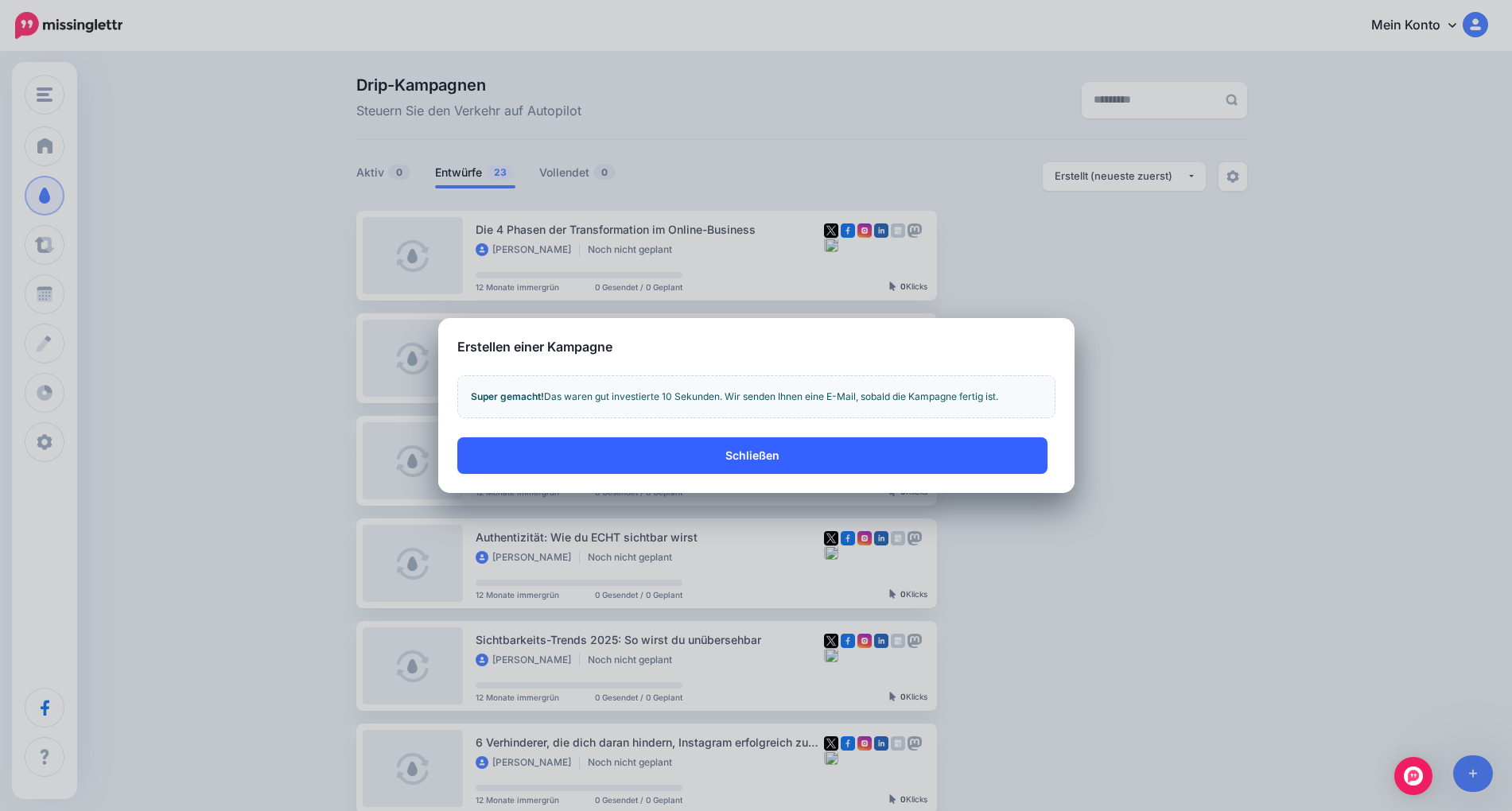
click at [784, 453] on button "Schließen" at bounding box center [752, 456] width 590 height 37
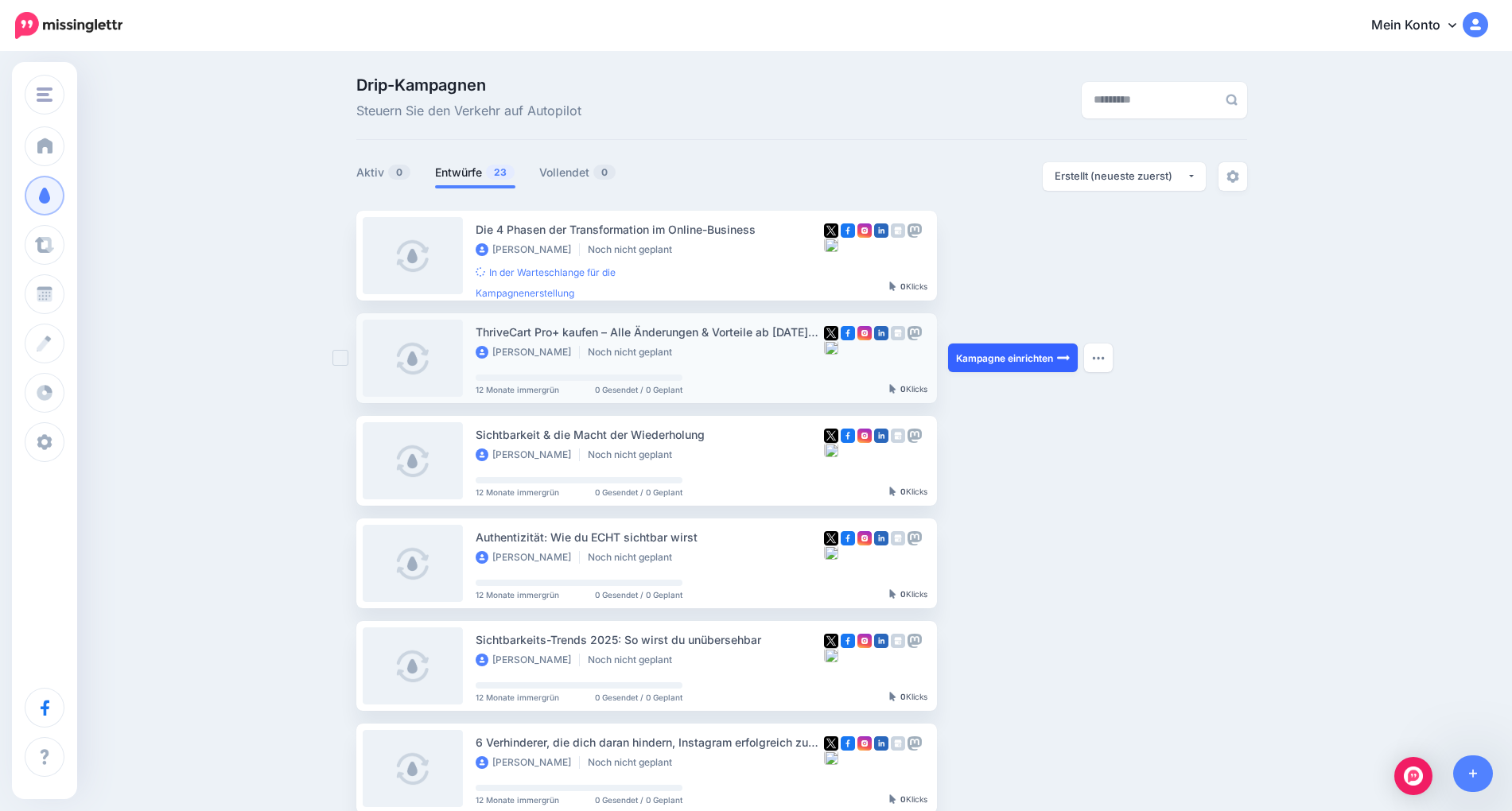
click at [993, 356] on font "Kampagne einrichten" at bounding box center [1005, 358] width 97 height 12
click at [1099, 357] on img "button" at bounding box center [1099, 358] width 13 height 5
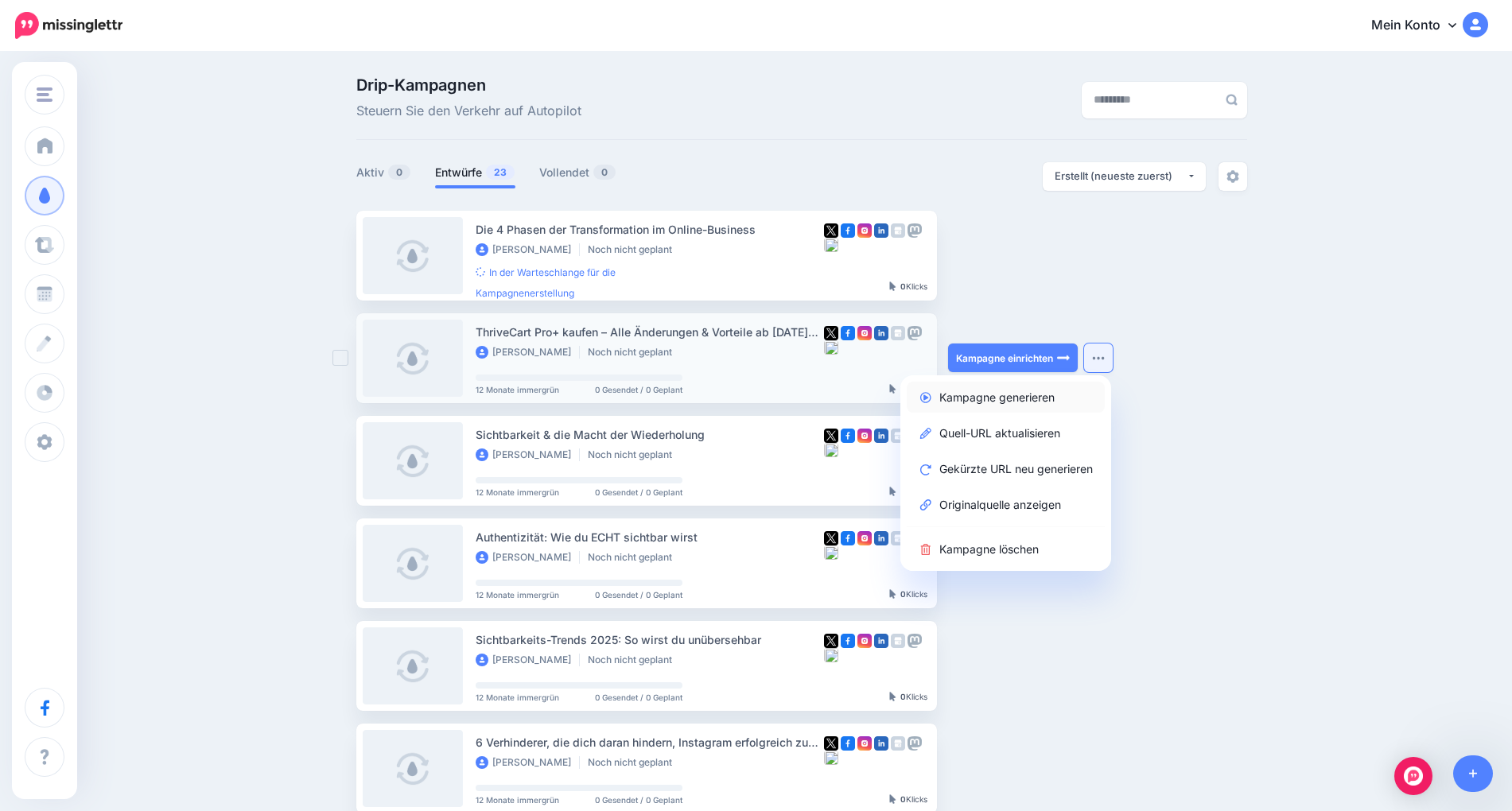
click at [1043, 398] on font "Kampagne generieren" at bounding box center [997, 397] width 115 height 14
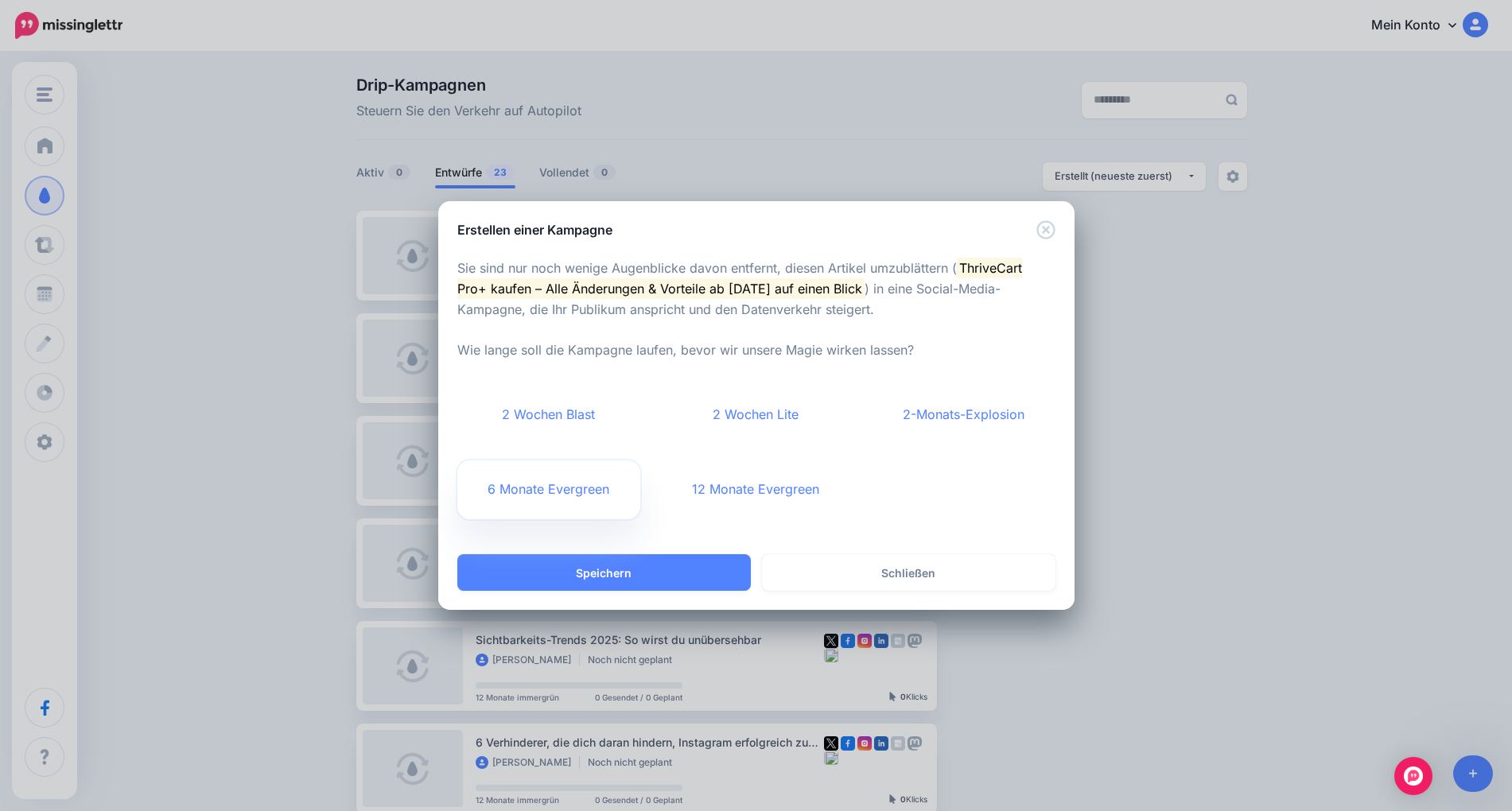
click at [525, 497] on font "6 Monate Evergreen" at bounding box center [548, 489] width 121 height 16
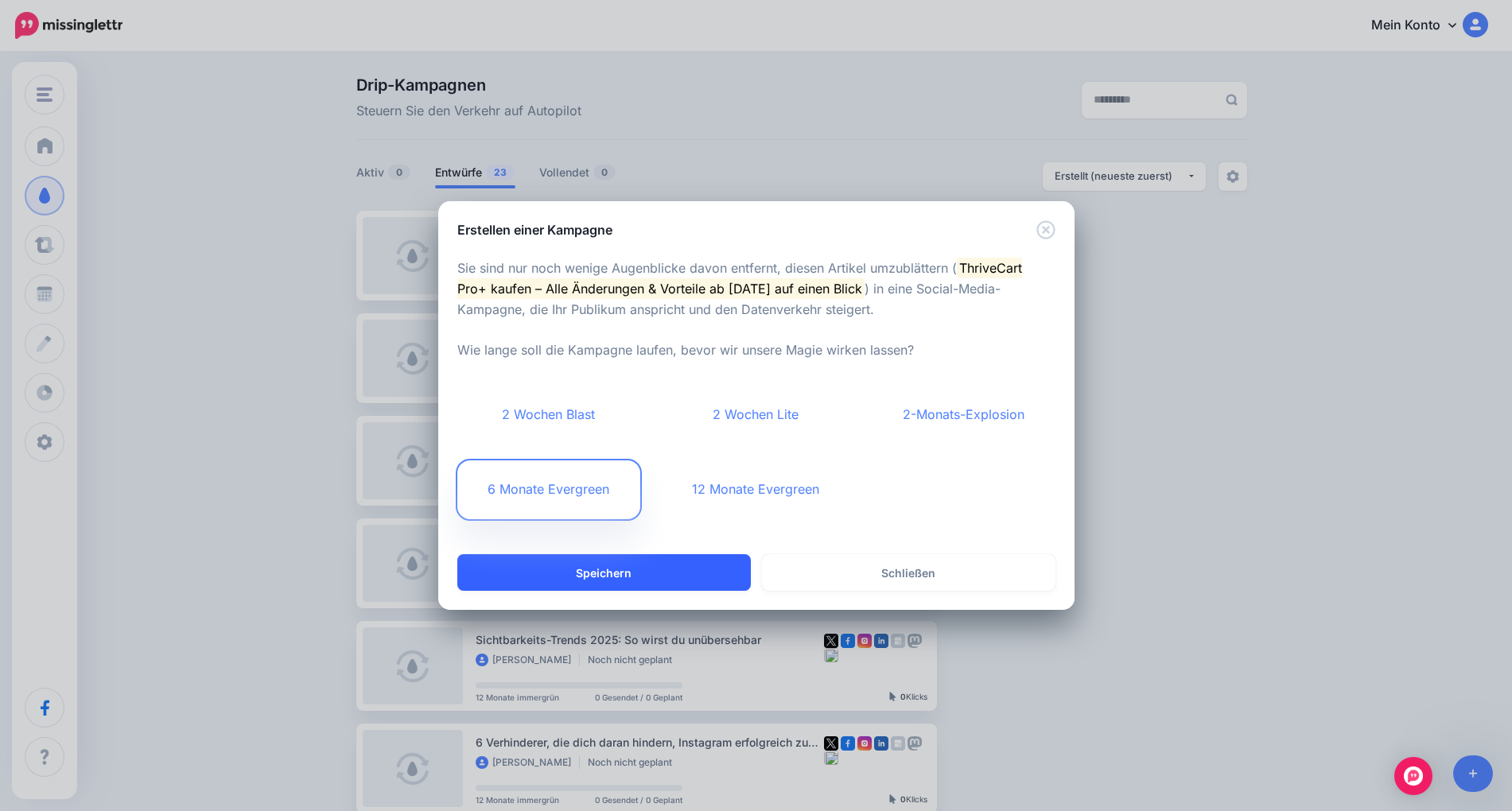
click at [719, 576] on button "Speichern" at bounding box center [604, 573] width 293 height 37
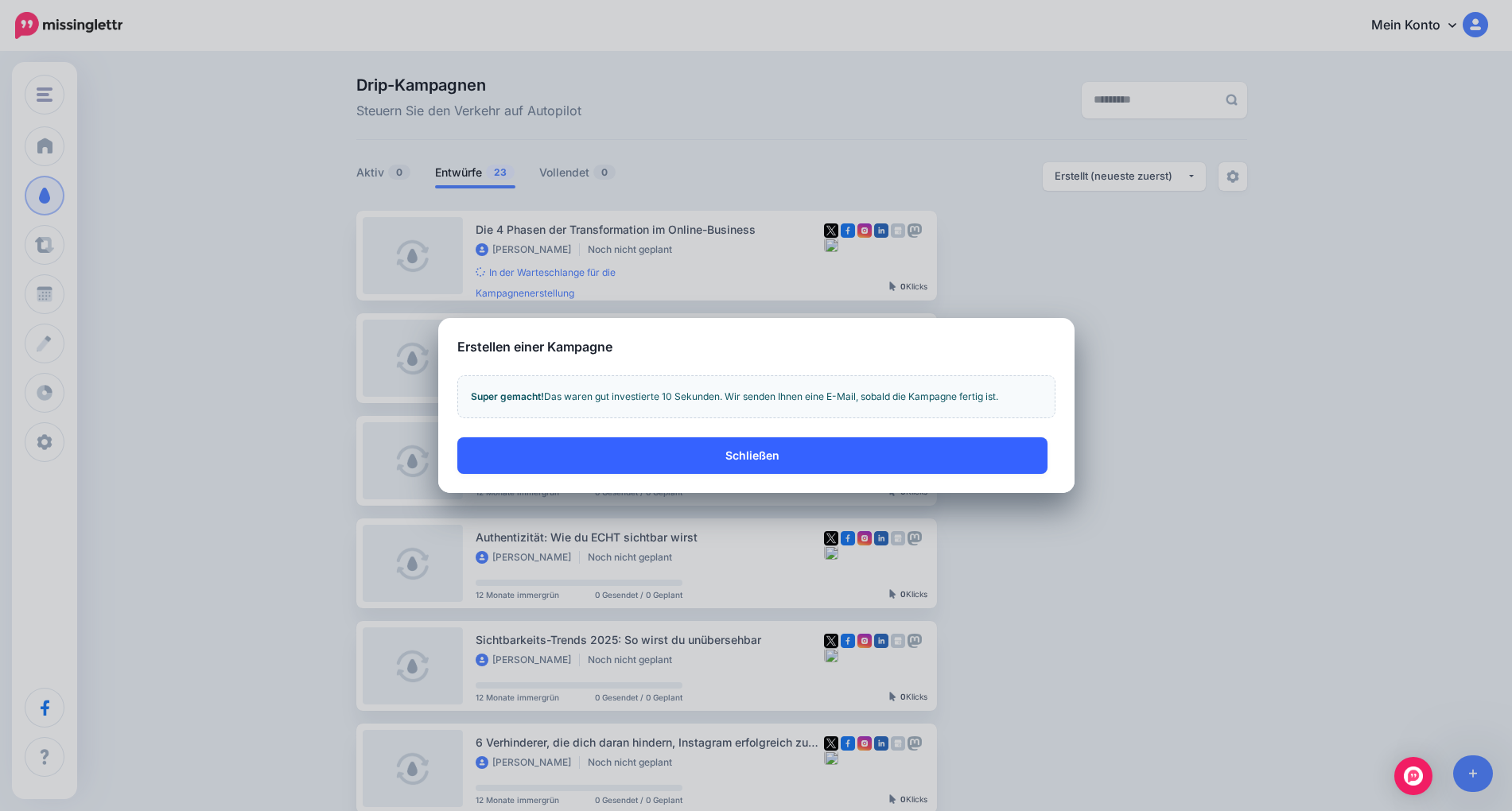
click at [766, 449] on button "Schließen" at bounding box center [752, 456] width 590 height 37
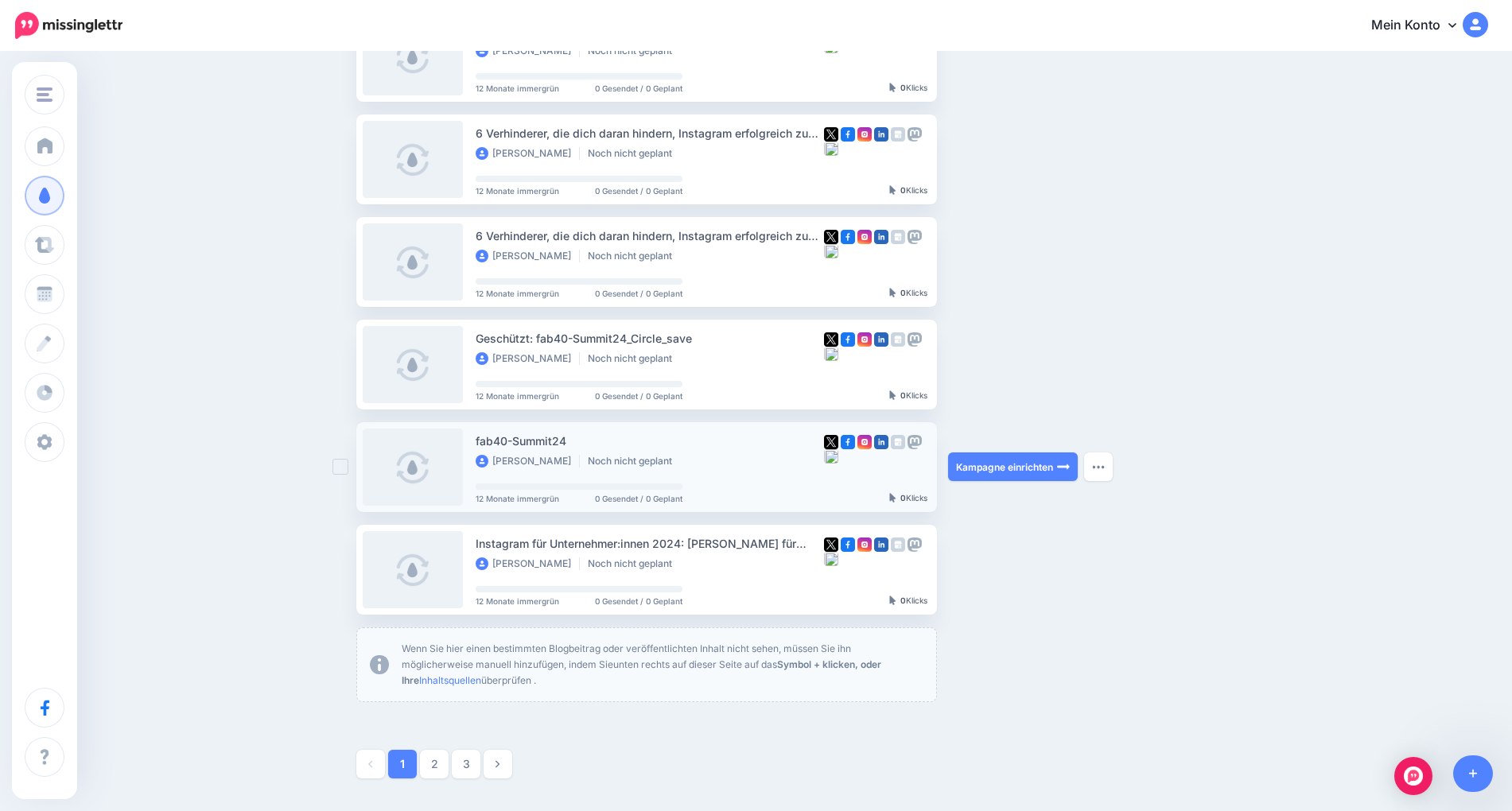
scroll to position [608, 0]
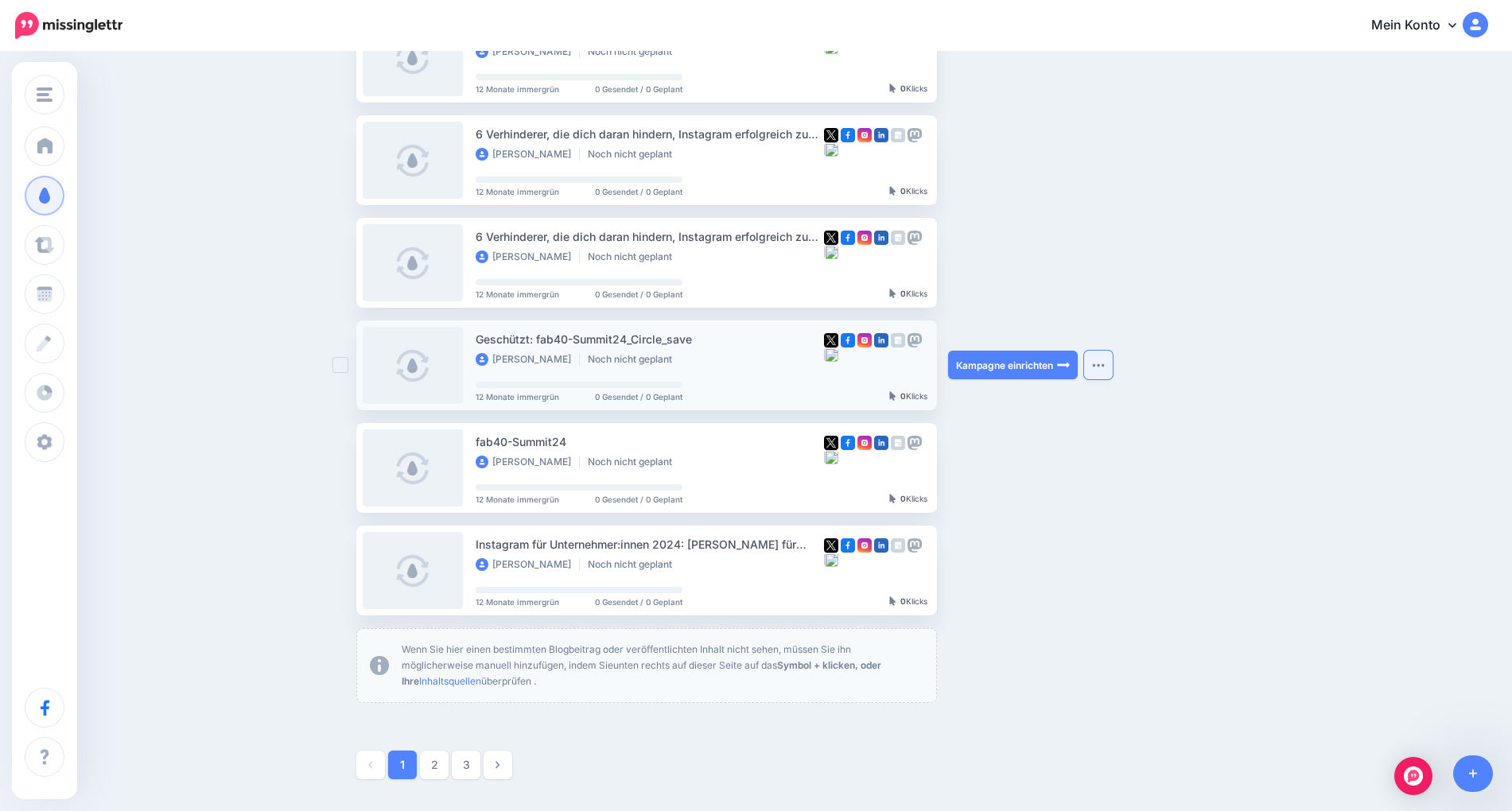
click at [1100, 359] on button "button" at bounding box center [1099, 365] width 29 height 29
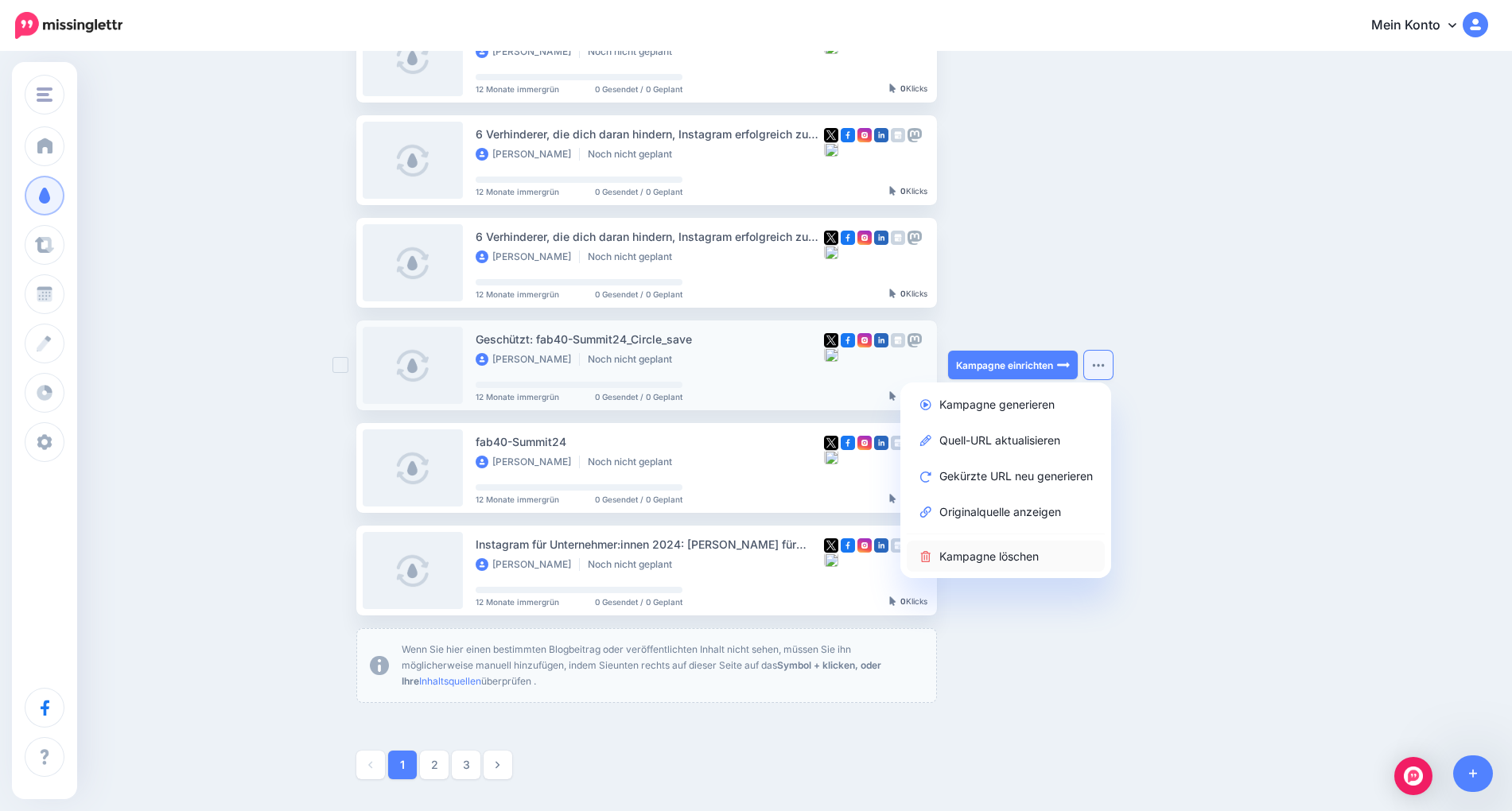
click at [994, 561] on font "Kampagne löschen" at bounding box center [990, 556] width 100 height 14
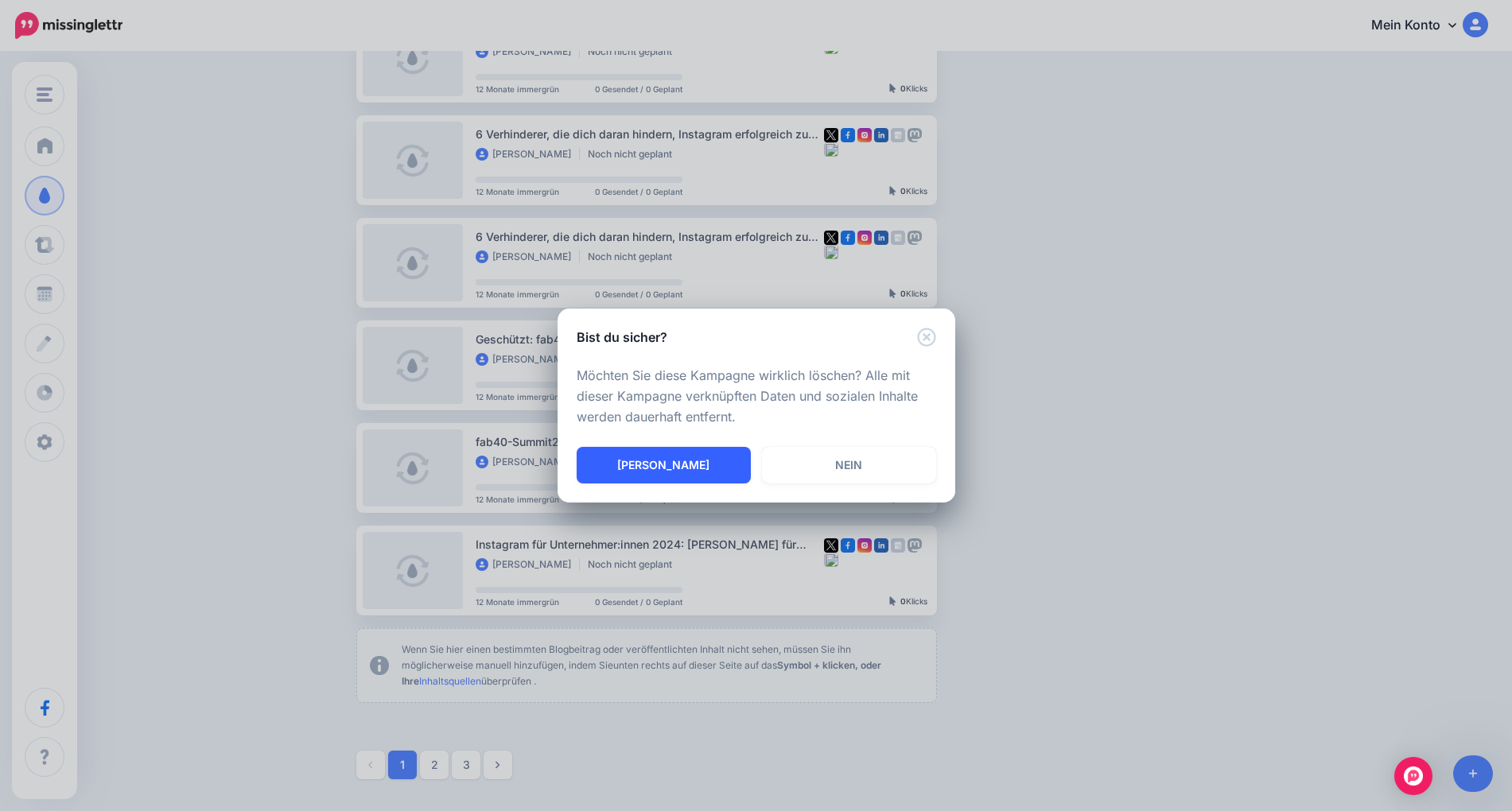
click at [689, 467] on button "[PERSON_NAME]" at bounding box center [663, 465] width 174 height 37
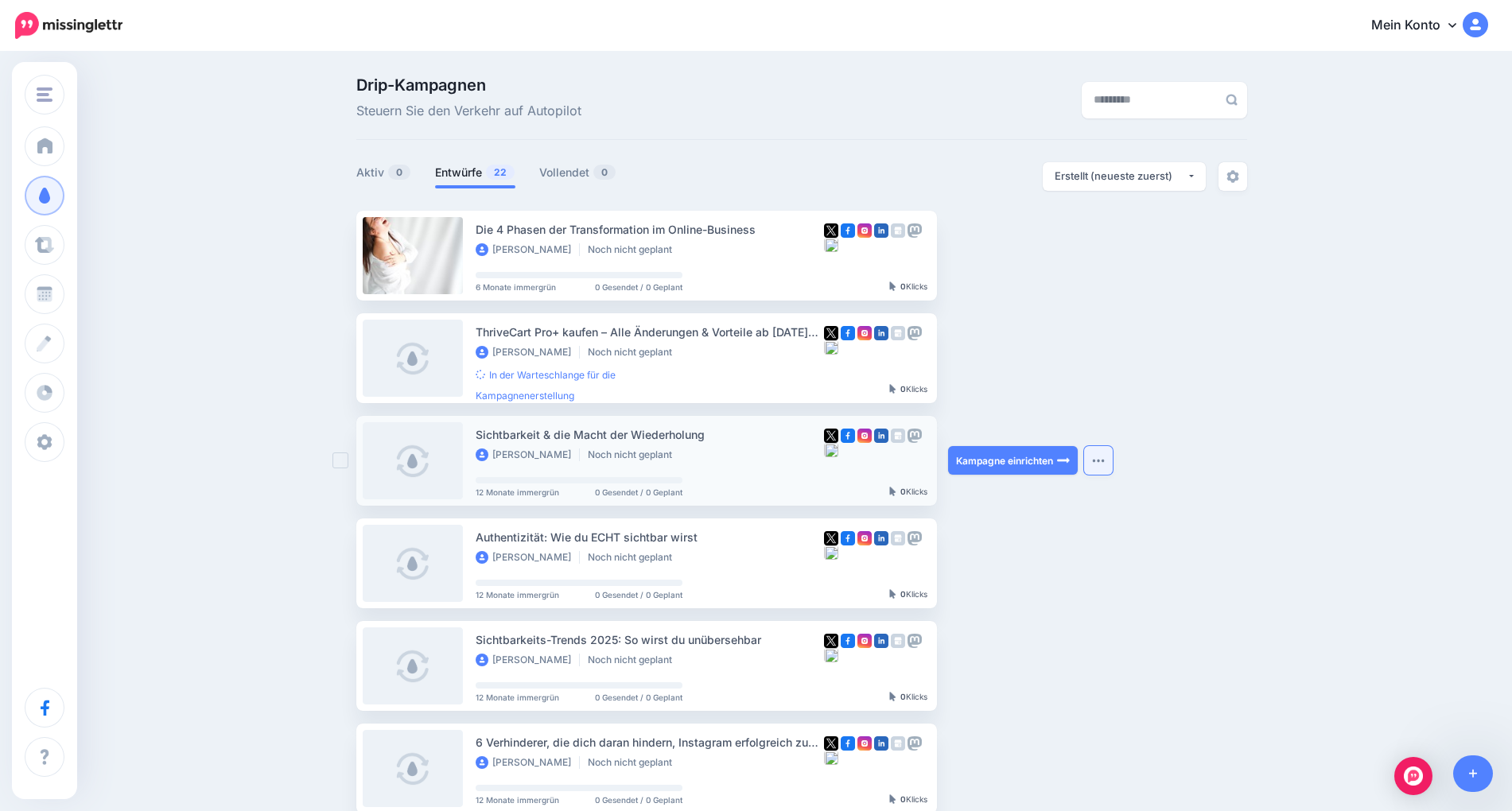
click at [1104, 462] on img "button" at bounding box center [1099, 461] width 13 height 5
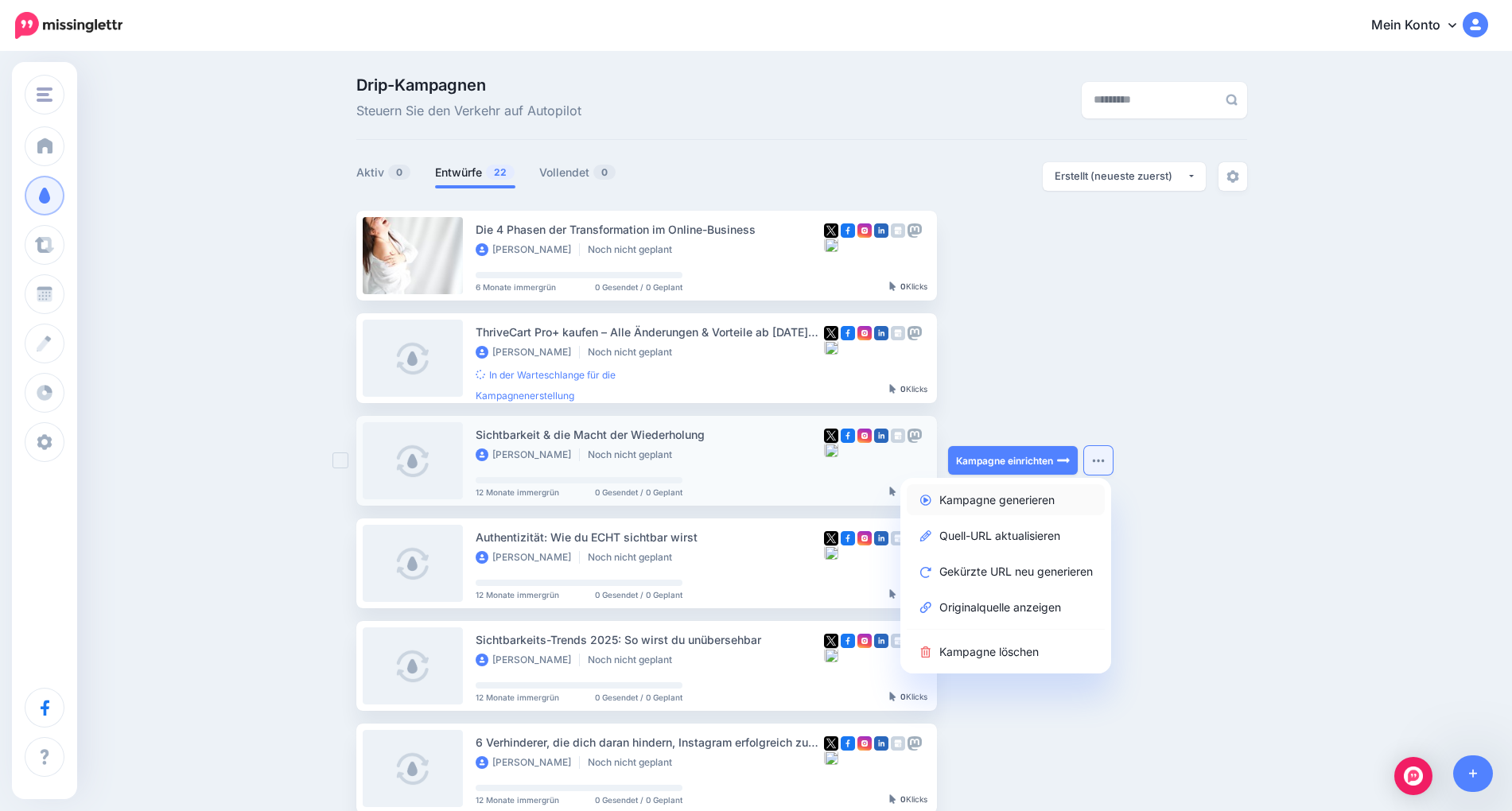
click at [1011, 499] on font "Kampagne generieren" at bounding box center [997, 500] width 115 height 14
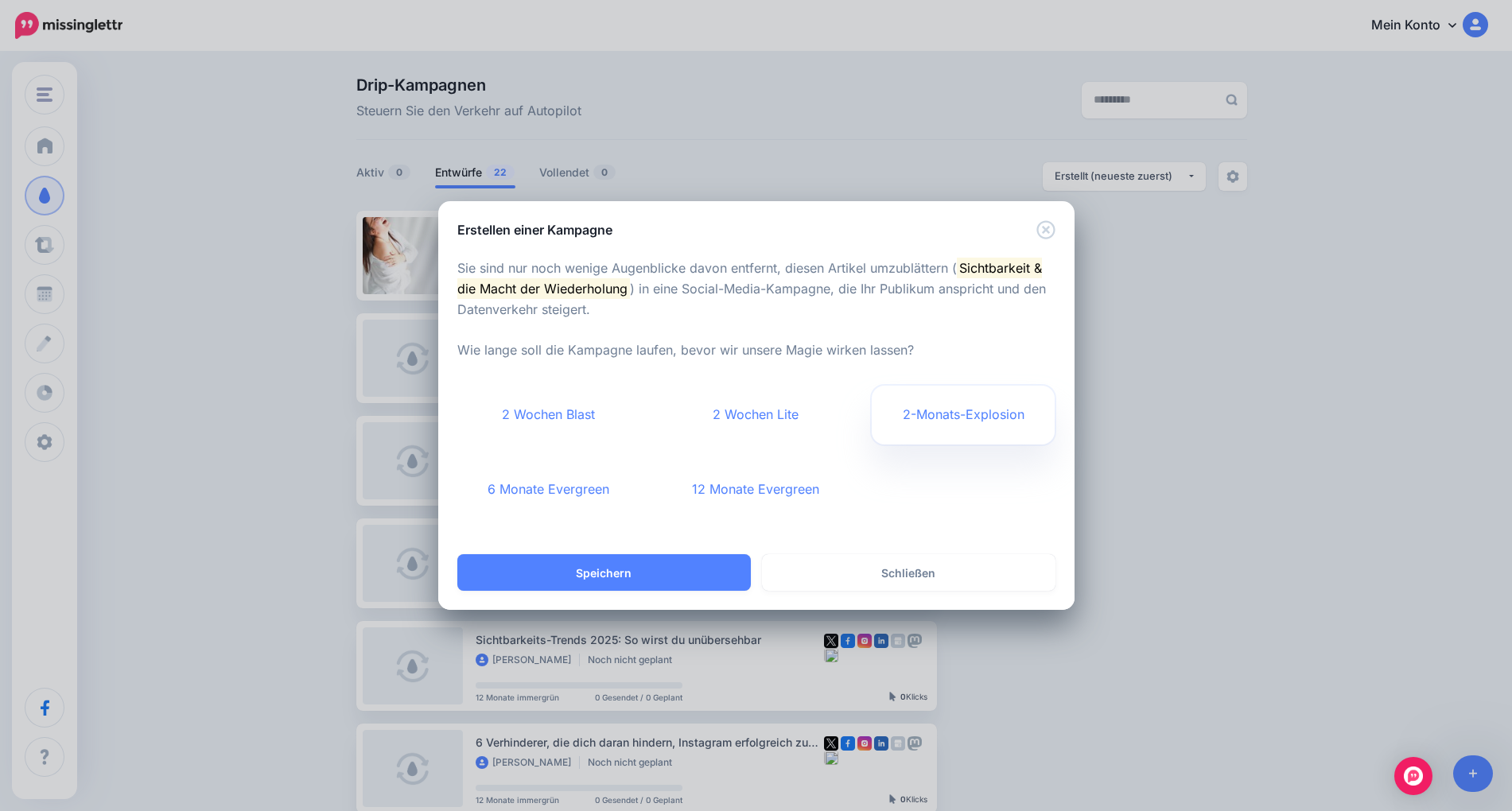
click at [923, 413] on font "2-Monats-Explosion" at bounding box center [963, 415] width 121 height 16
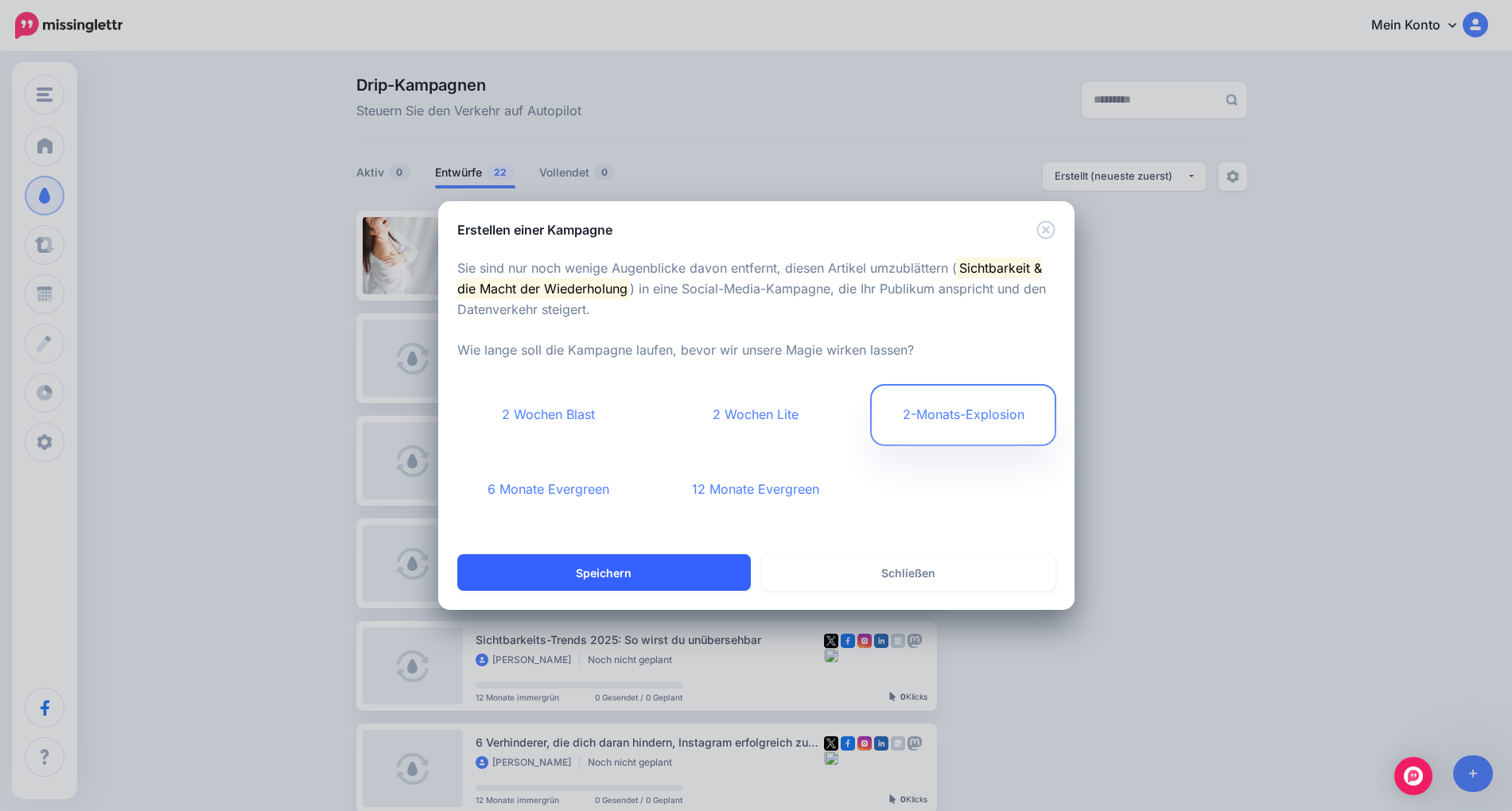
click at [662, 574] on button "Speichern" at bounding box center [604, 573] width 293 height 37
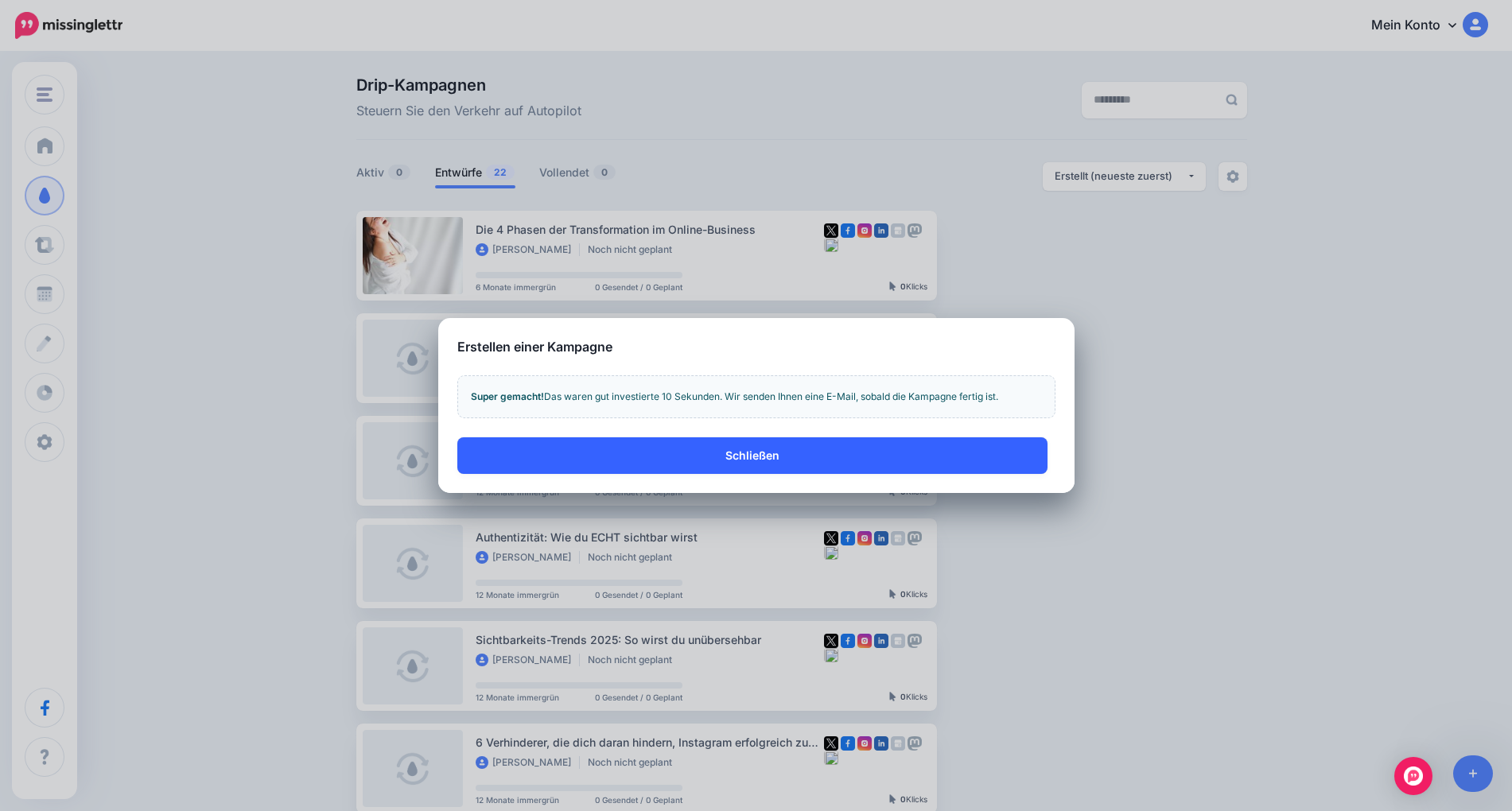
click at [1006, 449] on button "Schließen" at bounding box center [752, 456] width 590 height 37
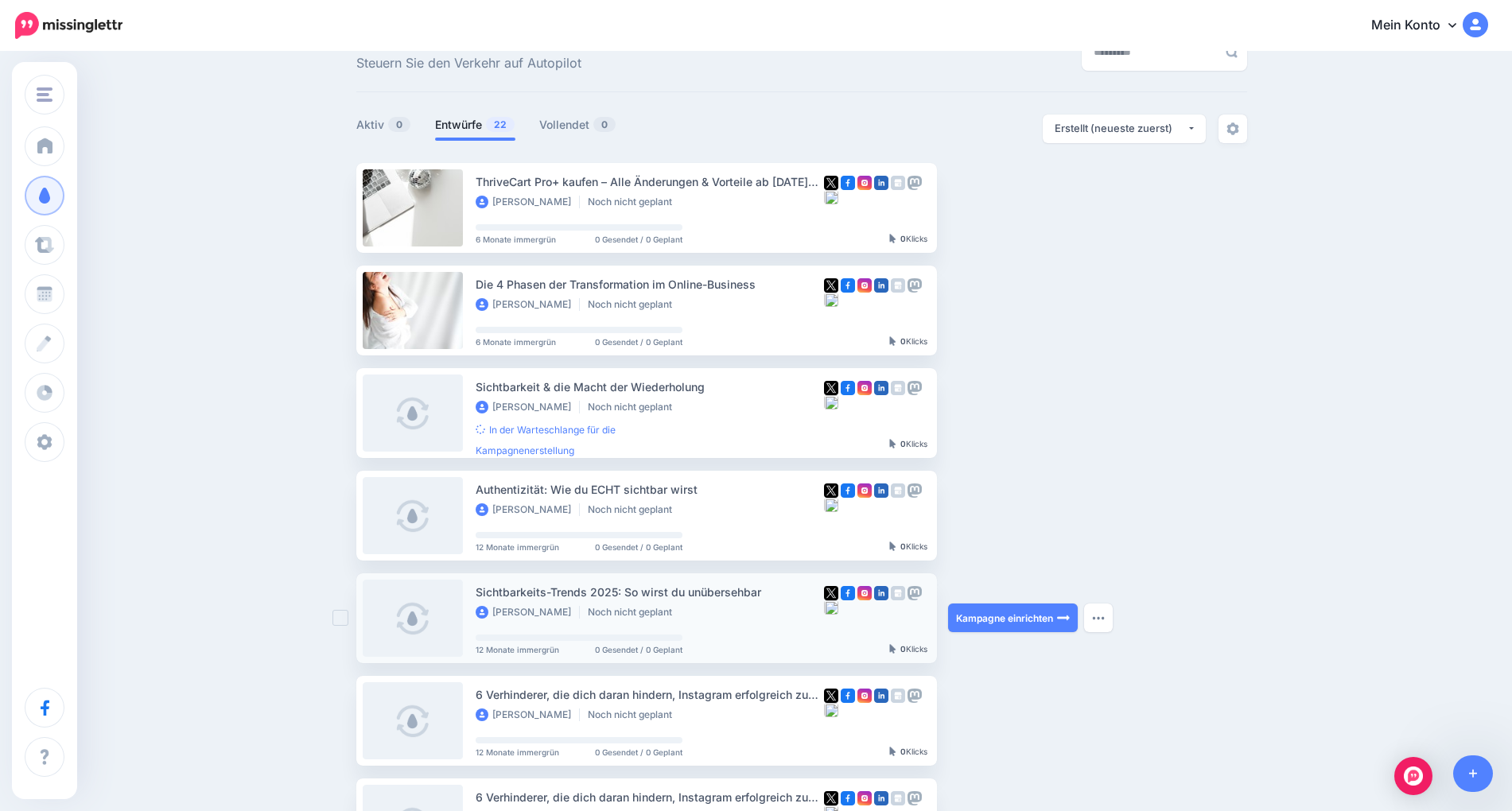
scroll to position [104, 0]
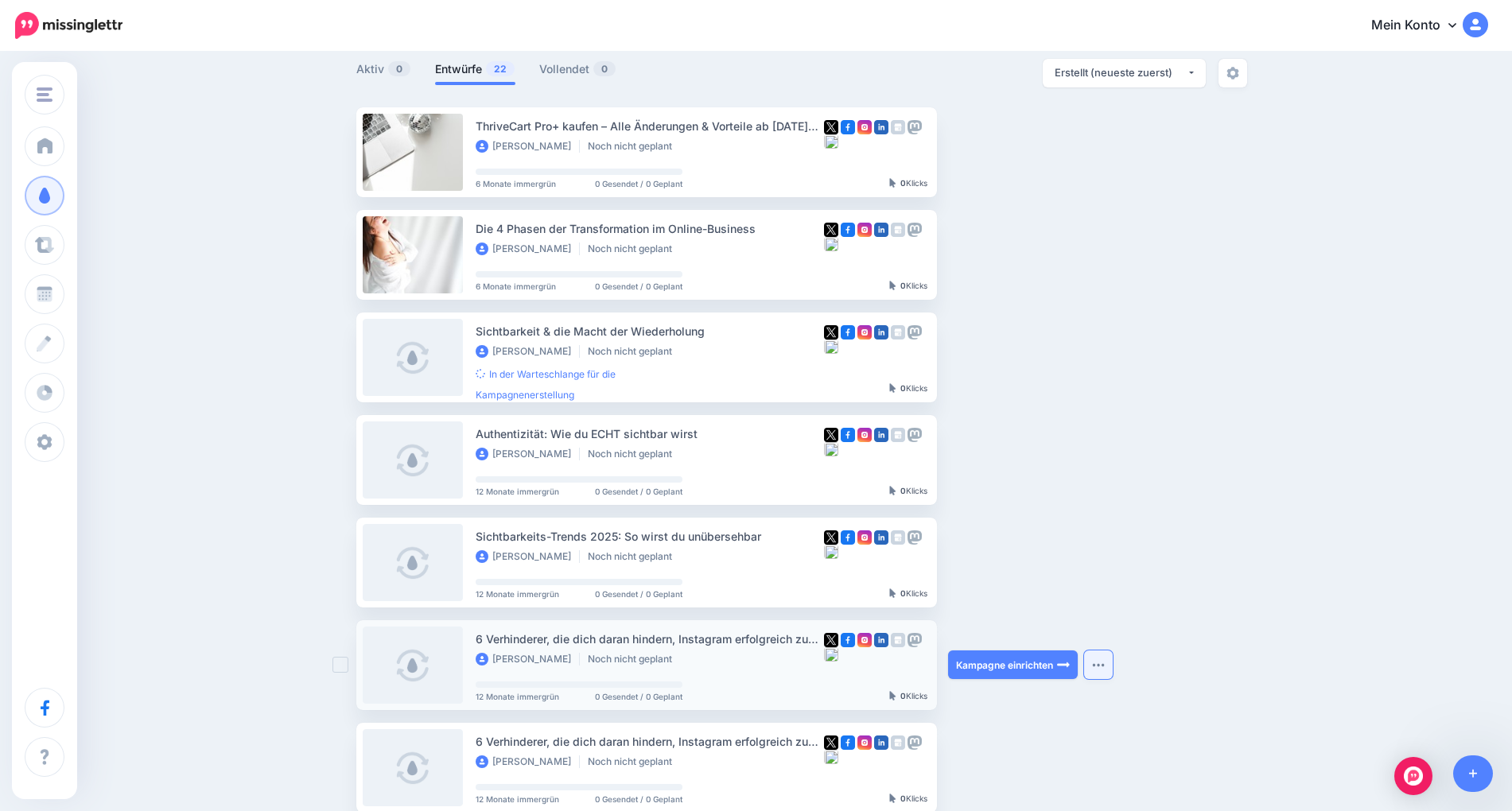
click at [1099, 666] on img "button" at bounding box center [1099, 665] width 13 height 5
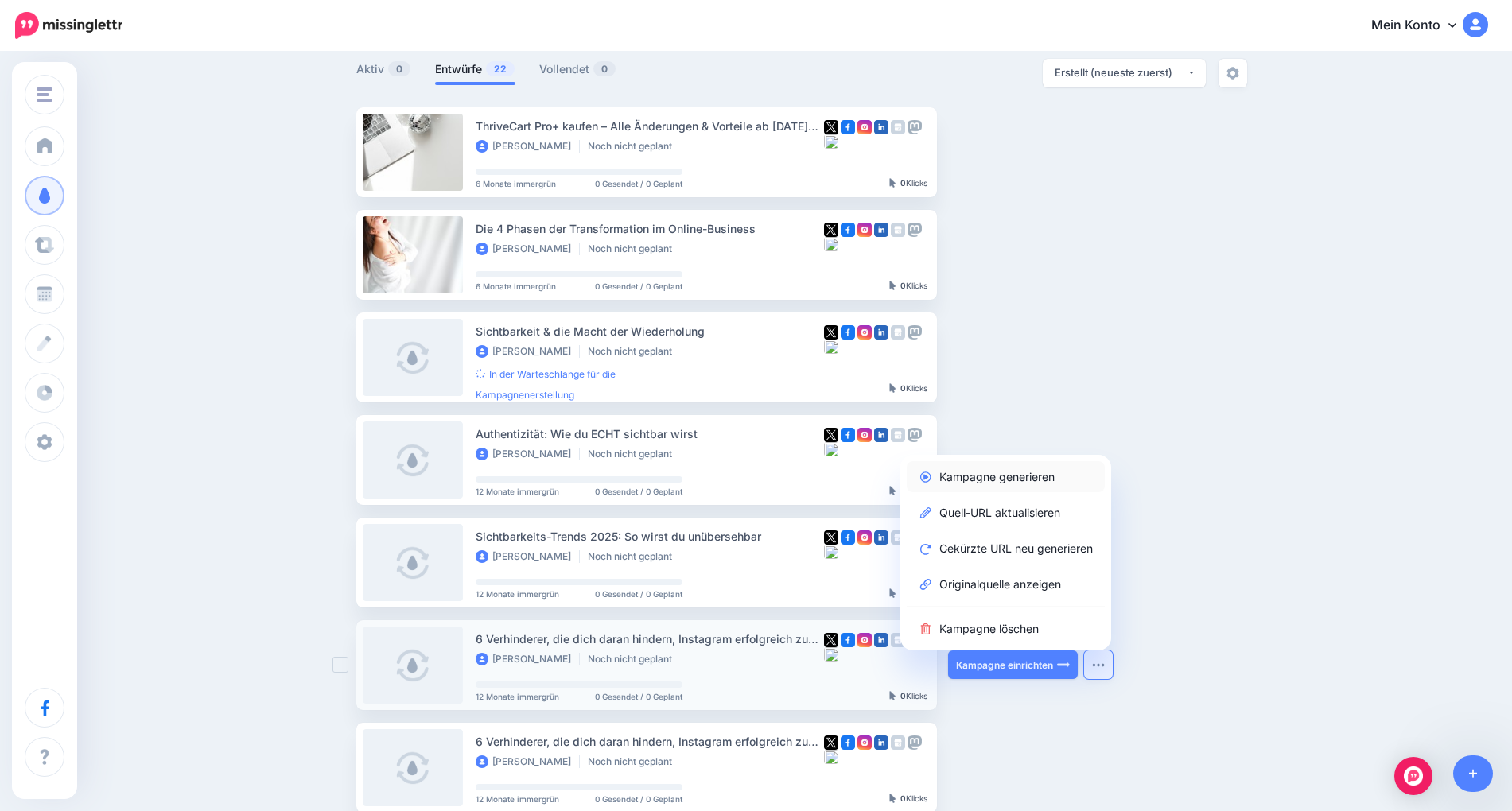
click at [1002, 473] on font "Kampagne generieren" at bounding box center [997, 477] width 115 height 14
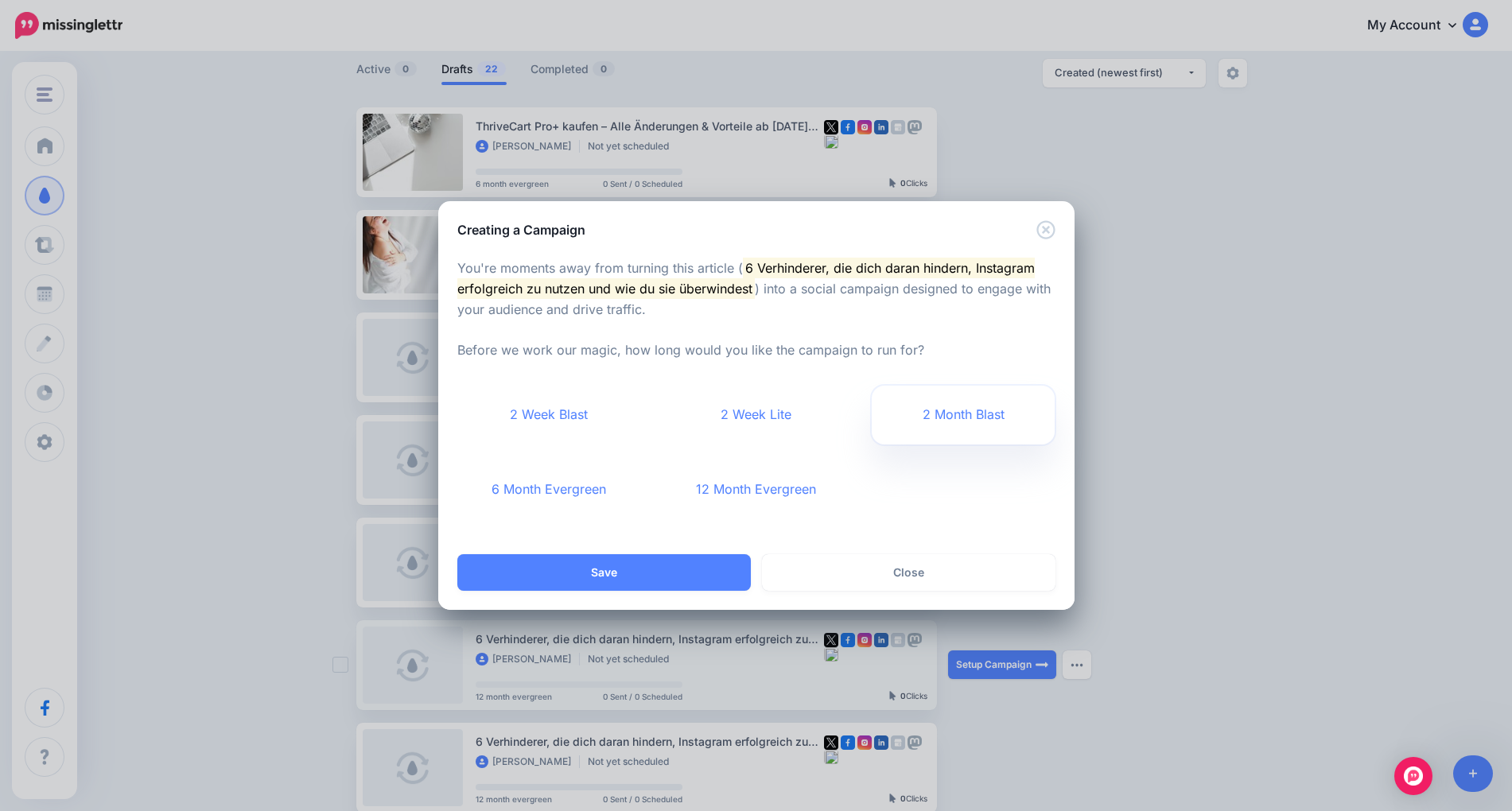
click at [977, 415] on link "2 Month Blast" at bounding box center [964, 415] width 184 height 59
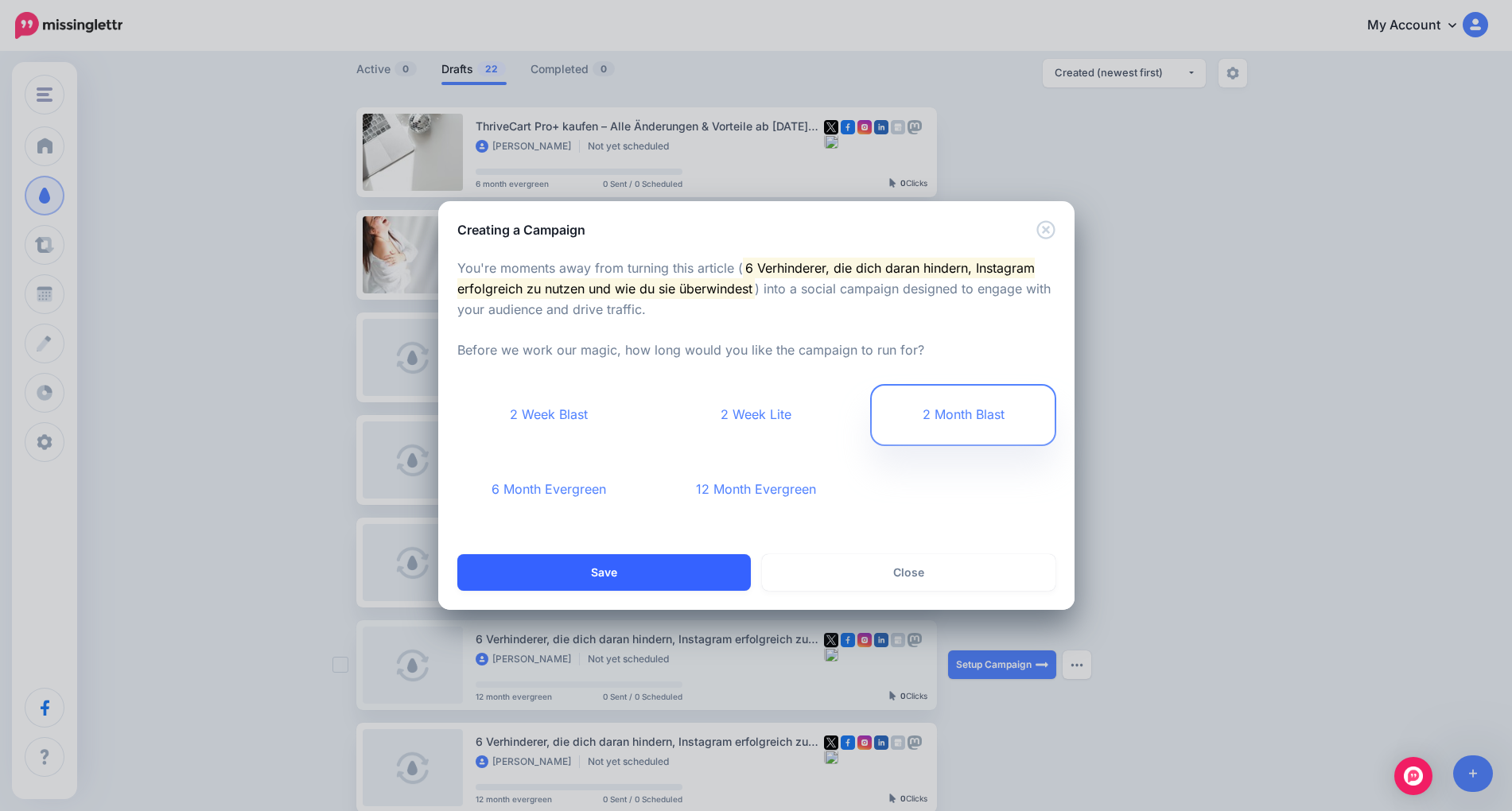
click at [668, 576] on button "Save" at bounding box center [604, 573] width 293 height 37
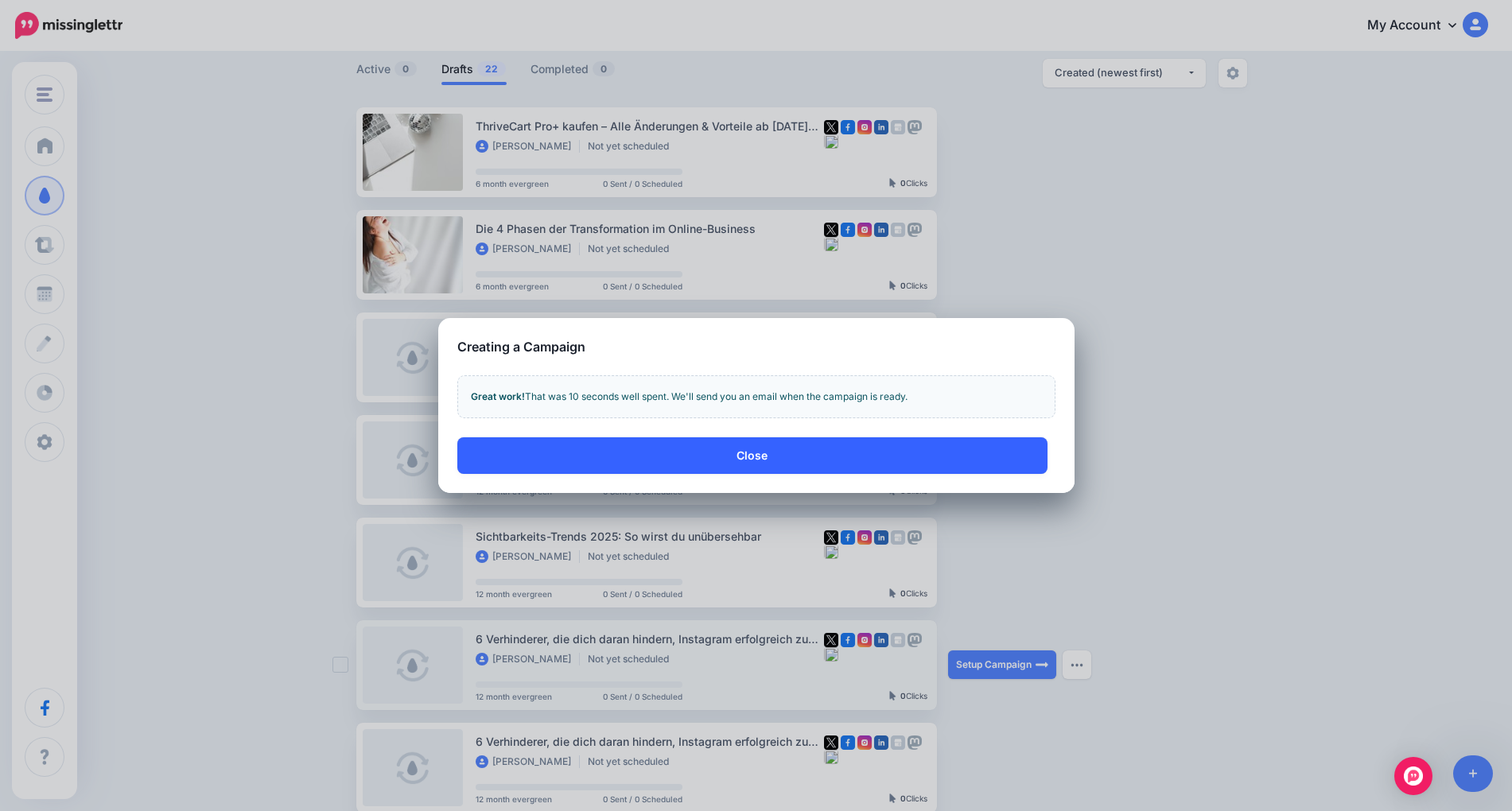
click at [965, 460] on button "Close" at bounding box center [752, 456] width 590 height 37
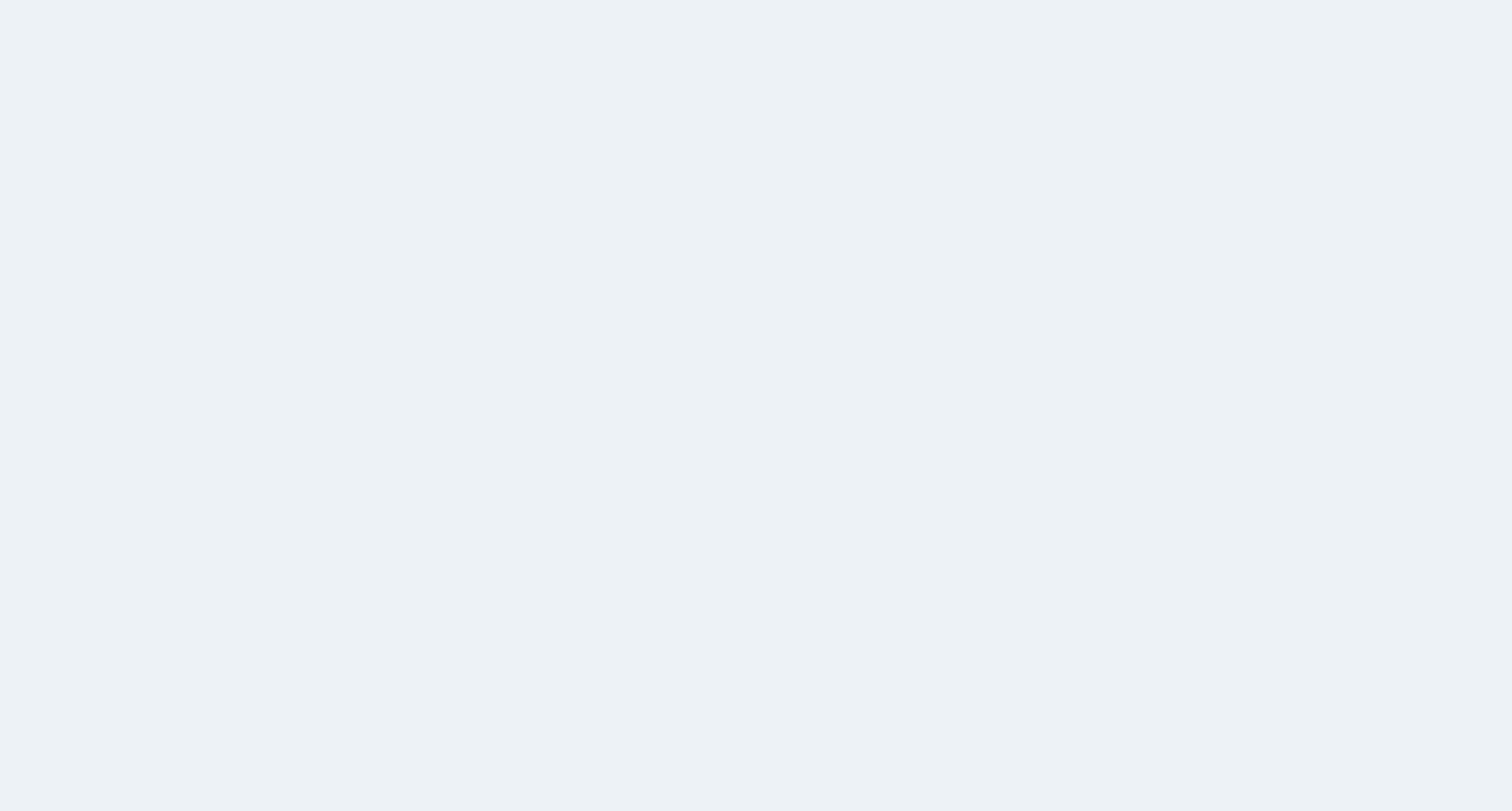
scroll to position [101, 0]
click at [93, 293] on span "Zeitplan" at bounding box center [84, 293] width 44 height 14
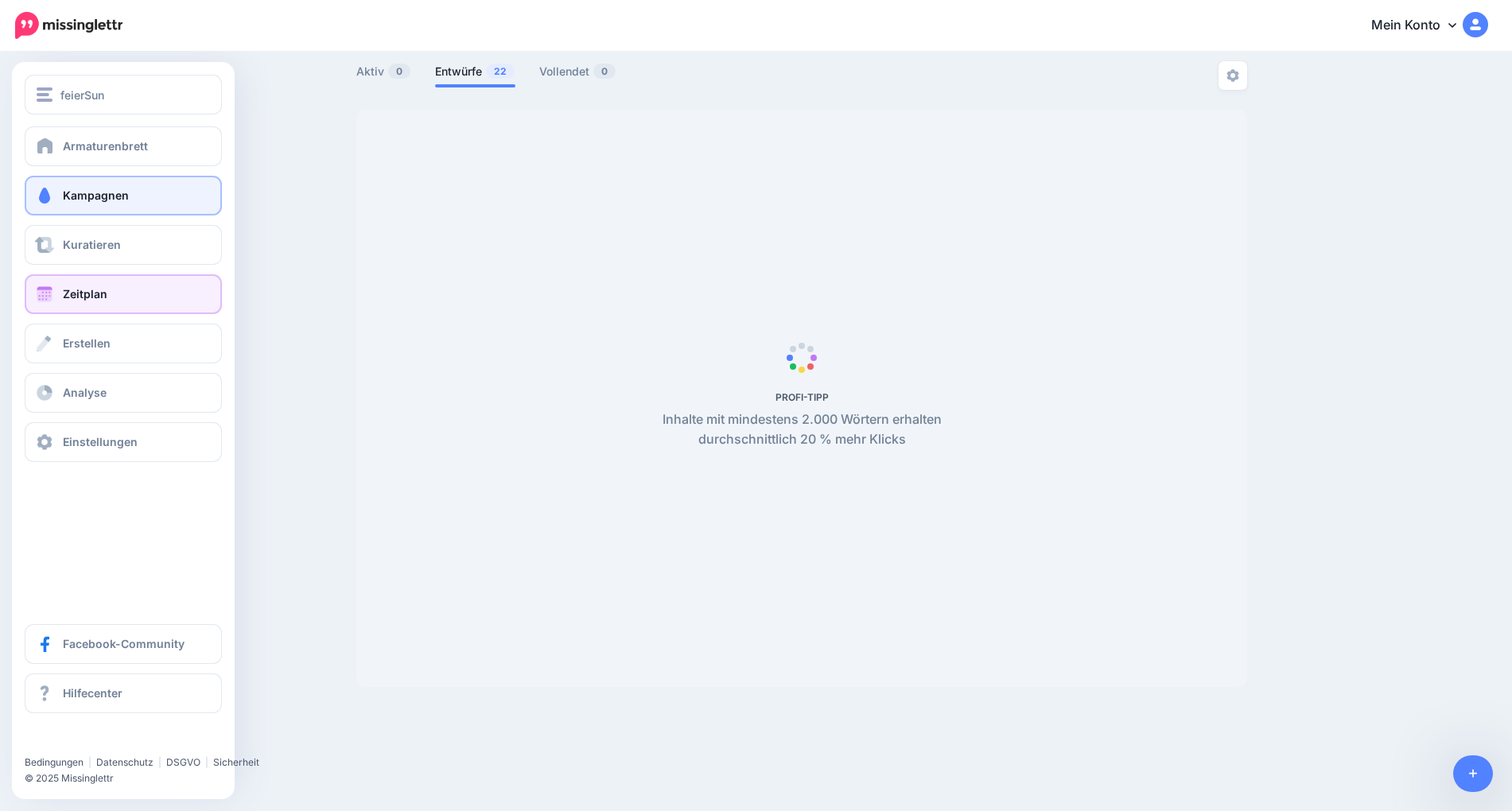
click at [93, 293] on font "Zeitplan" at bounding box center [84, 293] width 44 height 14
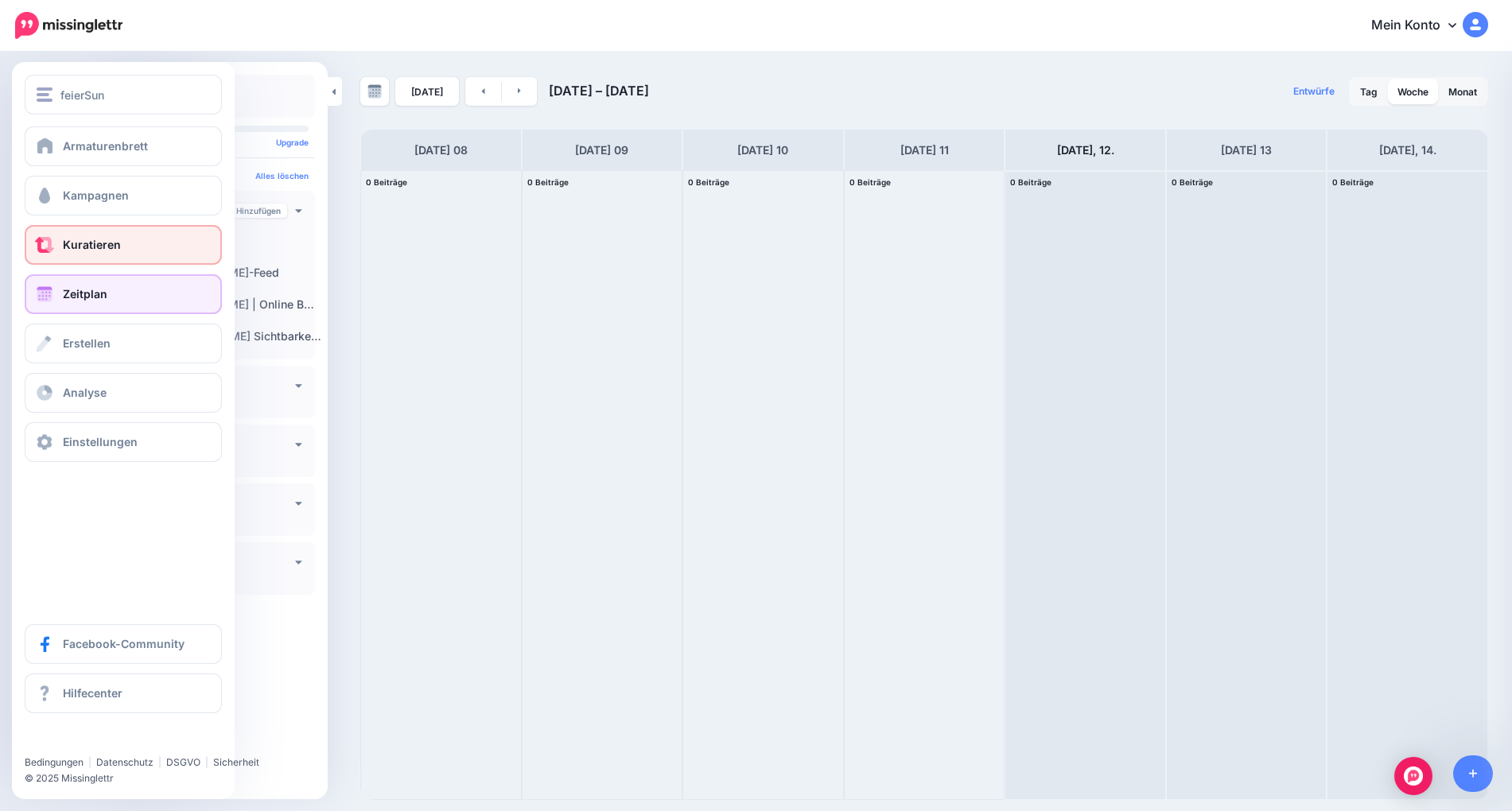
click at [43, 247] on span at bounding box center [45, 245] width 21 height 16
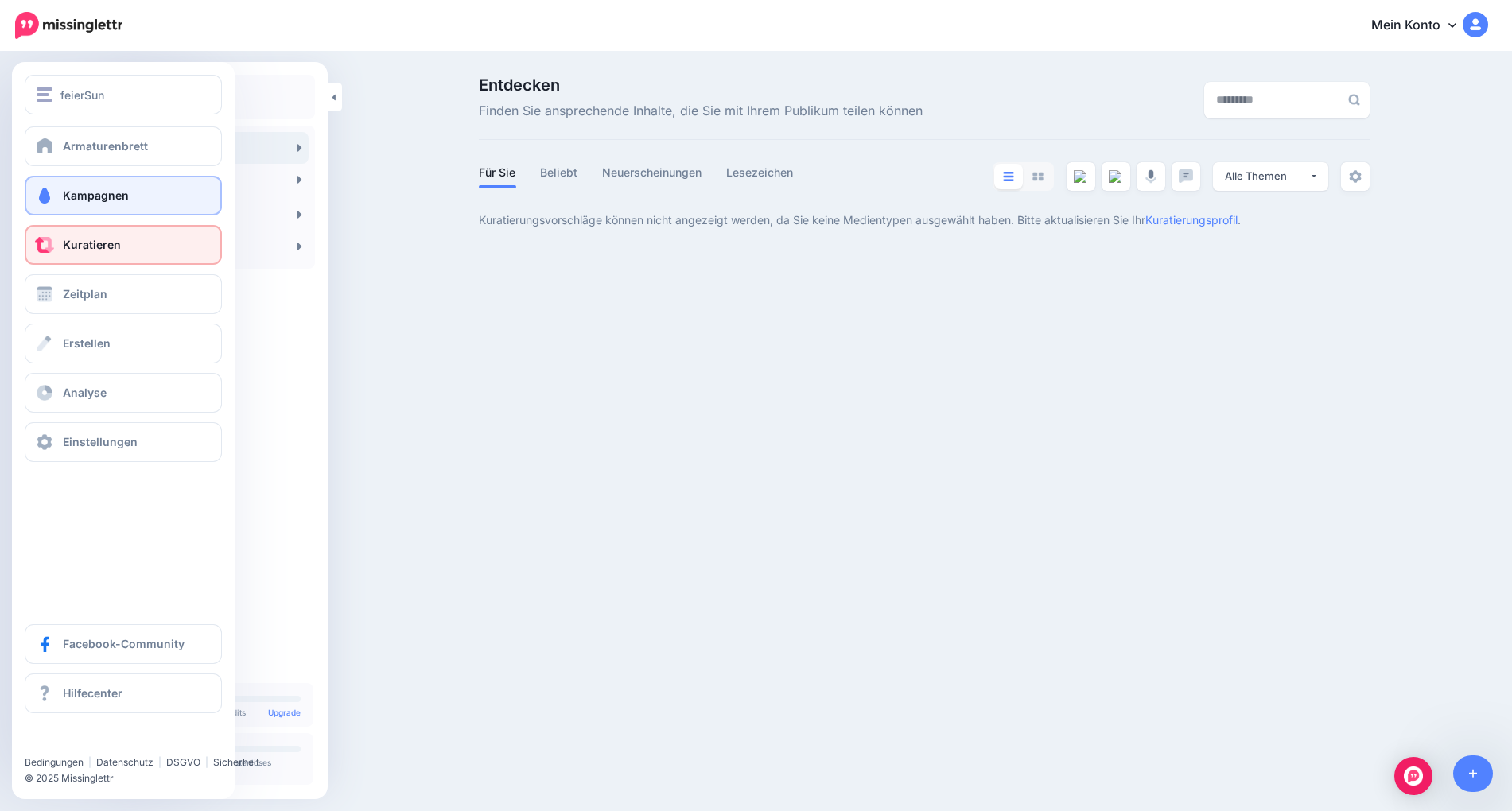
click at [117, 191] on font "Kampagnen" at bounding box center [96, 195] width 66 height 14
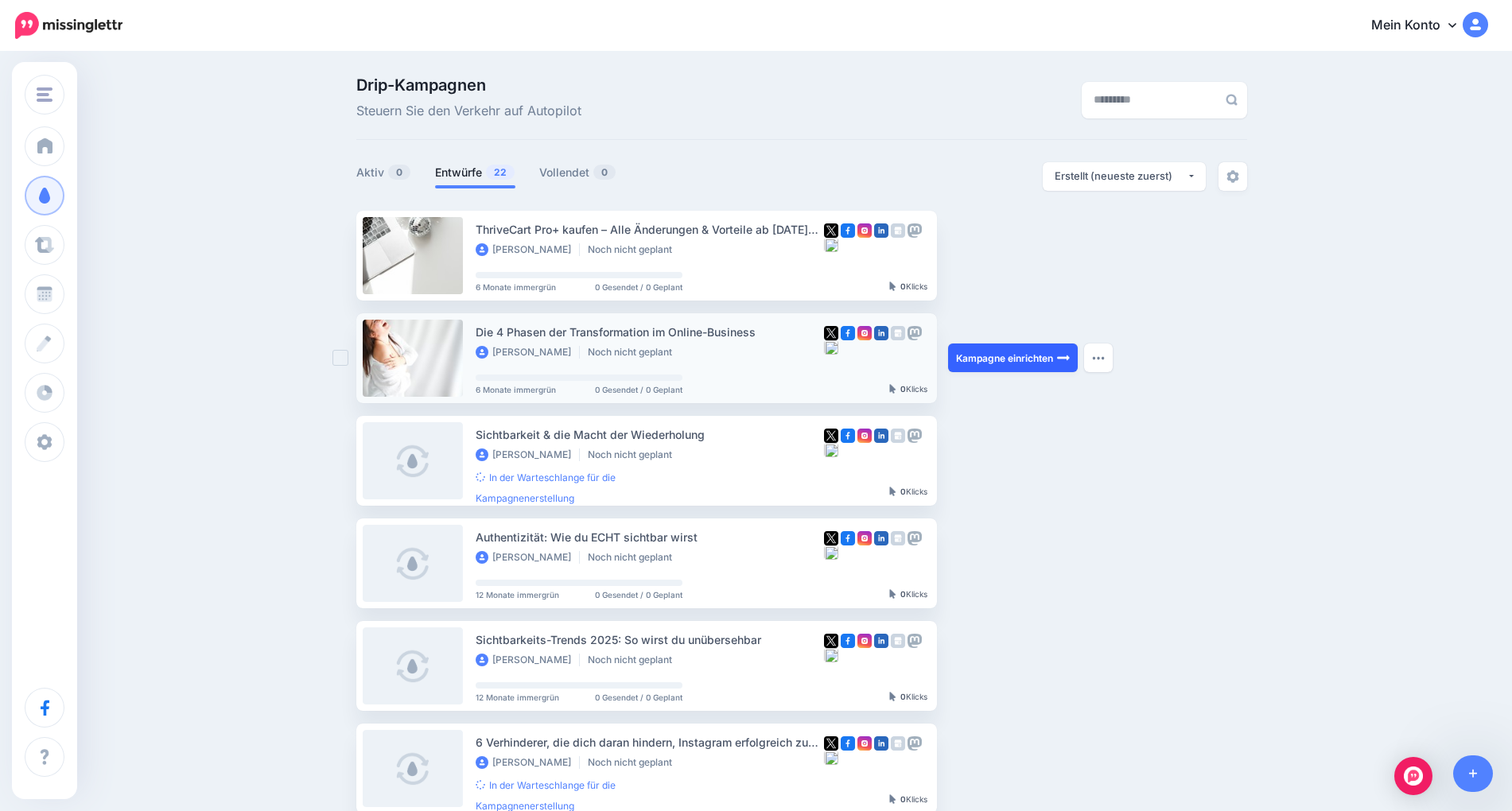
click at [1019, 355] on font "Kampagne einrichten" at bounding box center [1005, 358] width 97 height 12
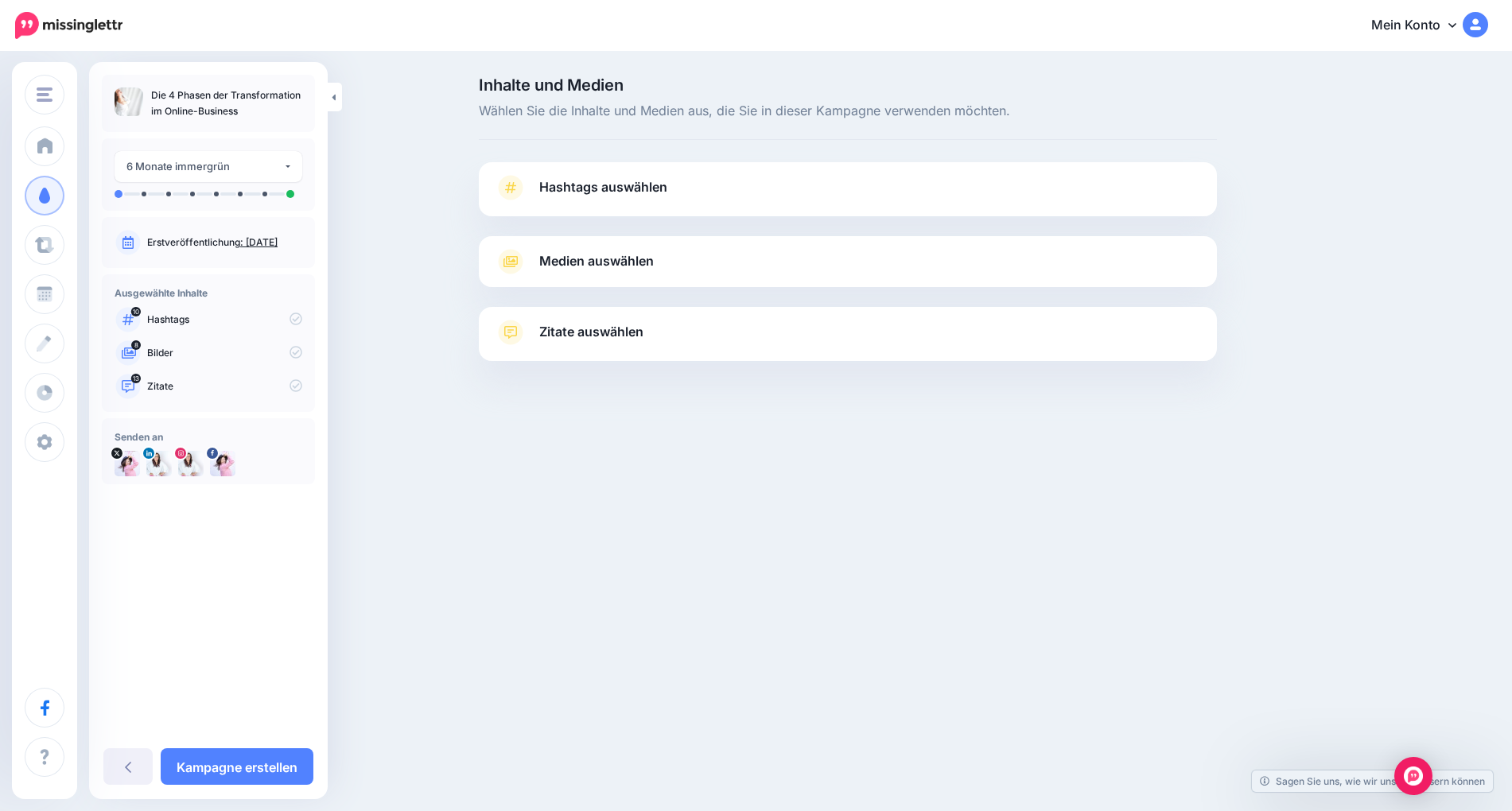
click at [615, 260] on font "Medien auswählen" at bounding box center [596, 261] width 115 height 16
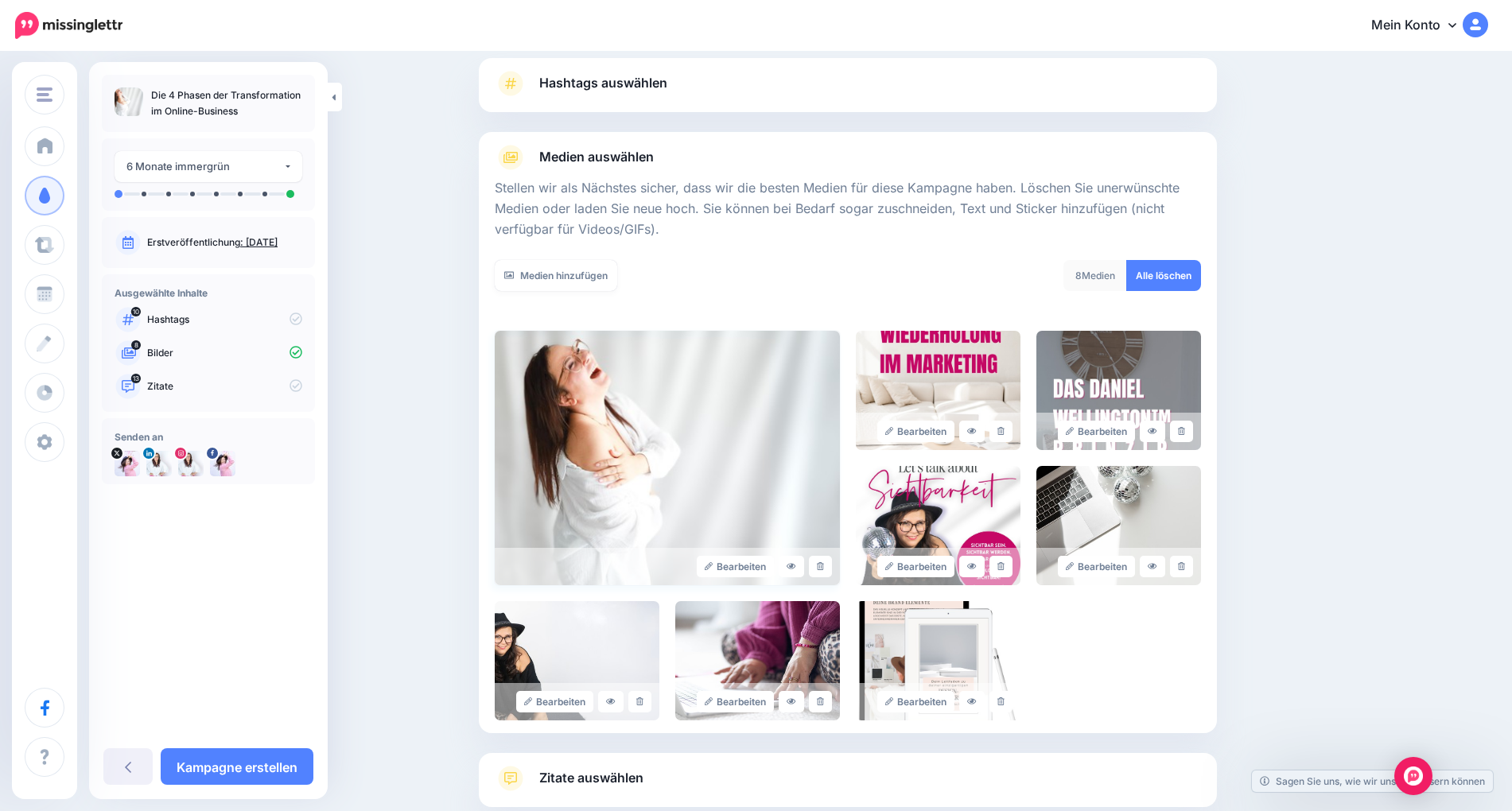
scroll to position [115, 0]
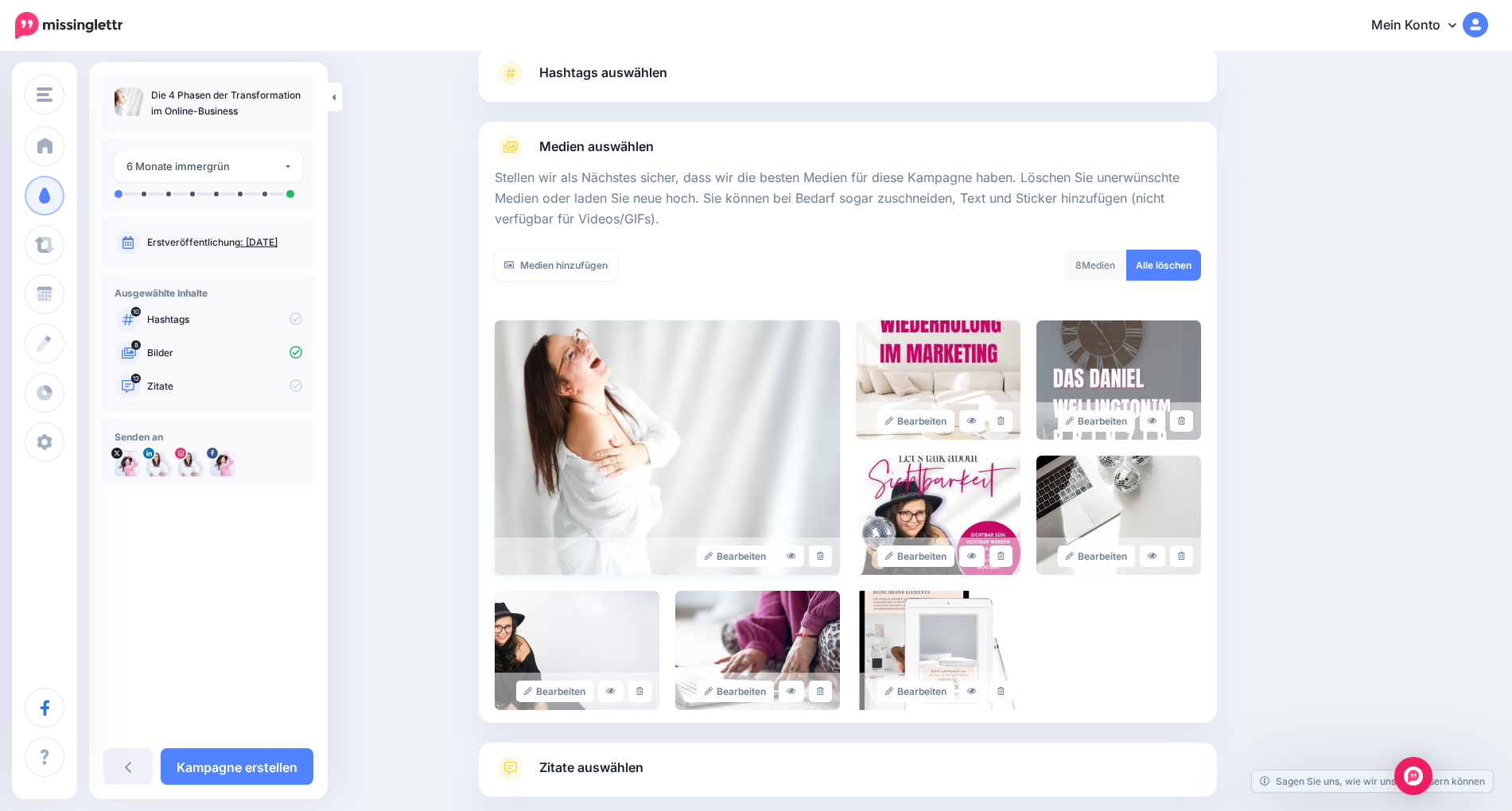
click at [645, 391] on img at bounding box center [668, 448] width 346 height 255
click at [1092, 265] on font "Medien" at bounding box center [1099, 265] width 34 height 12
click at [636, 423] on img at bounding box center [668, 448] width 346 height 255
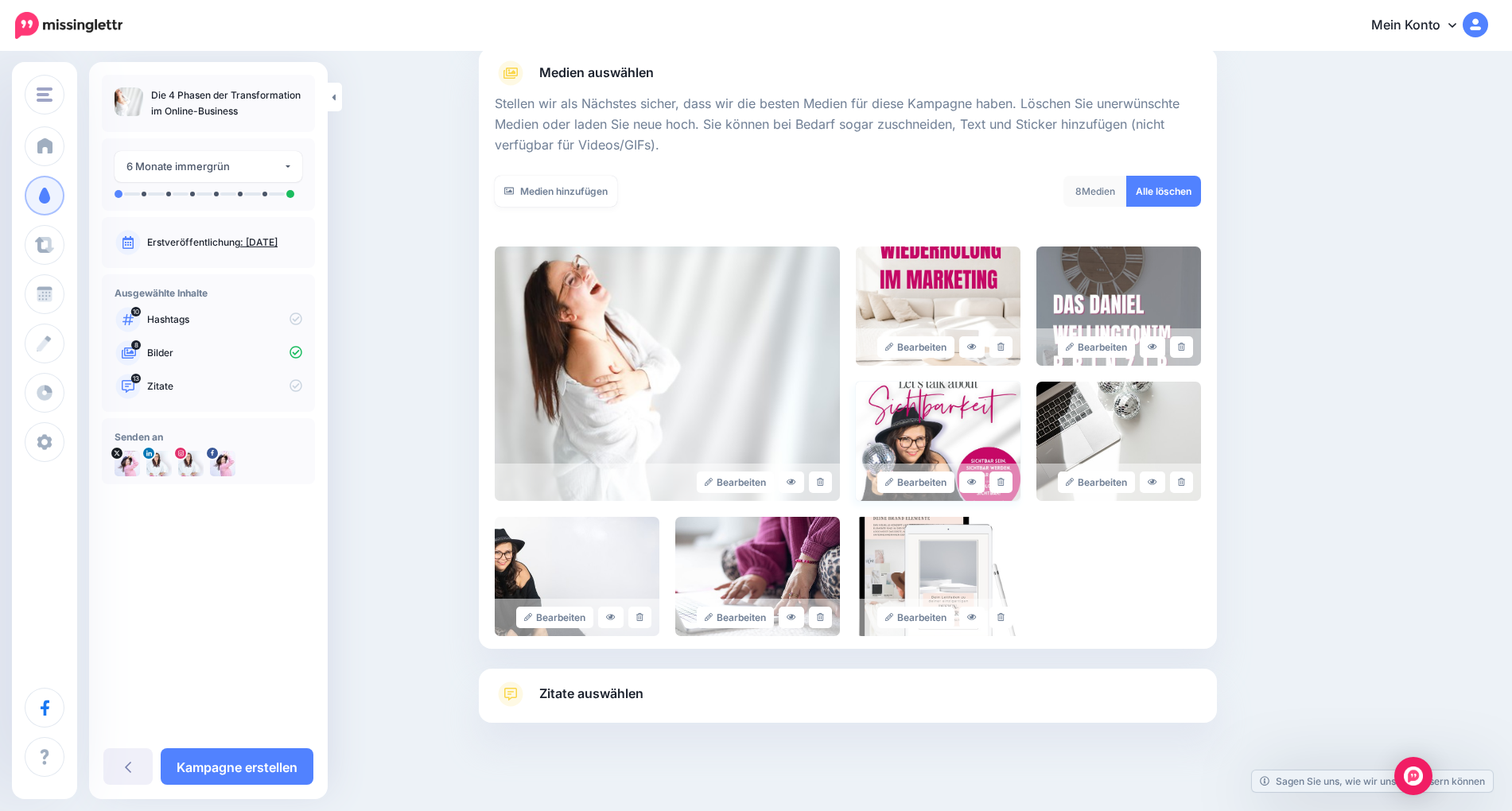
scroll to position [203, 0]
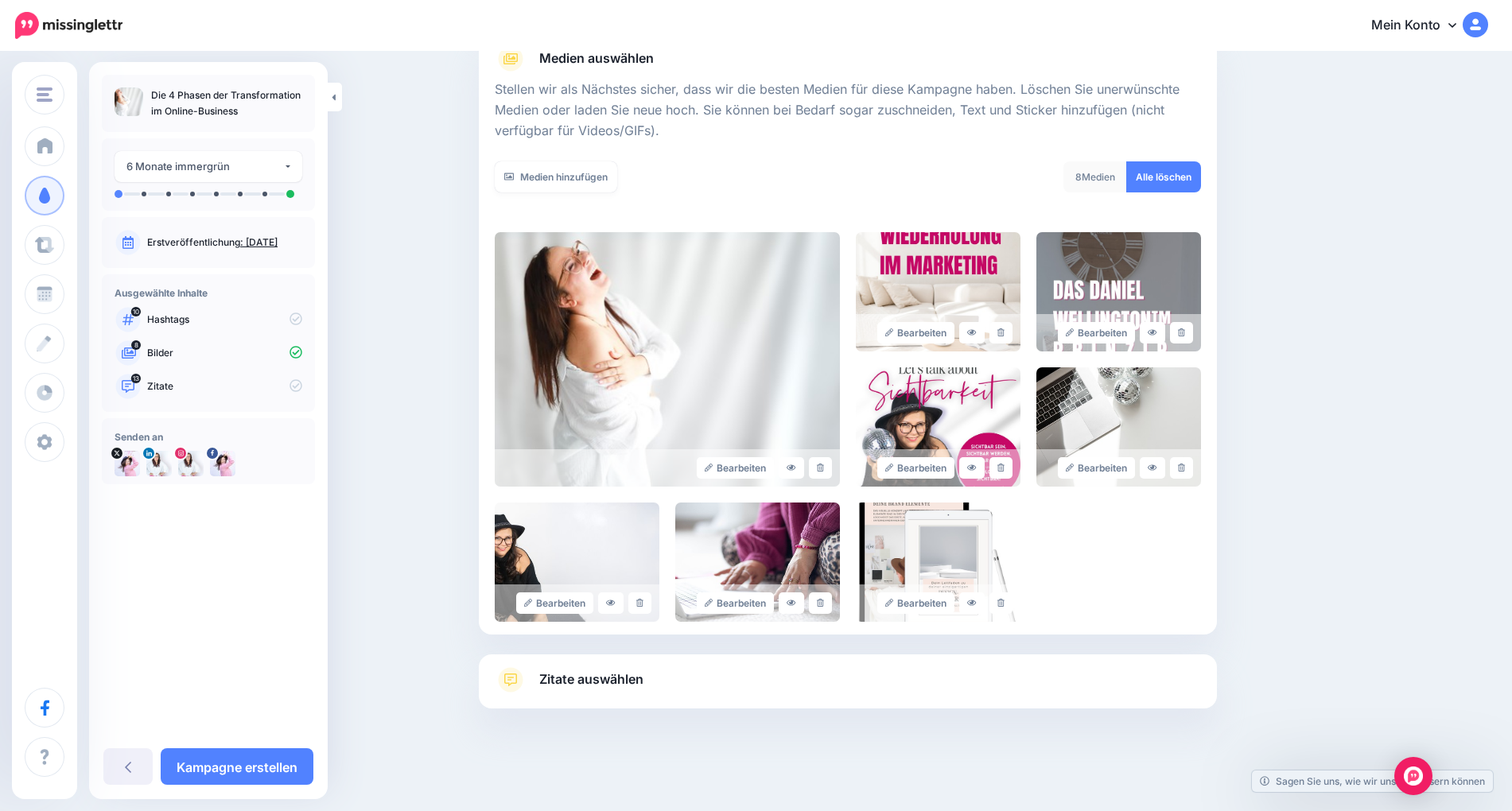
click at [617, 686] on font "Zitate auswählen" at bounding box center [592, 679] width 104 height 16
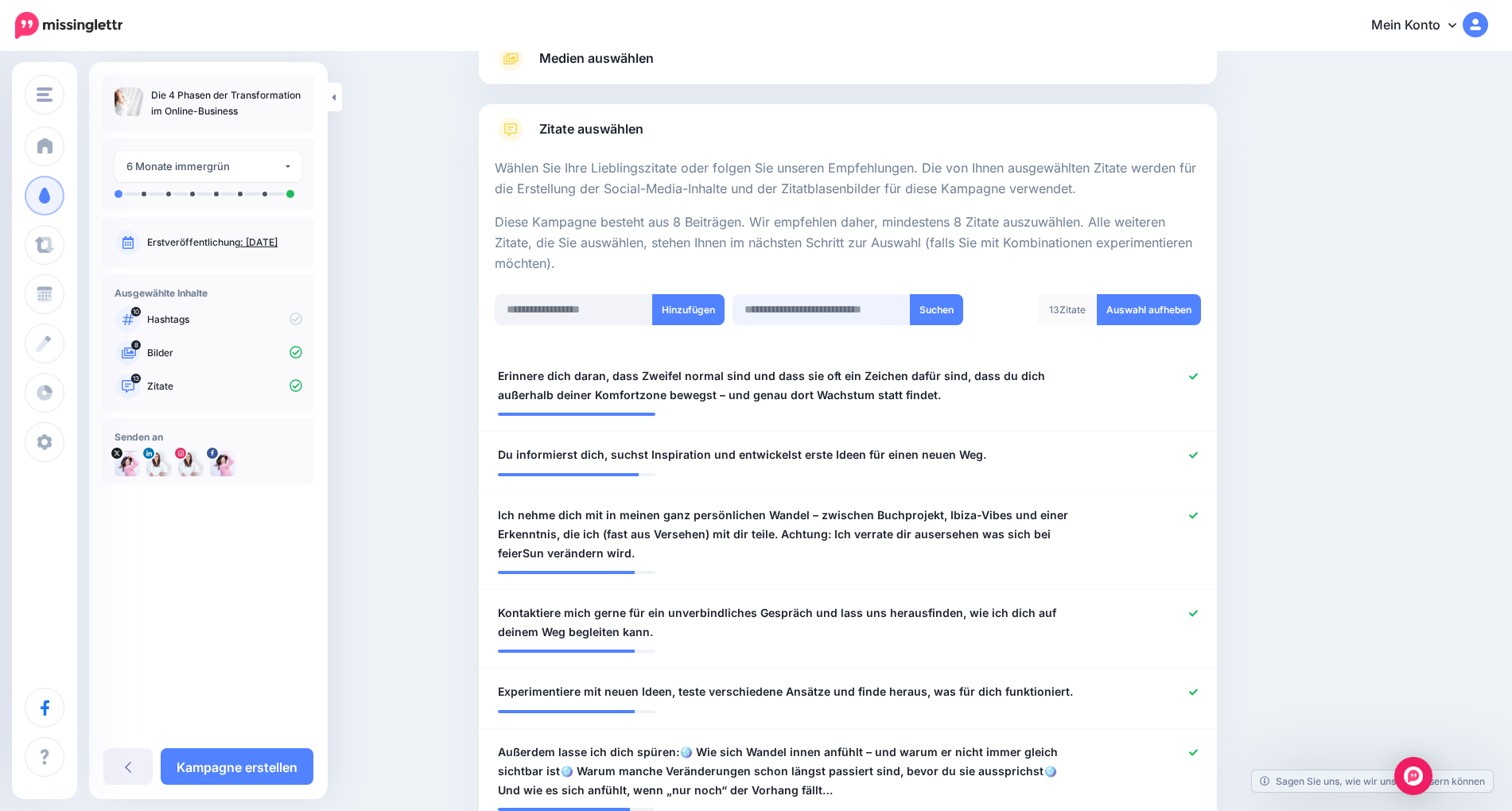
click at [792, 306] on input "text" at bounding box center [821, 309] width 178 height 31
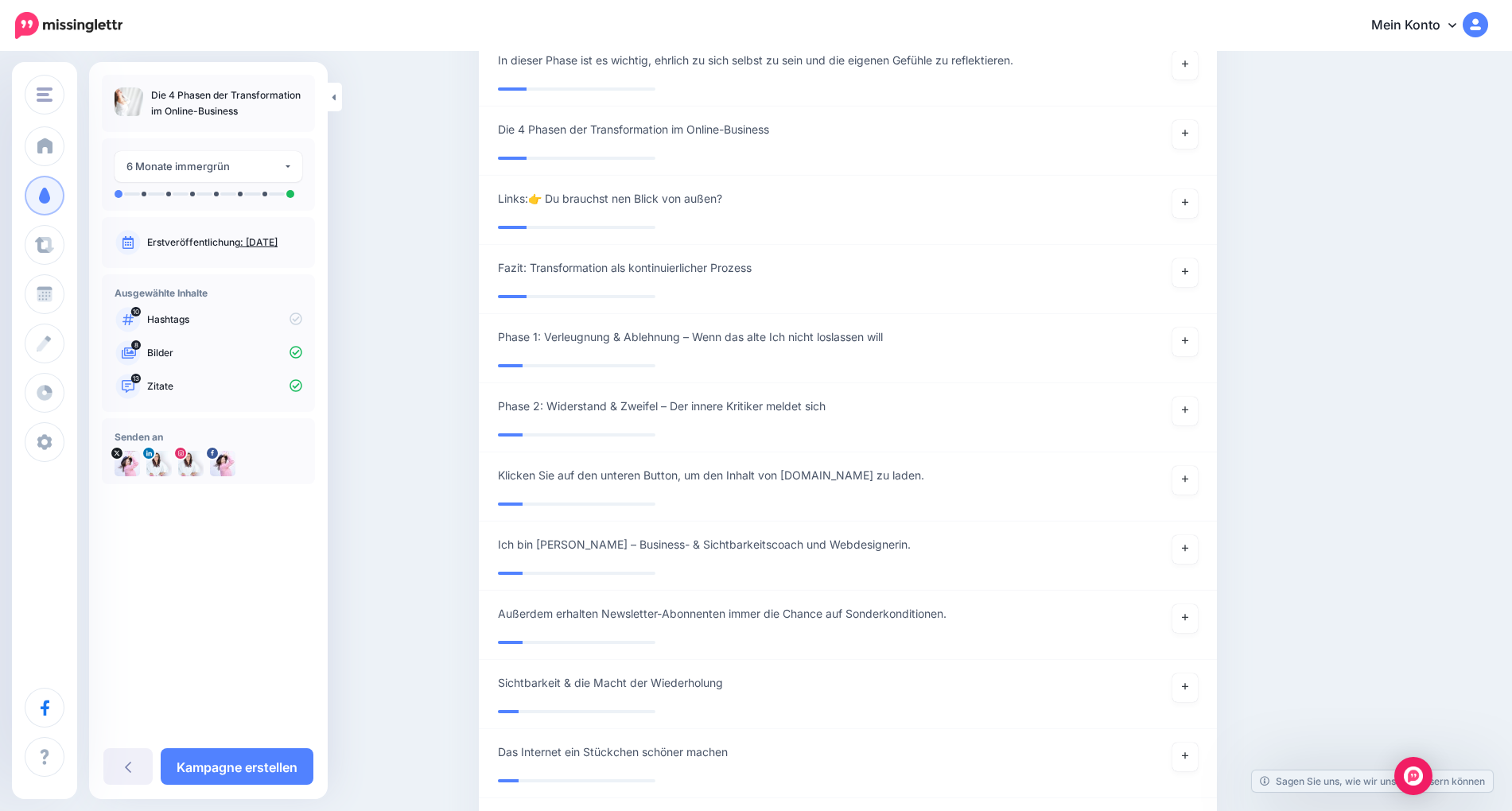
scroll to position [5131, 0]
click at [1195, 548] on link at bounding box center [1186, 548] width 26 height 29
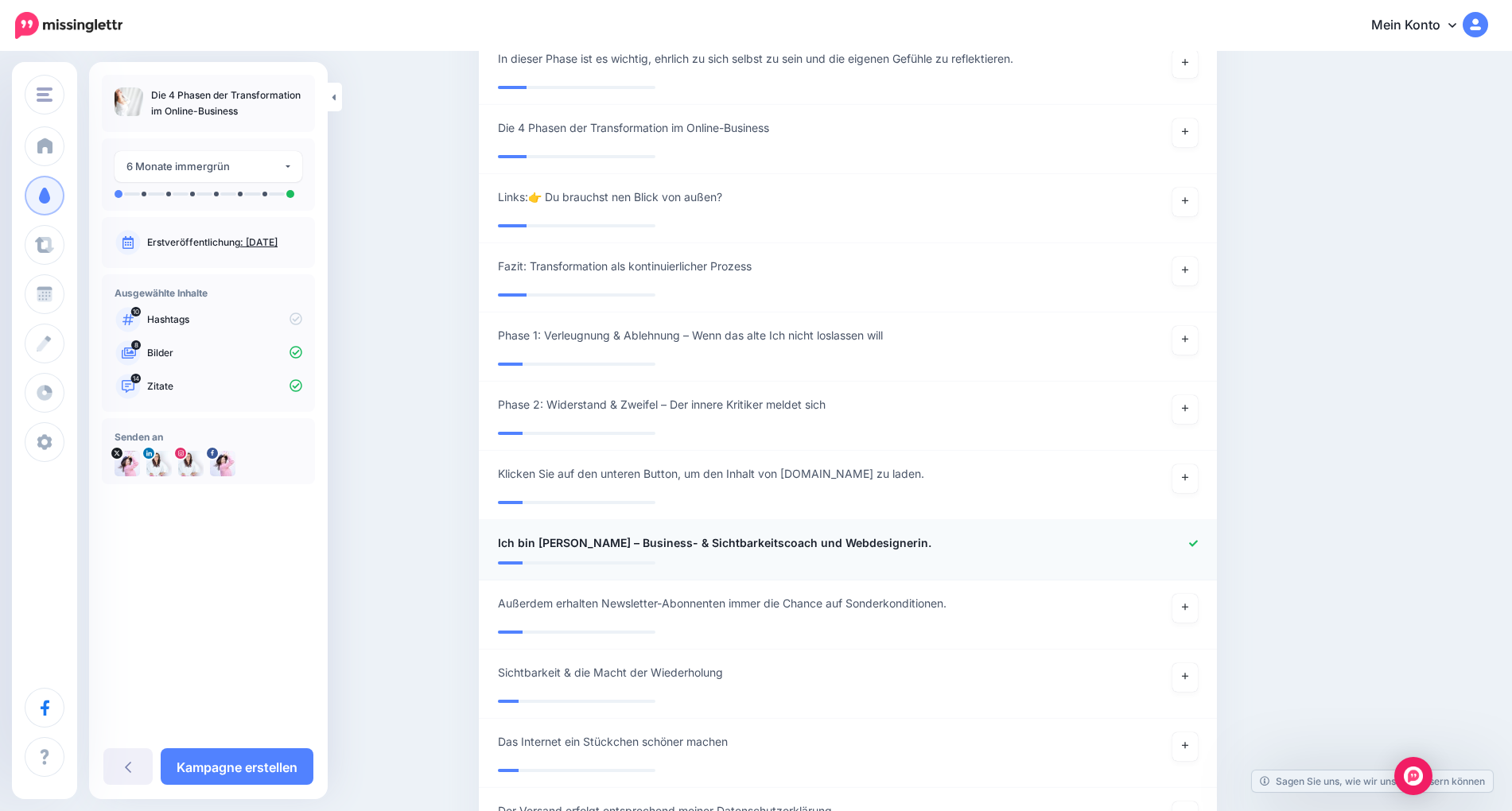
click at [1191, 543] on icon at bounding box center [1194, 543] width 9 height 9
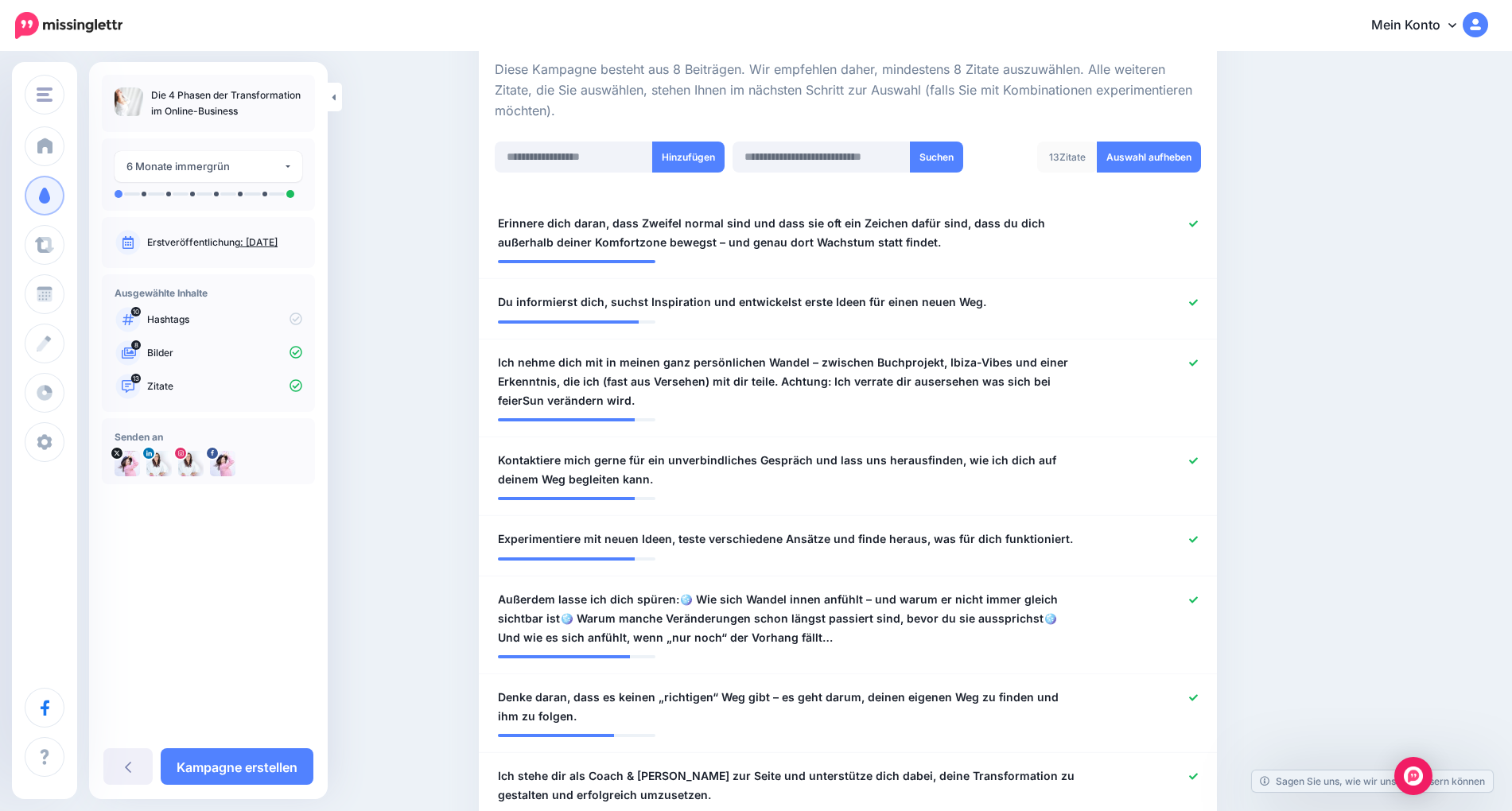
scroll to position [358, 0]
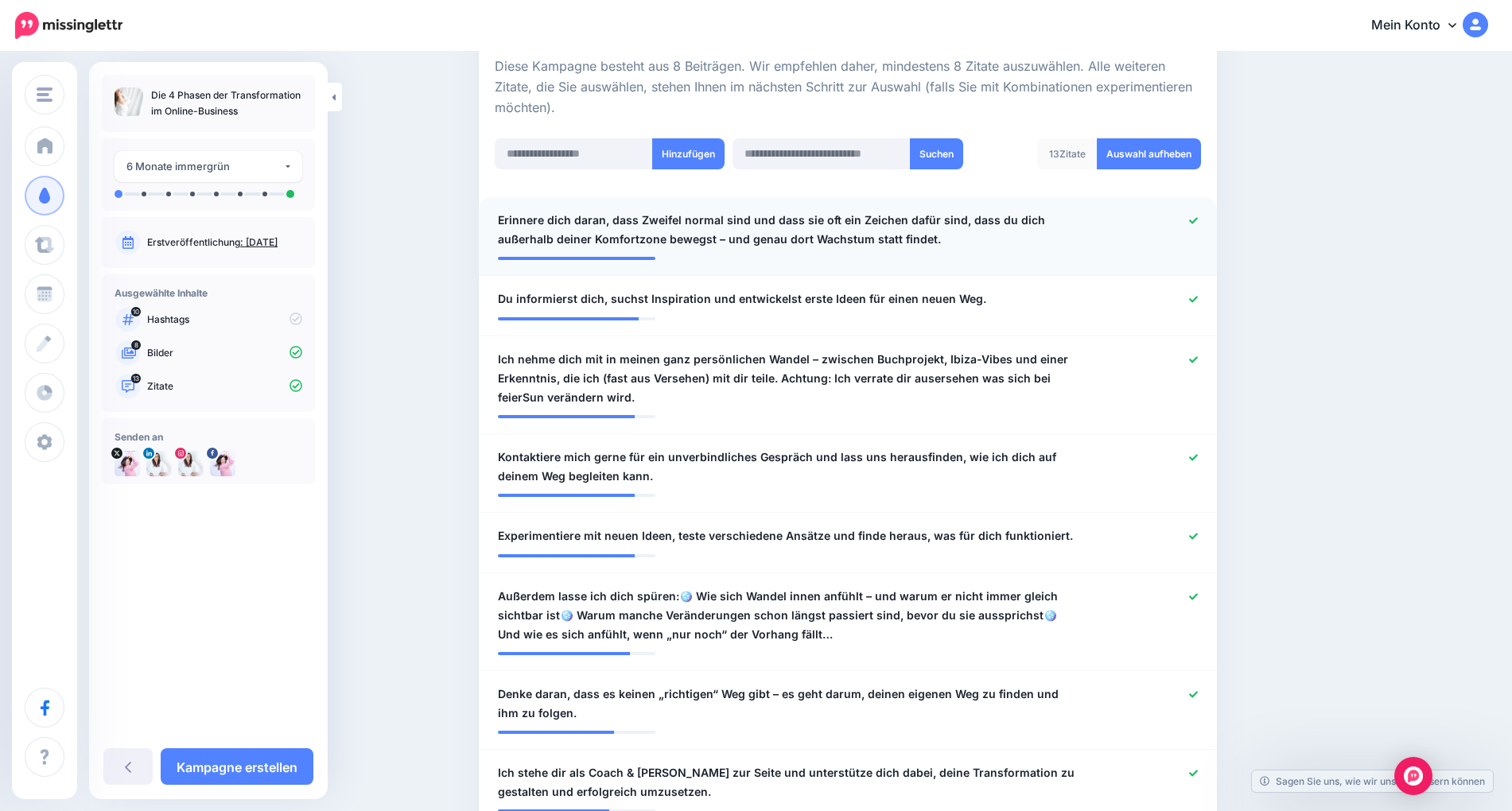
click at [802, 213] on font "Erinnere dich daran, dass Zweifel normal sind und dass sie oft ein Zeichen dafü…" at bounding box center [772, 229] width 547 height 33
click at [1114, 151] on font "Auswahl aufheben" at bounding box center [1149, 154] width 85 height 12
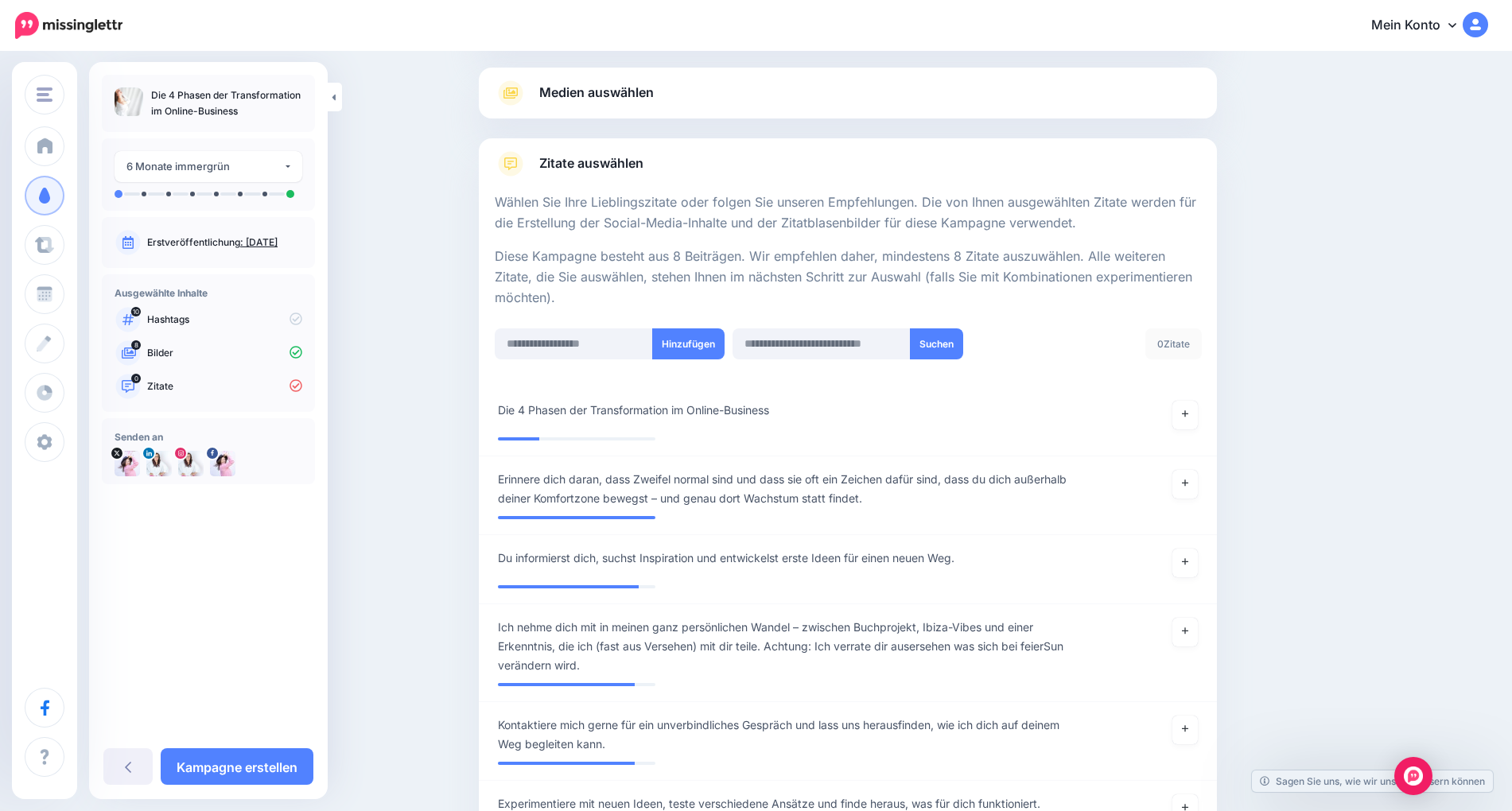
scroll to position [257, 0]
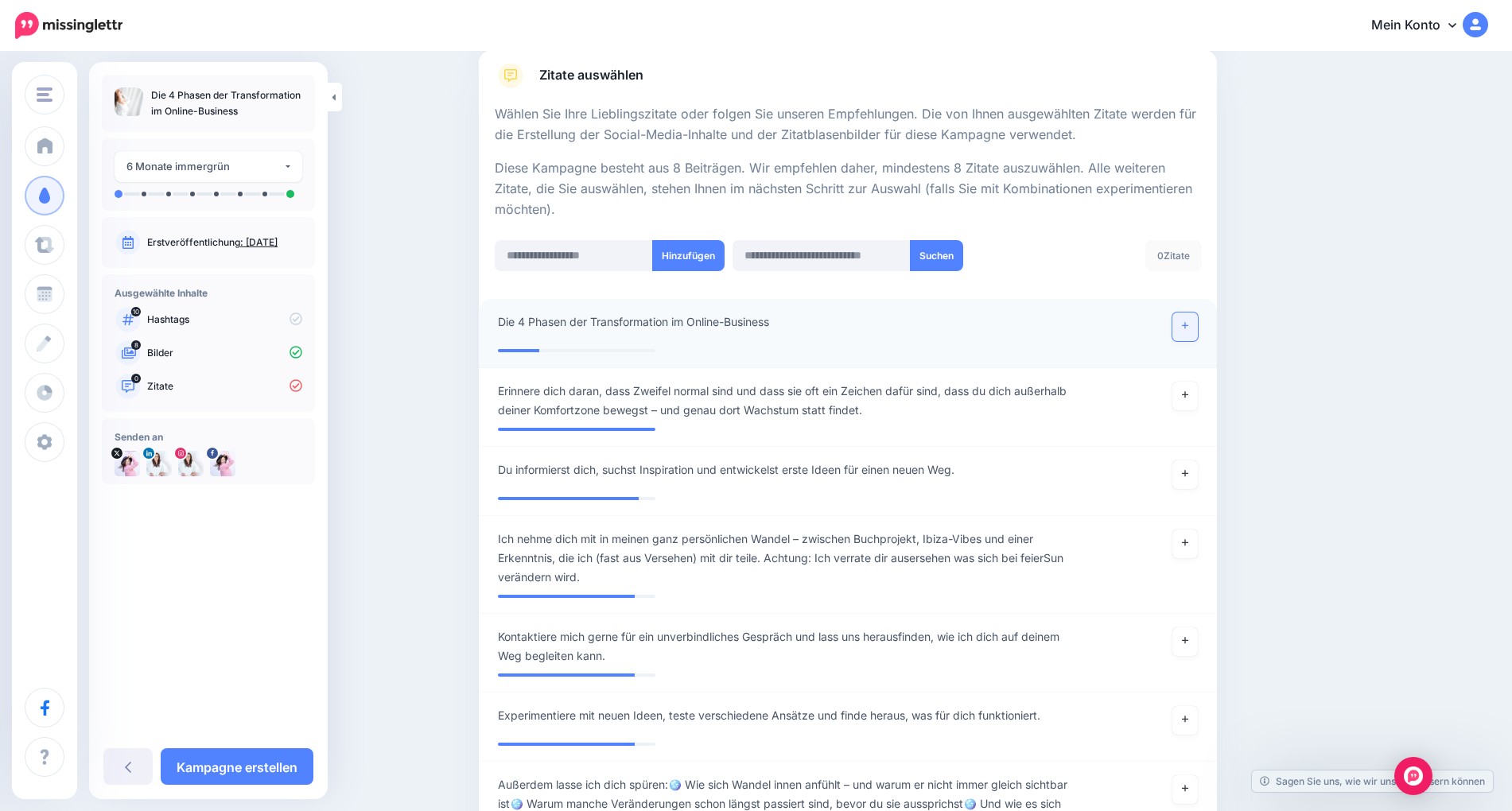
click at [1185, 328] on icon at bounding box center [1186, 326] width 6 height 9
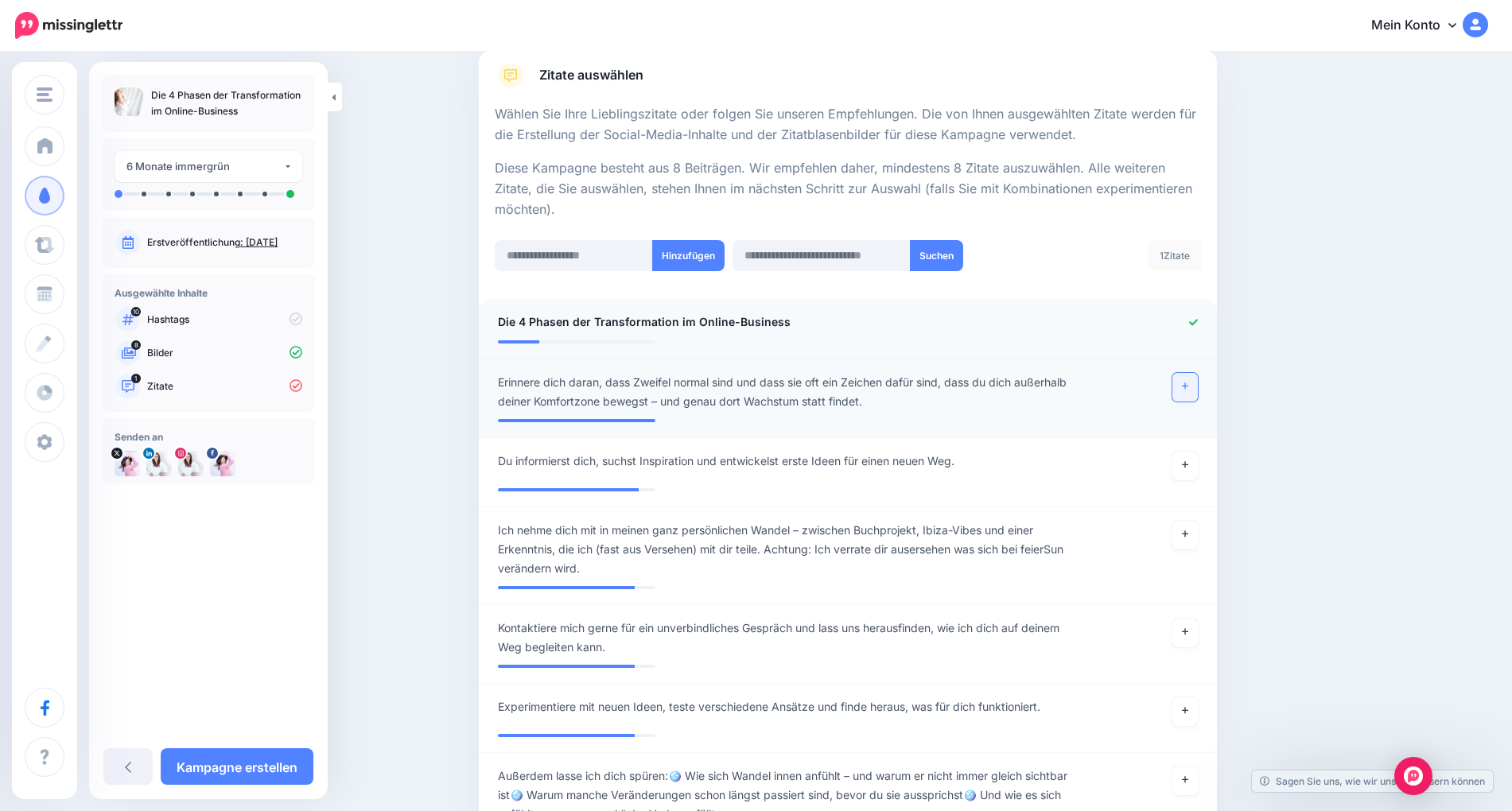
click at [1190, 389] on link at bounding box center [1186, 387] width 26 height 29
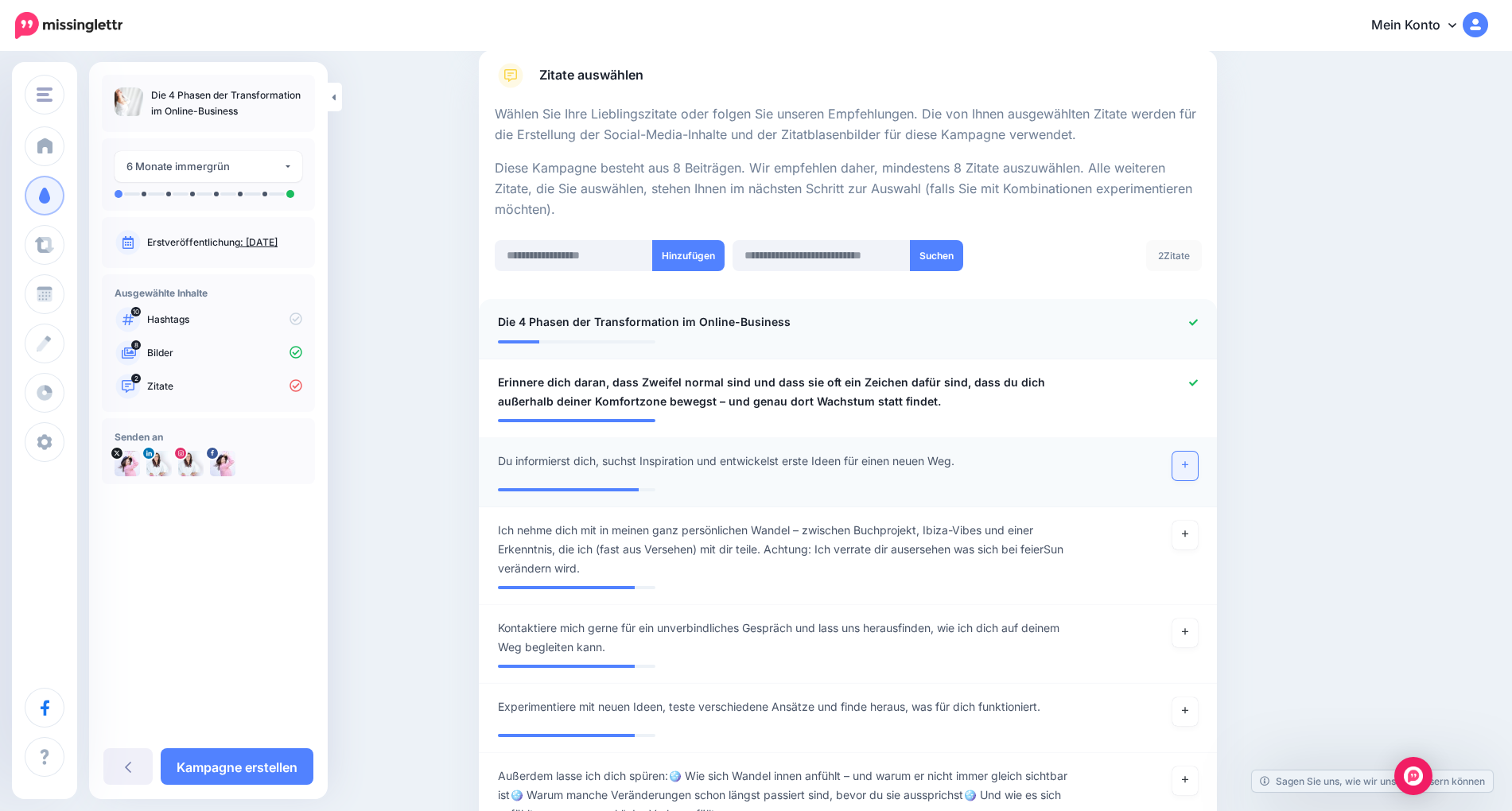
click at [1191, 461] on link at bounding box center [1186, 466] width 26 height 29
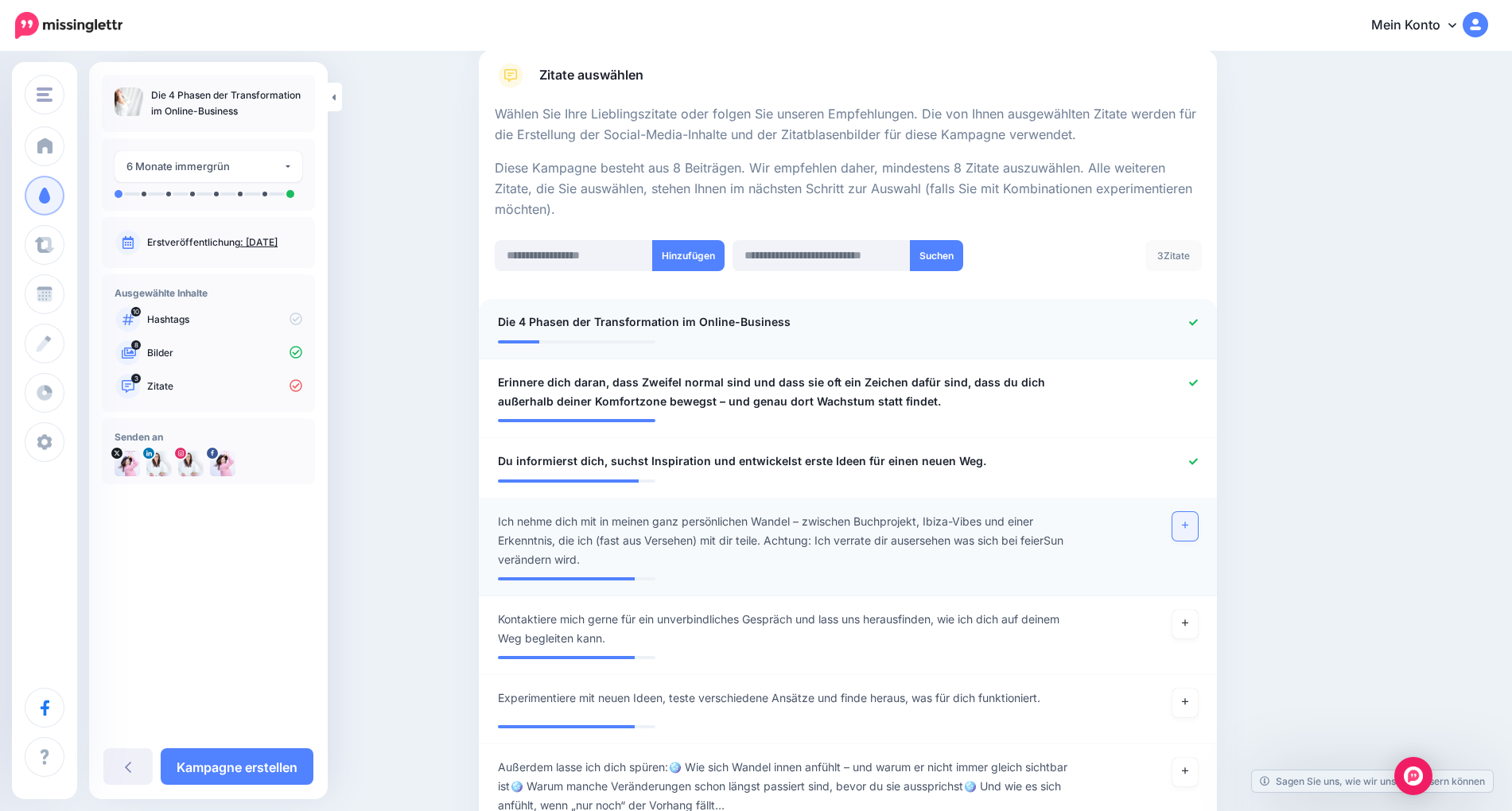
click at [1186, 526] on icon at bounding box center [1186, 525] width 6 height 9
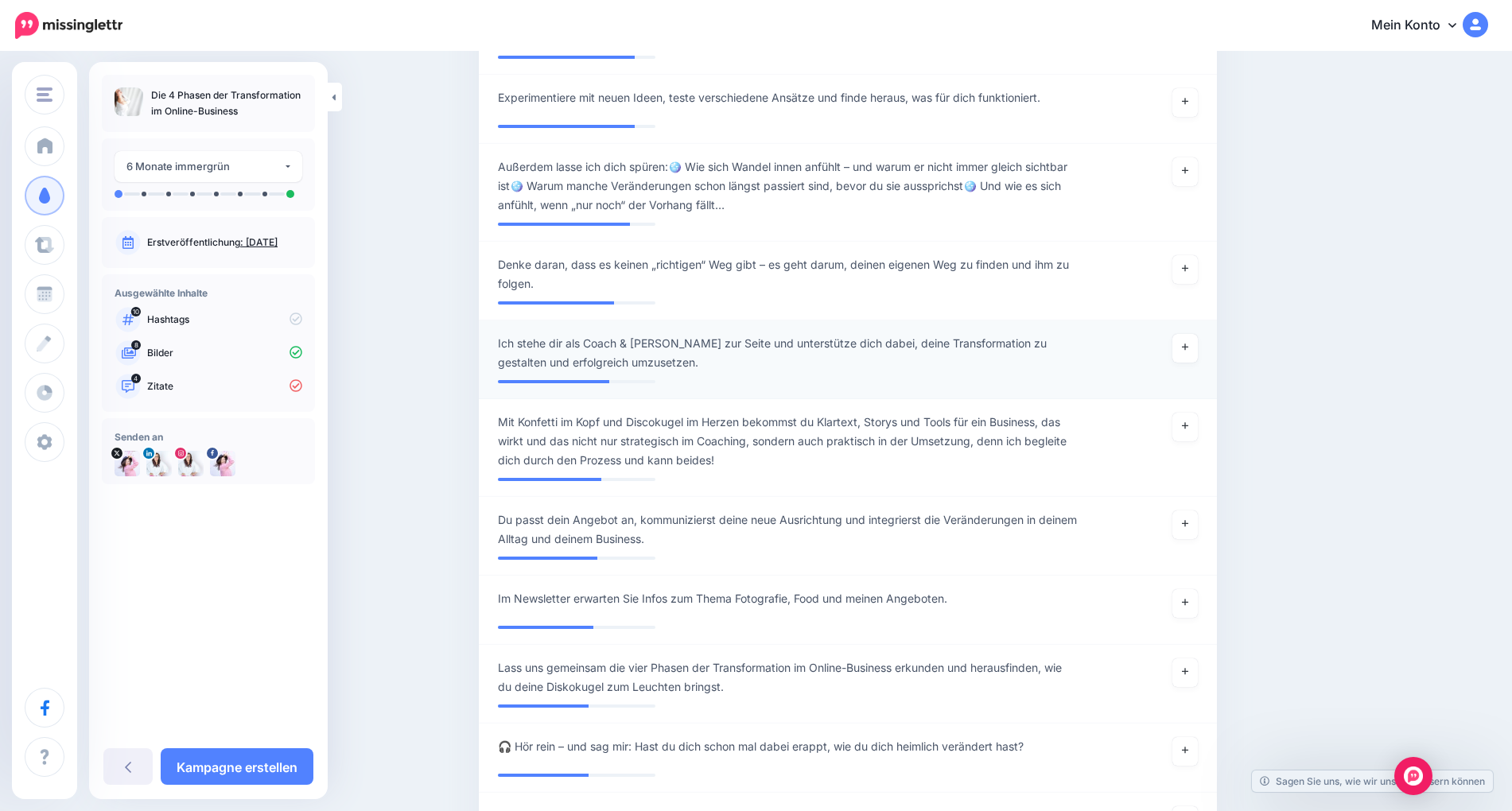
scroll to position [857, 0]
click at [1182, 266] on link at bounding box center [1186, 271] width 26 height 29
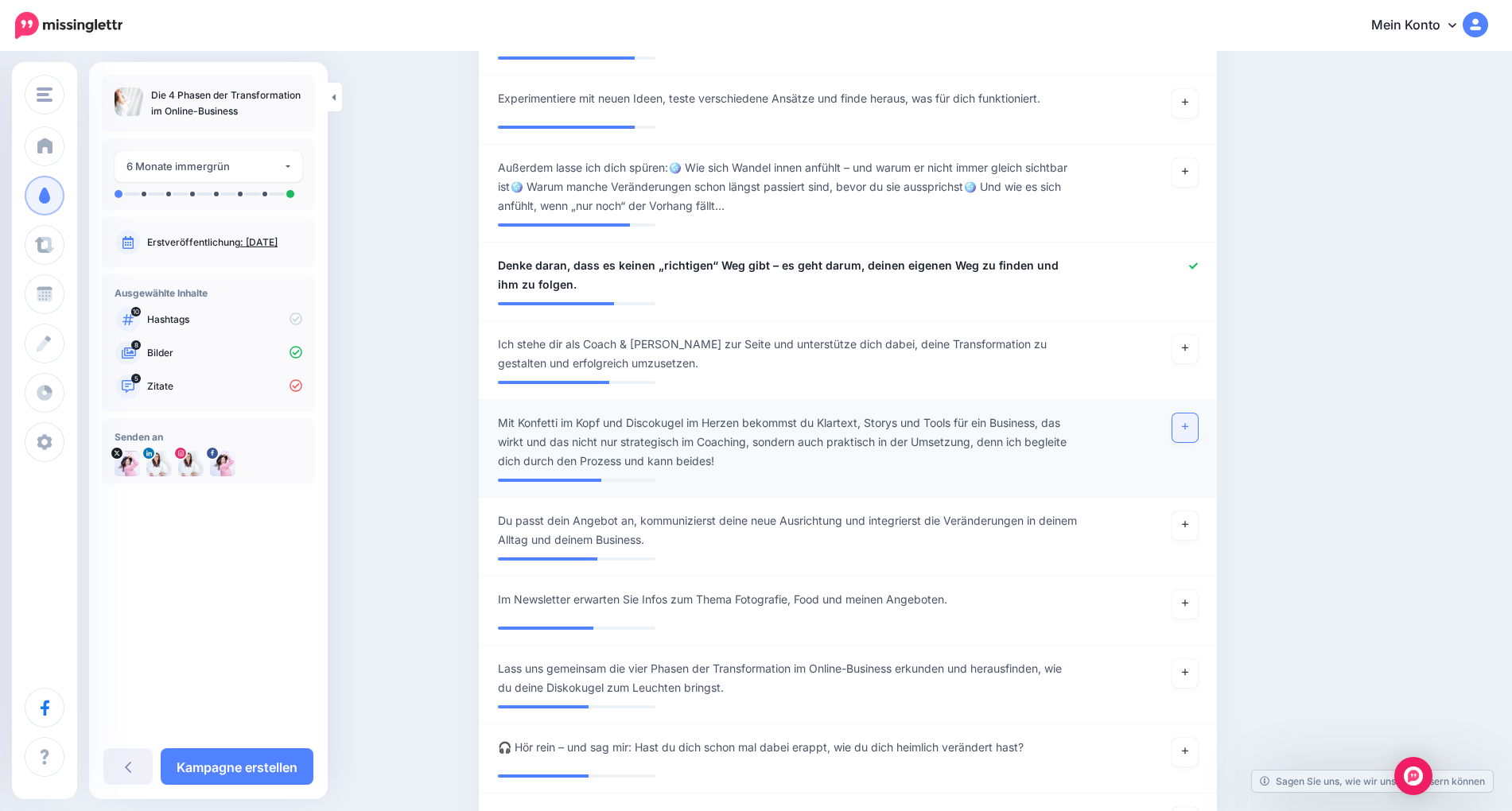
click at [1187, 424] on icon at bounding box center [1186, 427] width 6 height 9
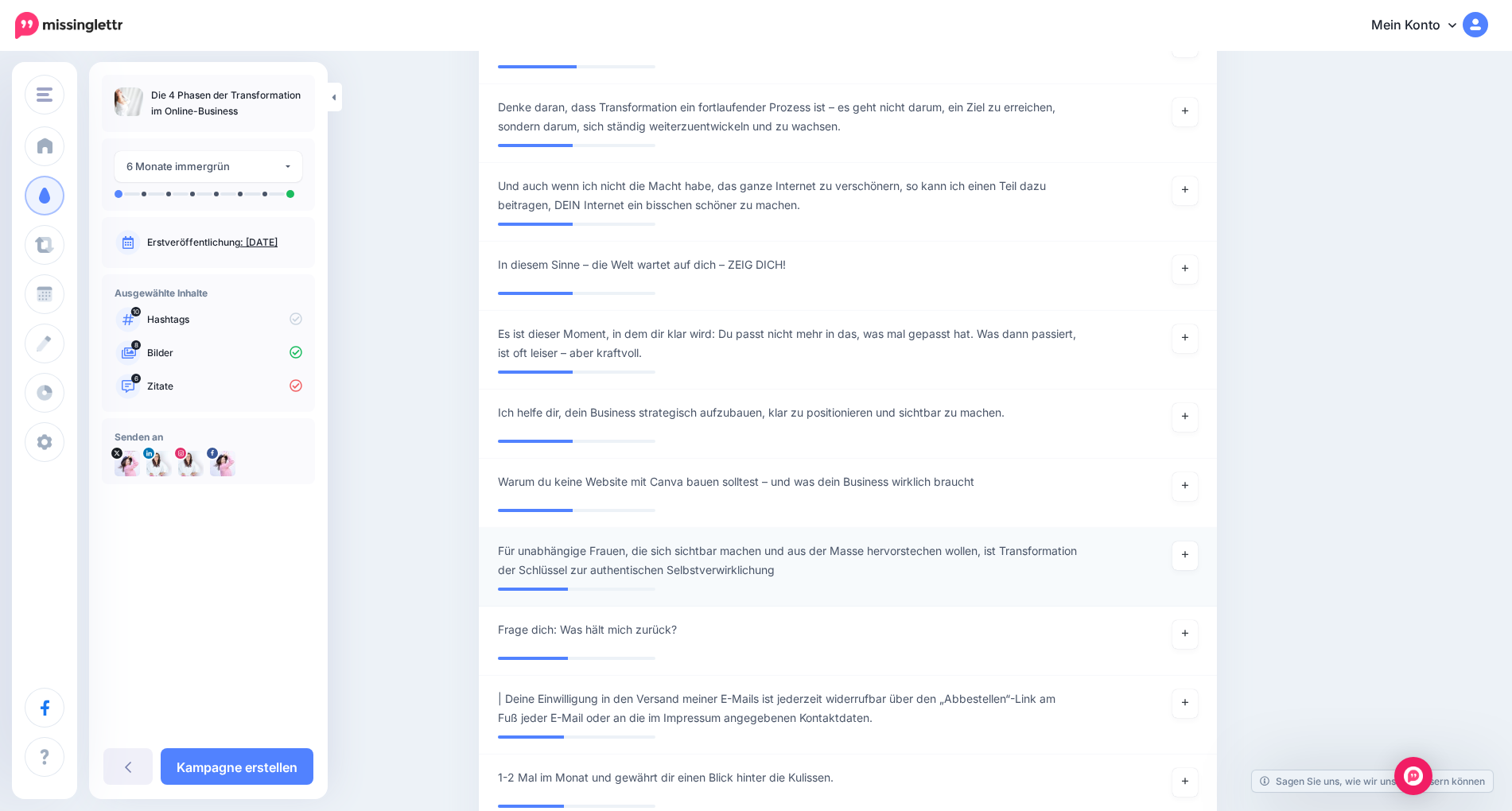
scroll to position [2167, 0]
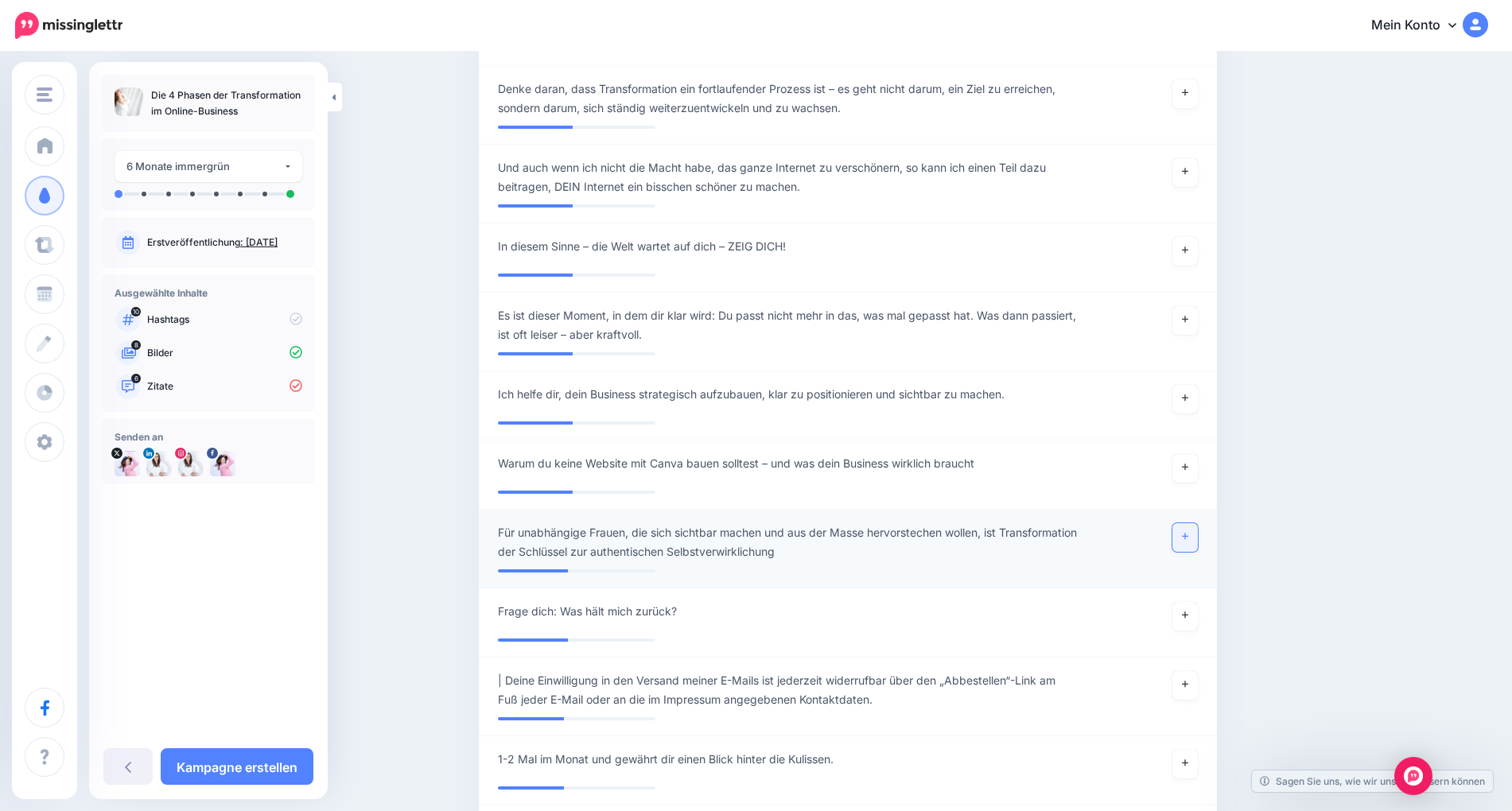
click at [1189, 546] on link at bounding box center [1186, 538] width 26 height 29
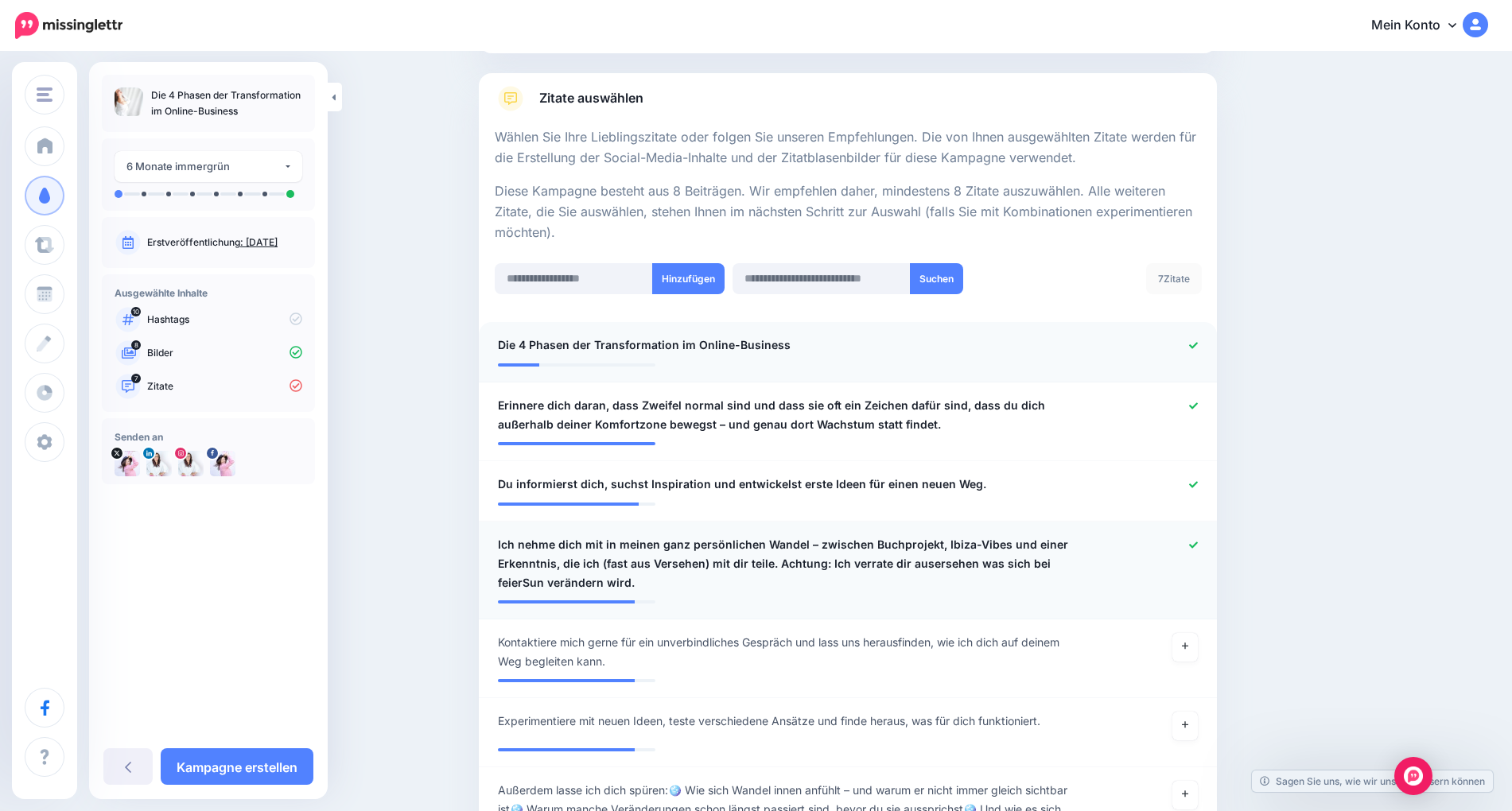
scroll to position [0, 0]
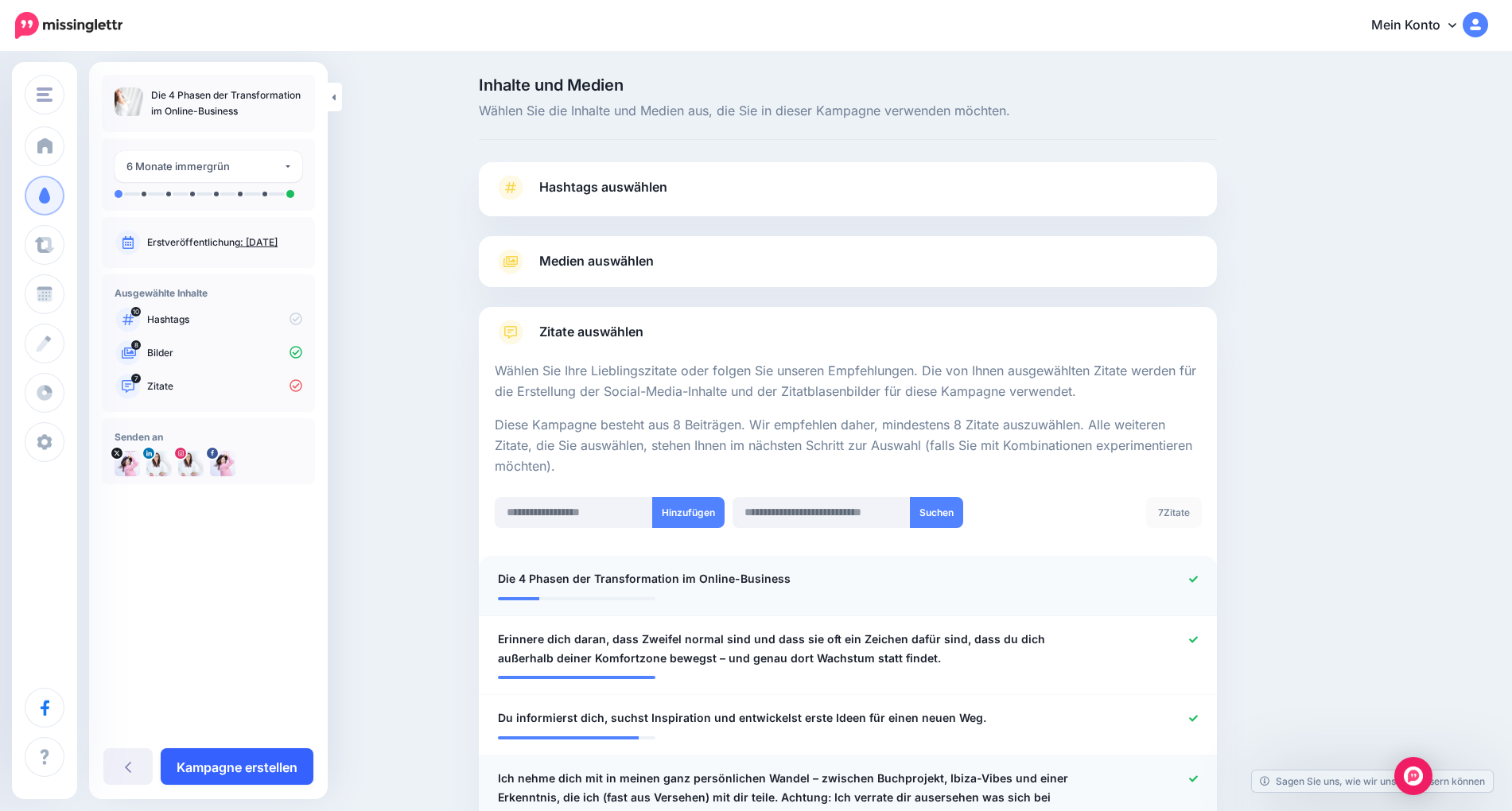
click at [268, 765] on font "Kampagne erstellen" at bounding box center [237, 768] width 121 height 16
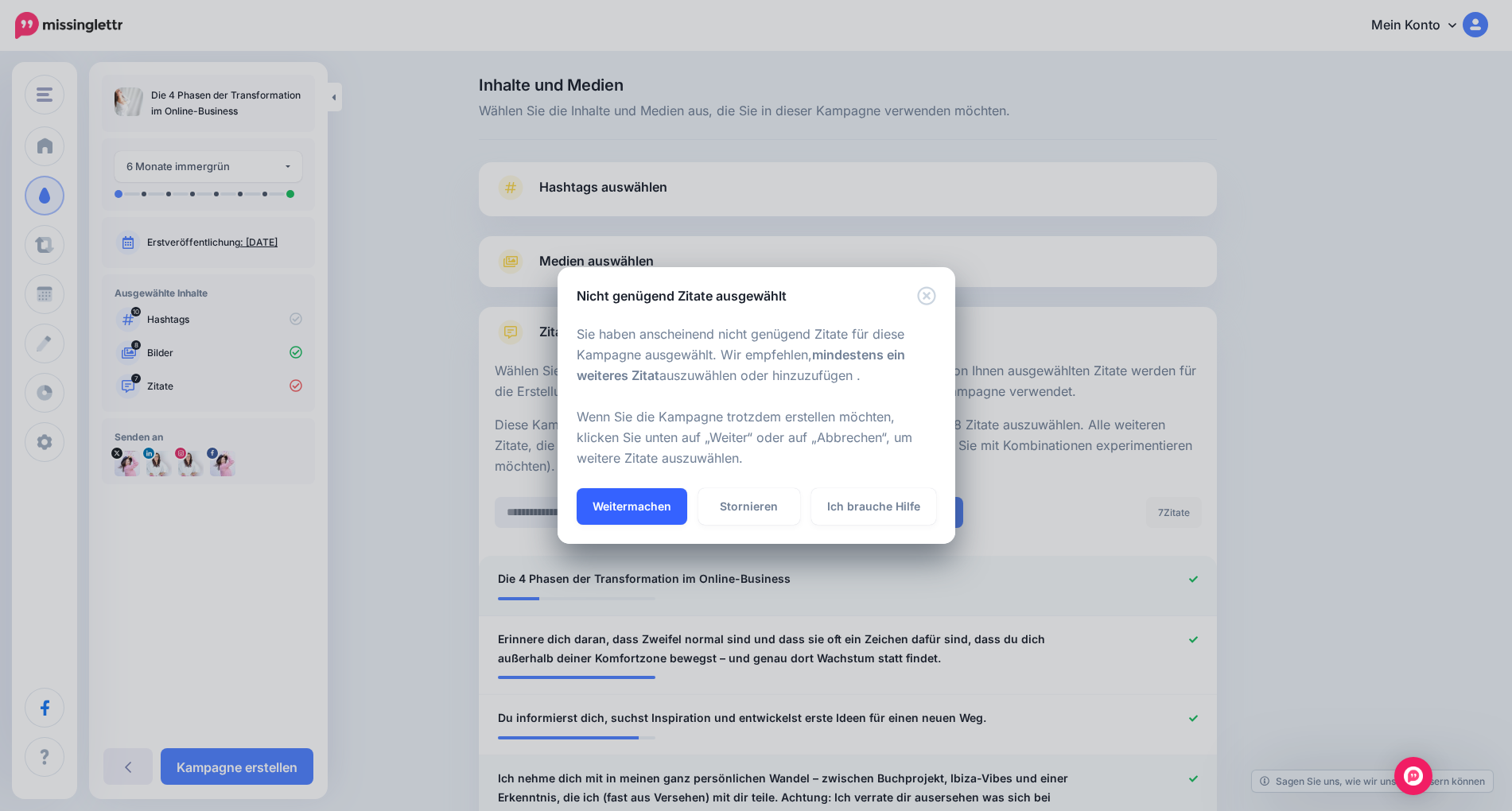
click at [654, 497] on button "Weitermachen" at bounding box center [632, 507] width 111 height 37
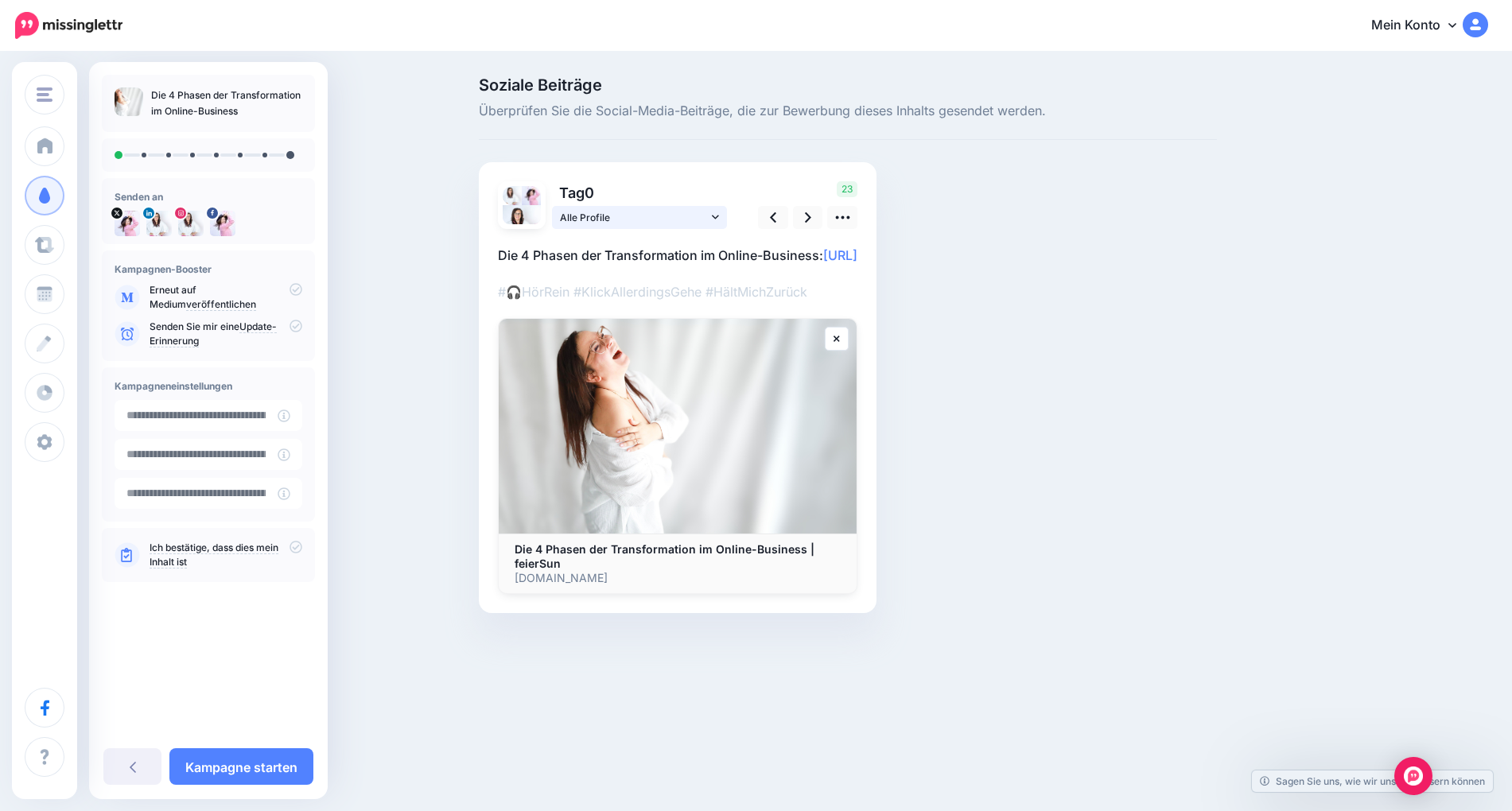
click at [660, 212] on span "Alle Profile" at bounding box center [634, 217] width 148 height 17
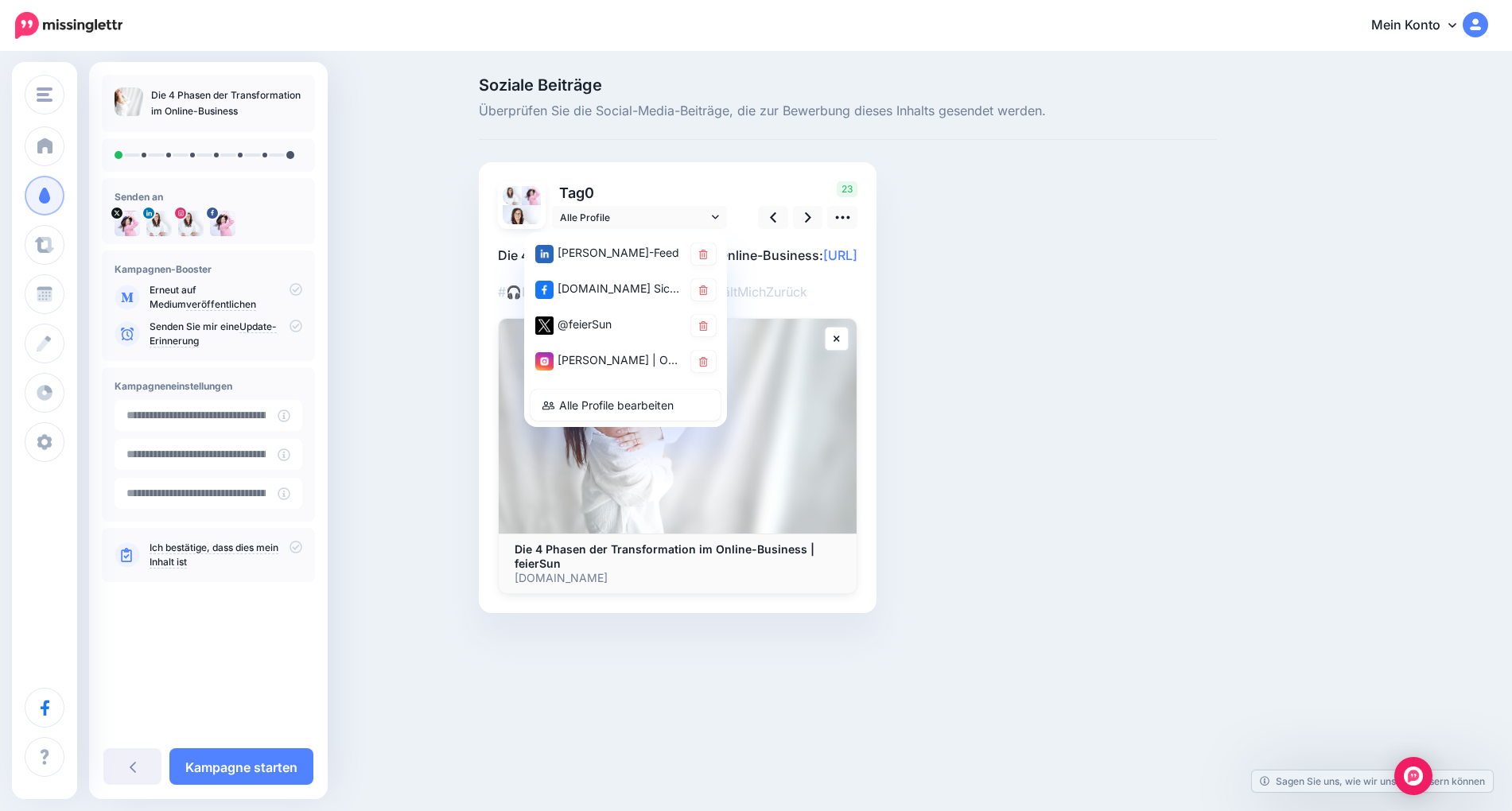
click at [947, 230] on div "Soziale Beiträge Überprüfen Sie die Social-Media-Beiträge, die zur Bewerbung di…" at bounding box center [848, 369] width 762 height 584
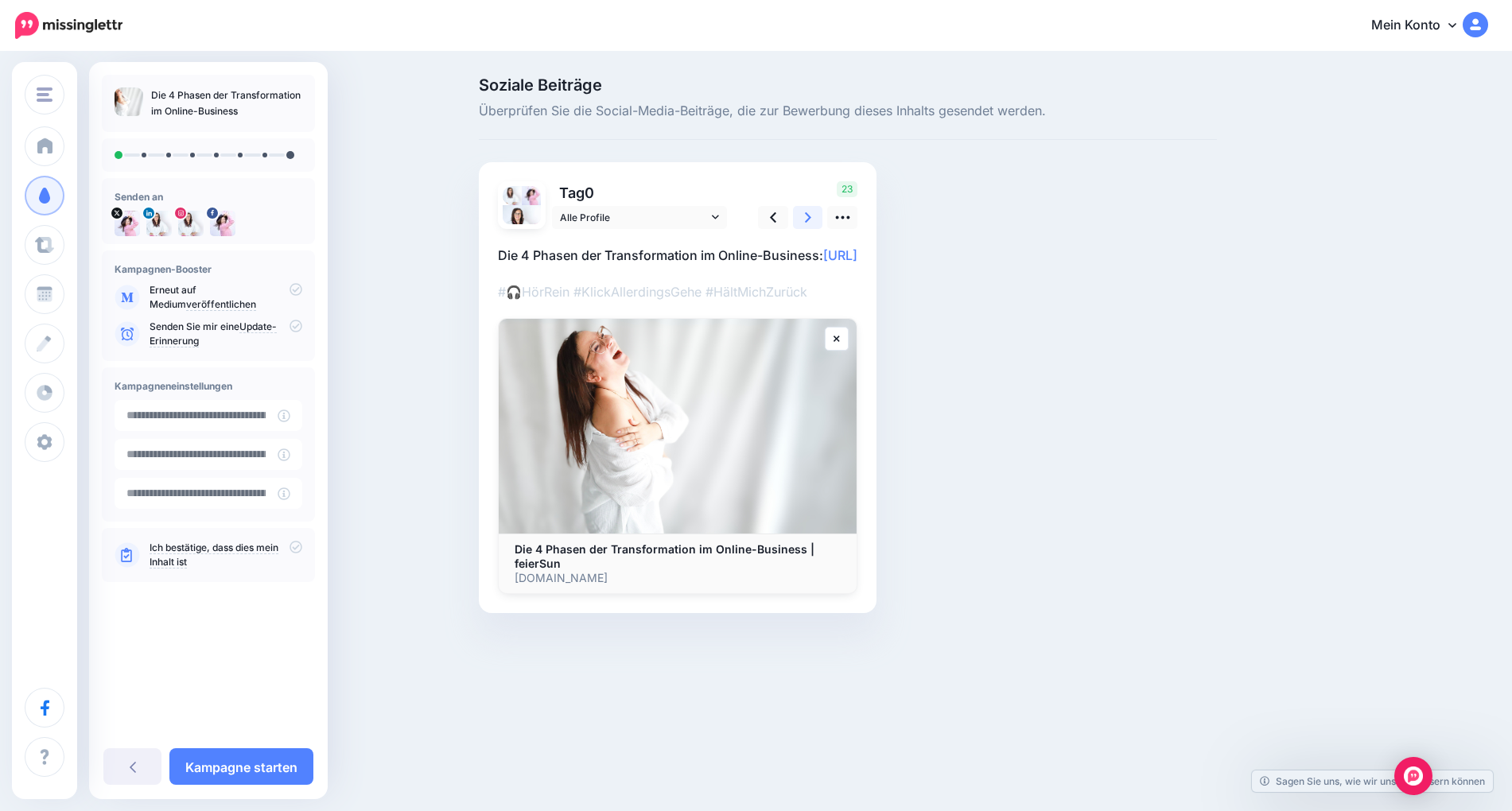
click at [803, 219] on link at bounding box center [809, 217] width 31 height 23
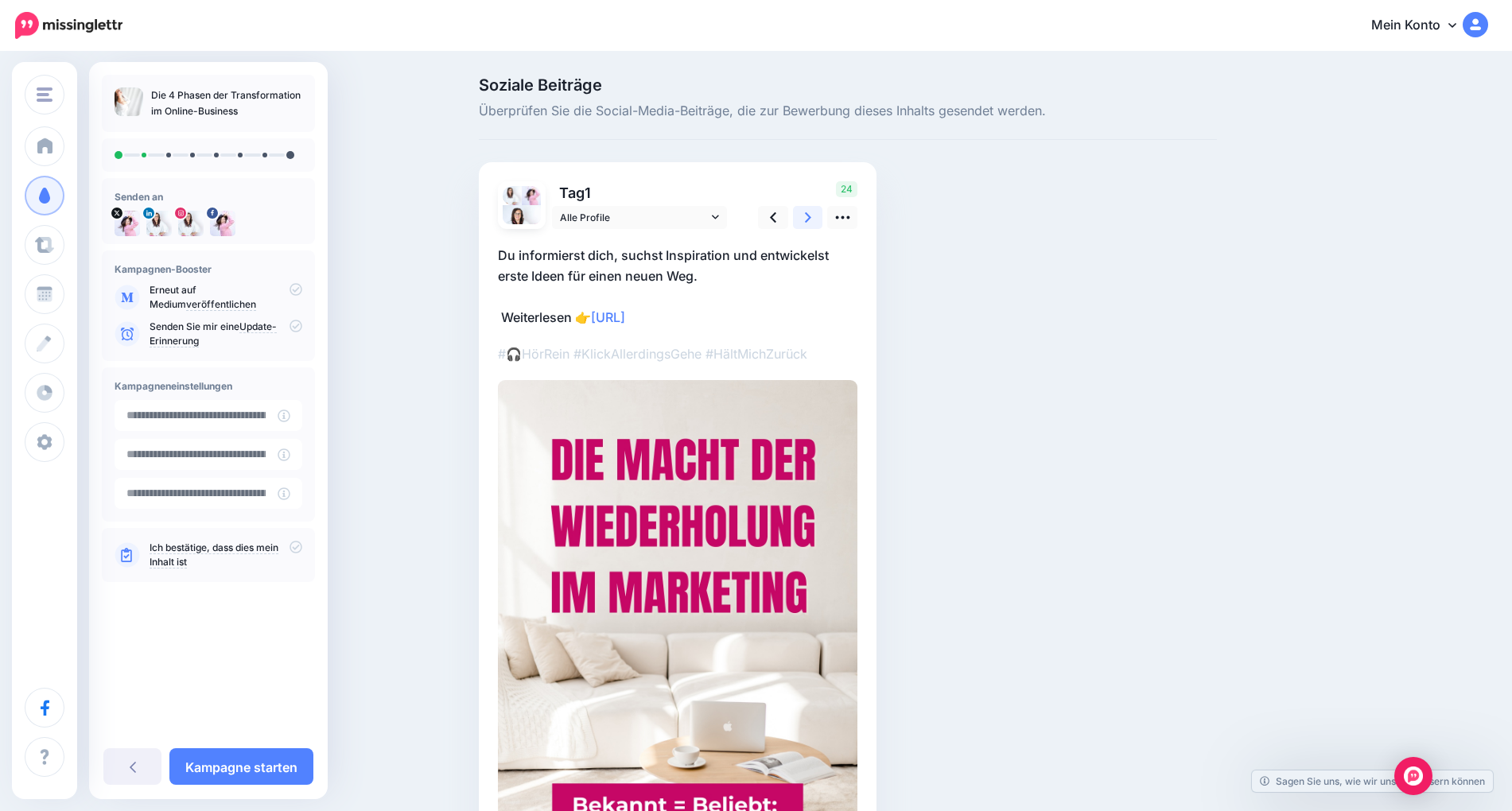
click at [803, 219] on link at bounding box center [809, 217] width 31 height 23
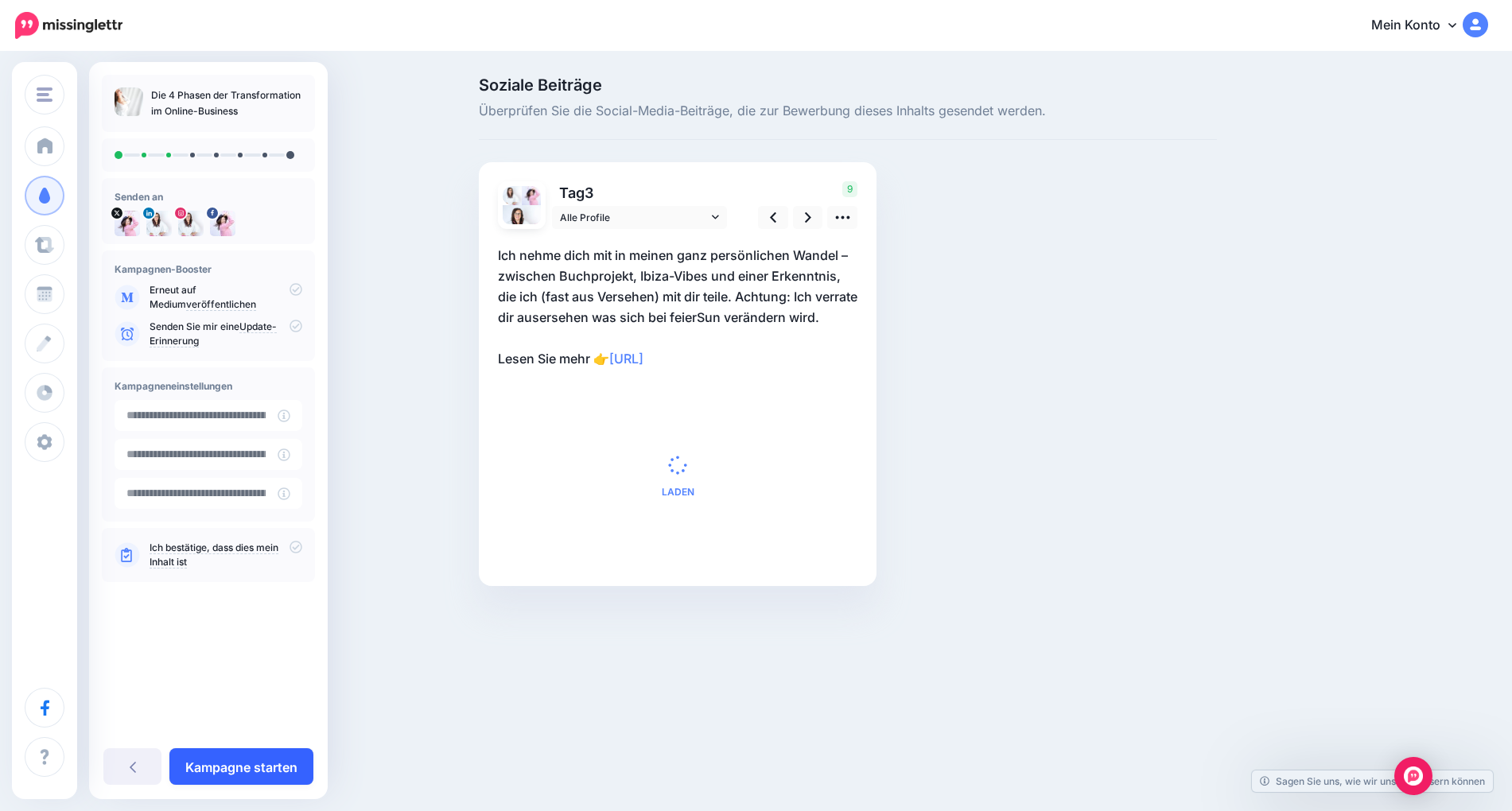
click at [242, 775] on font "Kampagne starten" at bounding box center [242, 767] width 113 height 23
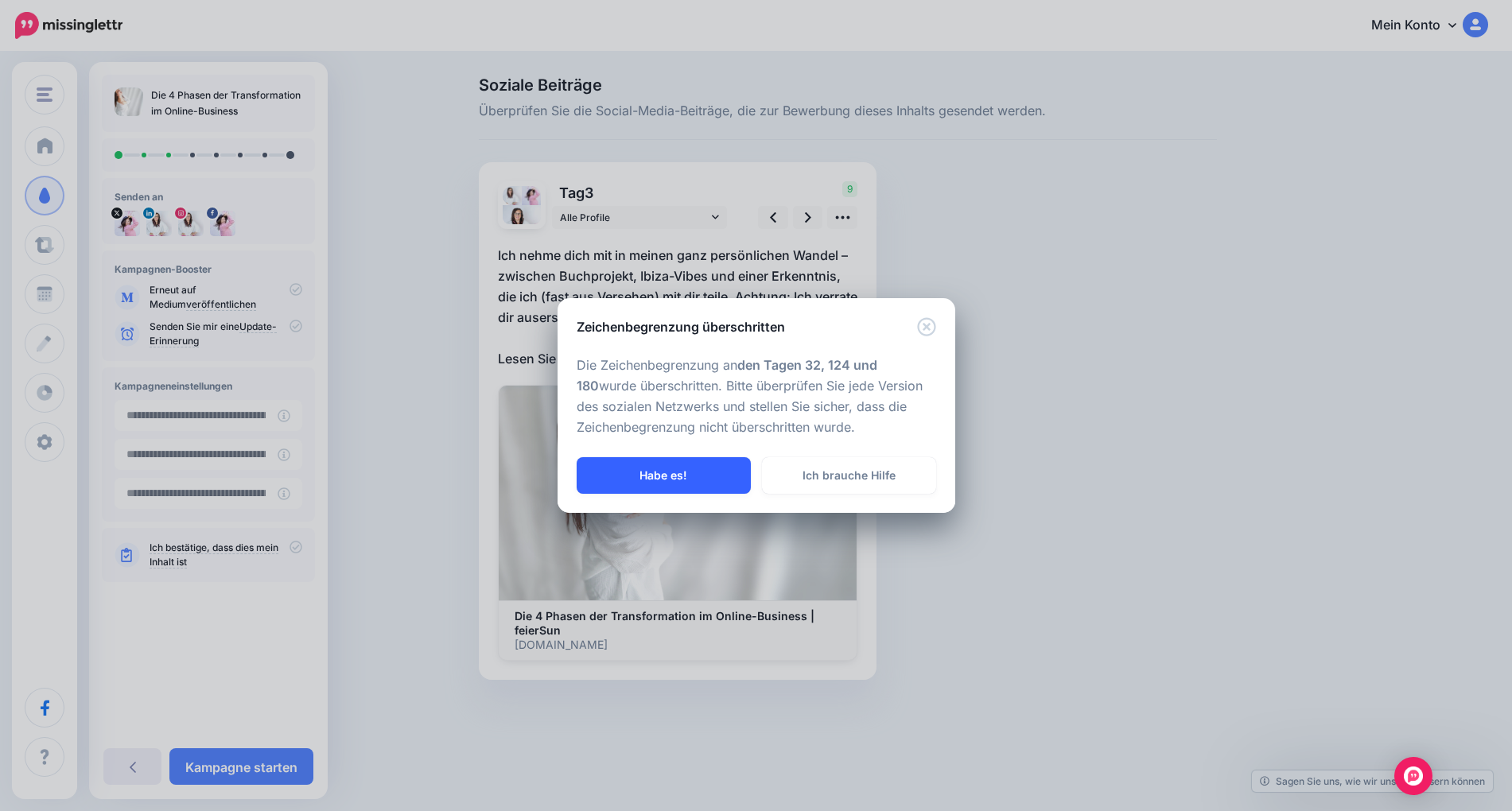
click at [707, 469] on button "Habe es!" at bounding box center [663, 476] width 174 height 37
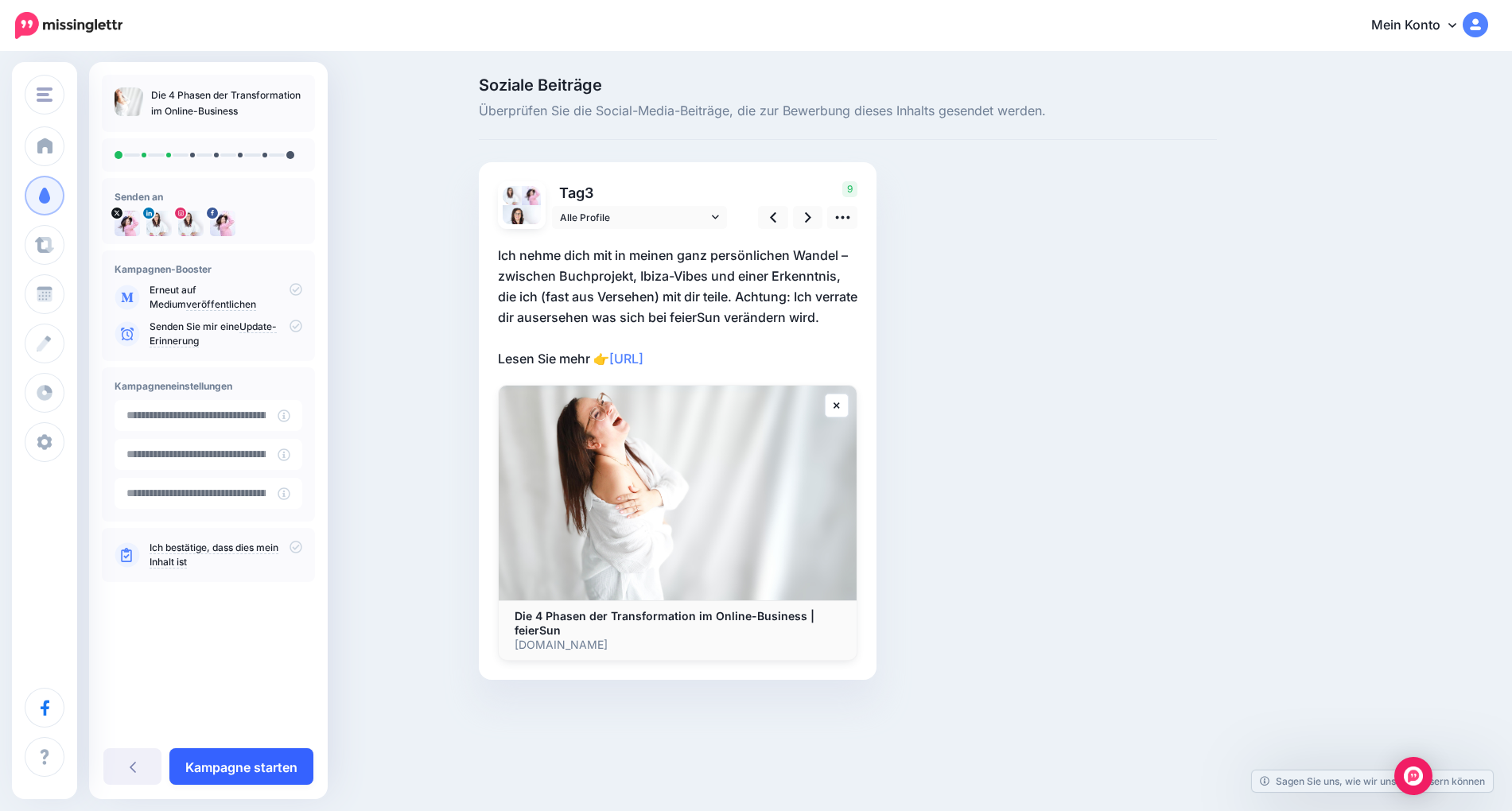
click at [277, 775] on font "Kampagne starten" at bounding box center [242, 767] width 113 height 23
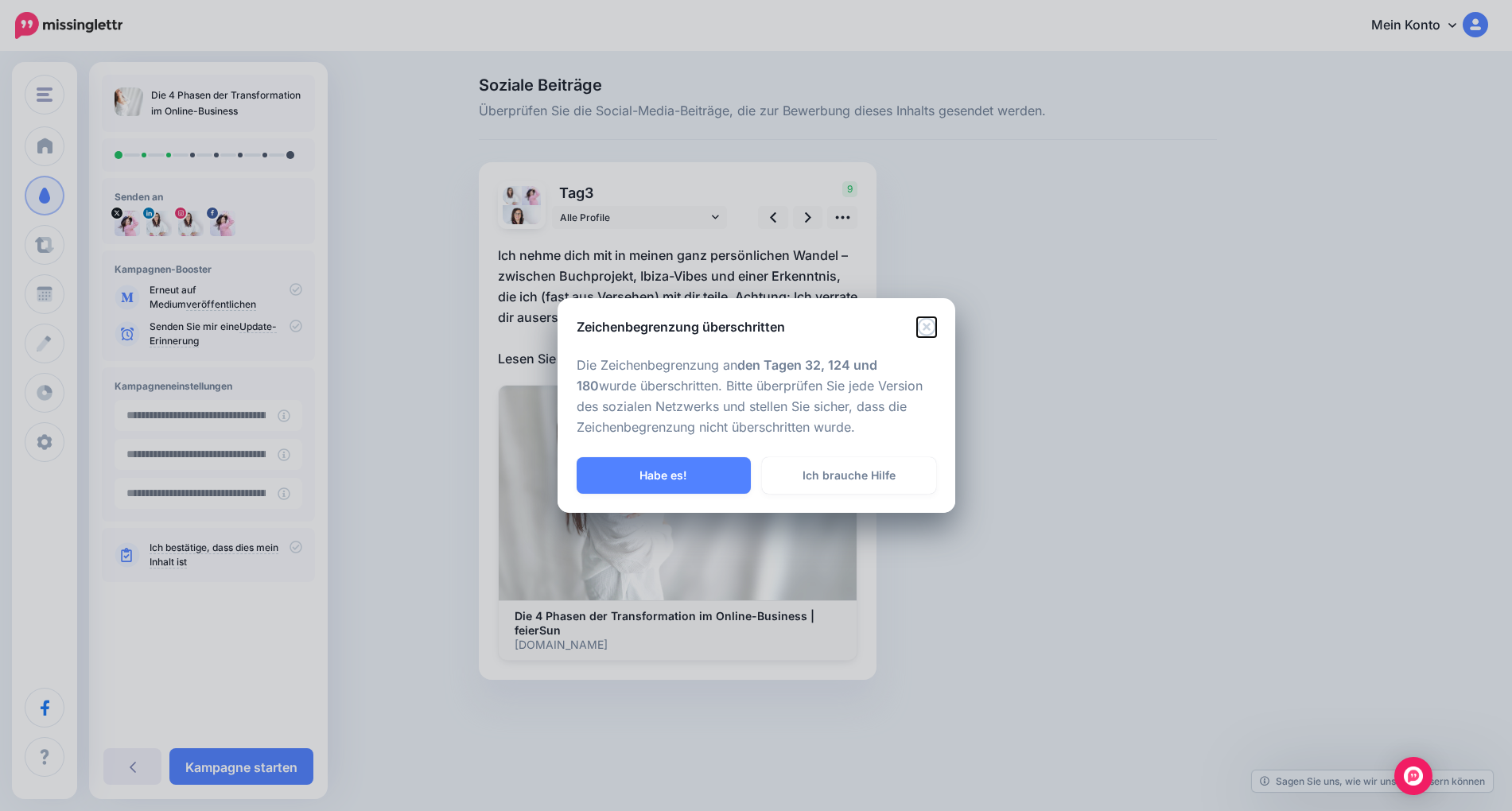
click at [927, 323] on icon "Schließen" at bounding box center [927, 327] width 19 height 19
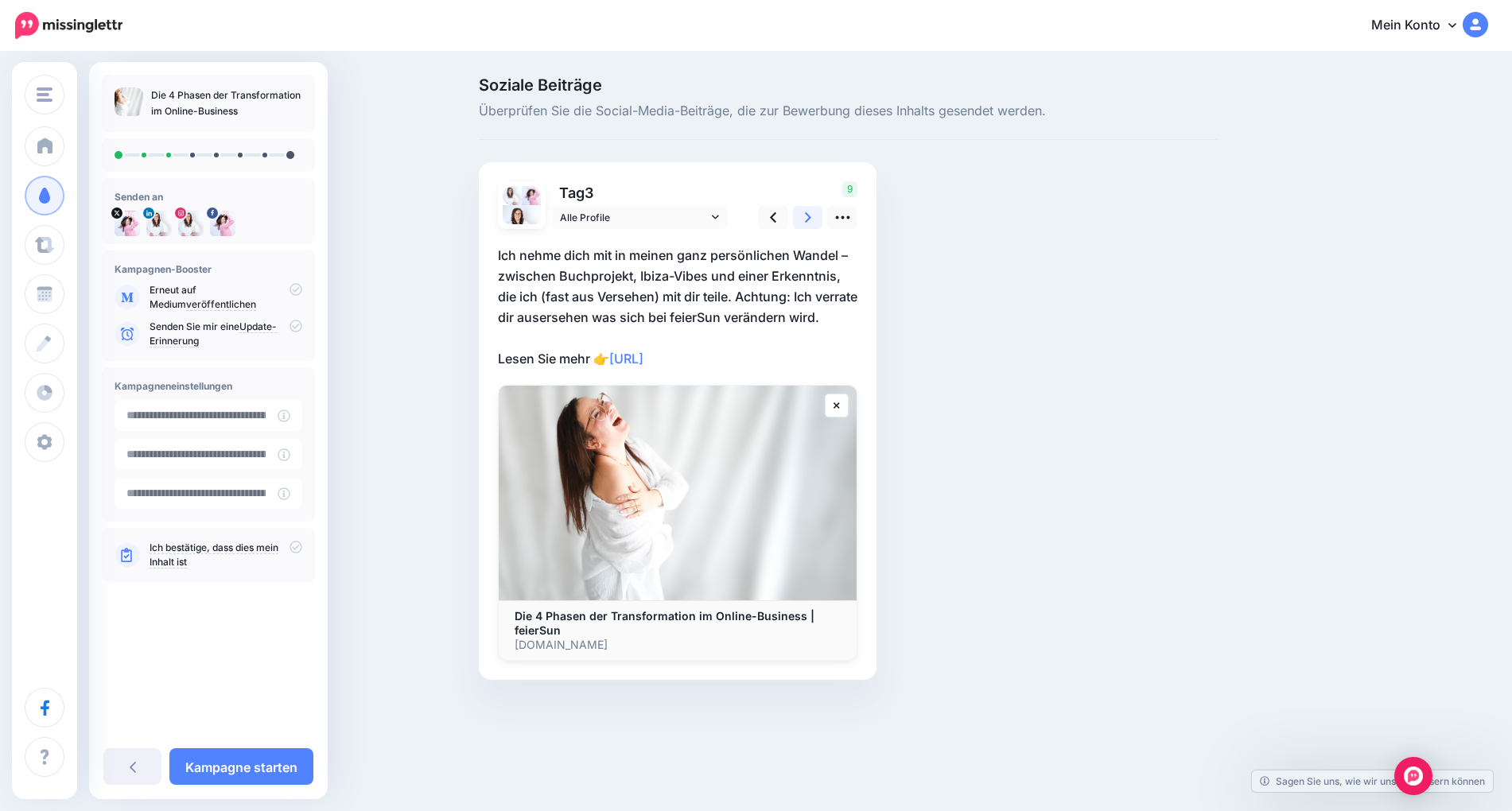
click at [813, 212] on link at bounding box center [809, 217] width 31 height 23
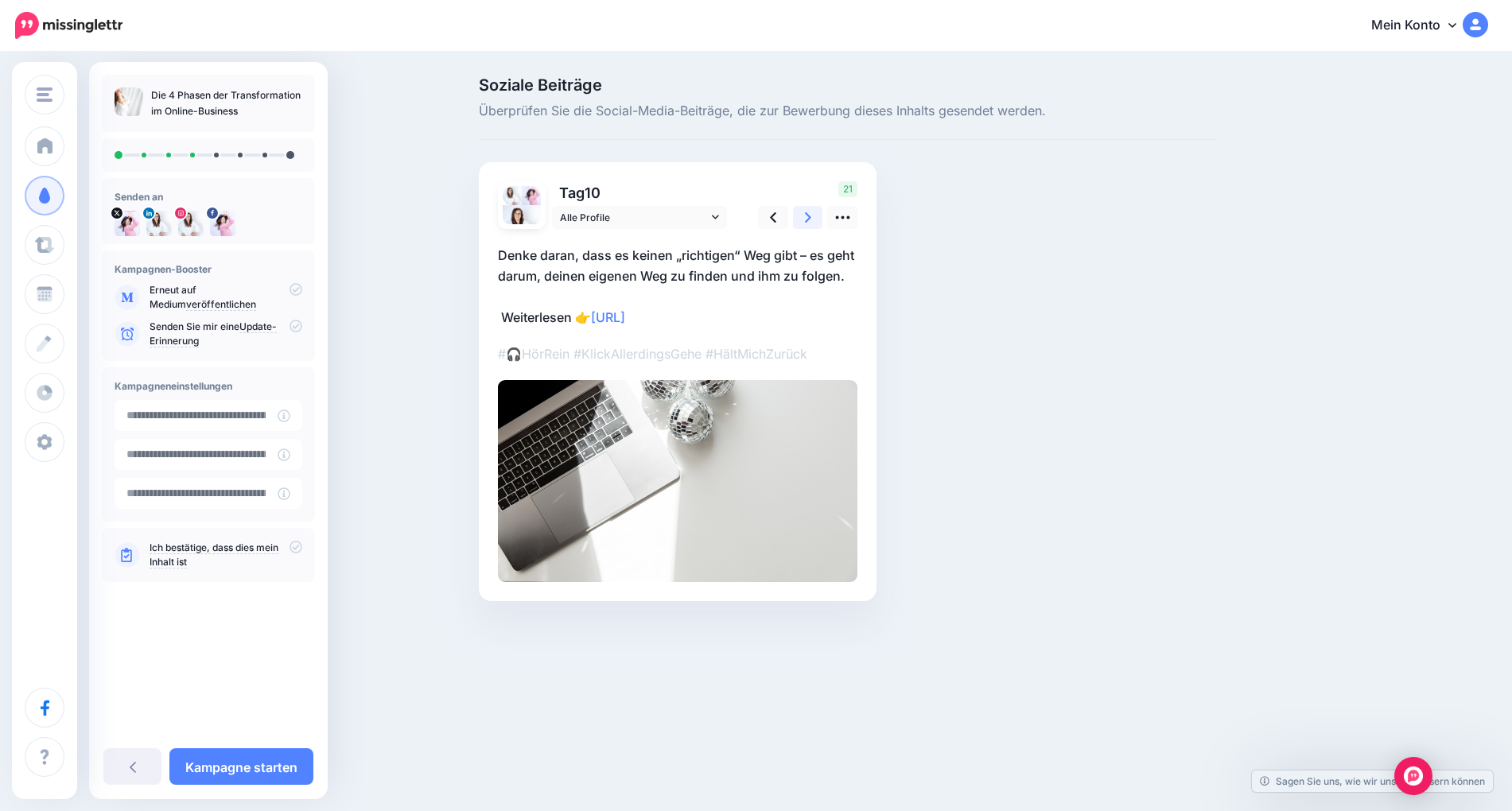
click at [813, 212] on link at bounding box center [809, 217] width 31 height 23
